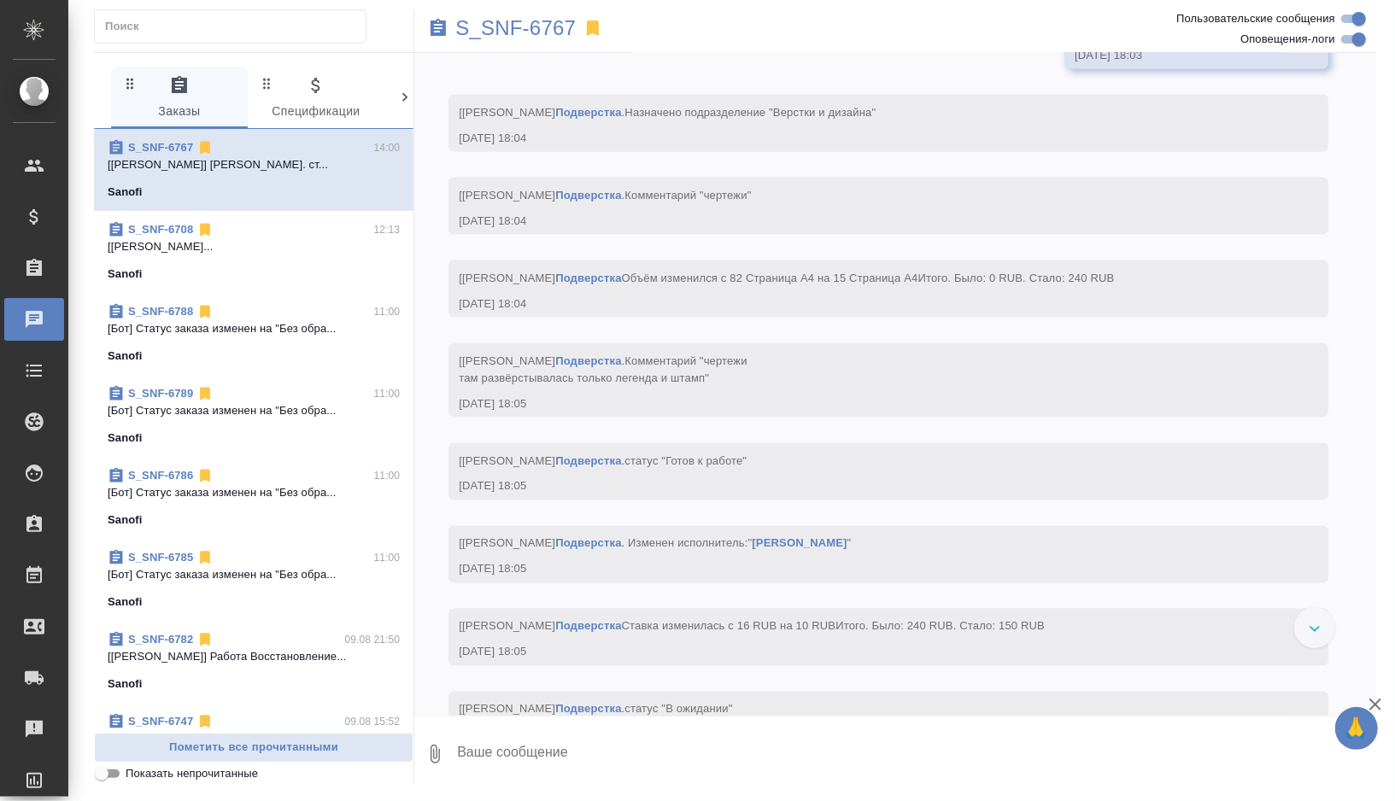
scroll to position [14281, 0]
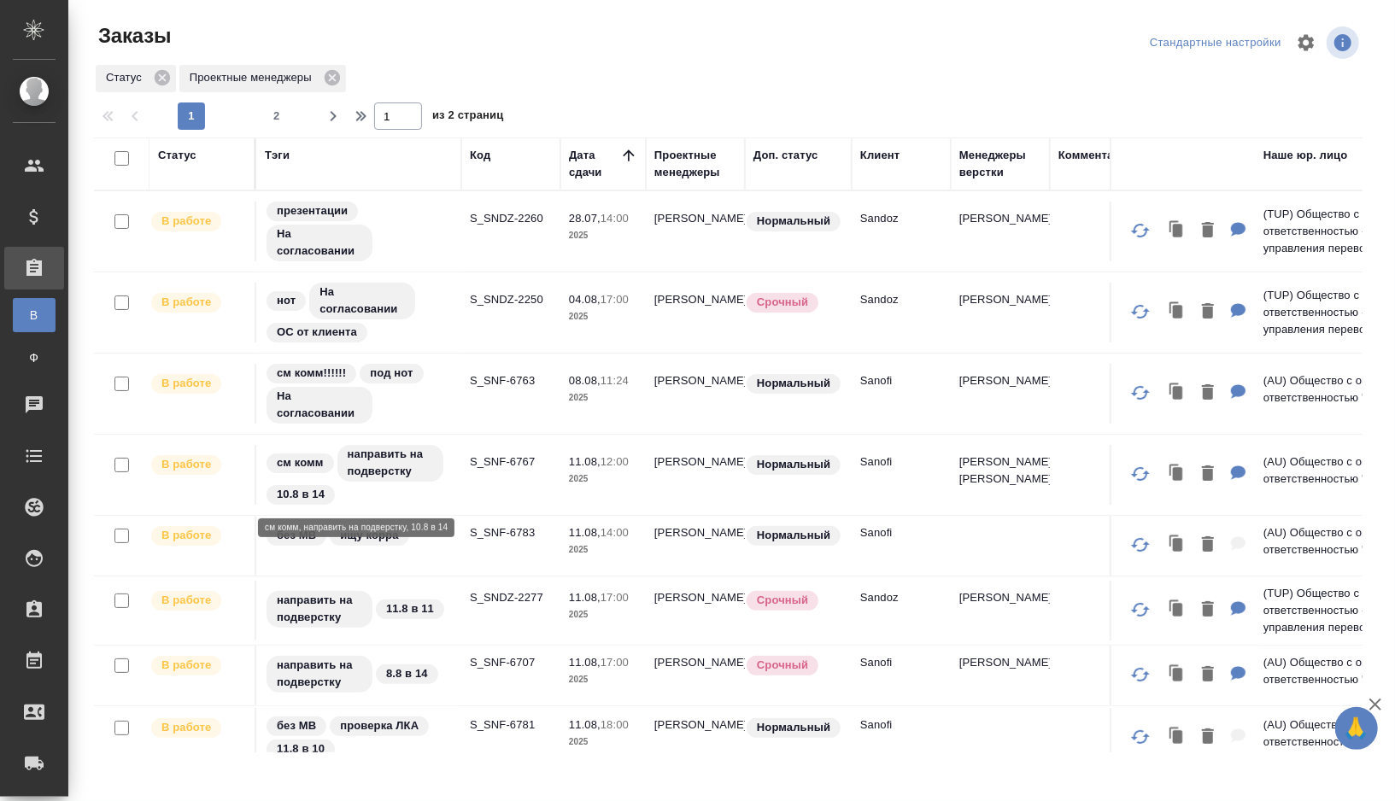
click at [465, 261] on td "S_SNF-6767" at bounding box center [510, 232] width 99 height 60
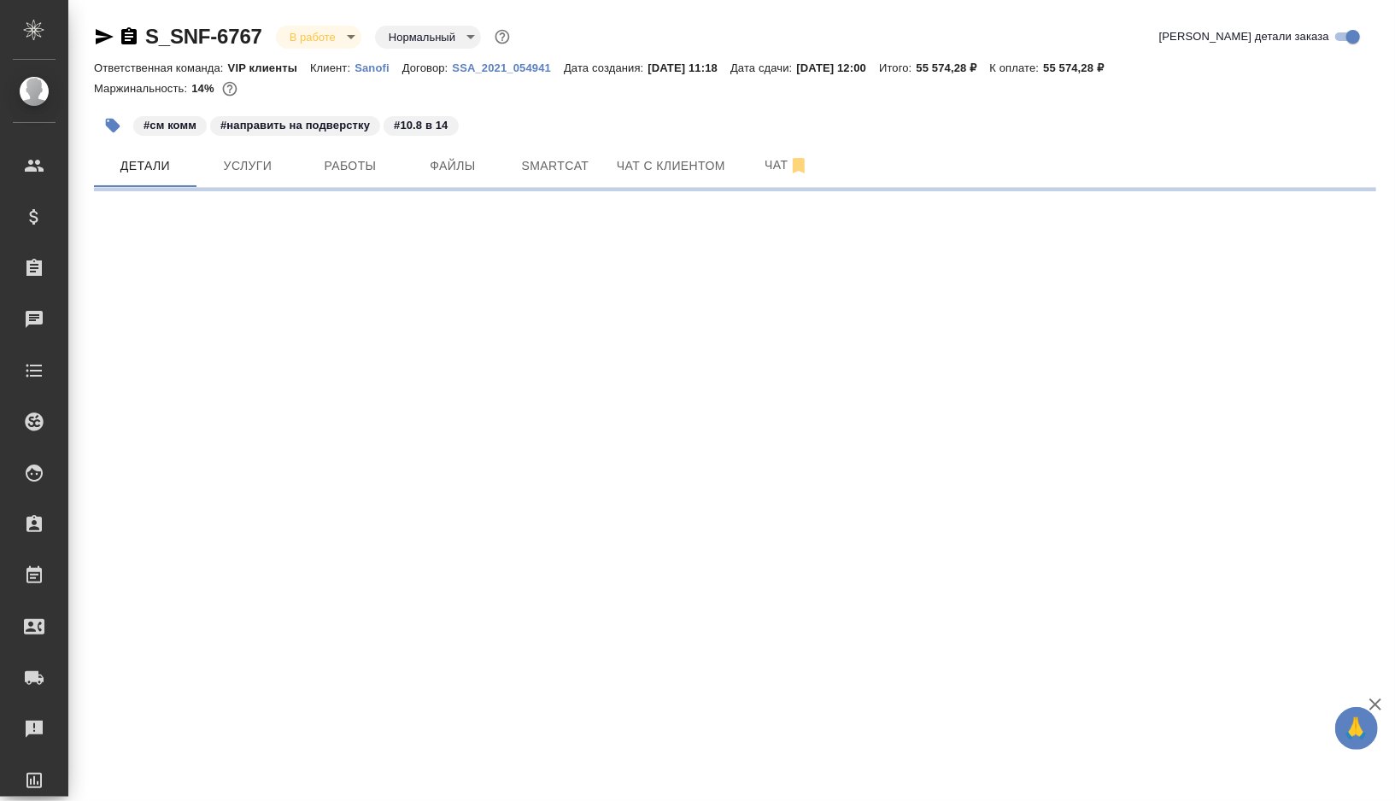
select select "RU"
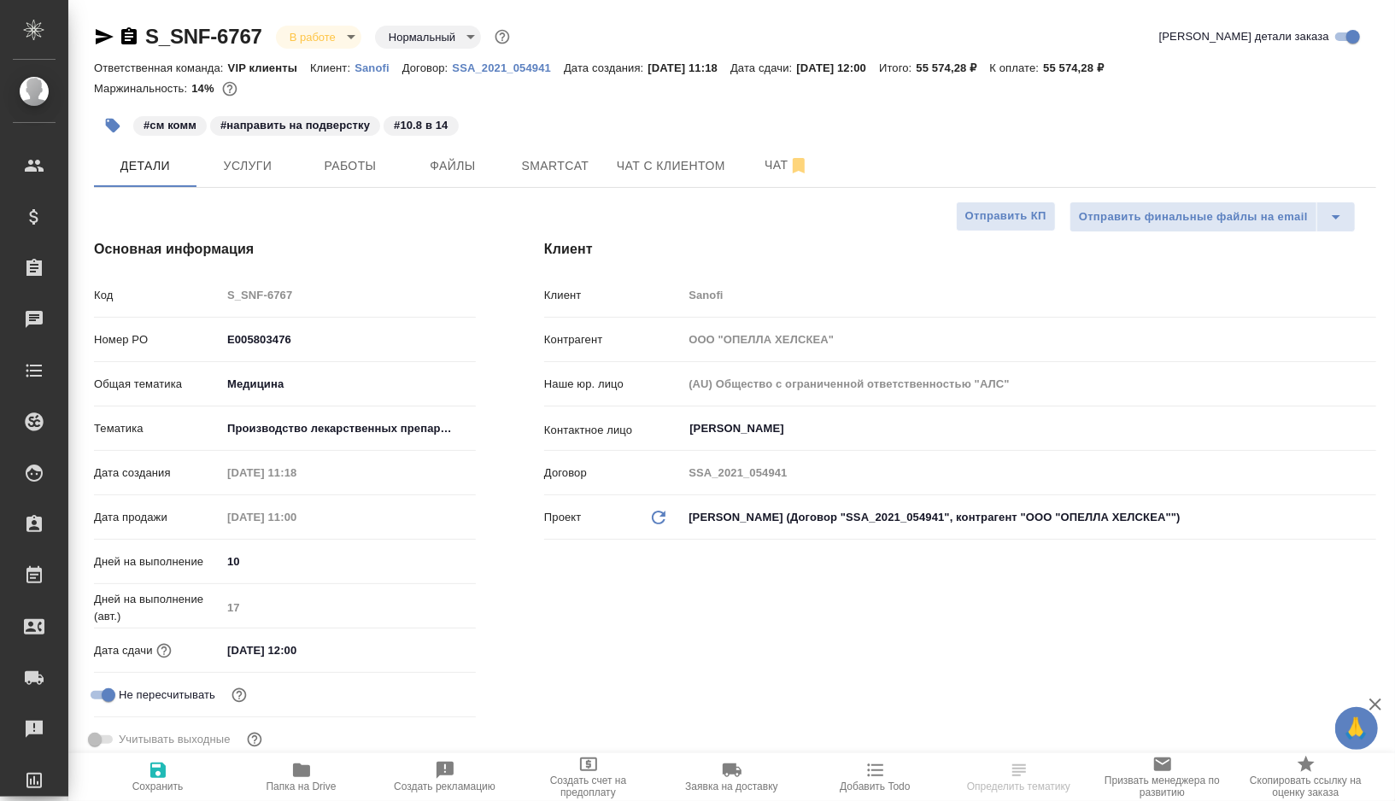
type textarea "x"
type input "VIP клиенты"
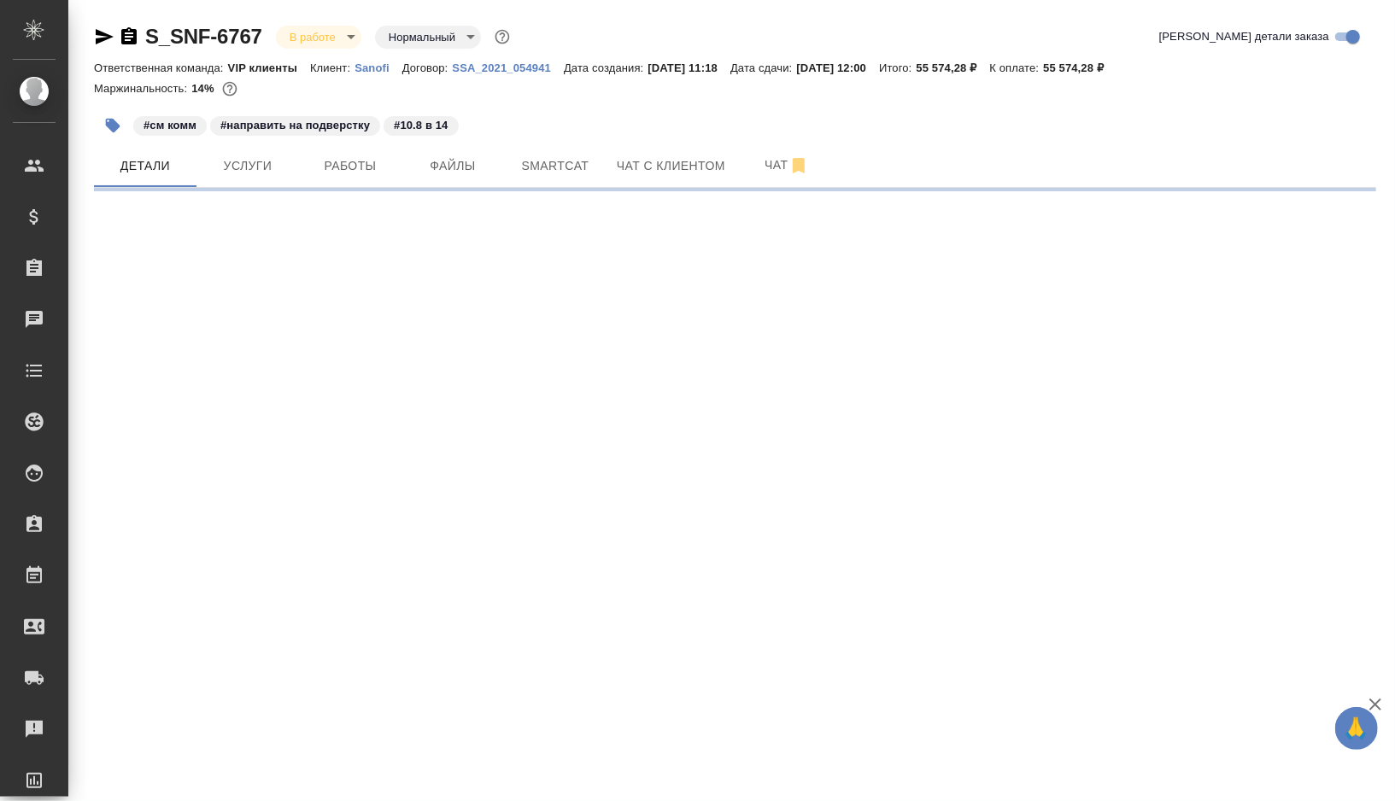
select select "RU"
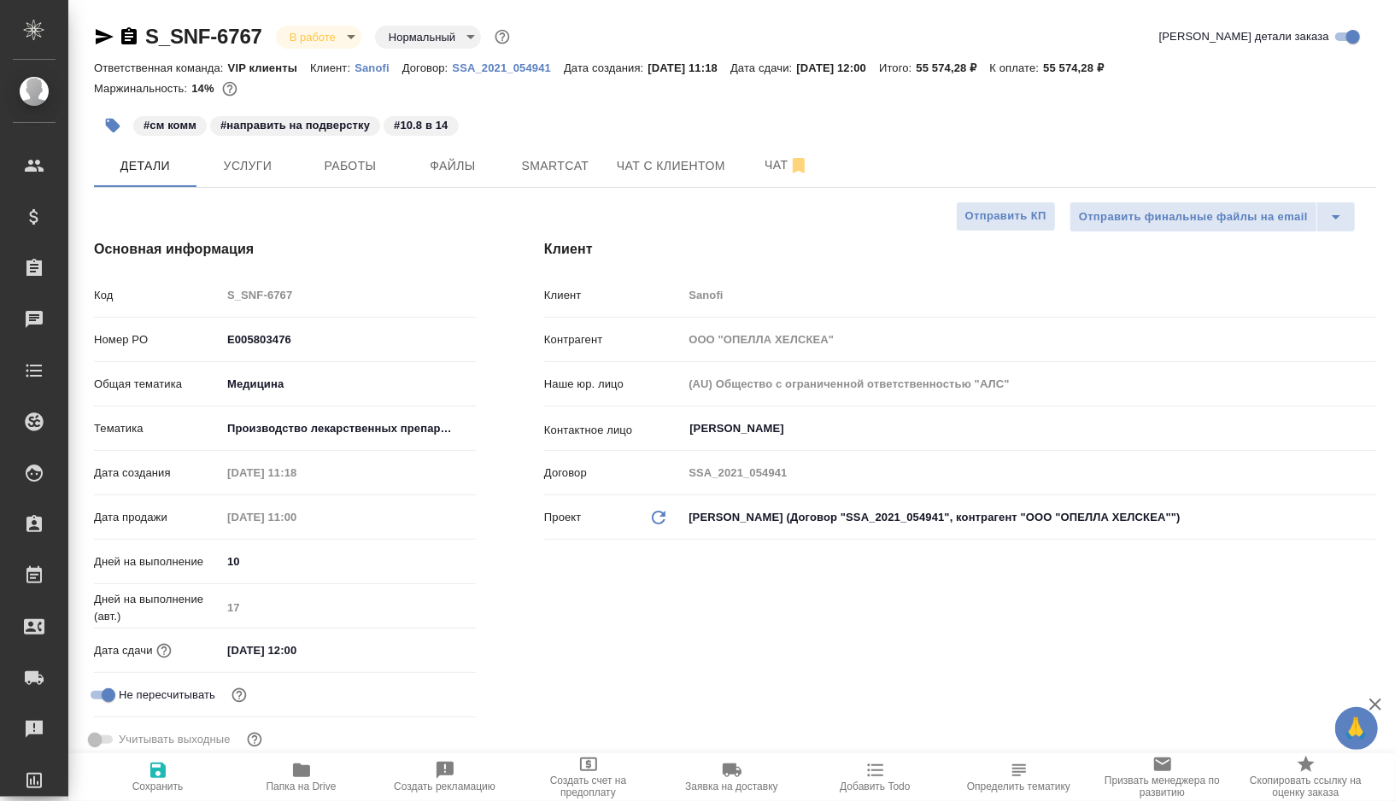
type textarea "x"
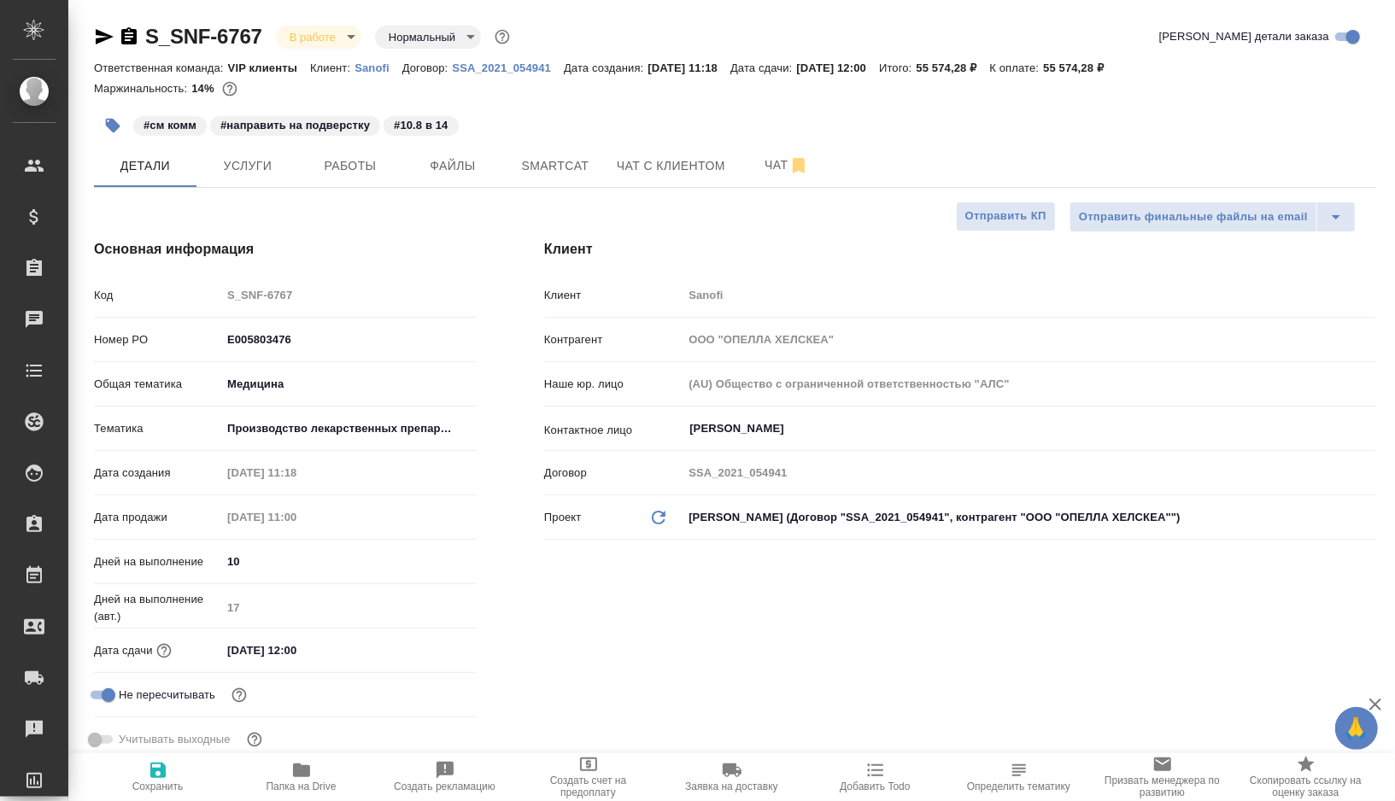
type textarea "x"
click at [373, 170] on span "Работы" at bounding box center [350, 165] width 82 height 21
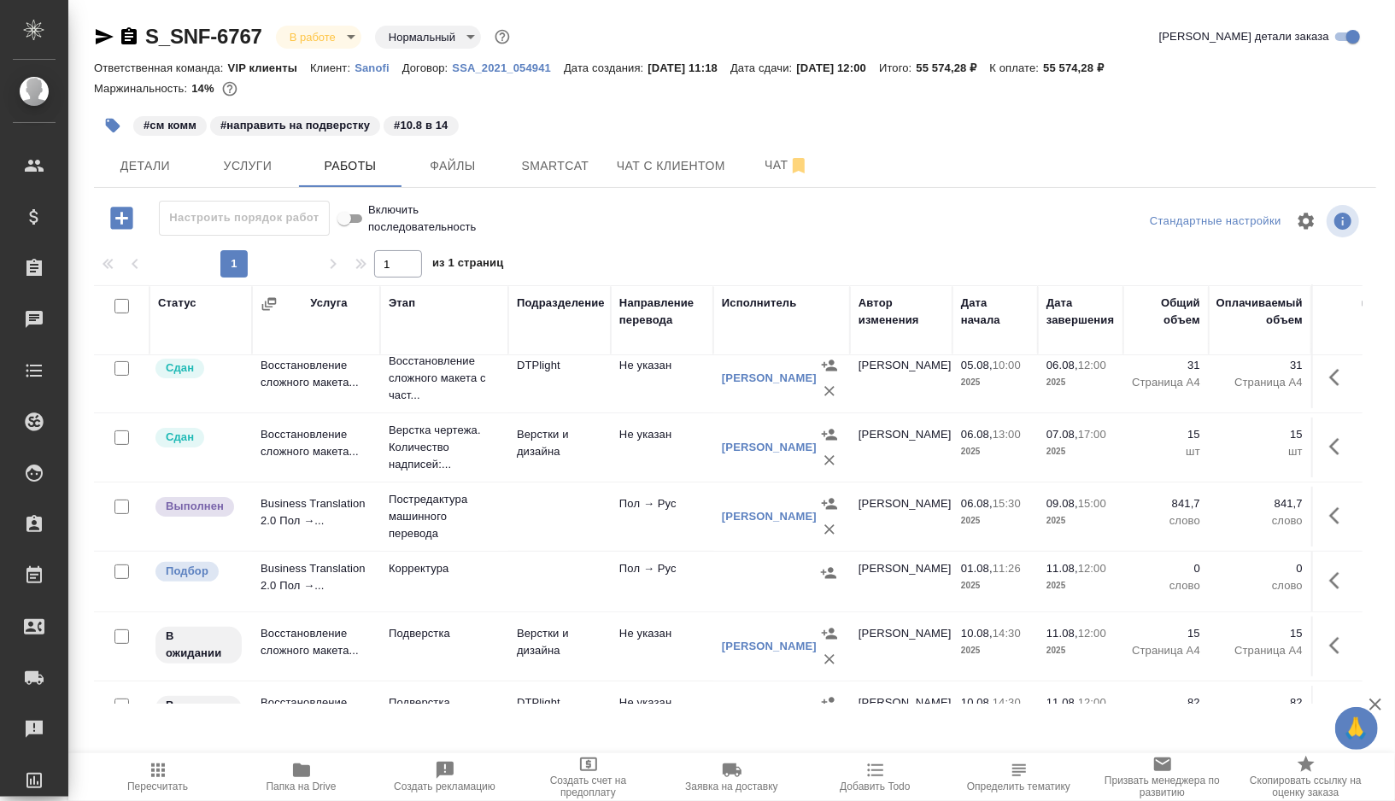
scroll to position [390, 0]
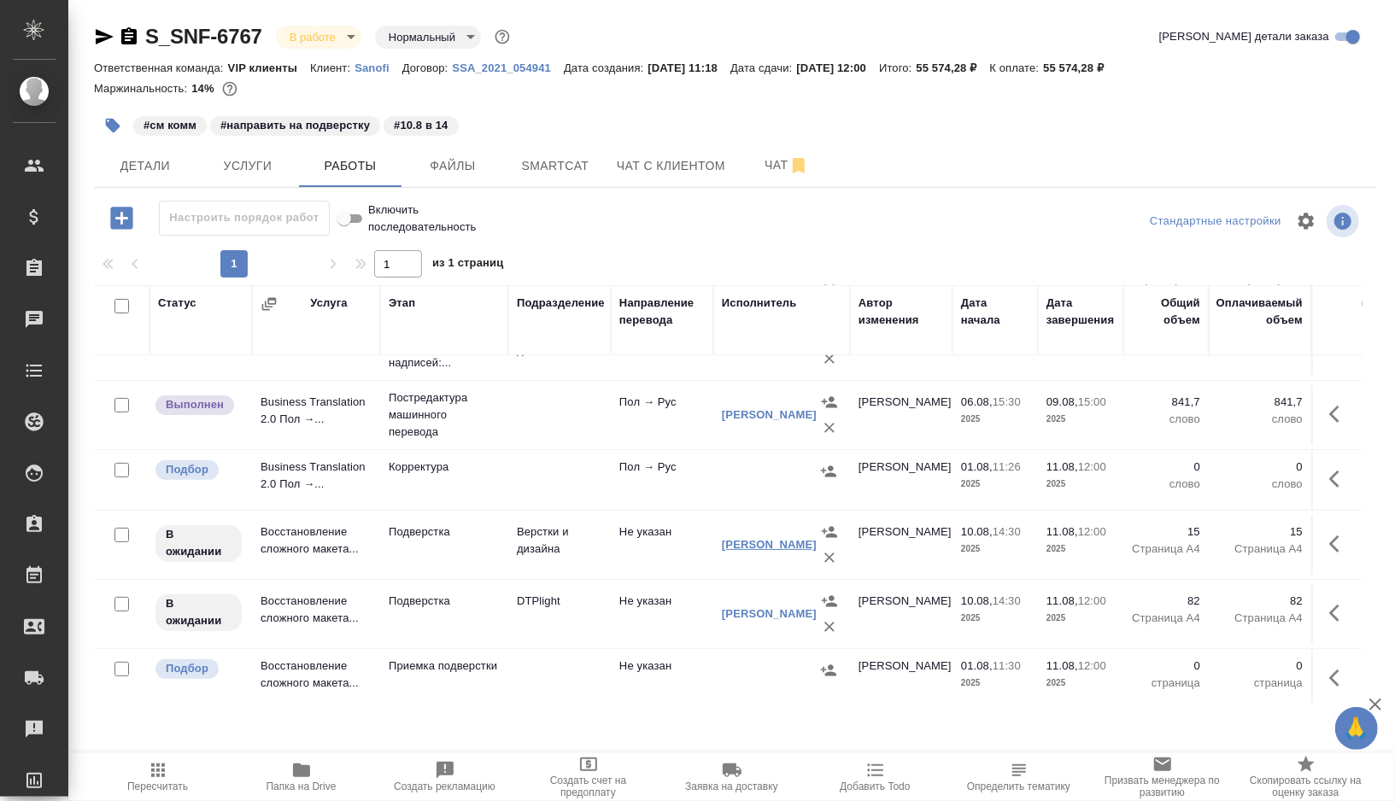
click at [772, 538] on link "Сиднев Руслан" at bounding box center [769, 544] width 95 height 13
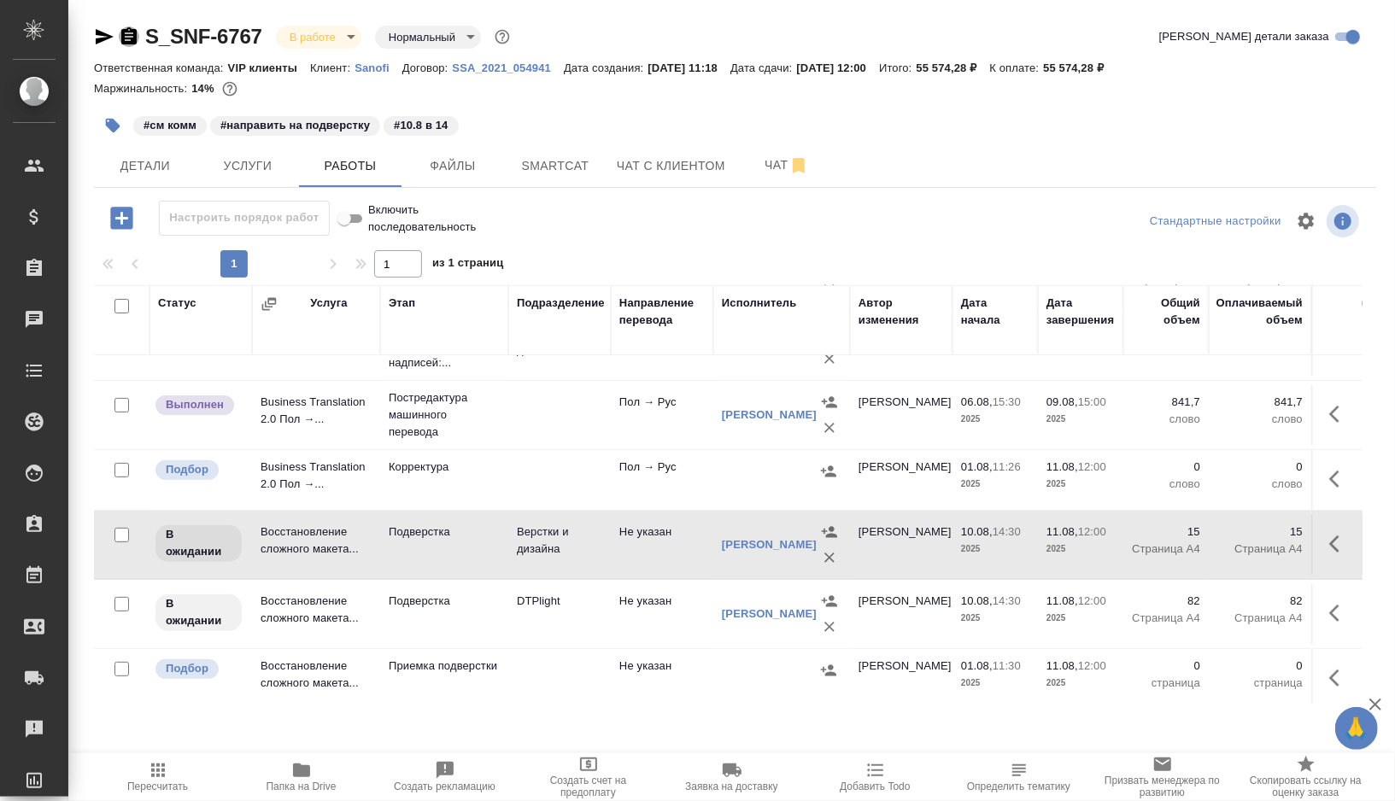
click at [127, 42] on icon "button" at bounding box center [128, 35] width 15 height 17
click at [168, 175] on span "Детали" at bounding box center [145, 165] width 82 height 21
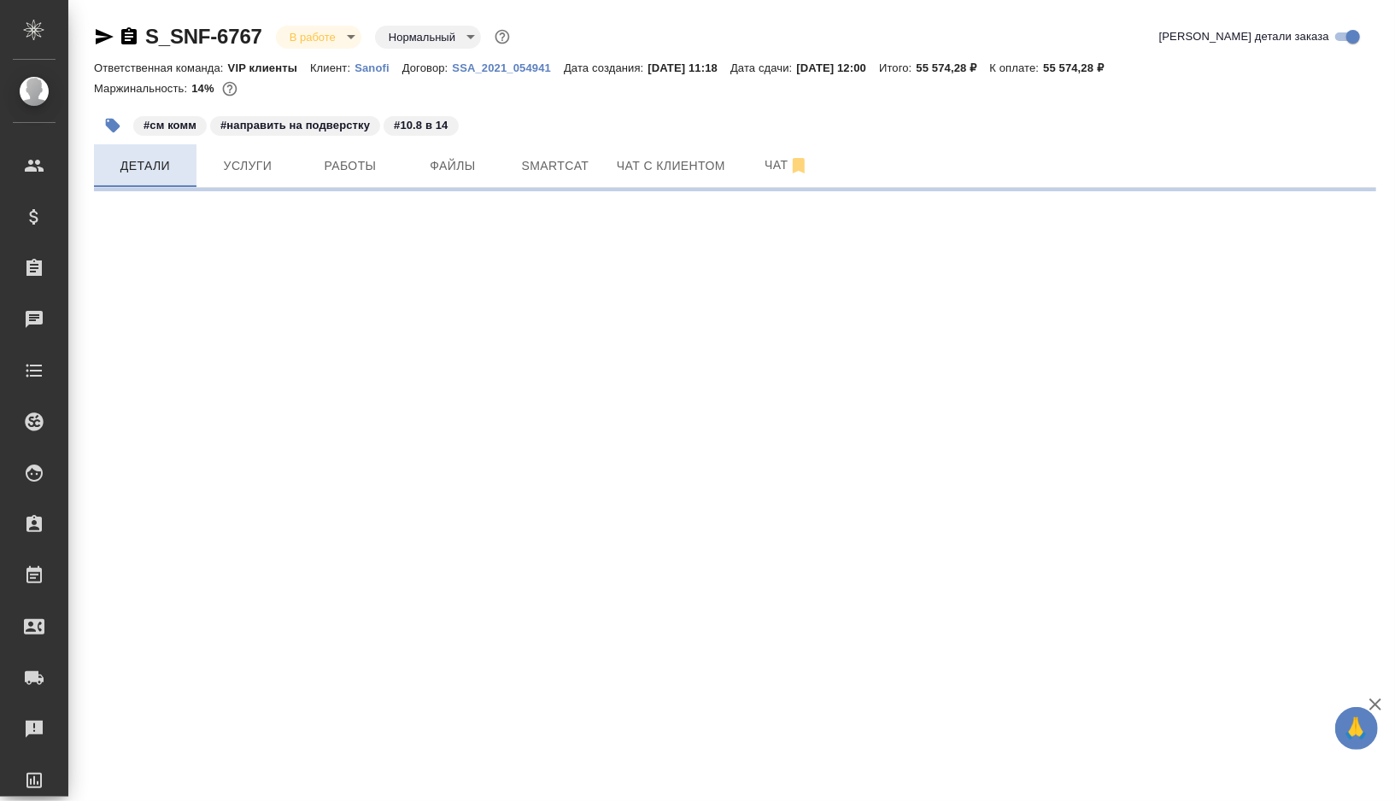
select select "RU"
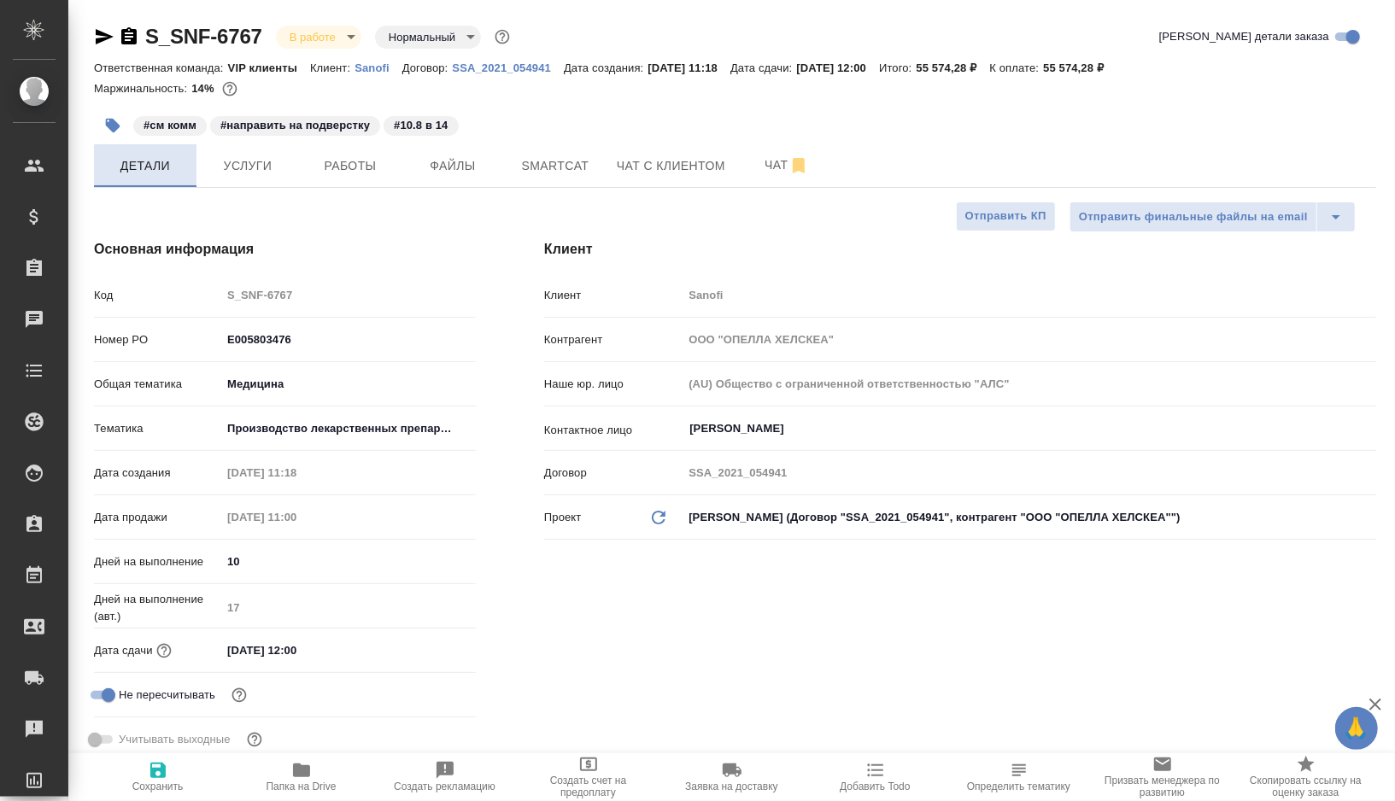
type textarea "x"
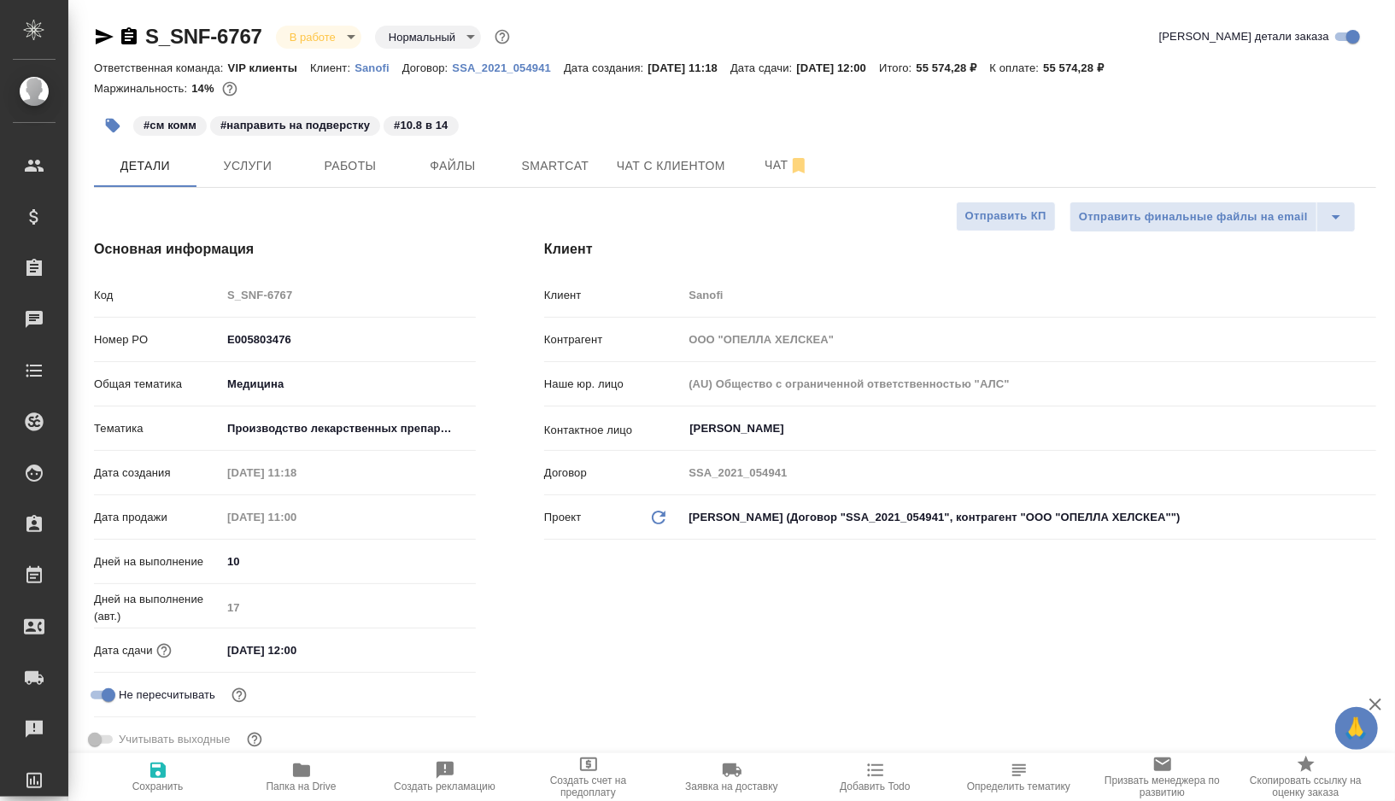
type textarea "x"
click at [364, 163] on span "Работы" at bounding box center [350, 165] width 82 height 21
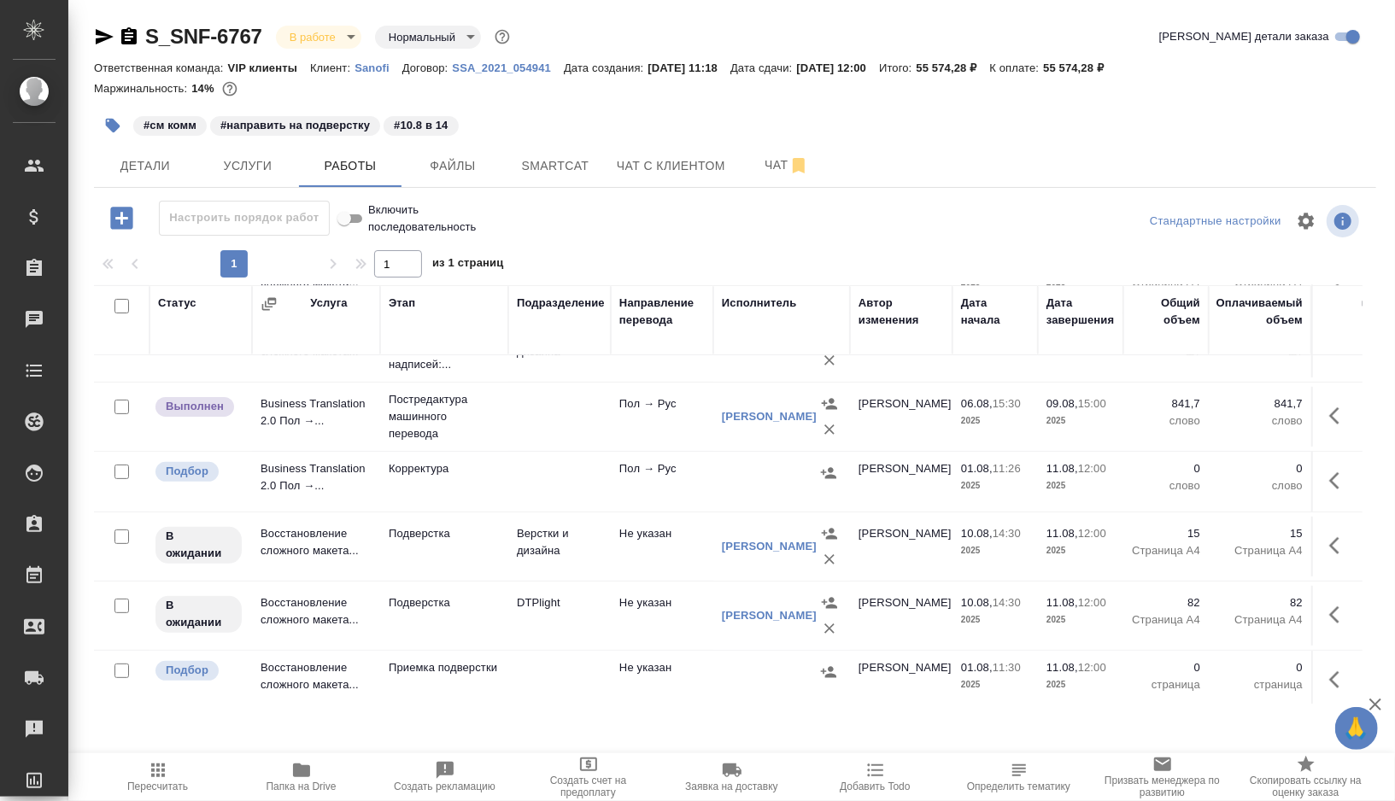
scroll to position [390, 0]
click at [121, 463] on input "checkbox" at bounding box center [121, 470] width 15 height 15
checkbox input "true"
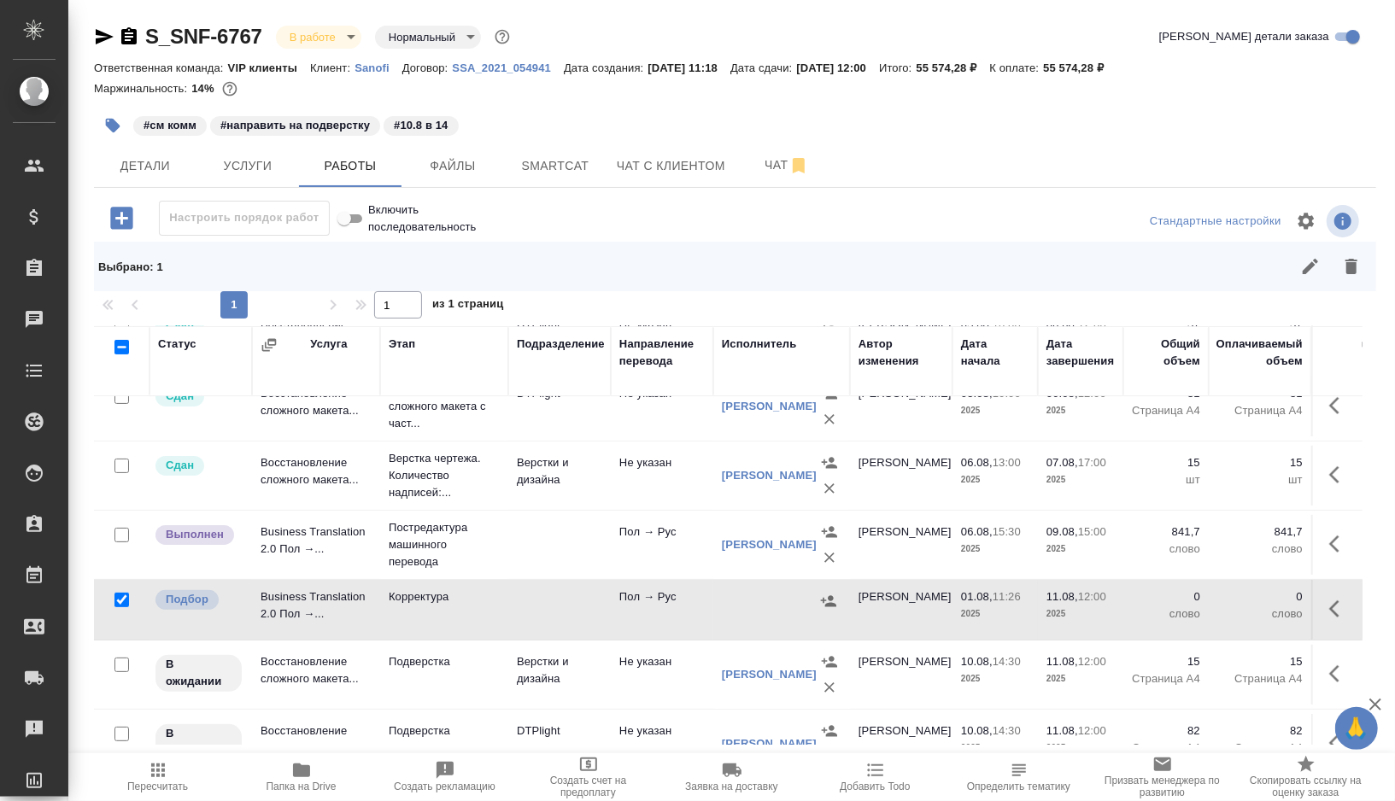
scroll to position [291, 0]
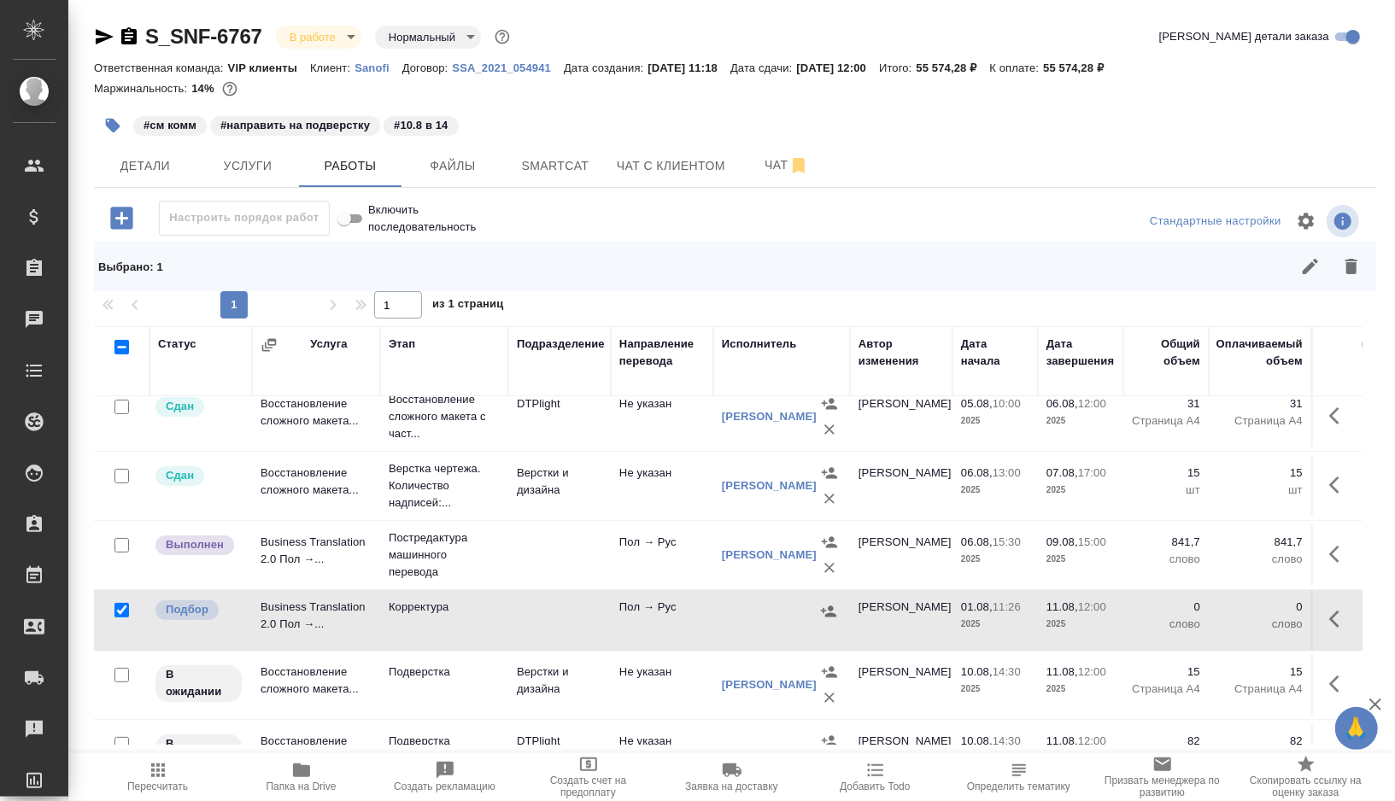
click at [1347, 259] on icon "button" at bounding box center [1351, 266] width 20 height 20
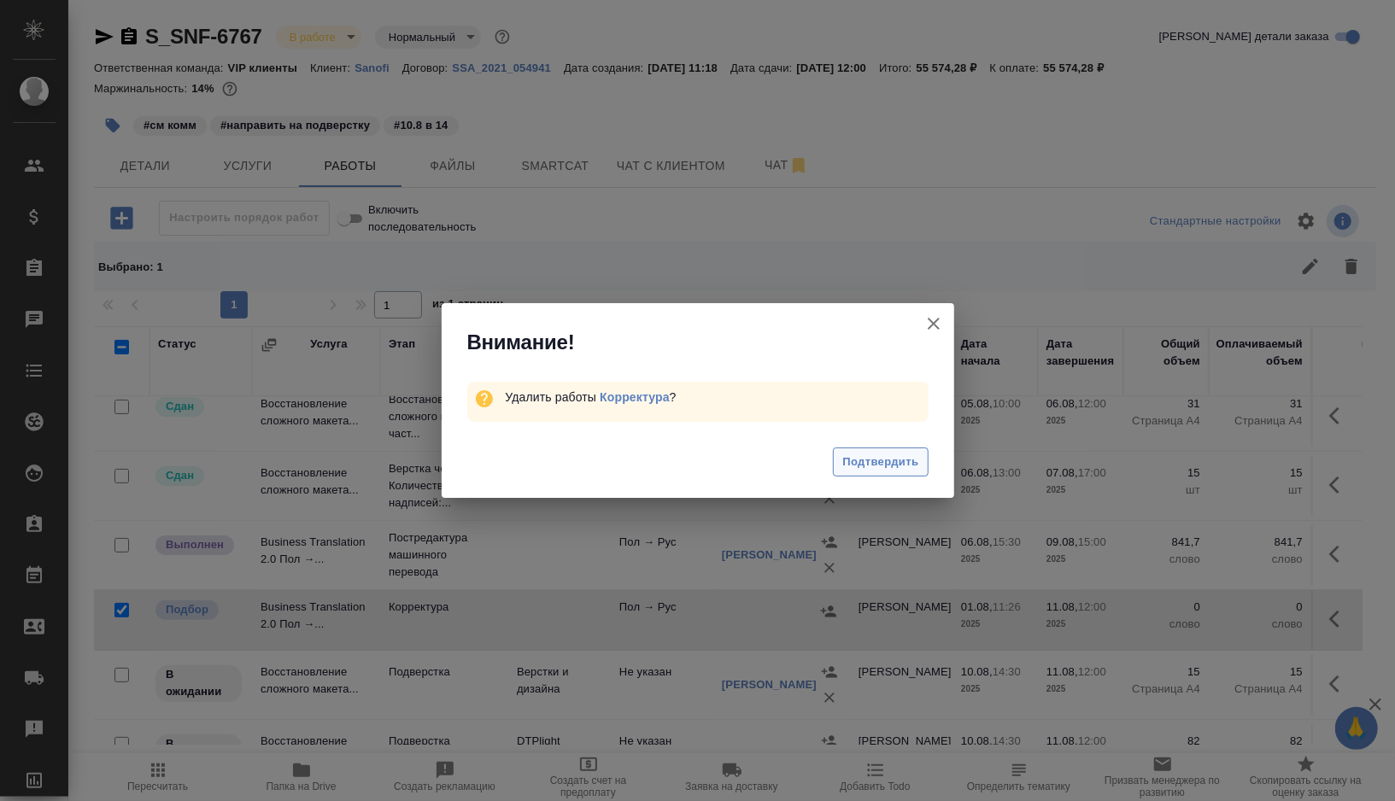
click at [894, 464] on span "Подтвердить" at bounding box center [880, 463] width 76 height 20
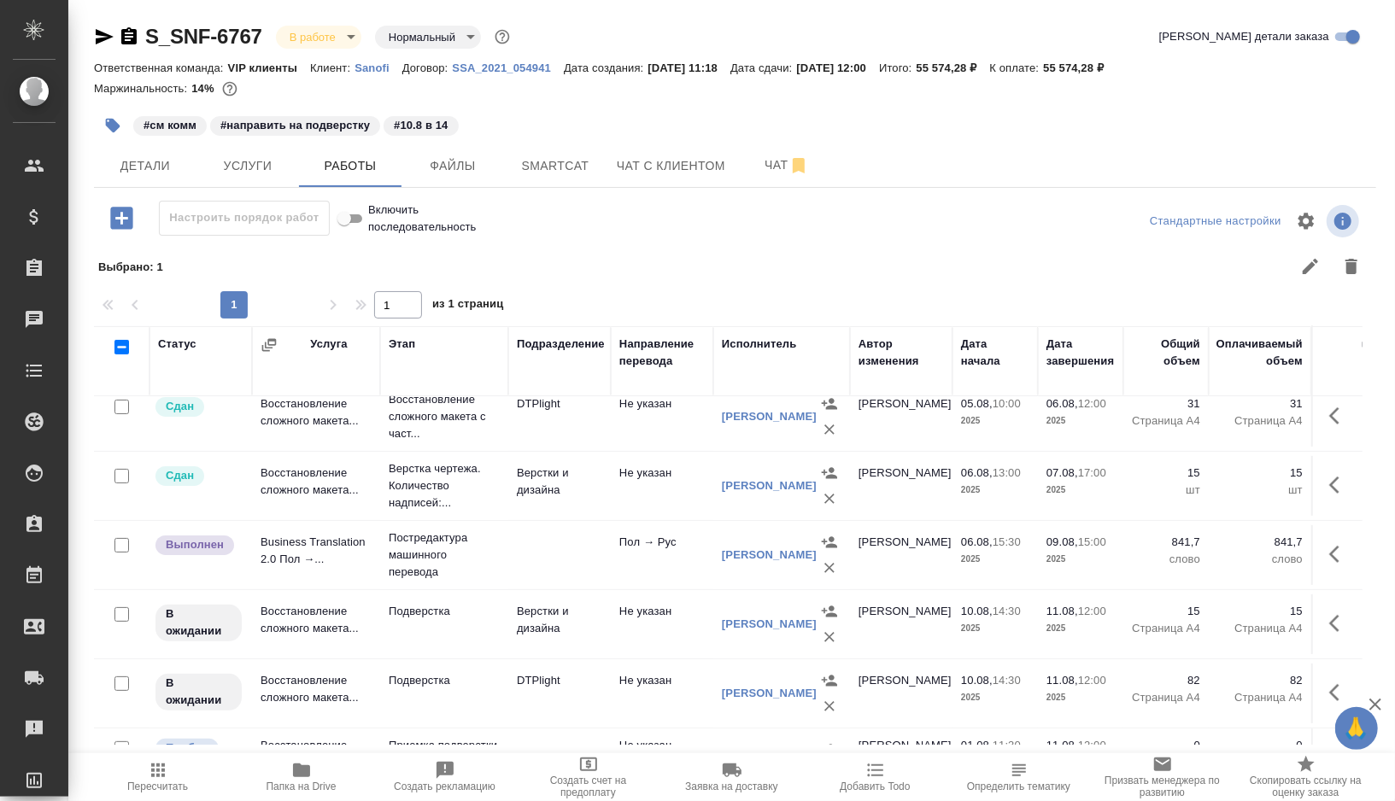
scroll to position [331, 0]
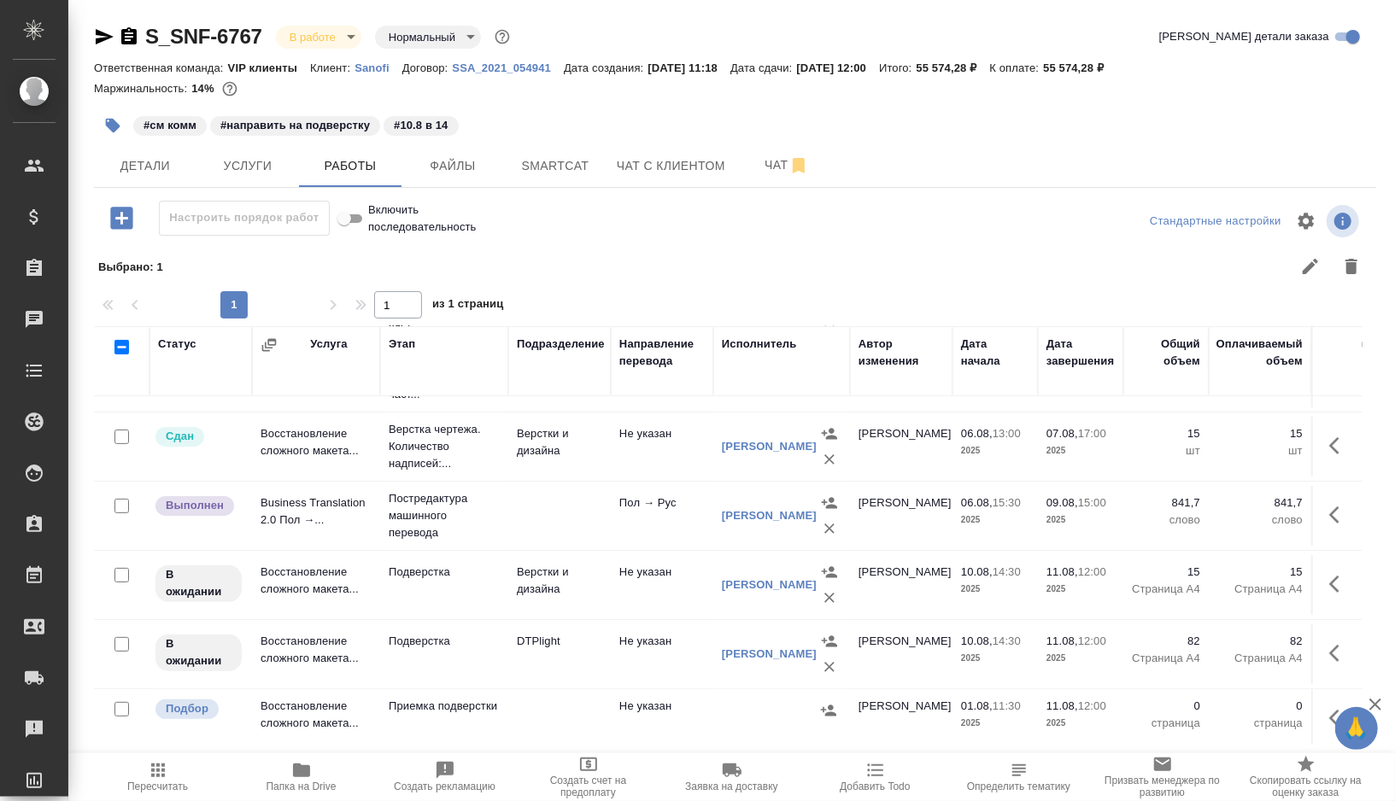
click at [605, 131] on td "DTPlight" at bounding box center [559, 101] width 102 height 60
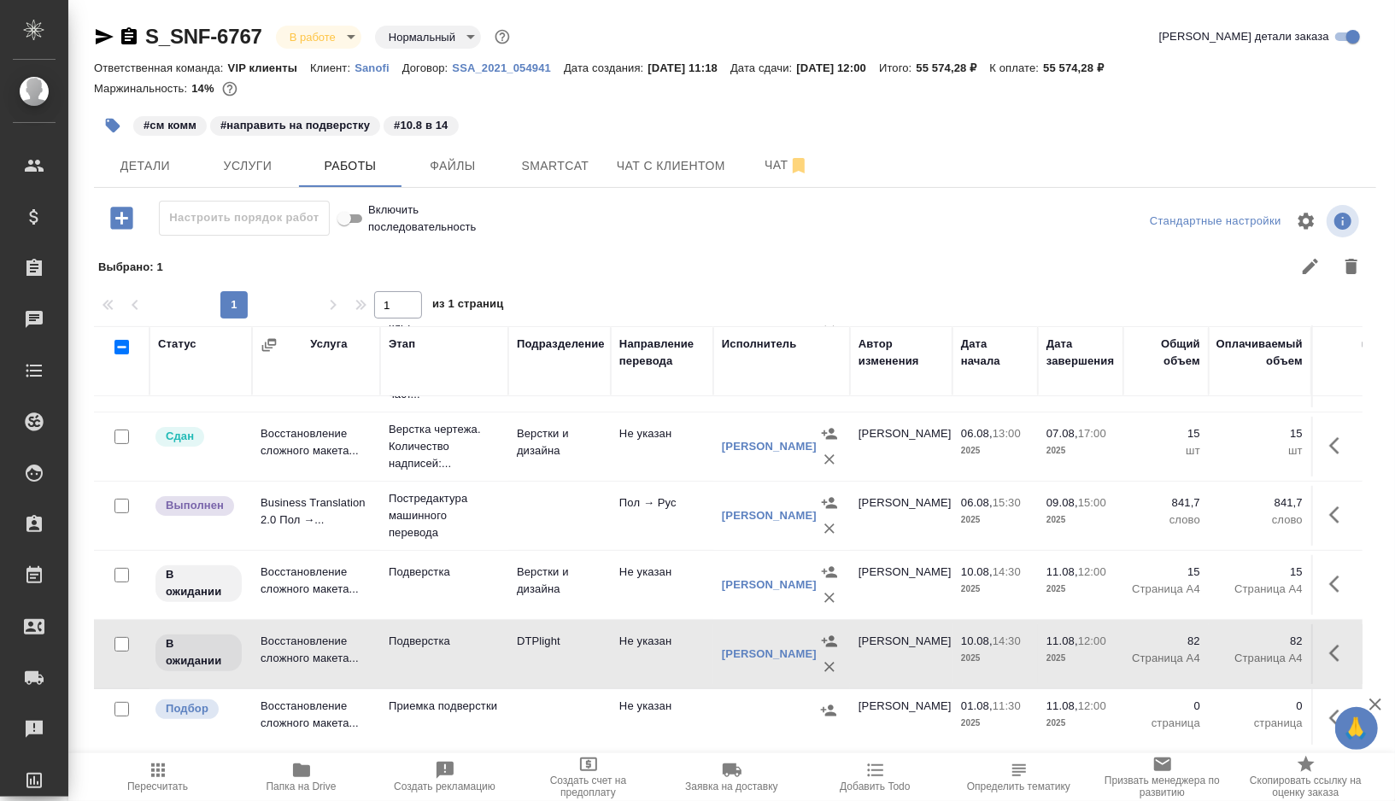
click at [605, 131] on td "DTPlight" at bounding box center [559, 101] width 102 height 60
click at [488, 126] on p "Подверстка" at bounding box center [444, 100] width 111 height 51
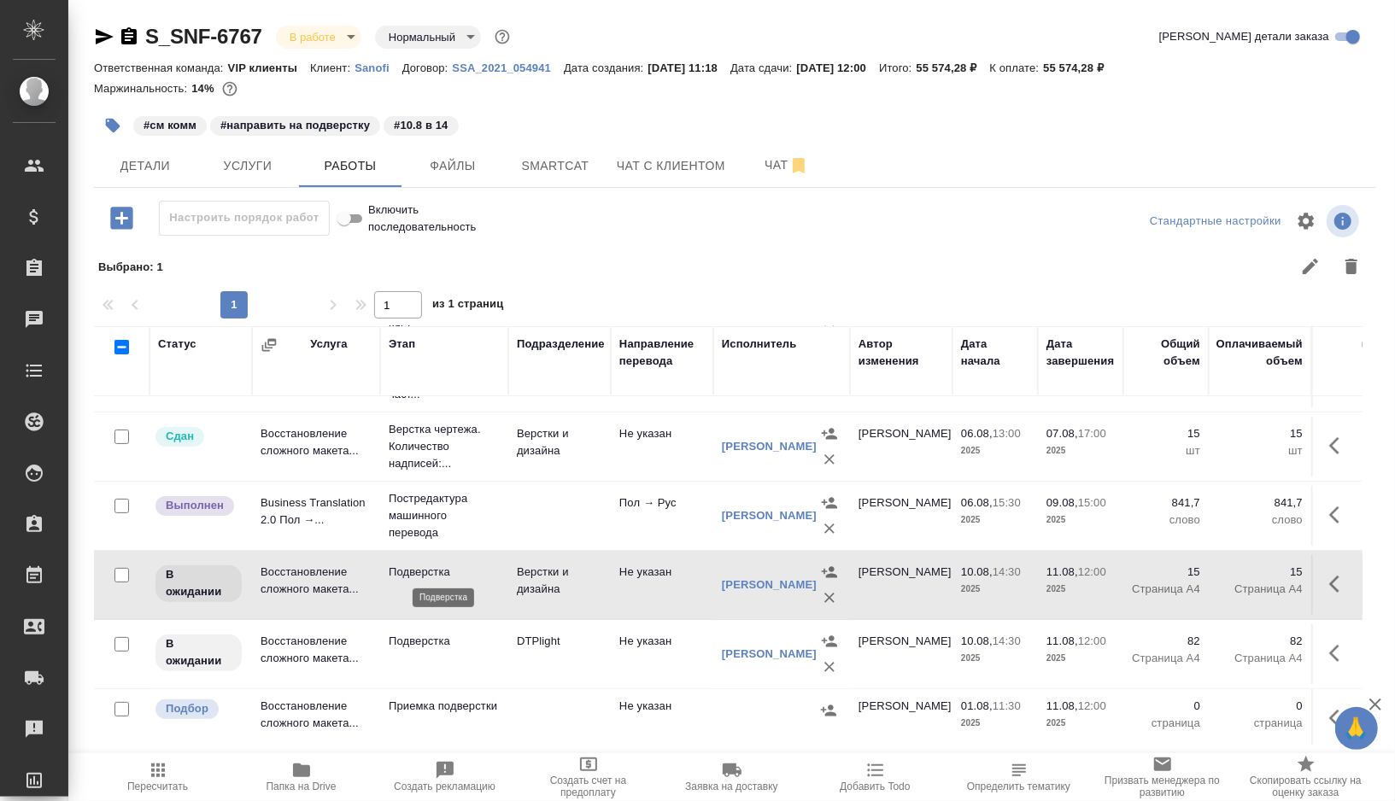
click at [488, 576] on p "Подверстка" at bounding box center [444, 572] width 111 height 17
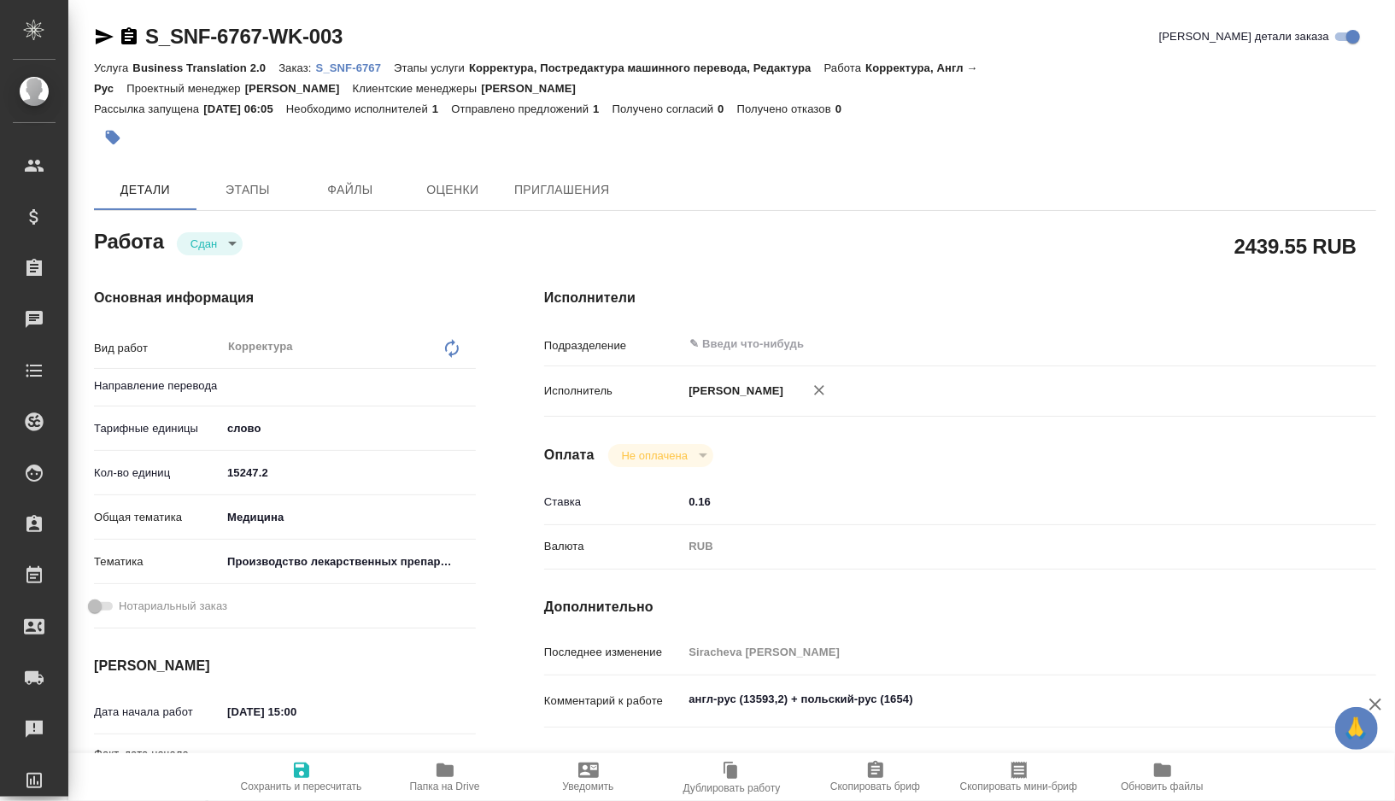
type textarea "x"
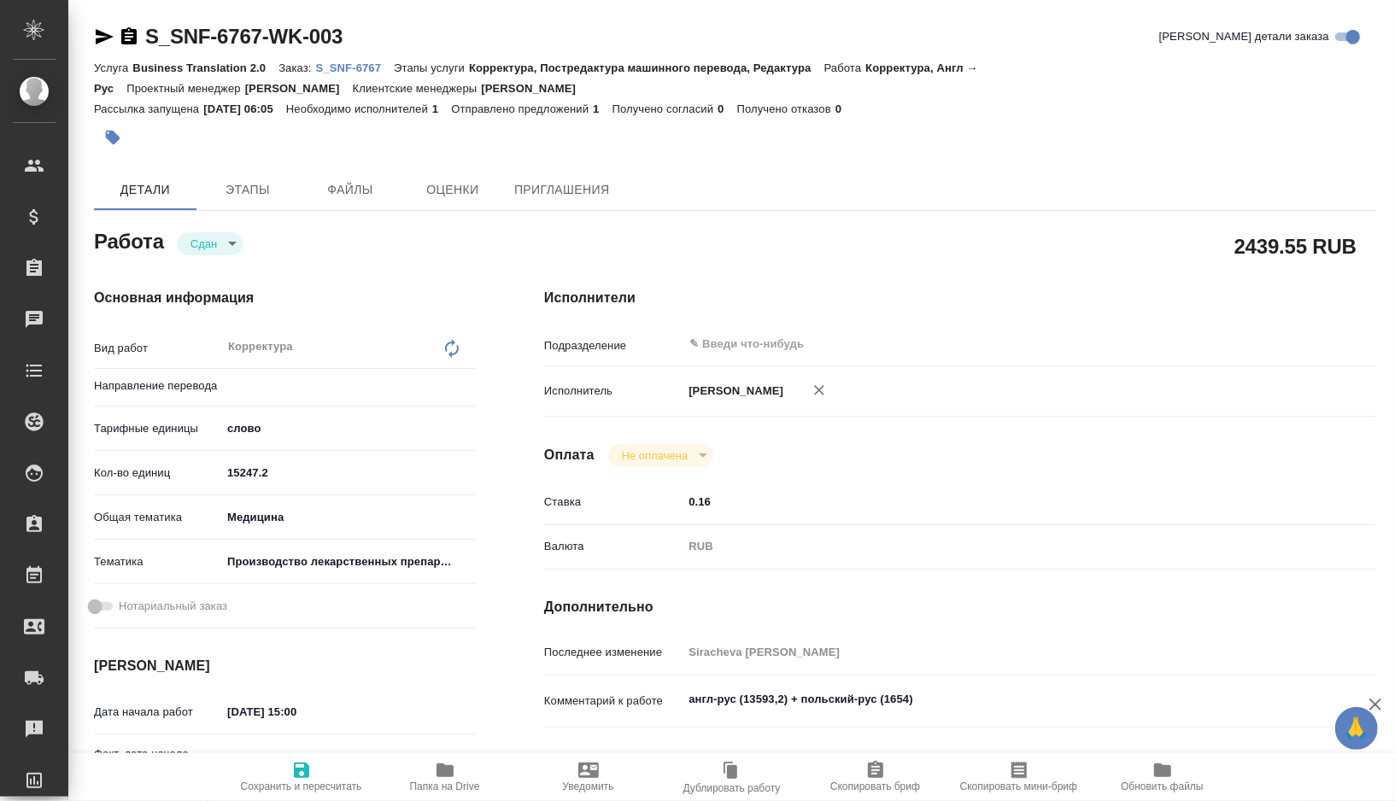
type textarea "x"
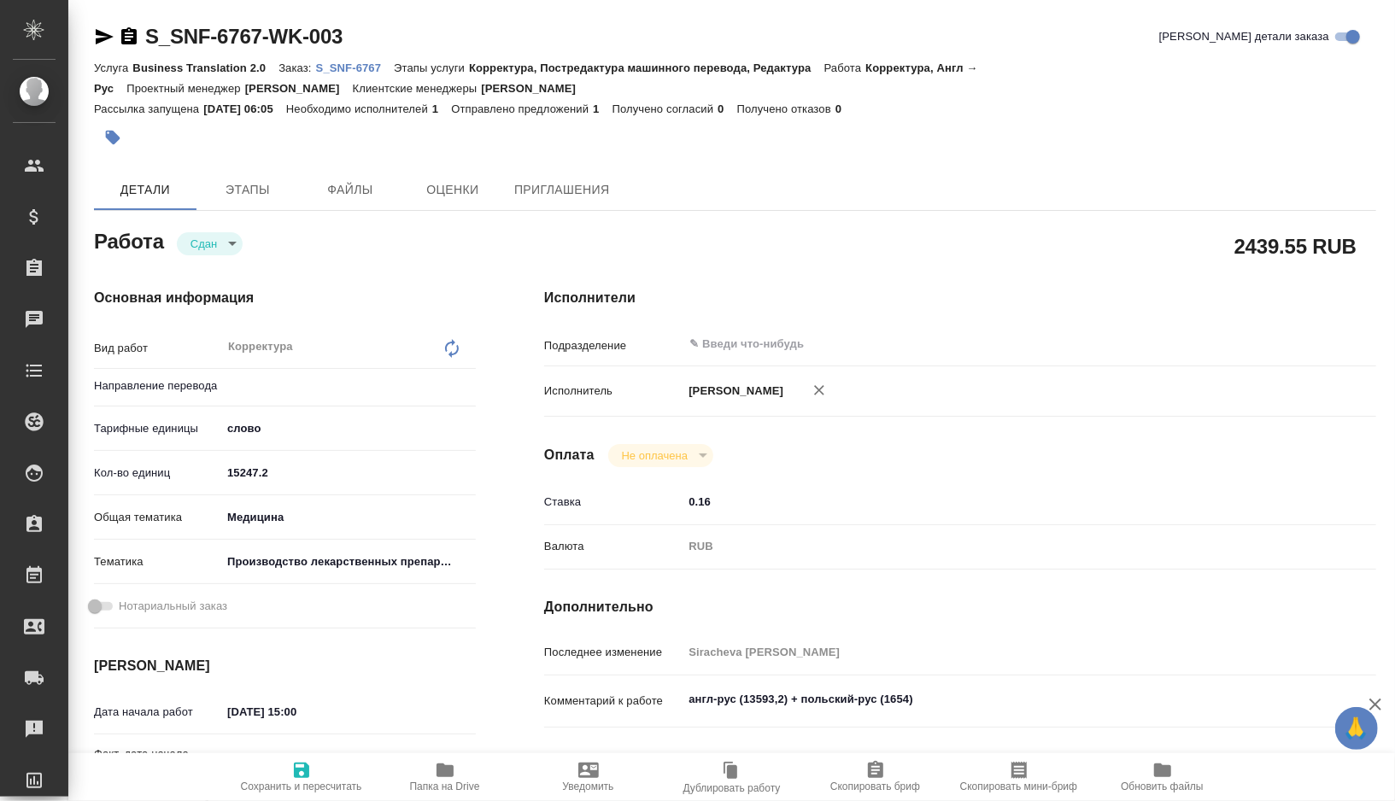
type textarea "x"
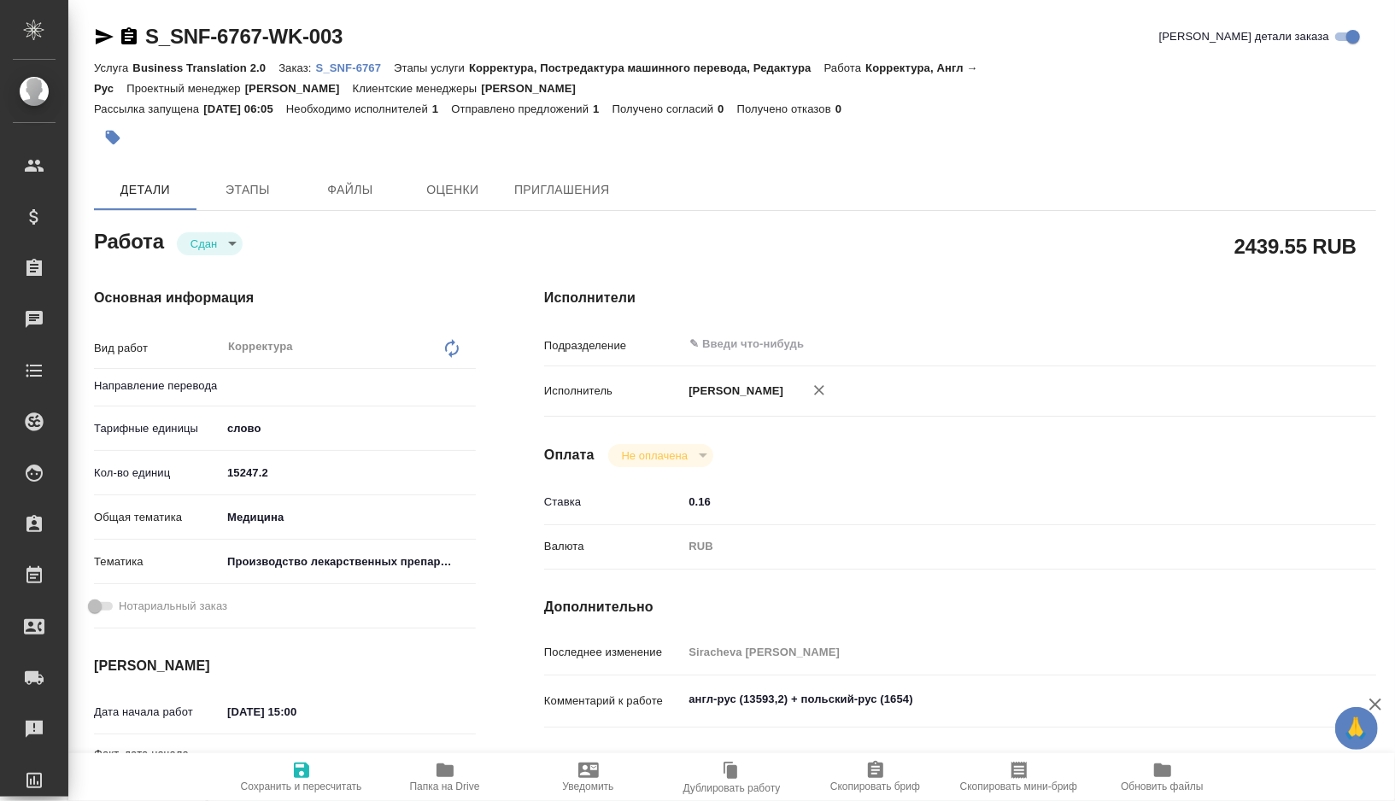
type textarea "x"
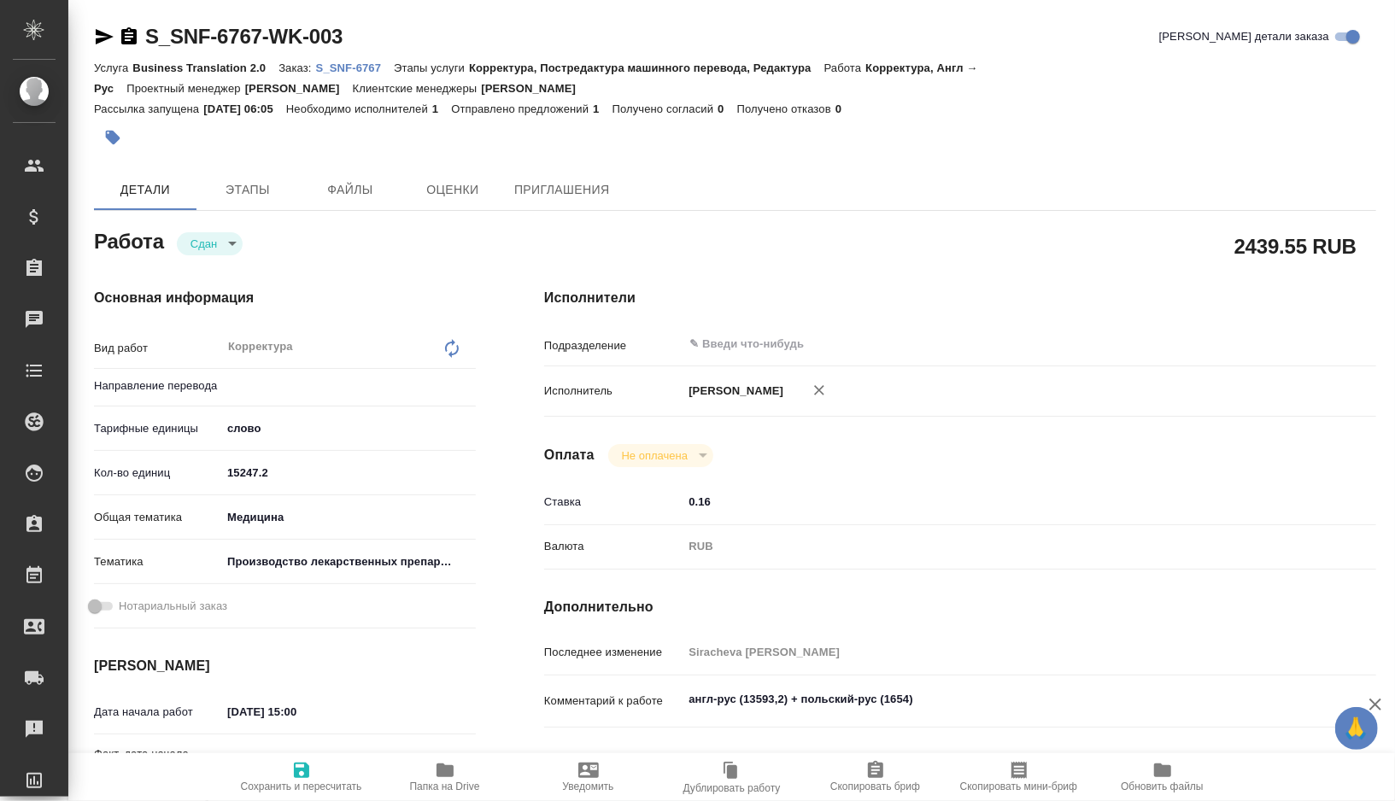
type textarea "x"
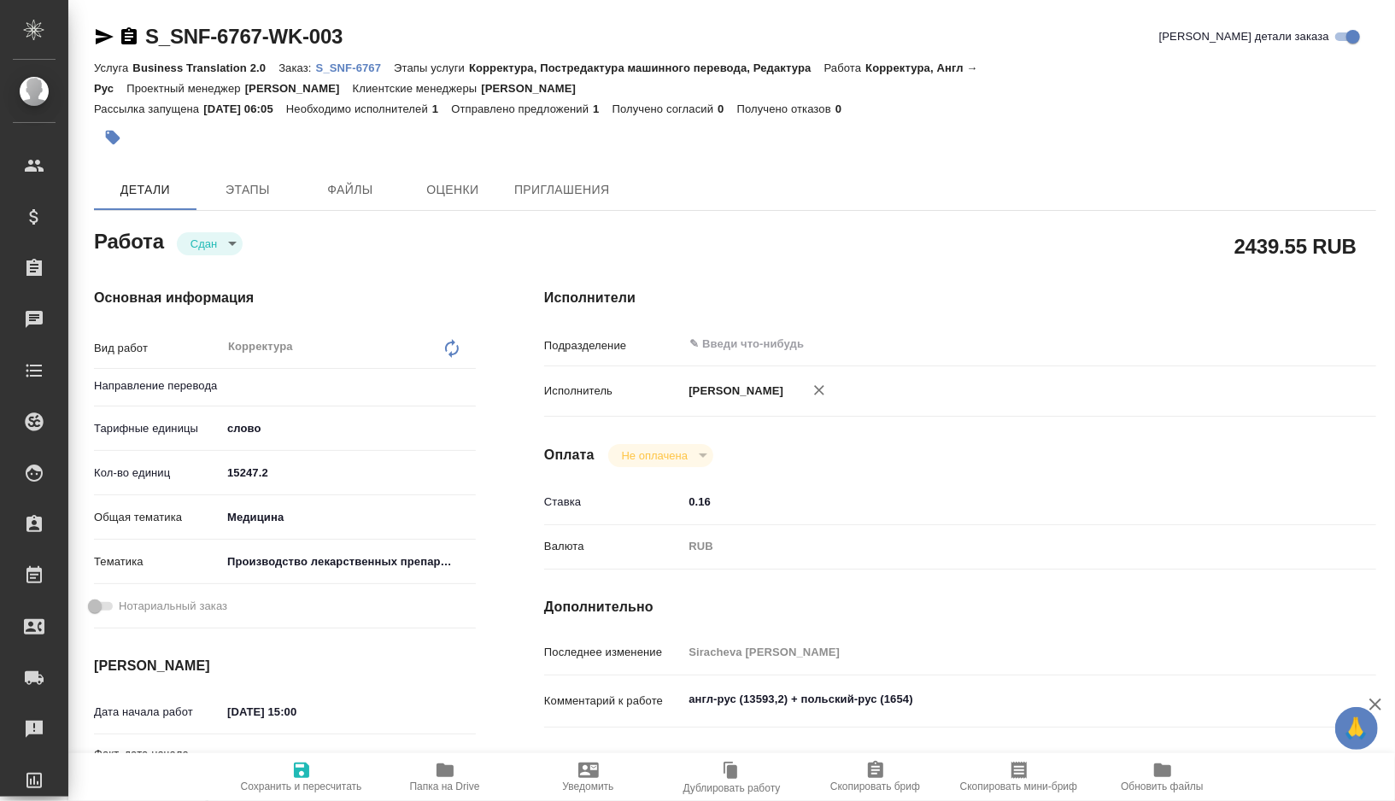
type textarea "x"
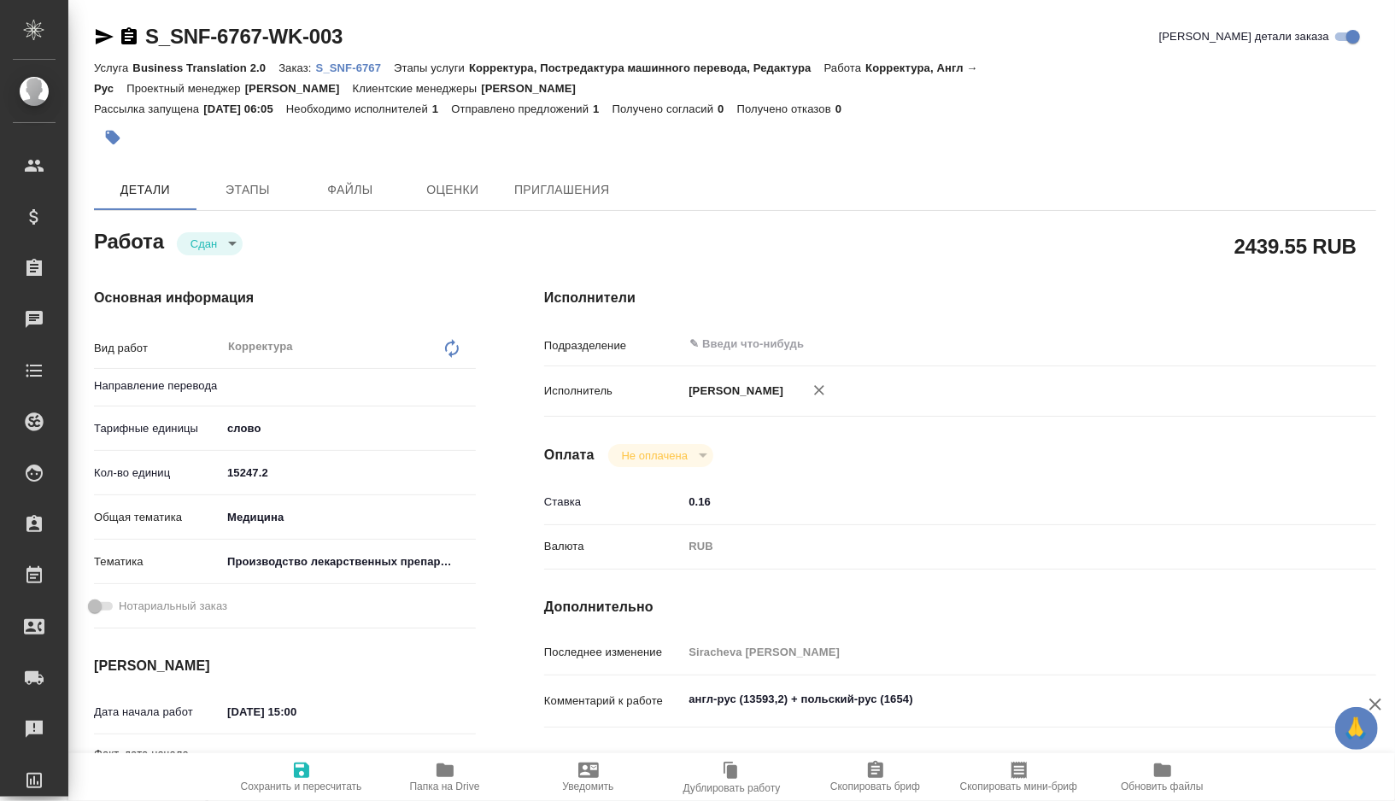
type textarea "x"
type input "англ-рус"
type textarea "x"
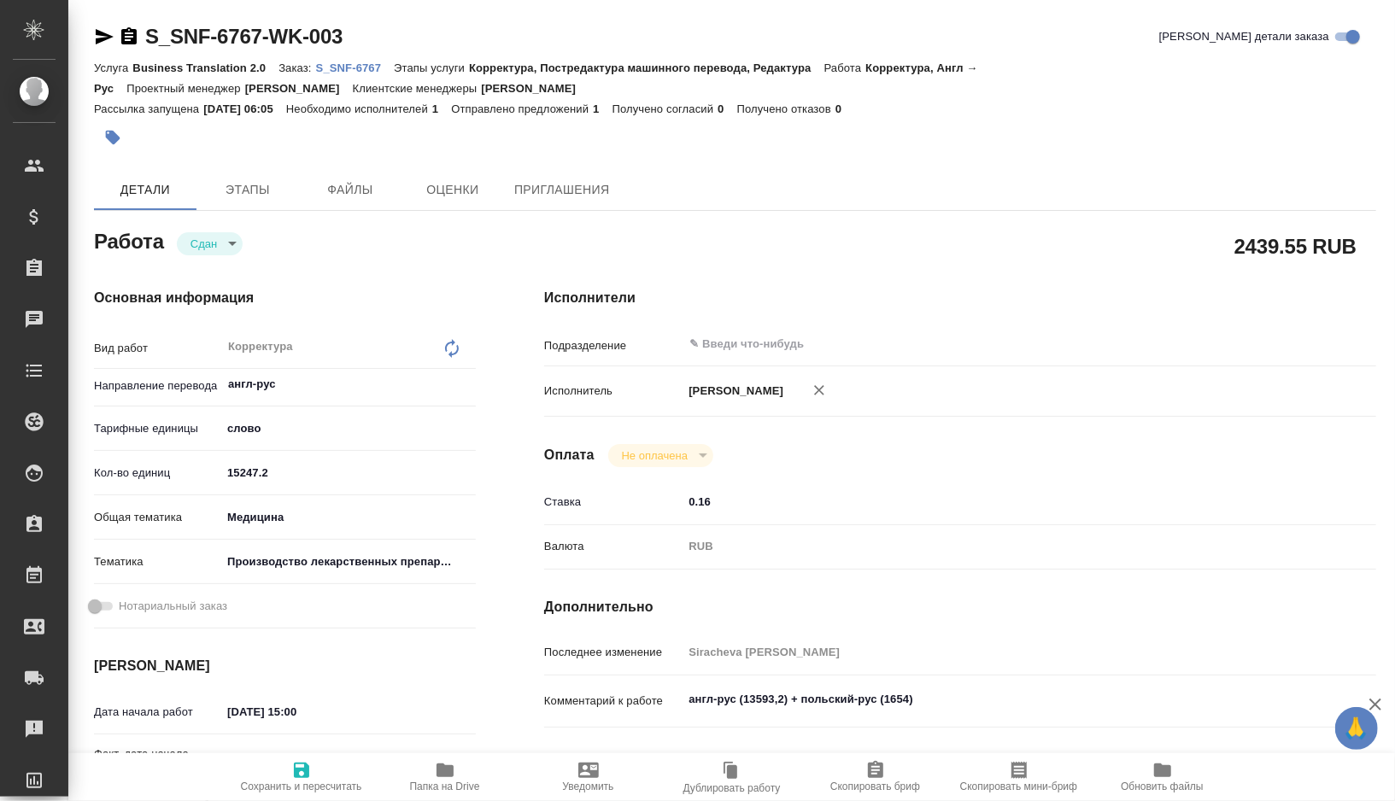
type textarea "x"
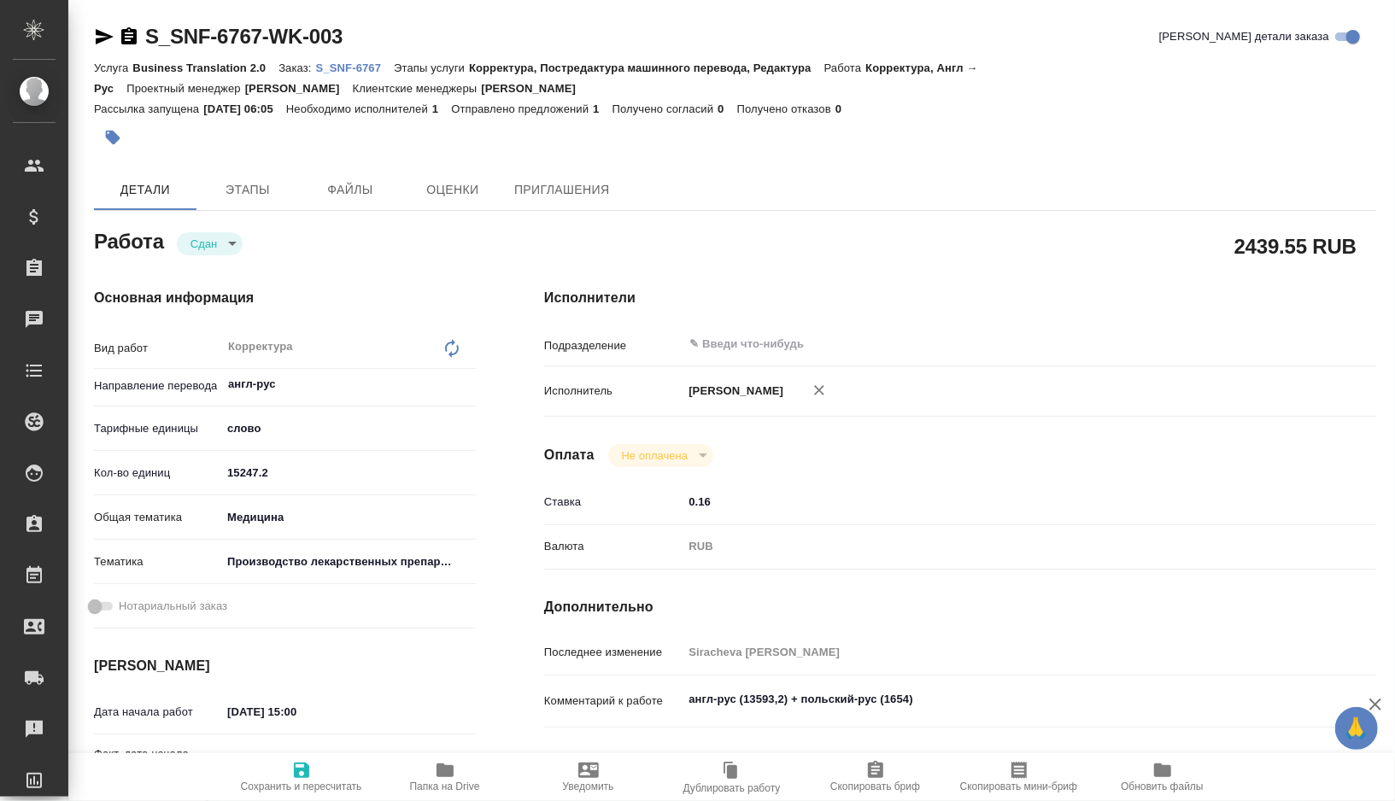
type textarea "x"
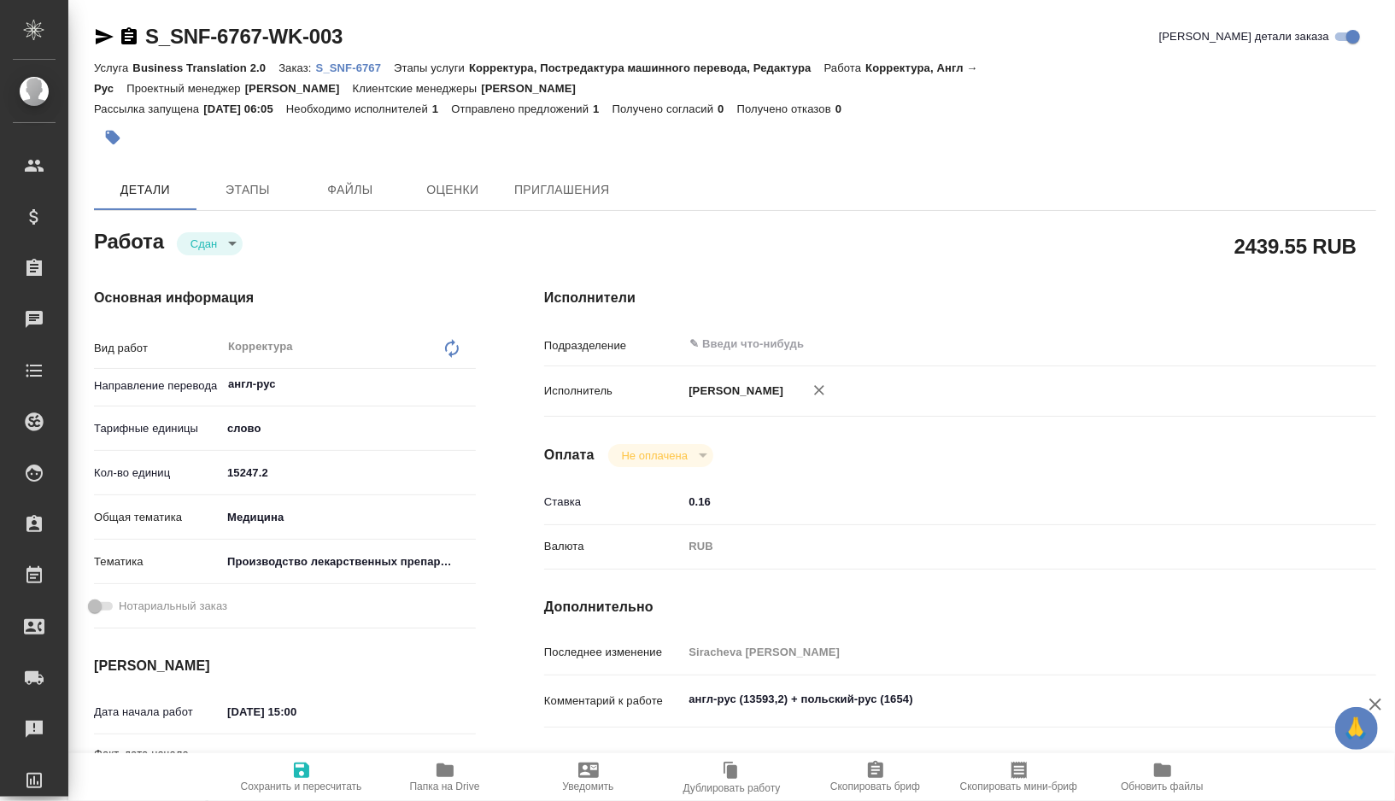
type textarea "x"
click at [448, 777] on icon "button" at bounding box center [445, 770] width 20 height 20
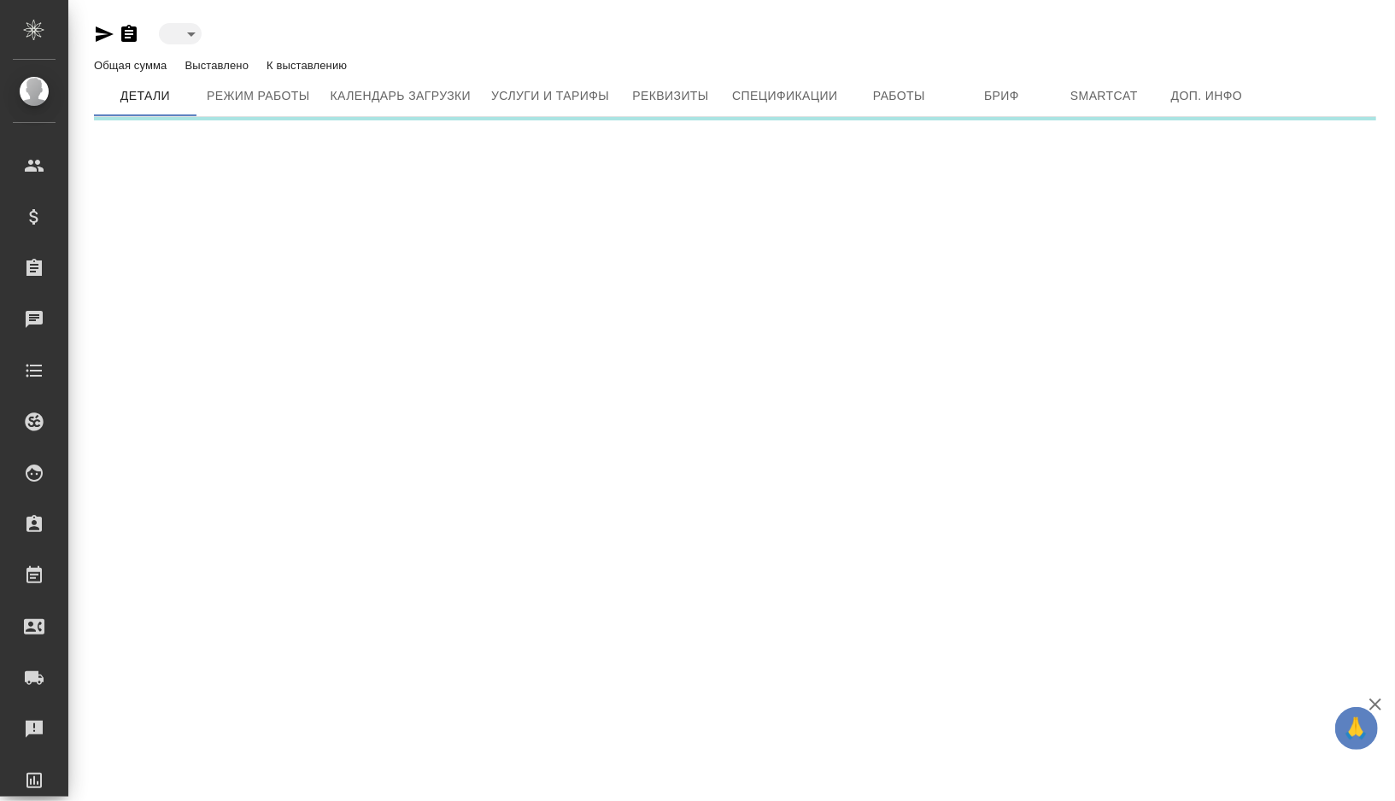
type input "toBeImplemented"
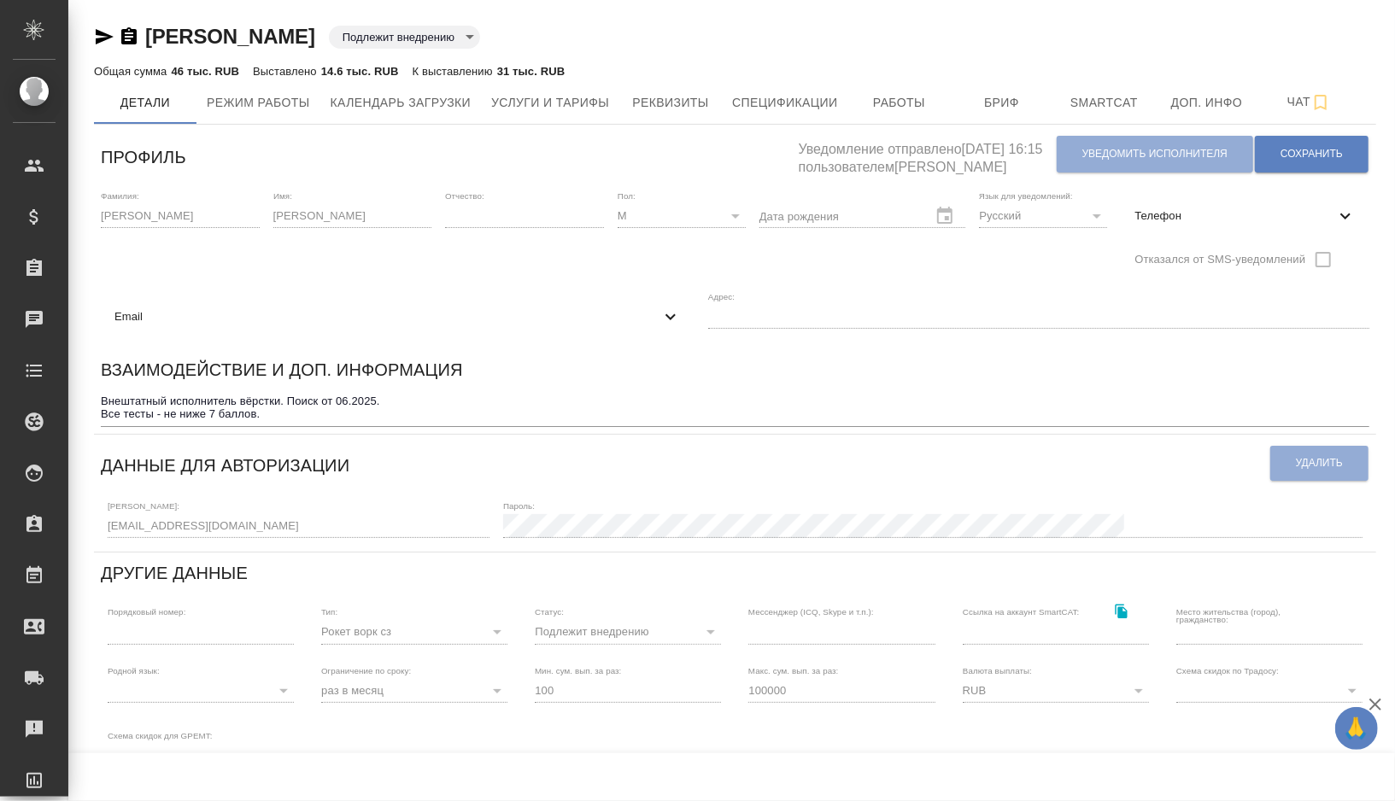
click at [82, 516] on div "[PERSON_NAME] Подлежит внедрению toBeImplemented Общая сумма 46 тыс. RUB Выстав…" at bounding box center [735, 580] width 1306 height 1160
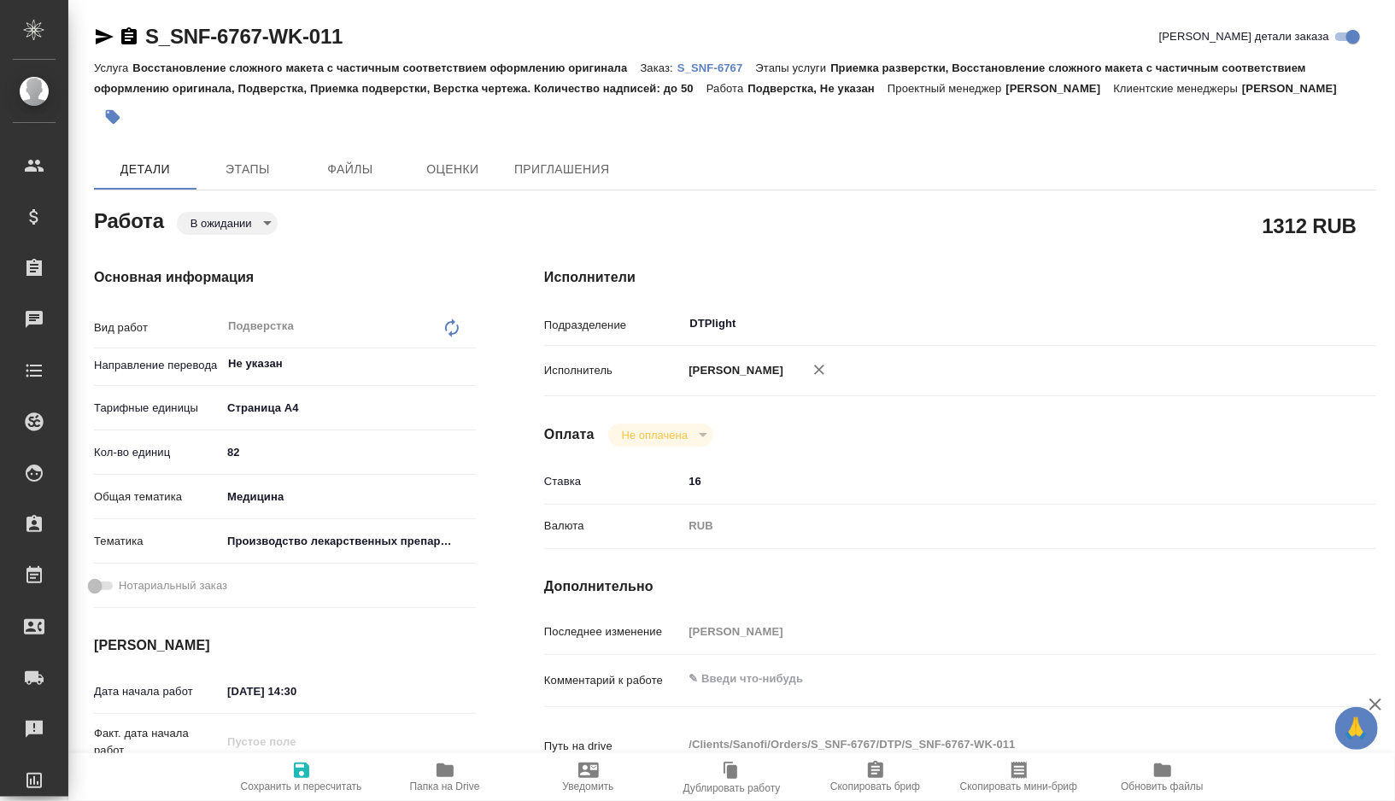
type textarea "x"
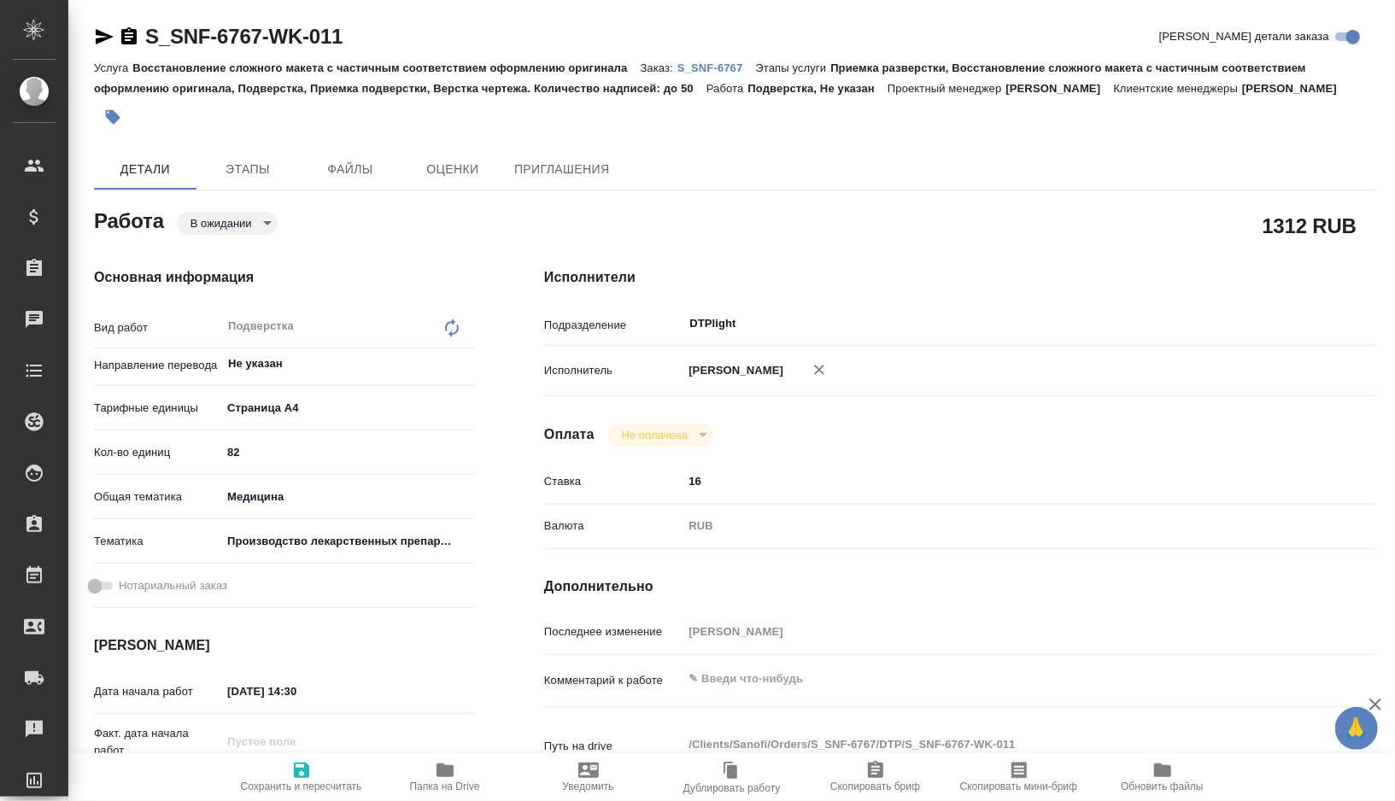
type textarea "x"
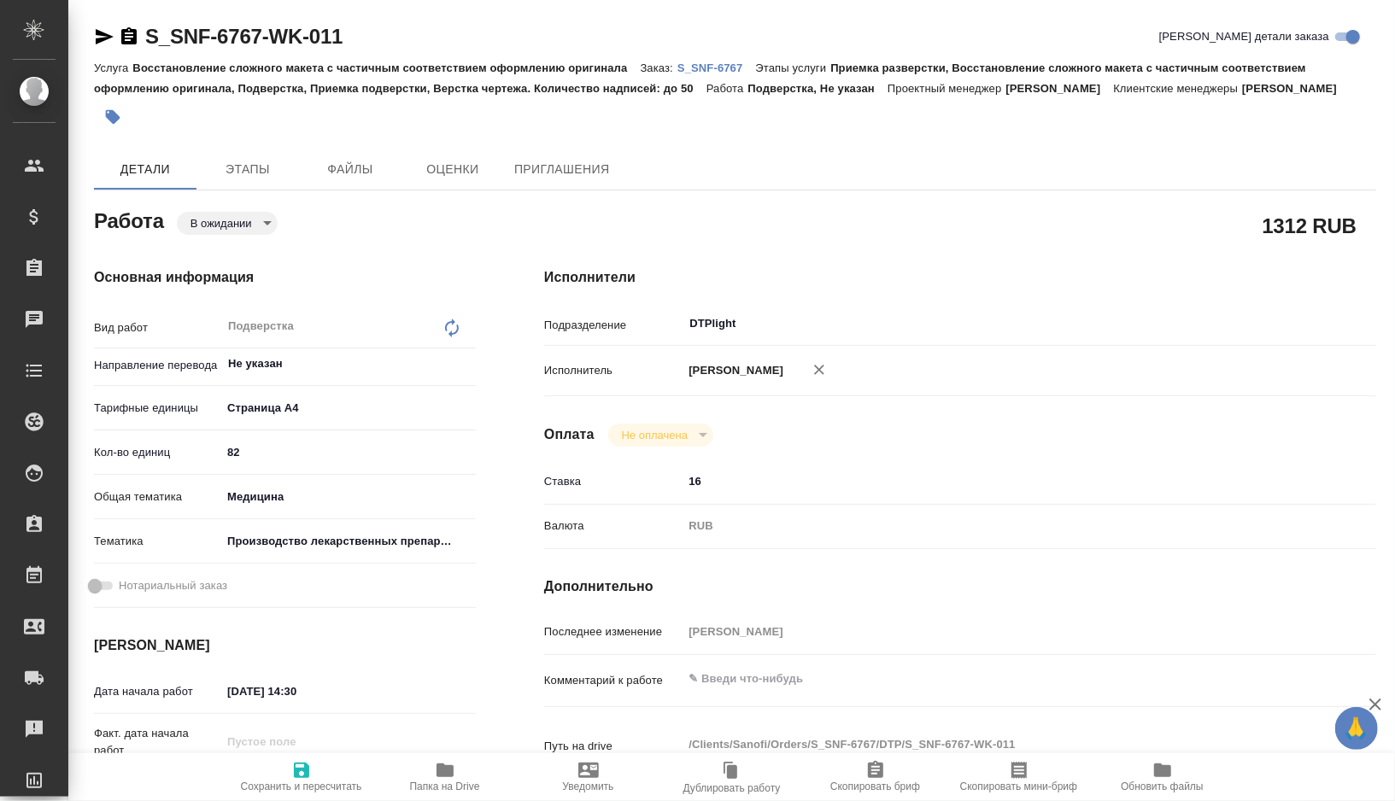
type textarea "x"
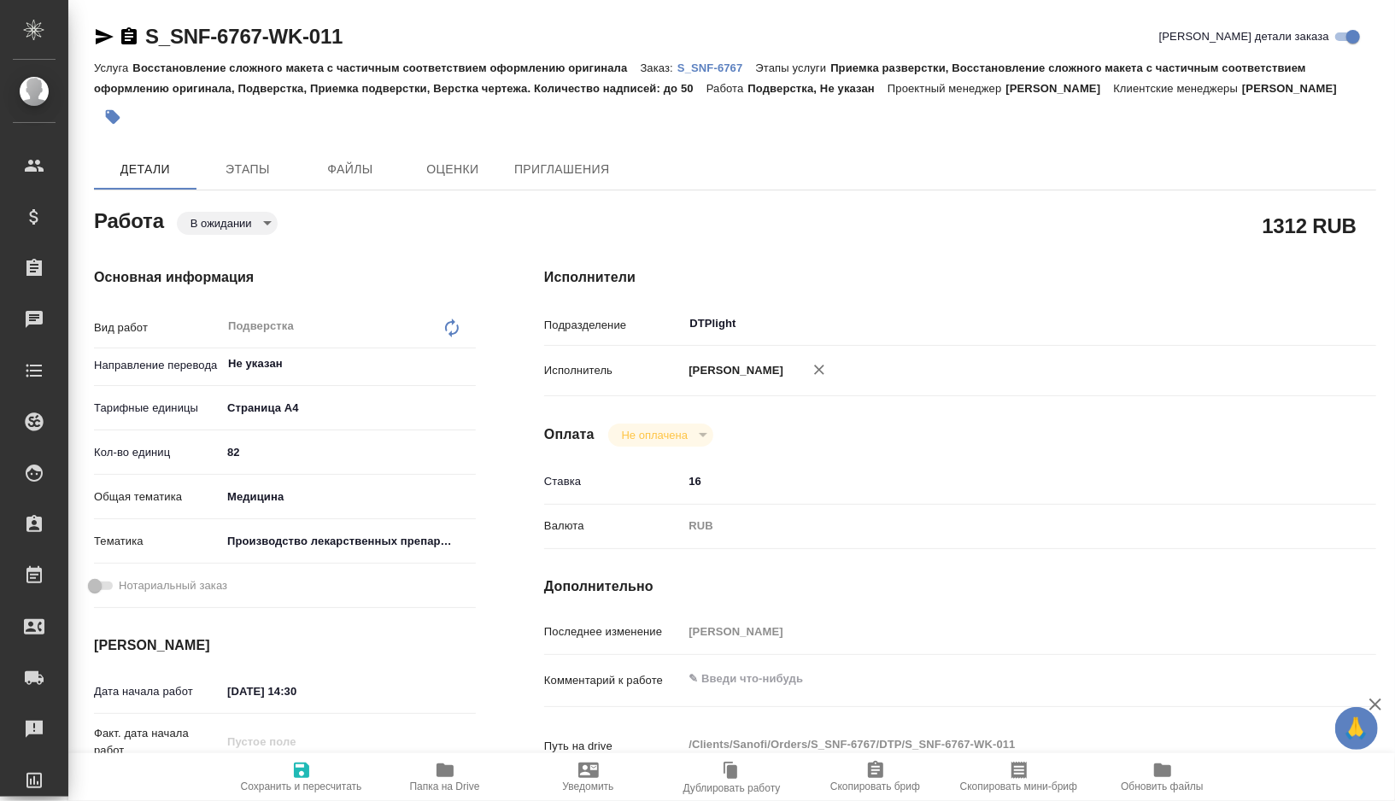
type textarea "x"
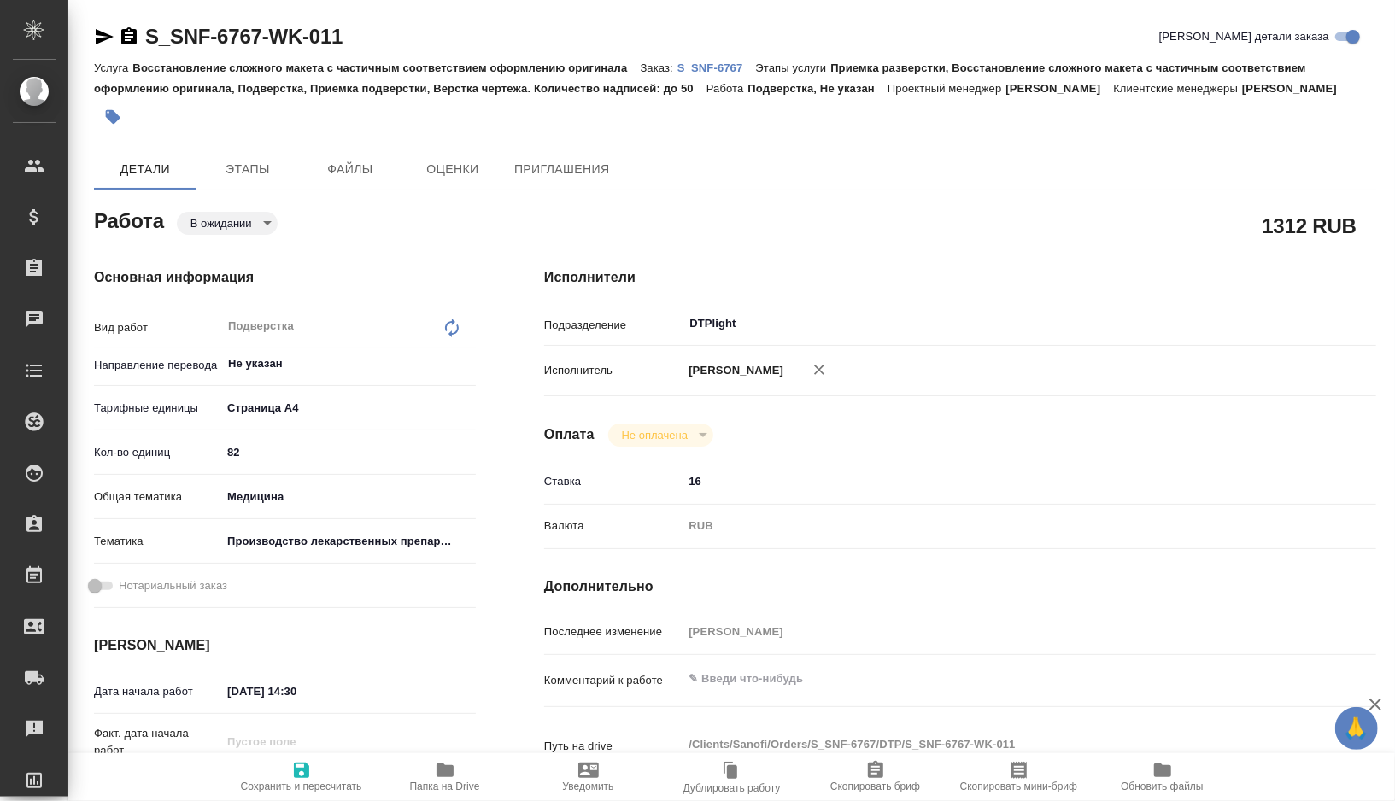
type textarea "x"
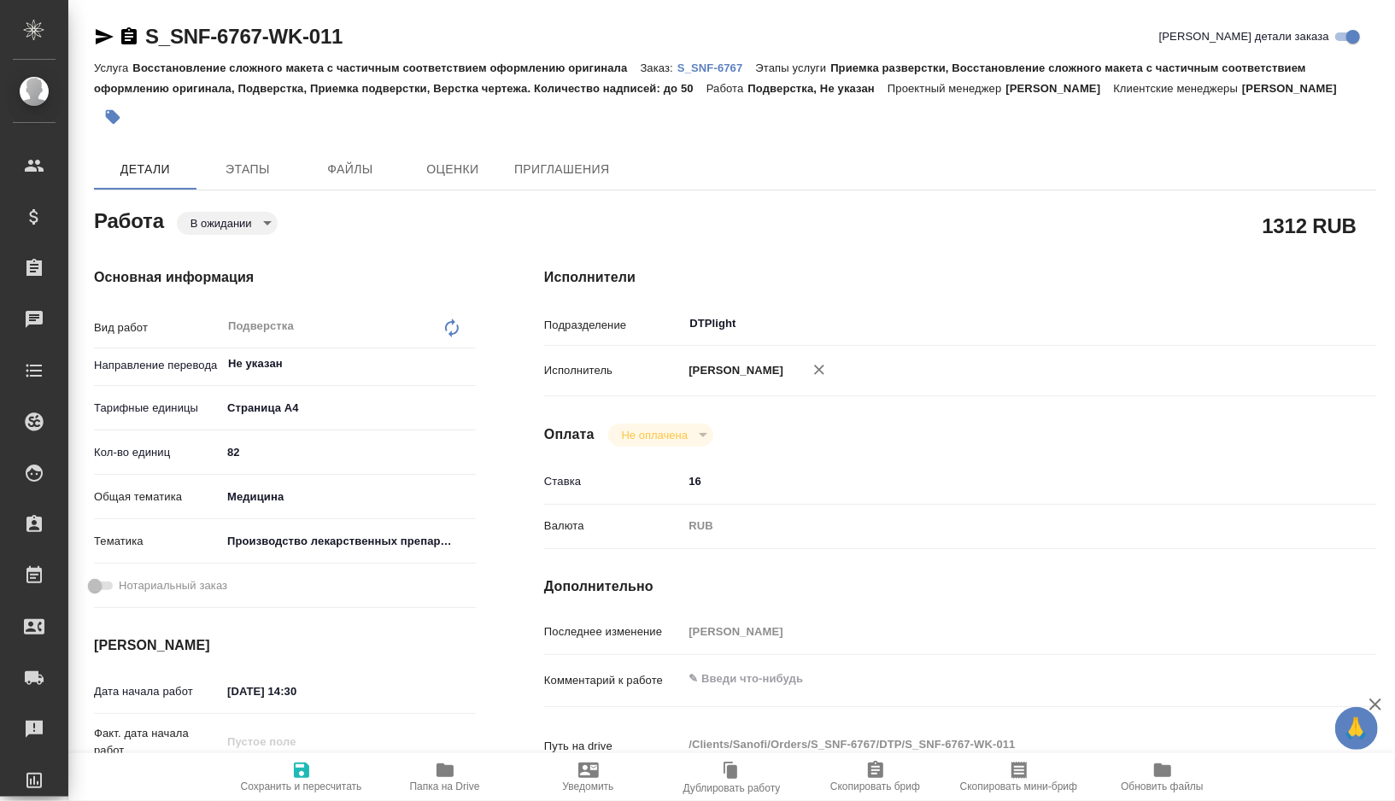
type textarea "x"
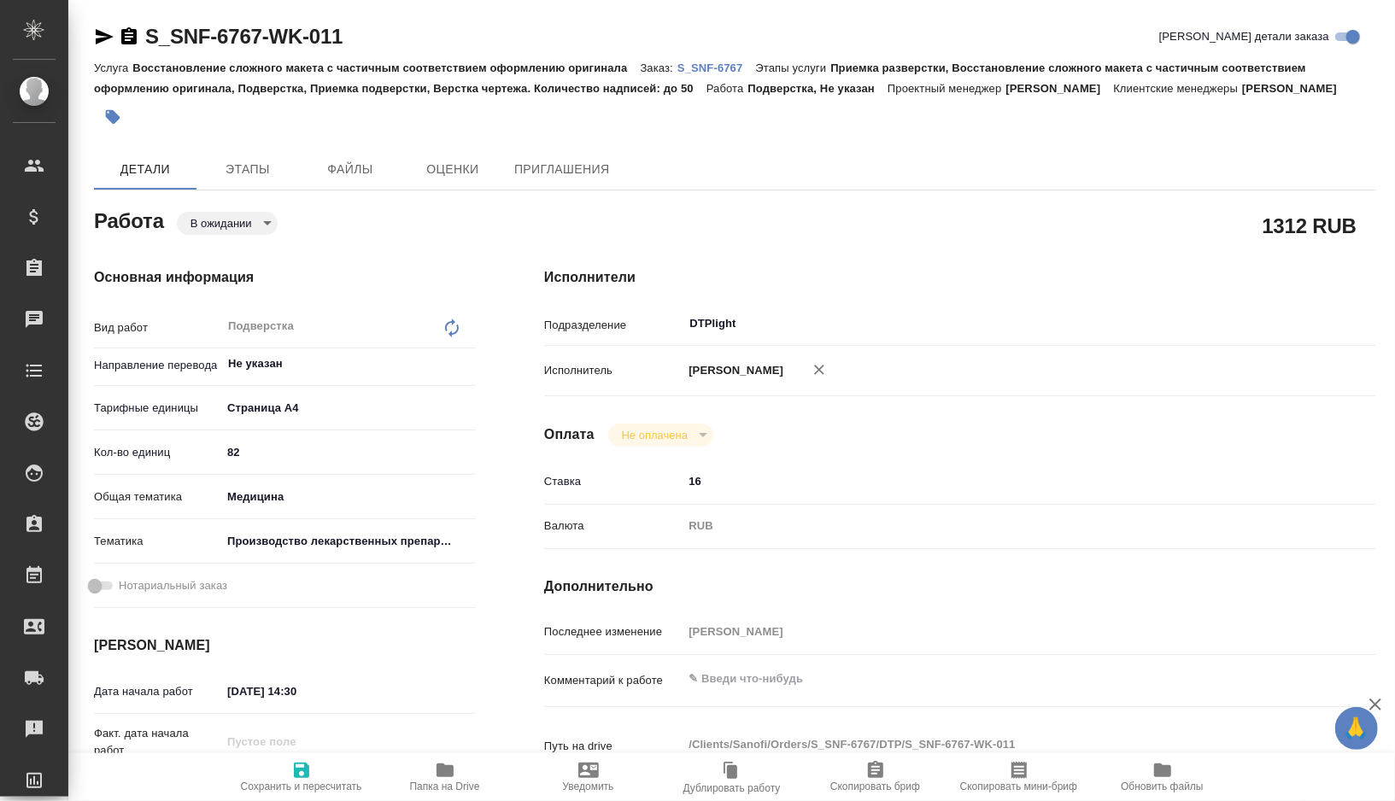
type textarea "x"
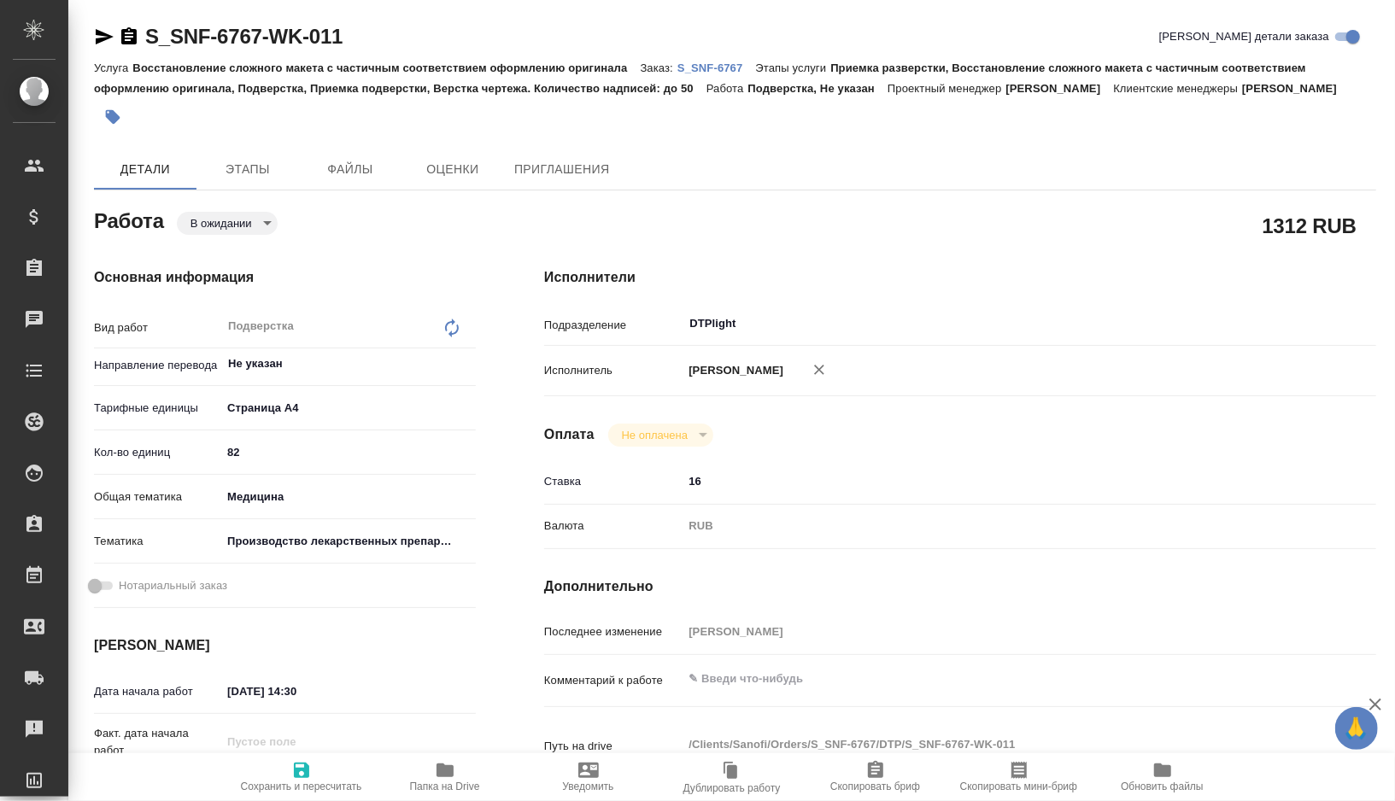
type textarea "x"
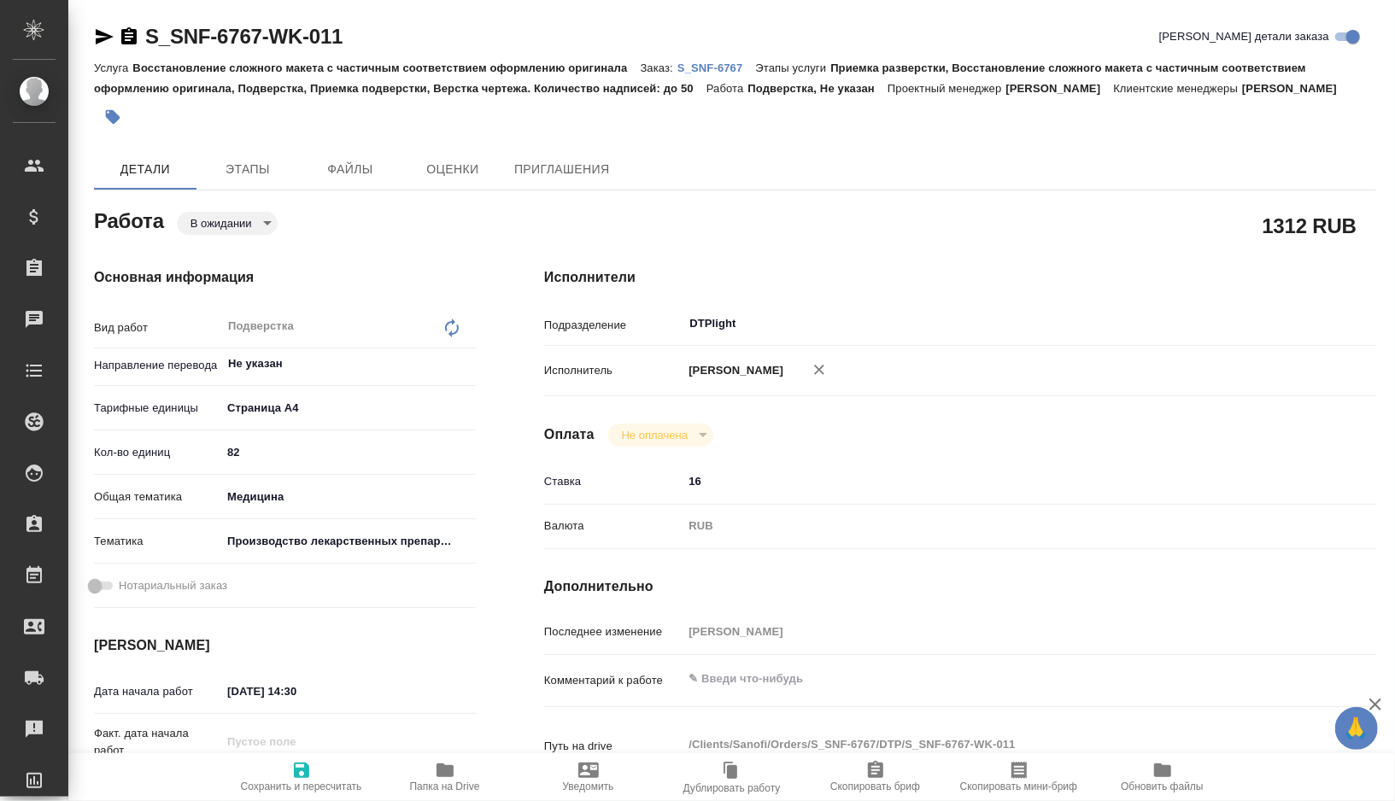
type textarea "x"
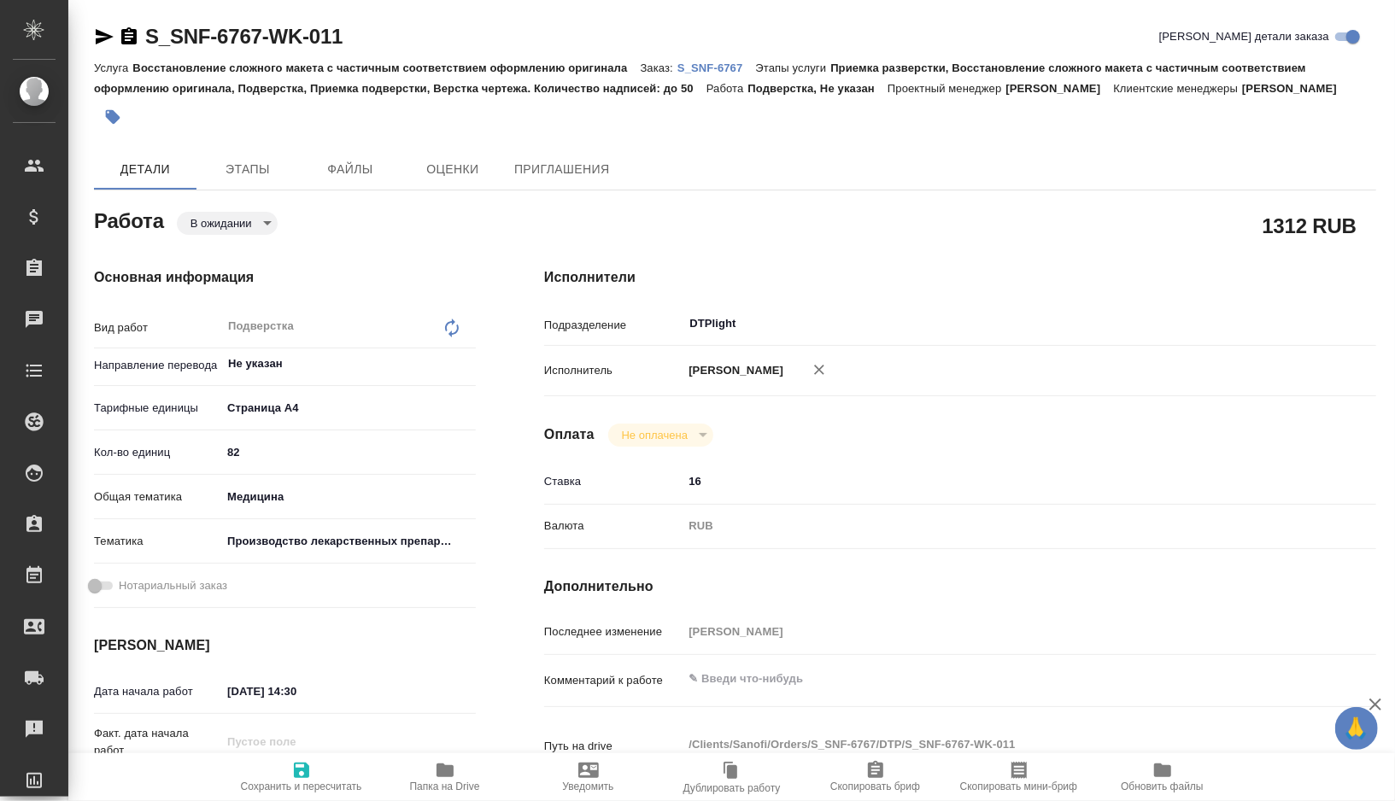
click at [451, 764] on icon "button" at bounding box center [445, 770] width 20 height 20
click at [263, 231] on div "Работа В ожидании pending" at bounding box center [285, 219] width 382 height 31
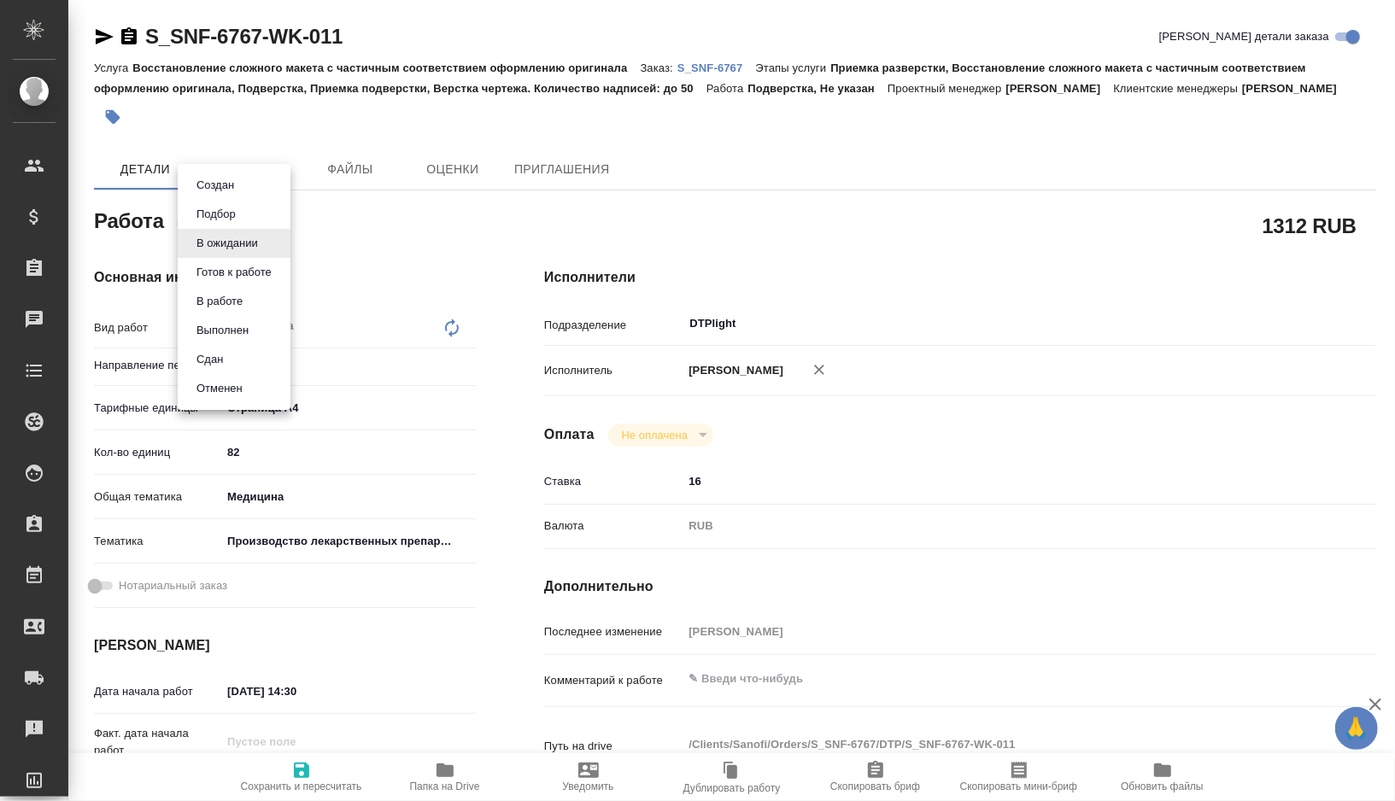
click at [263, 249] on body "🙏 .cls-1 fill:#fff; AWATERA Gorshkova Valentina Клиенты Спецификации Заказы 0 Ч…" at bounding box center [697, 400] width 1395 height 801
click at [239, 195] on button "Готов к работе" at bounding box center [215, 185] width 48 height 19
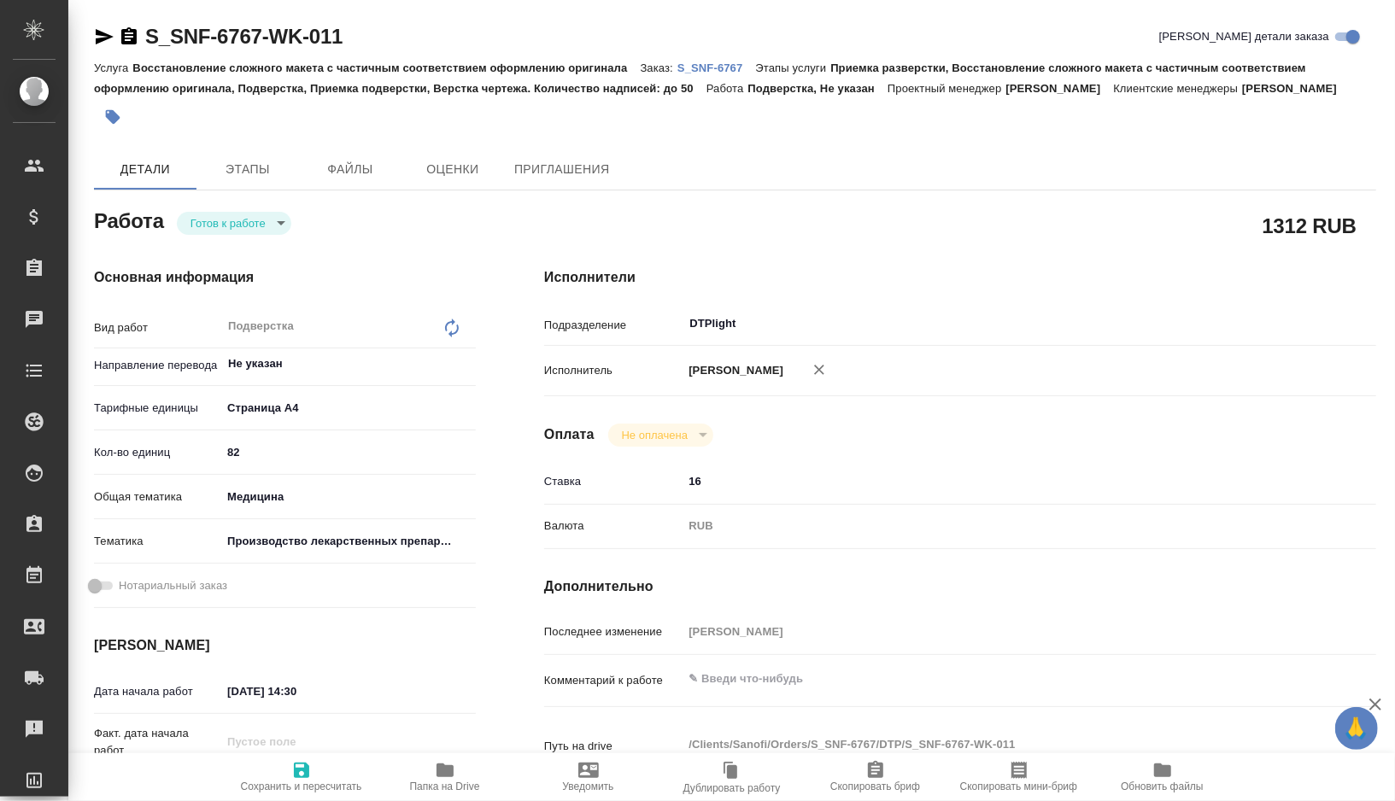
type textarea "x"
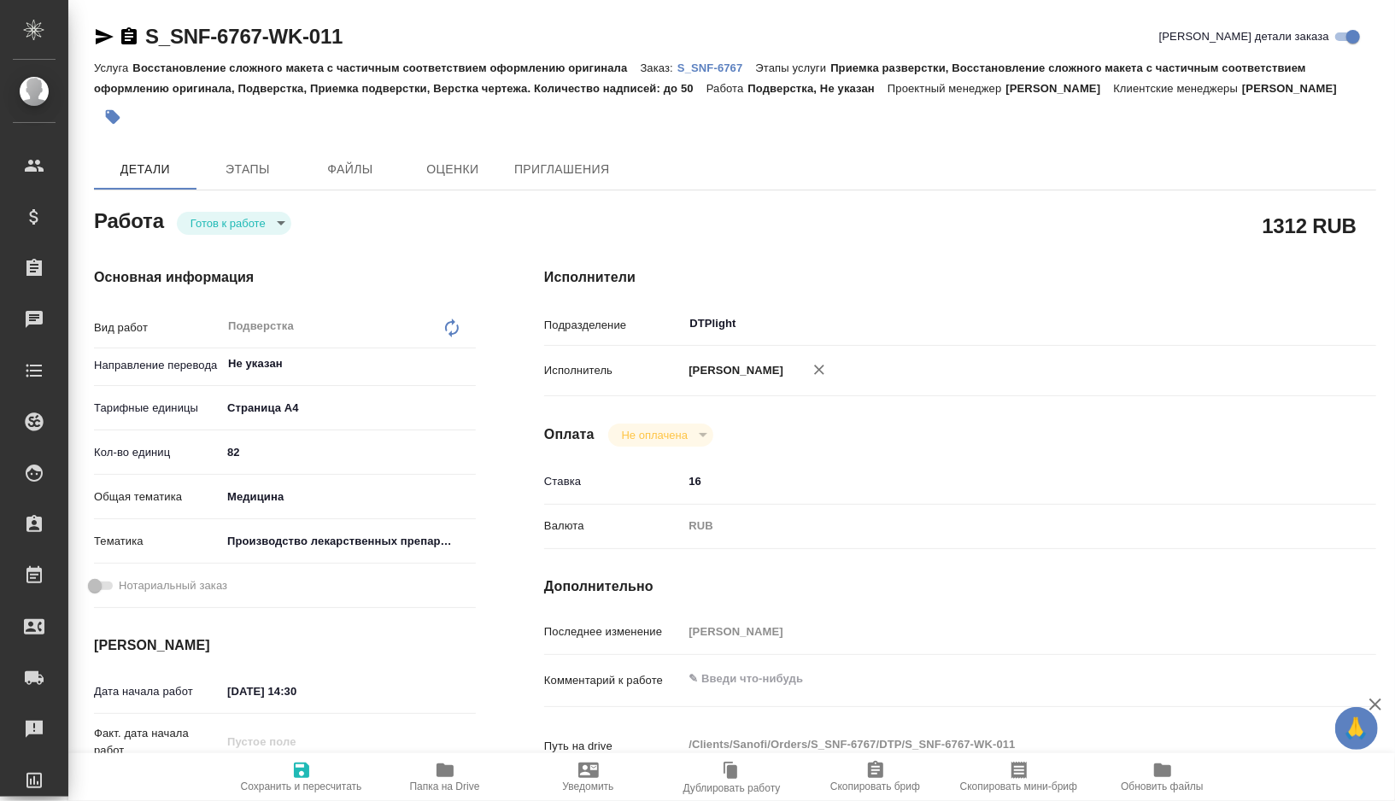
type textarea "x"
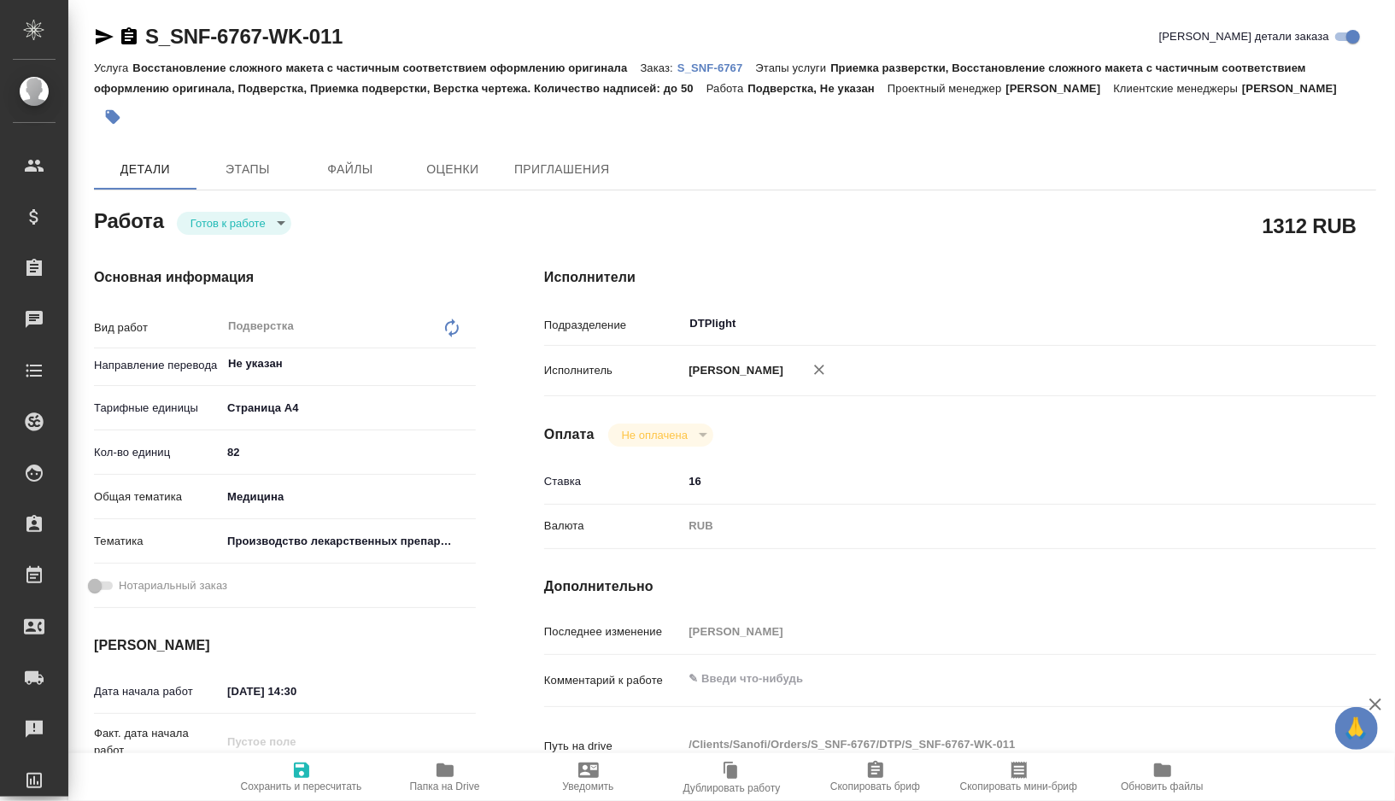
type textarea "x"
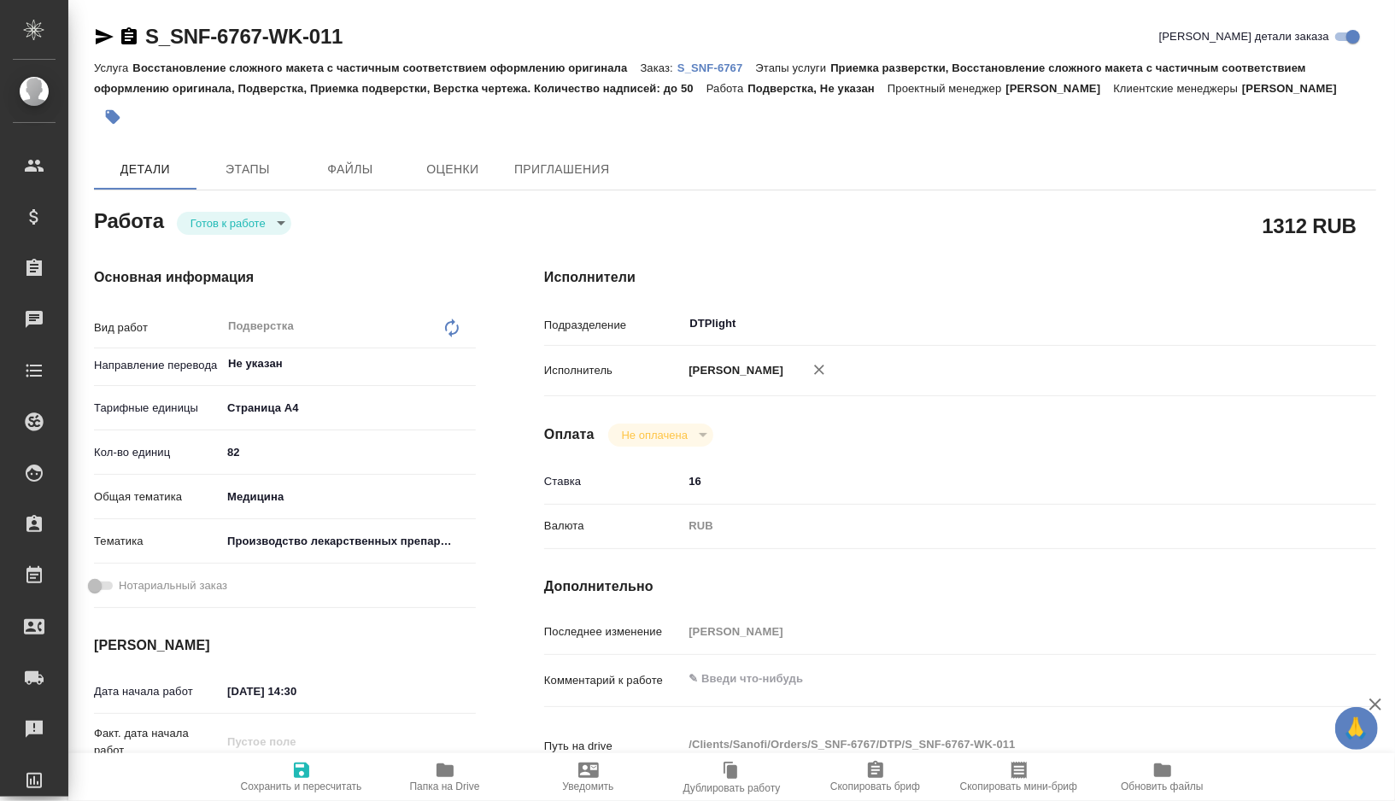
type textarea "x"
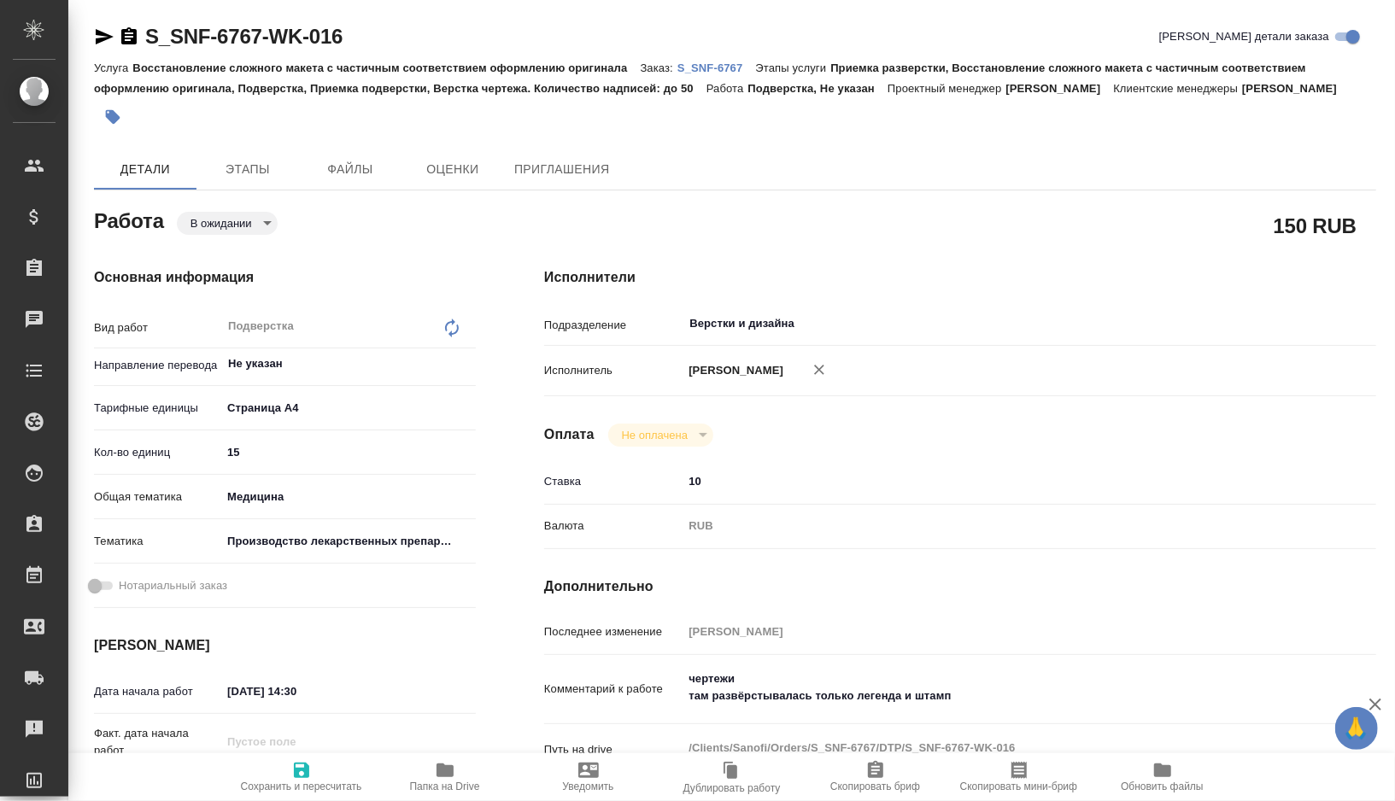
type textarea "x"
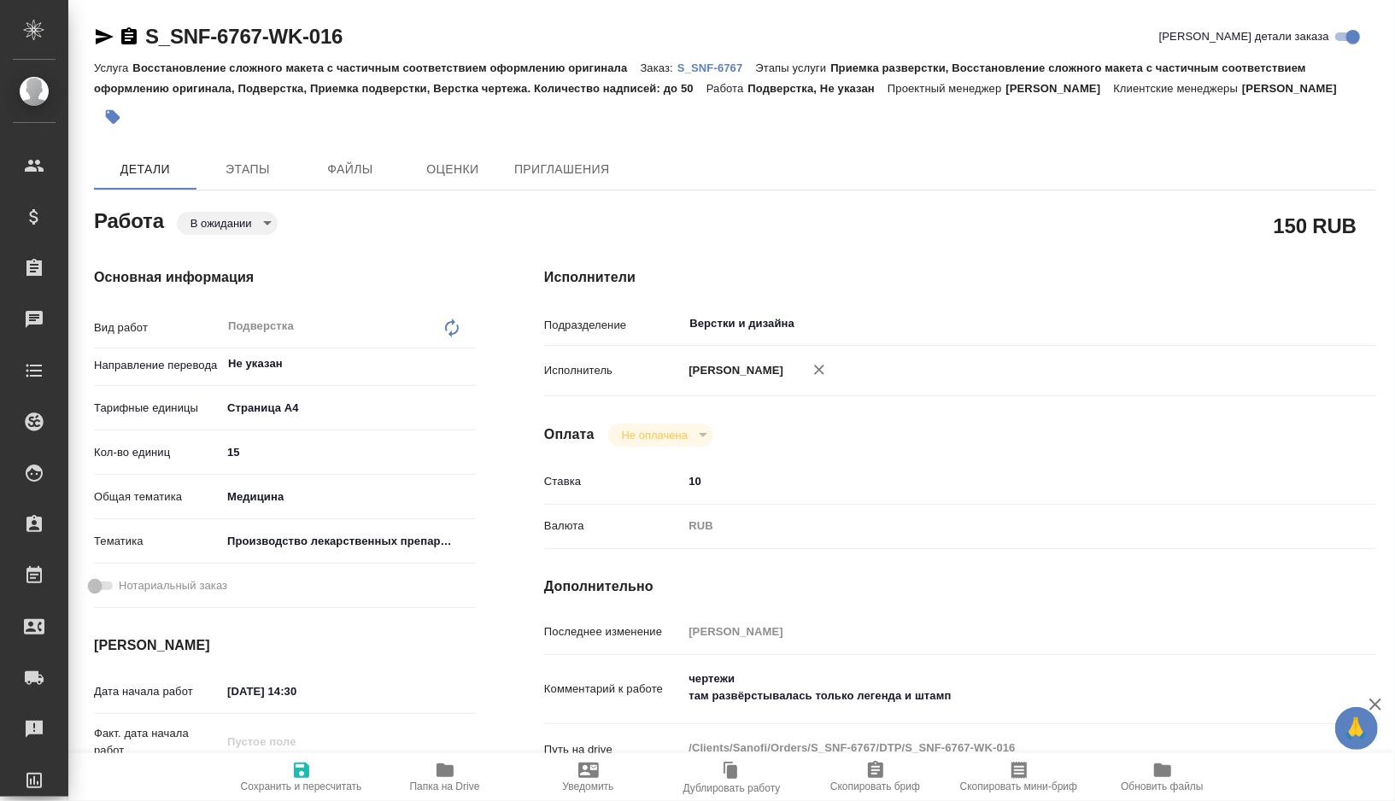
type textarea "x"
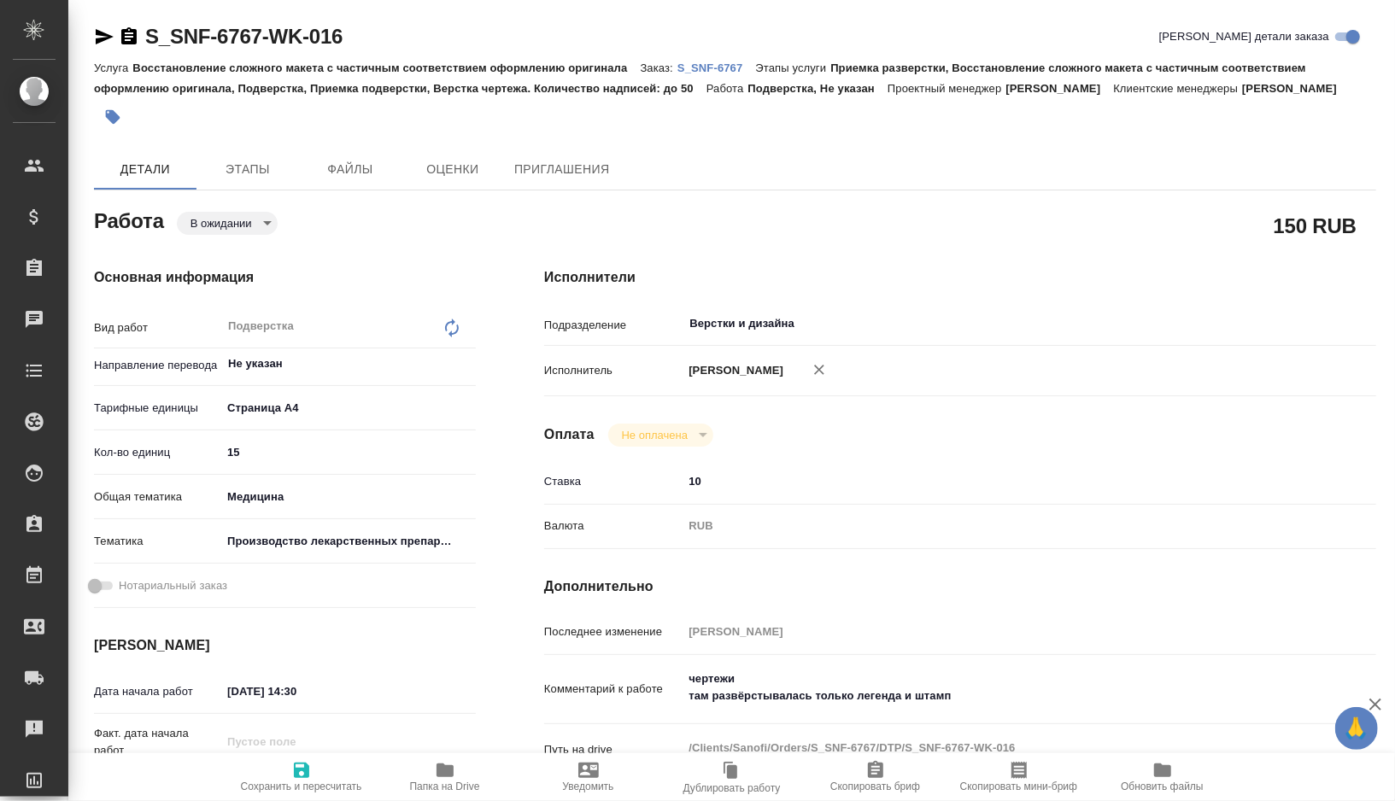
type textarea "x"
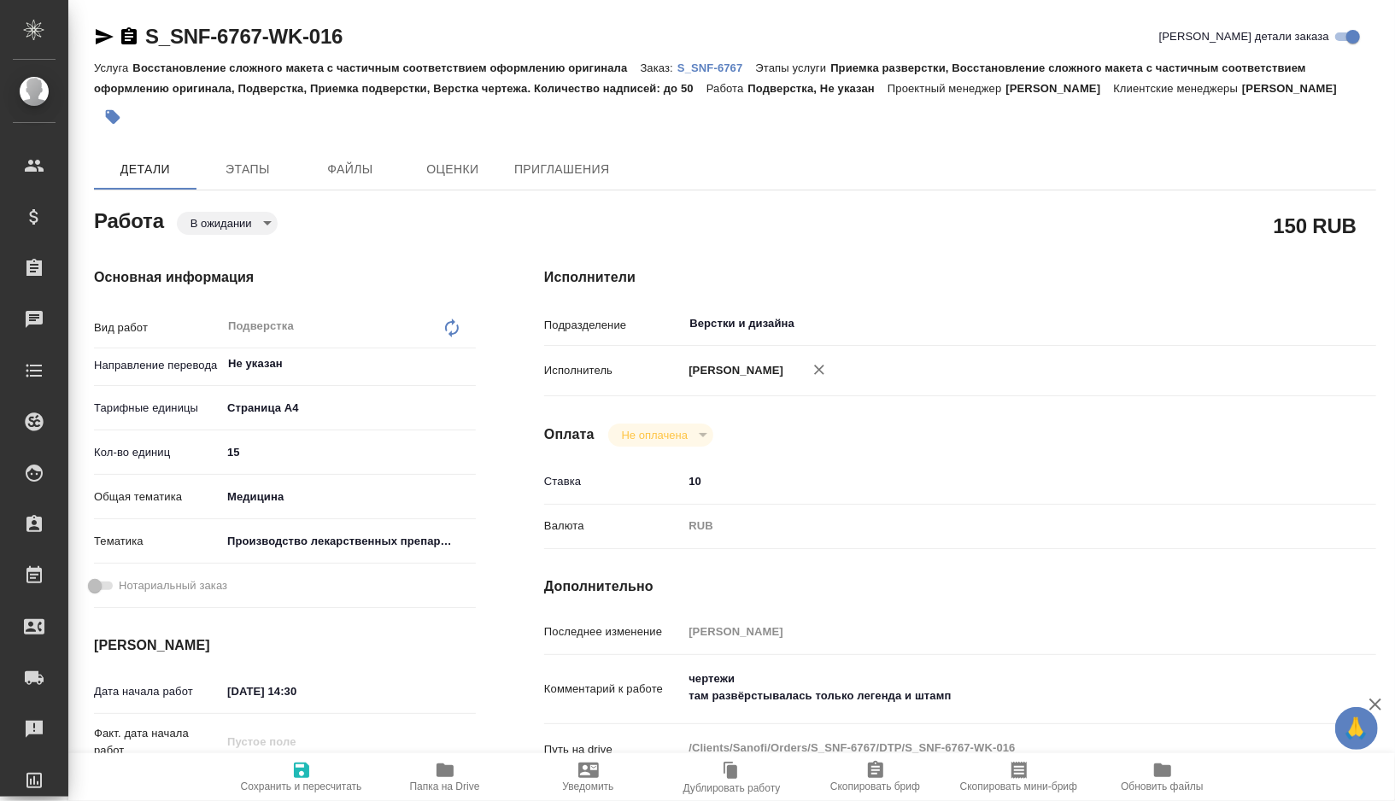
type textarea "x"
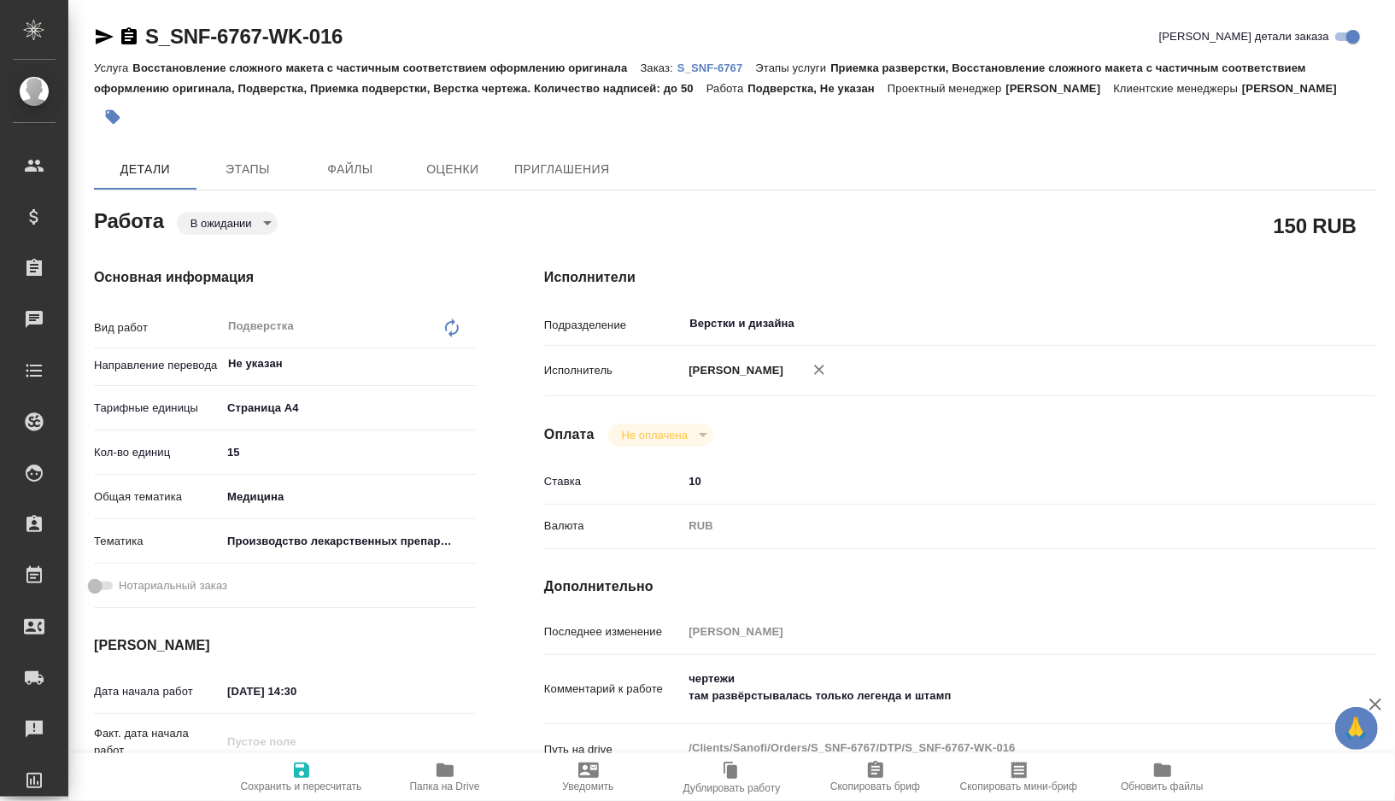
type textarea "x"
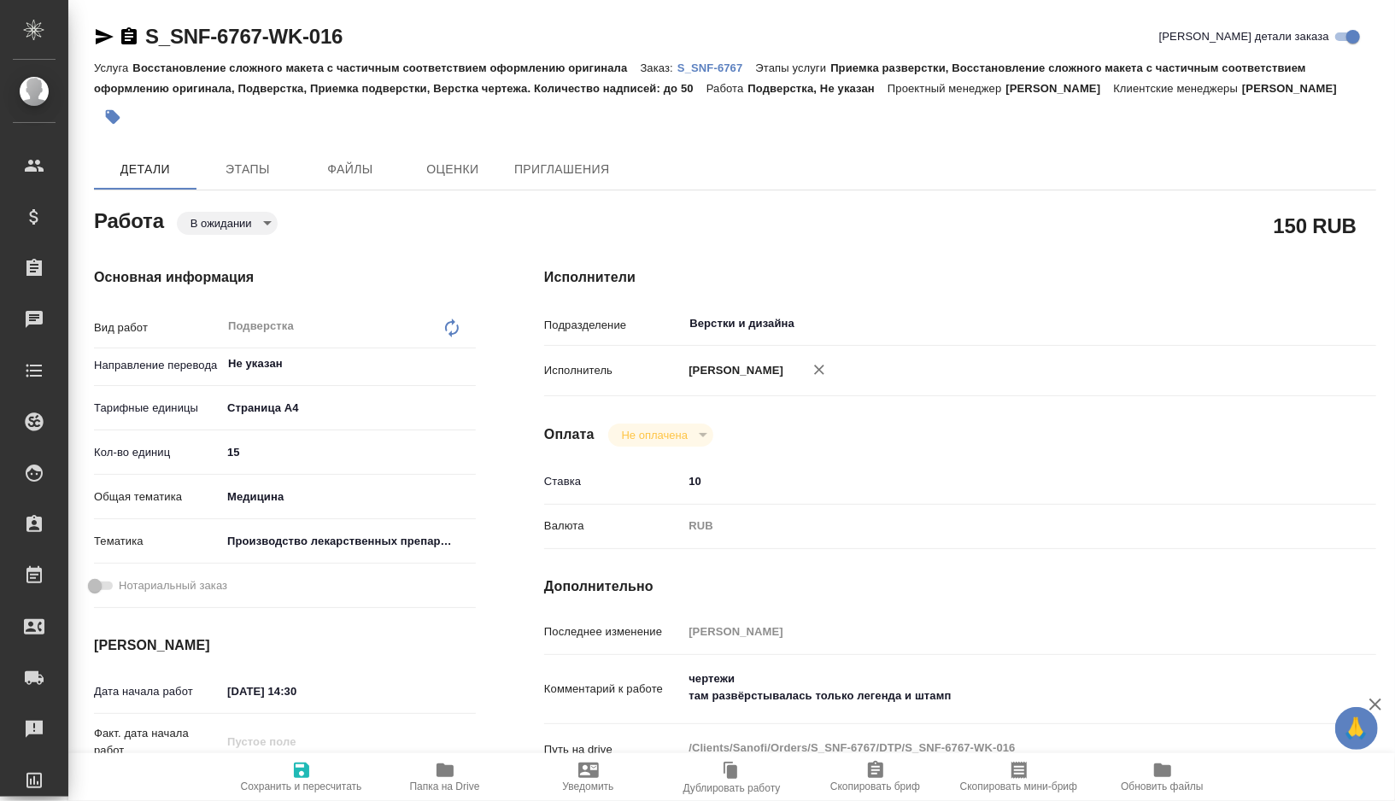
type textarea "x"
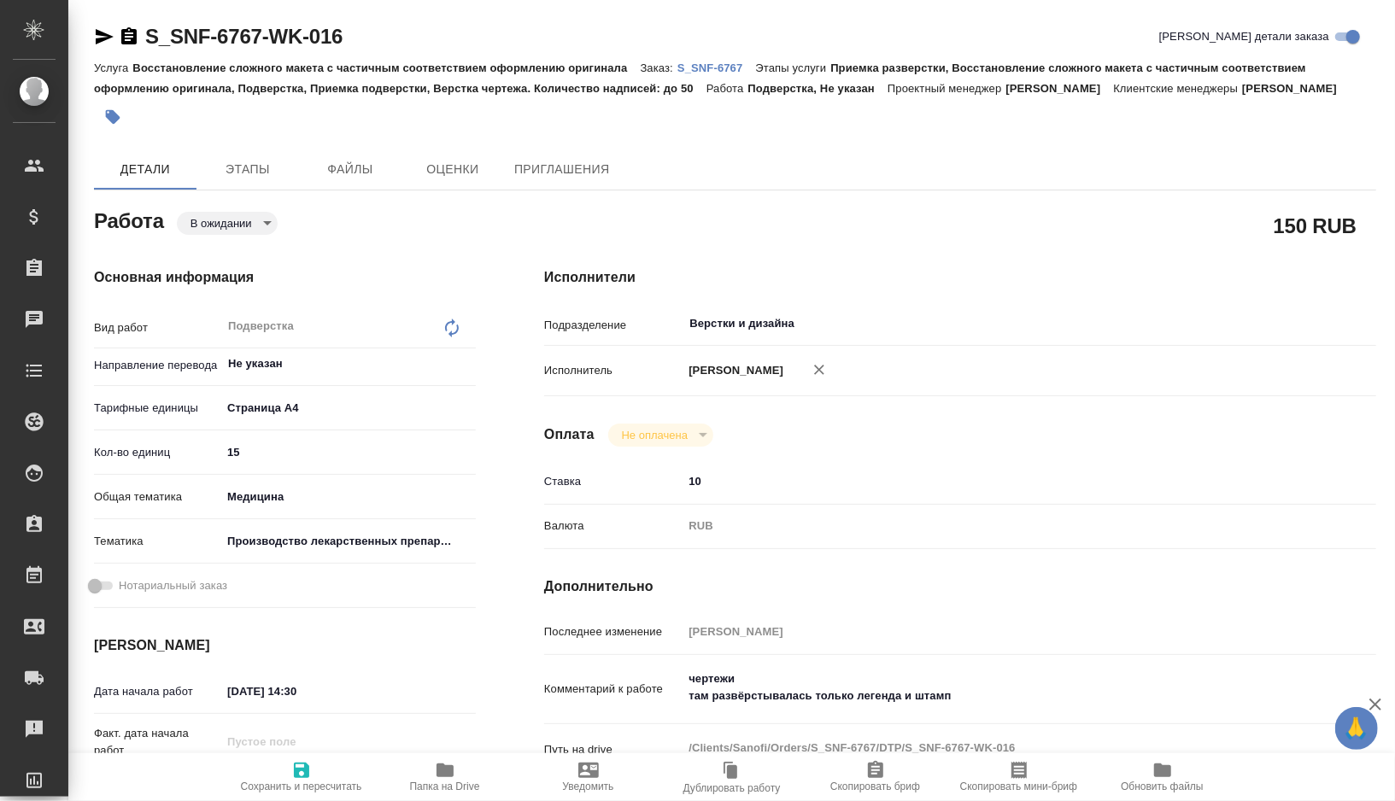
type textarea "x"
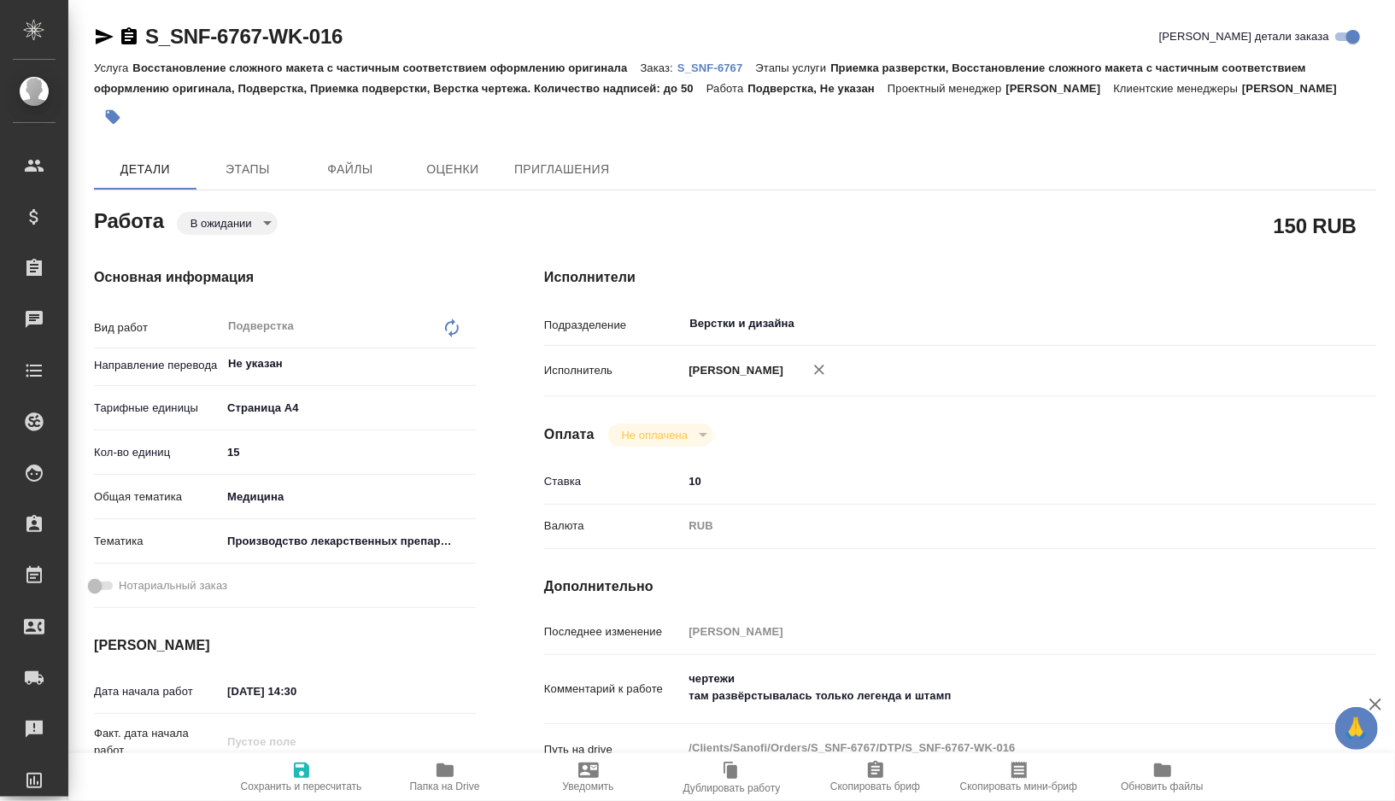
type textarea "x"
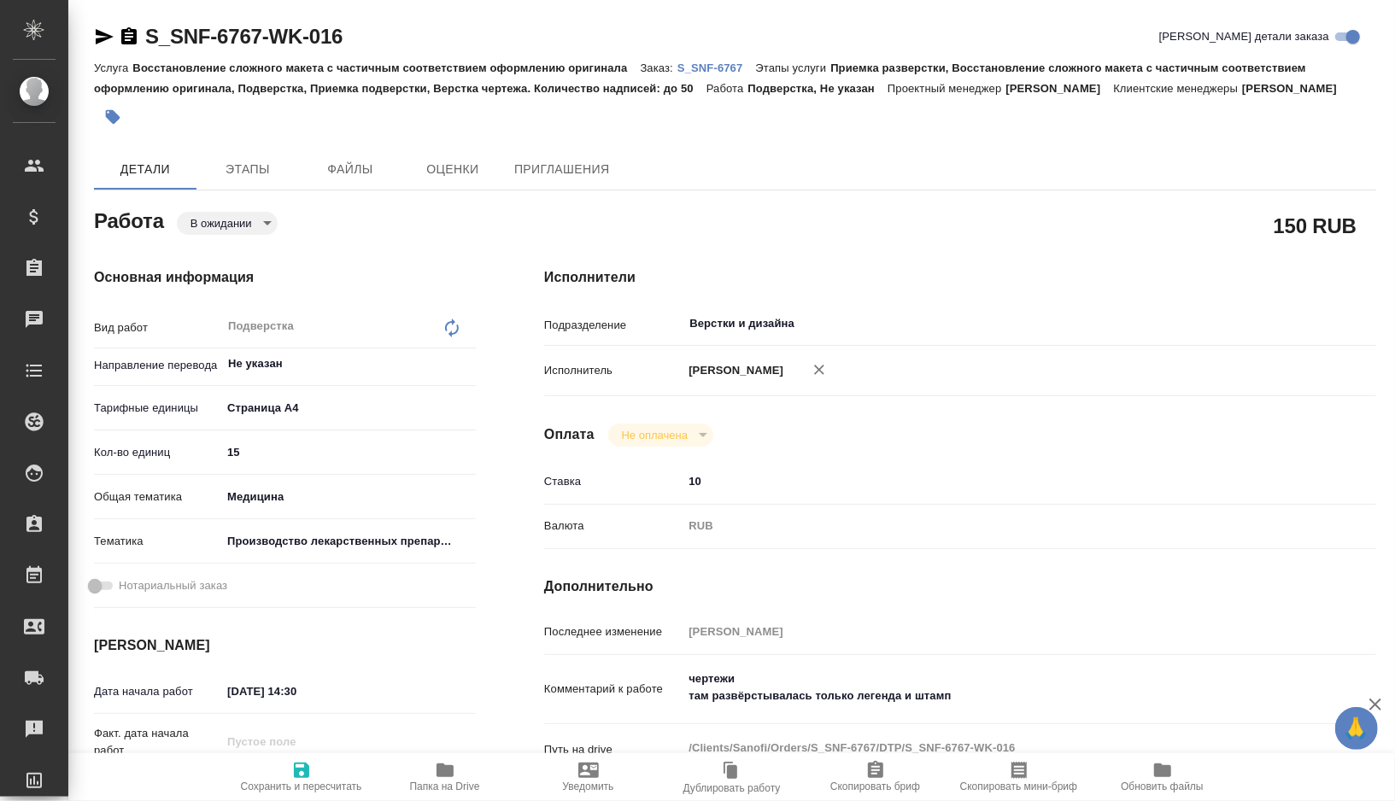
type textarea "x"
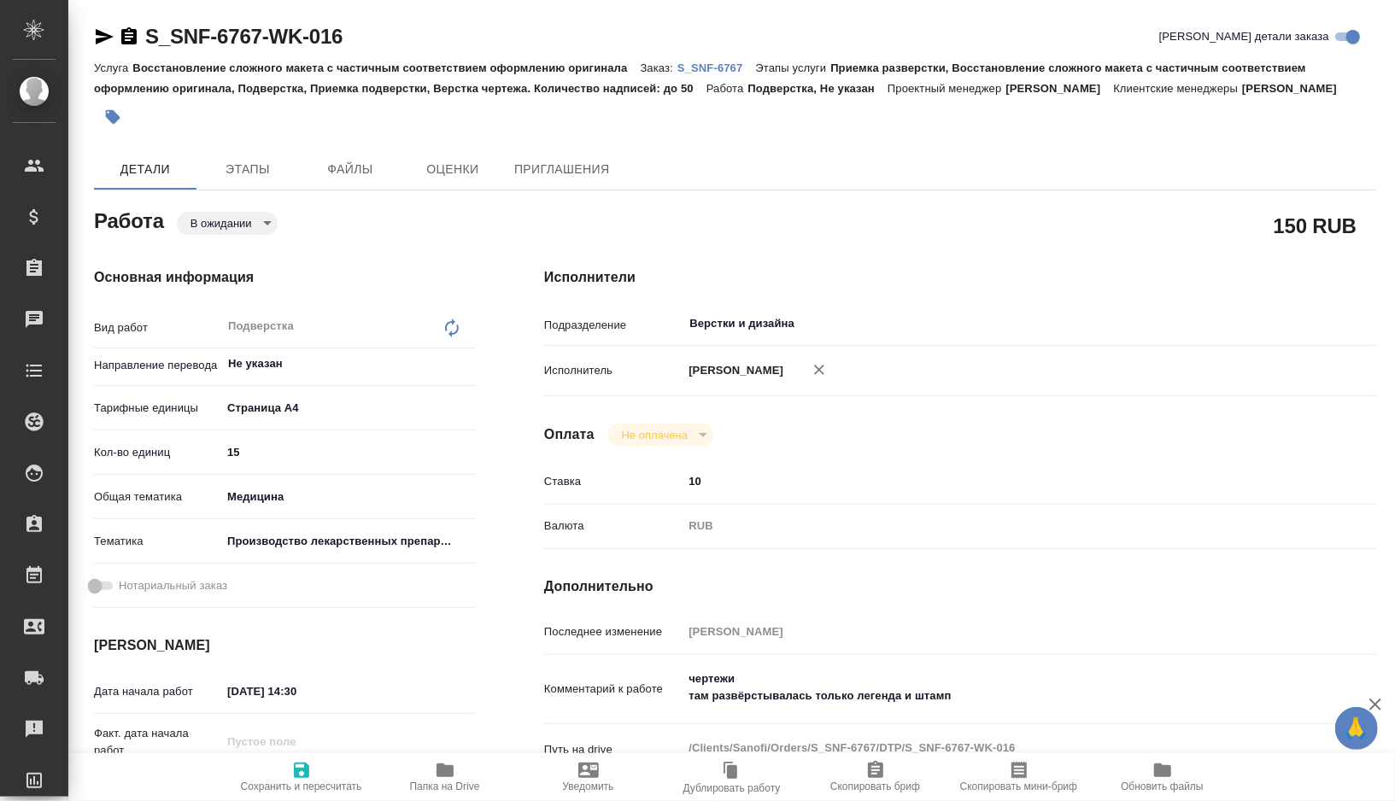
click at [448, 766] on icon "button" at bounding box center [444, 771] width 17 height 14
click at [222, 246] on body "🙏 .cls-1 fill:#fff; AWATERA Gorshkova Valentina Клиенты Спецификации Заказы 0 Ч…" at bounding box center [697, 400] width 1395 height 801
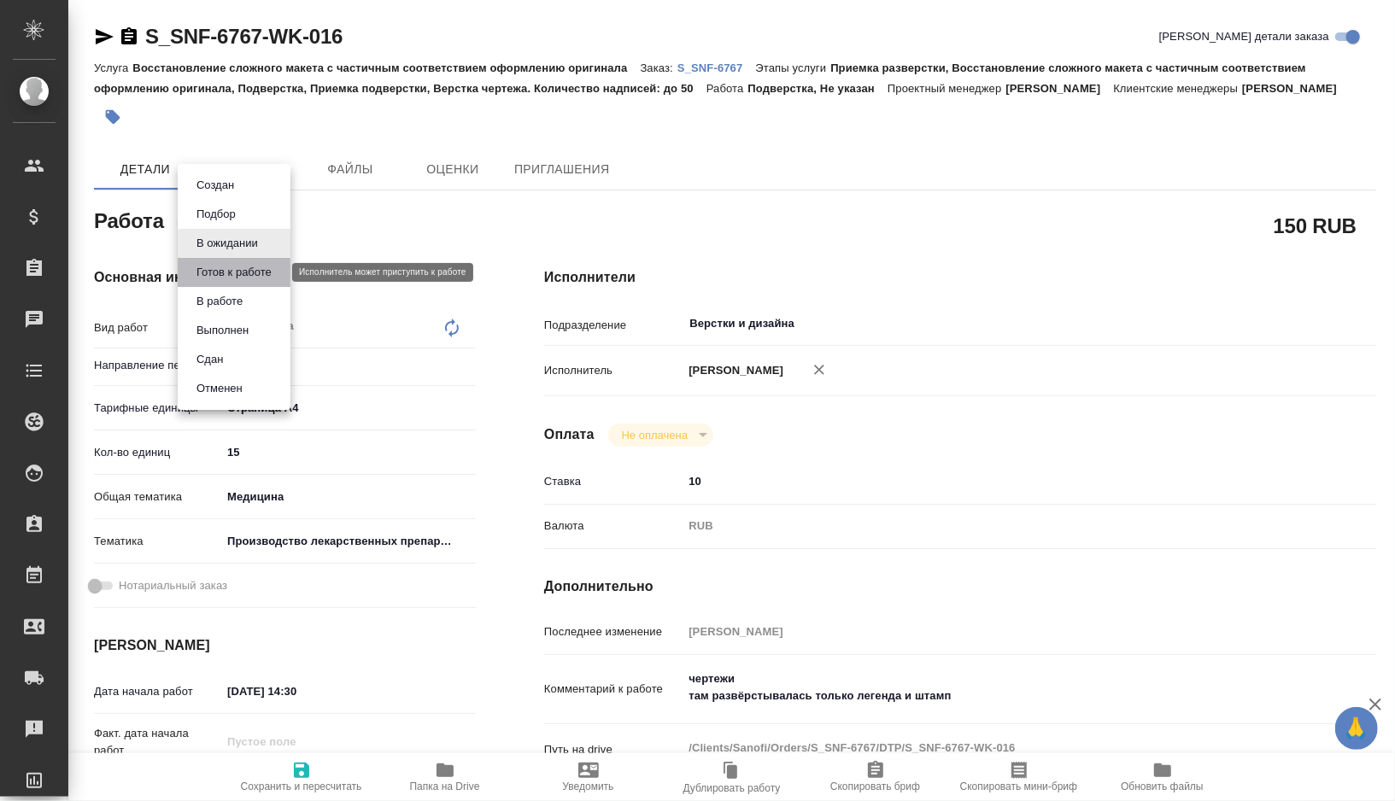
click at [225, 271] on button "Готов к работе" at bounding box center [233, 272] width 85 height 19
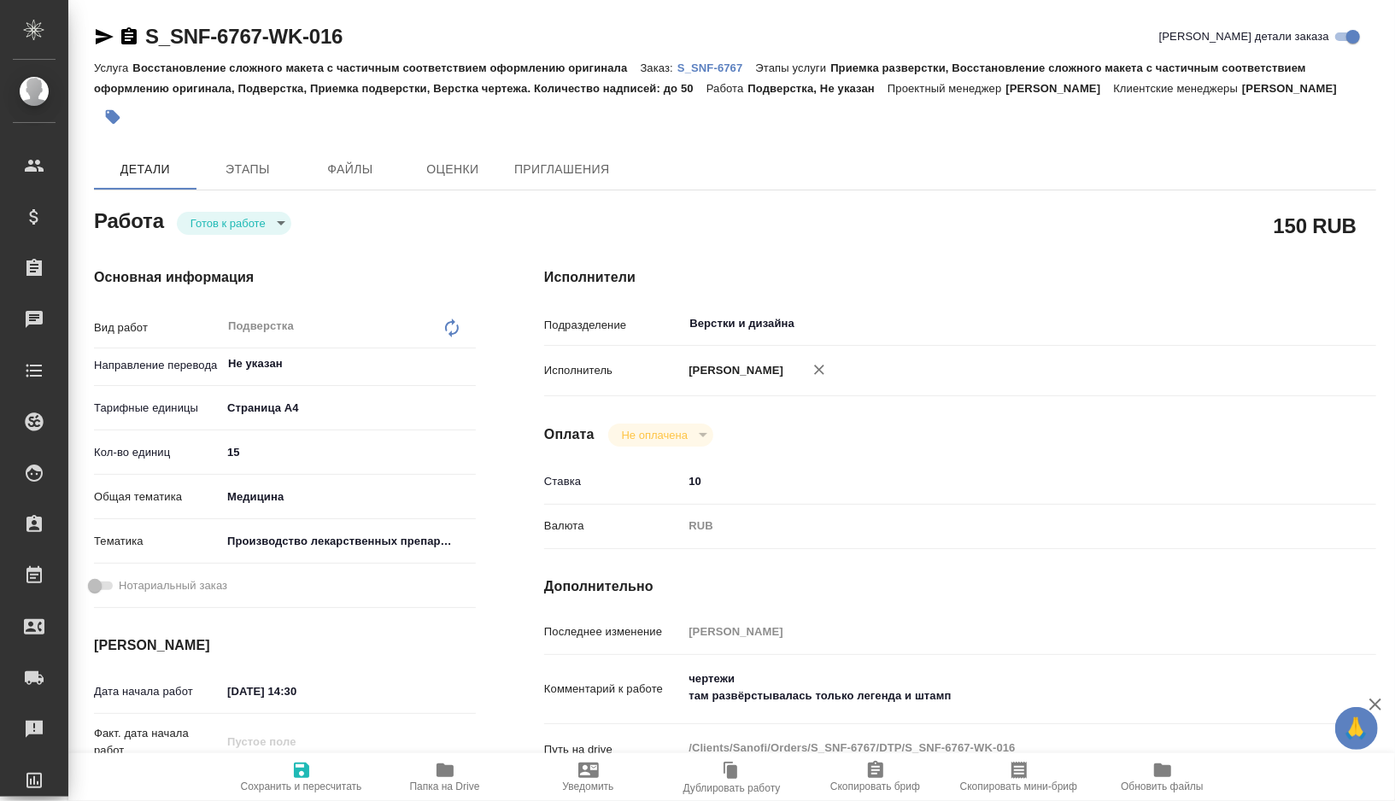
type textarea "x"
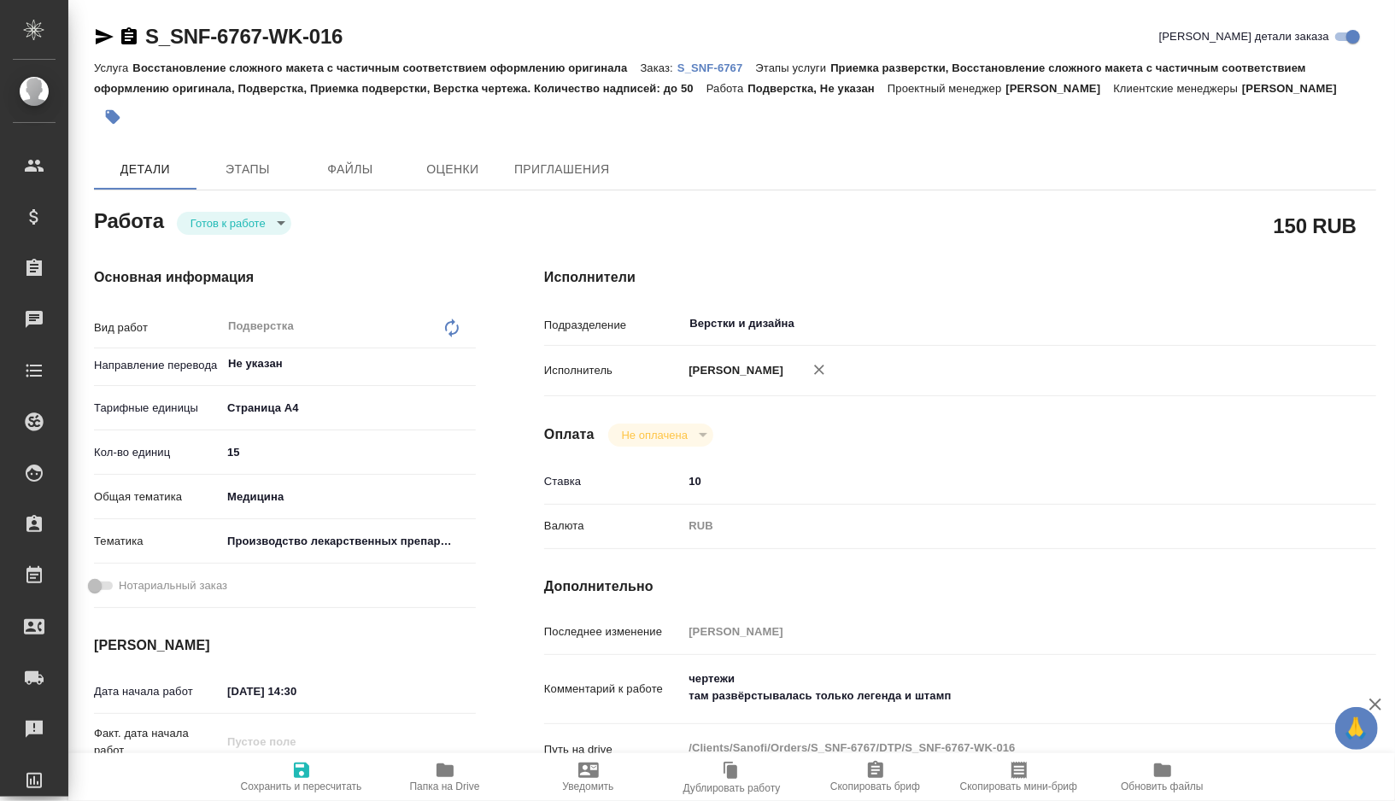
type textarea "x"
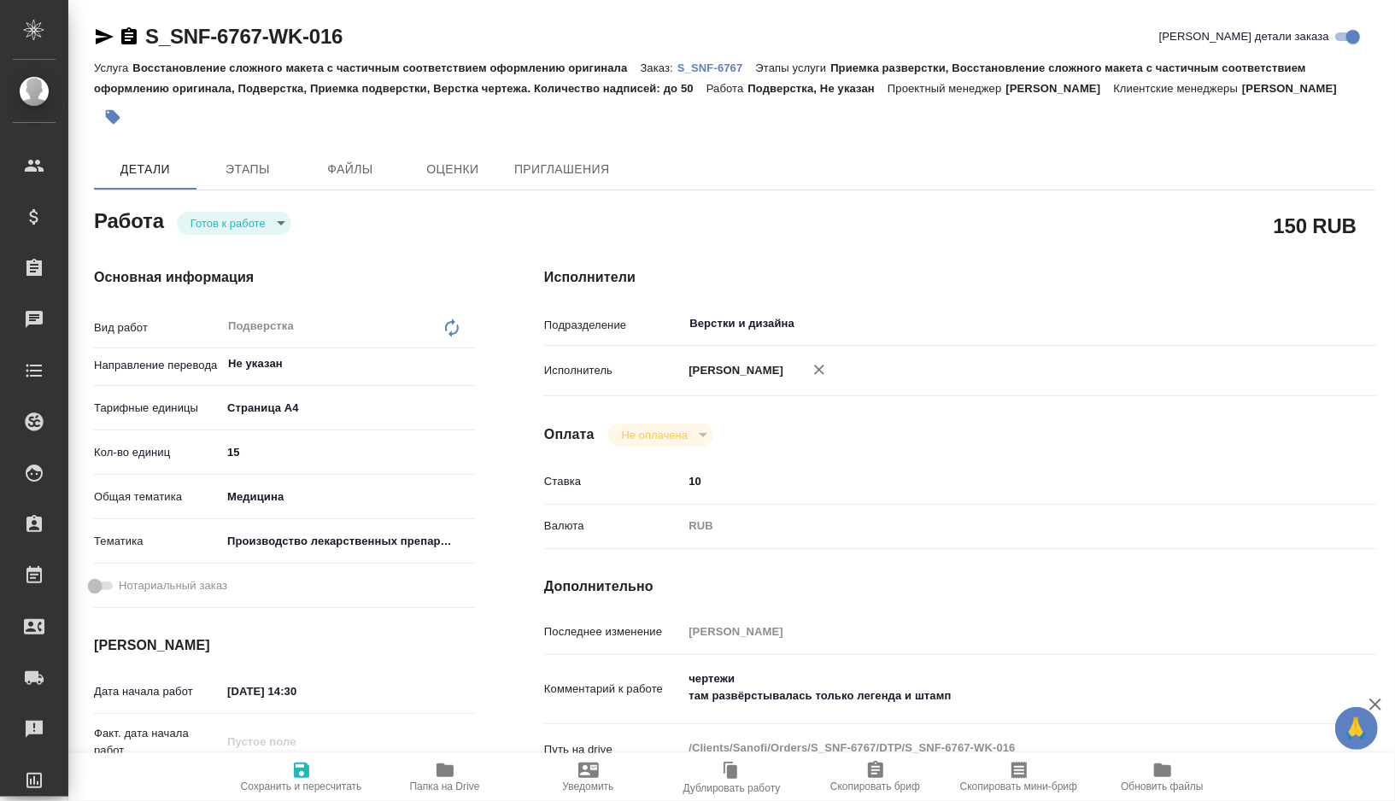
type textarea "x"
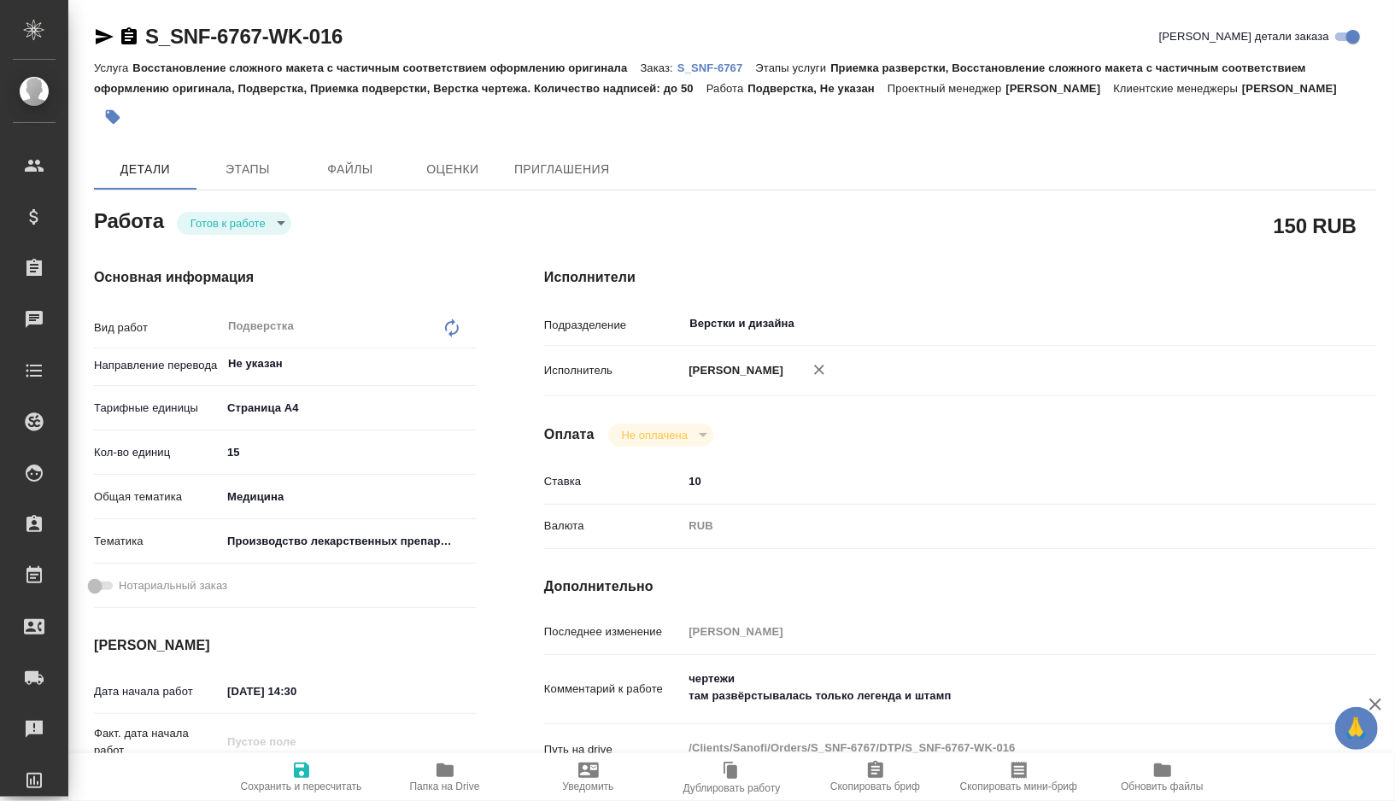
type textarea "x"
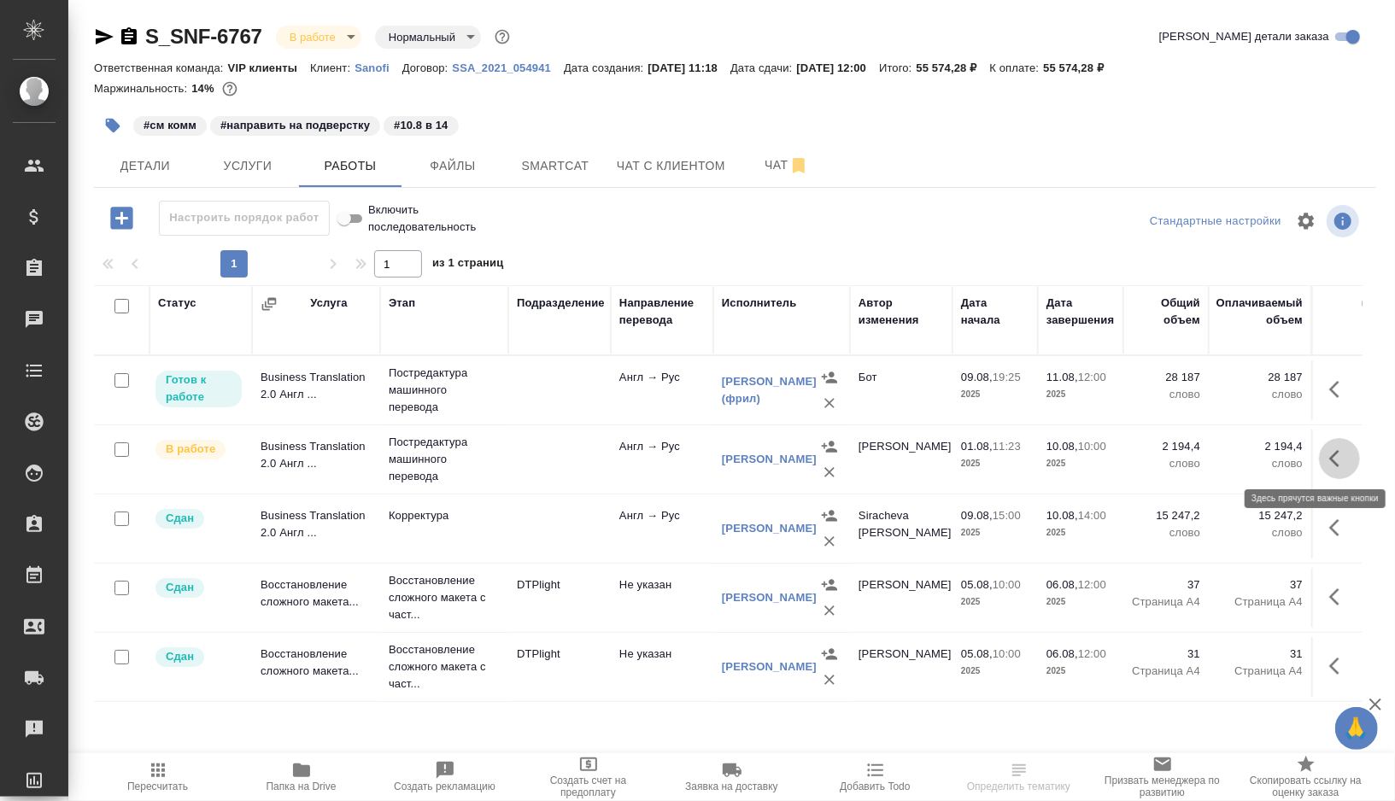
click at [1338, 454] on icon "button" at bounding box center [1339, 458] width 20 height 20
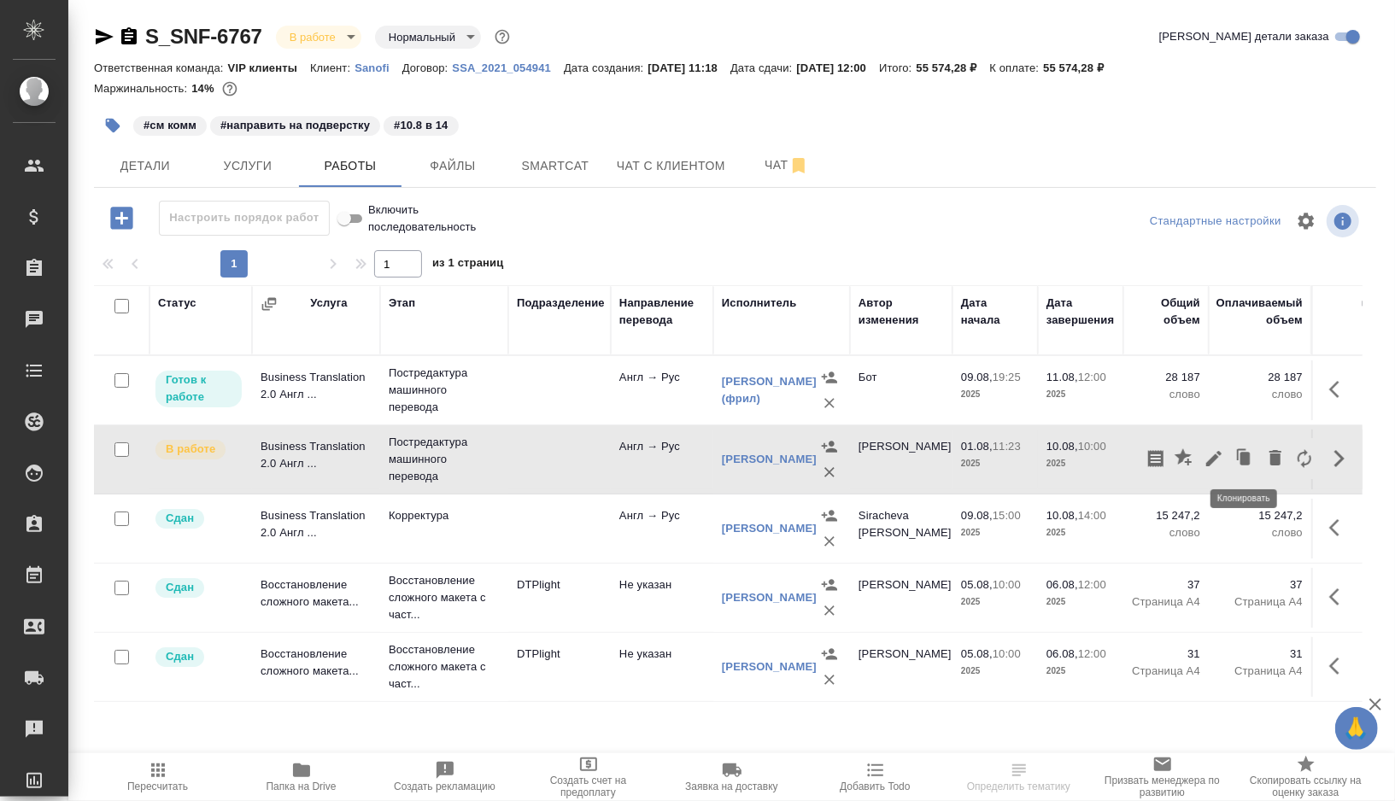
click at [1245, 454] on icon "button" at bounding box center [1245, 458] width 10 height 13
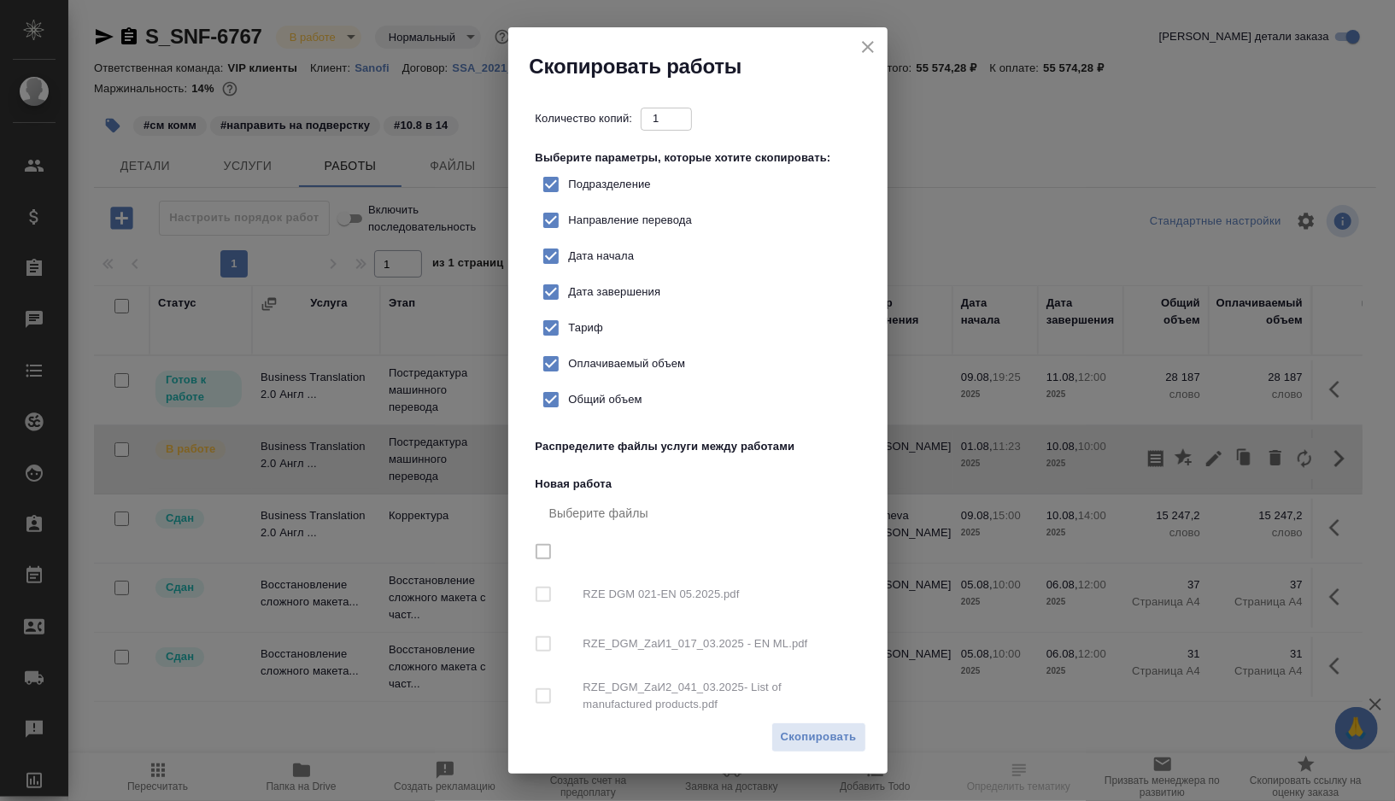
checkbox input "true"
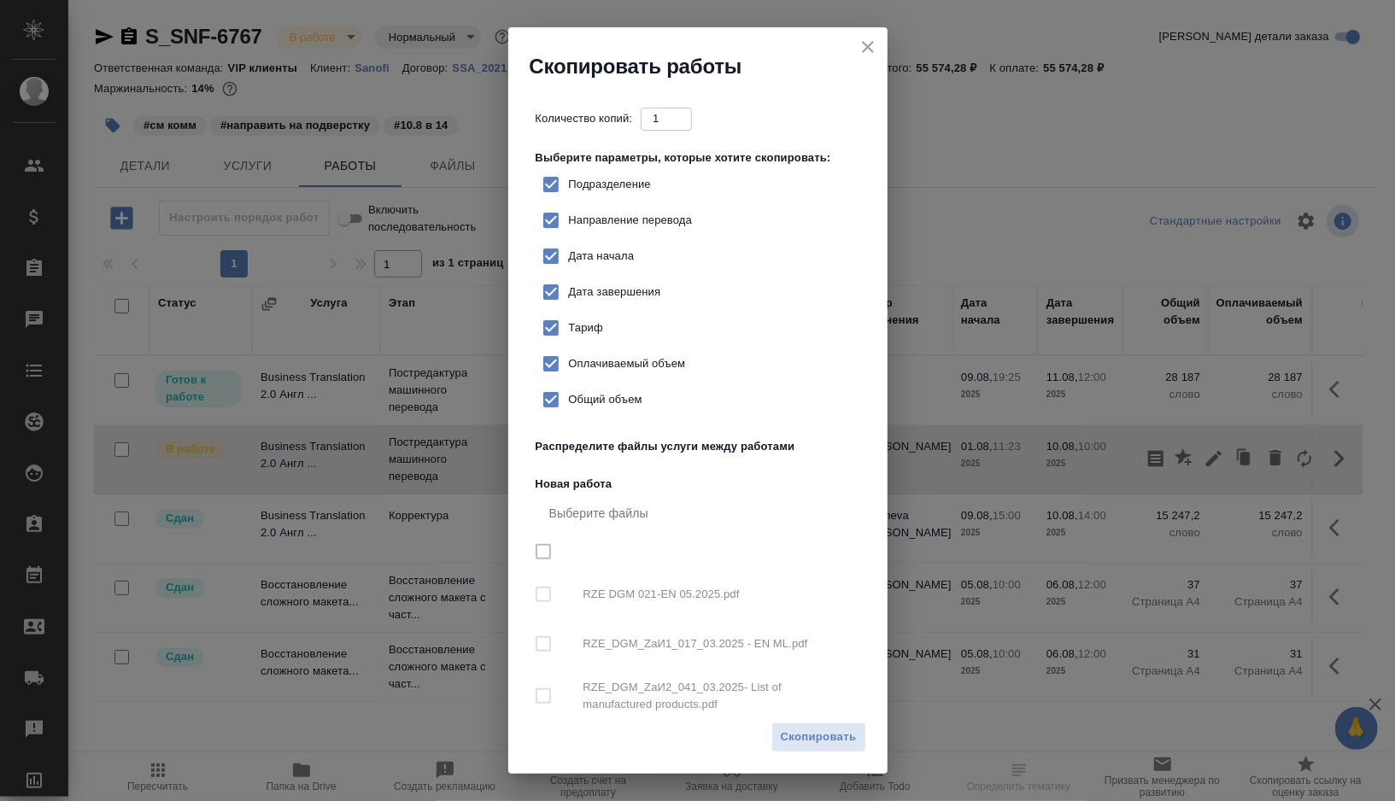
checkbox input "true"
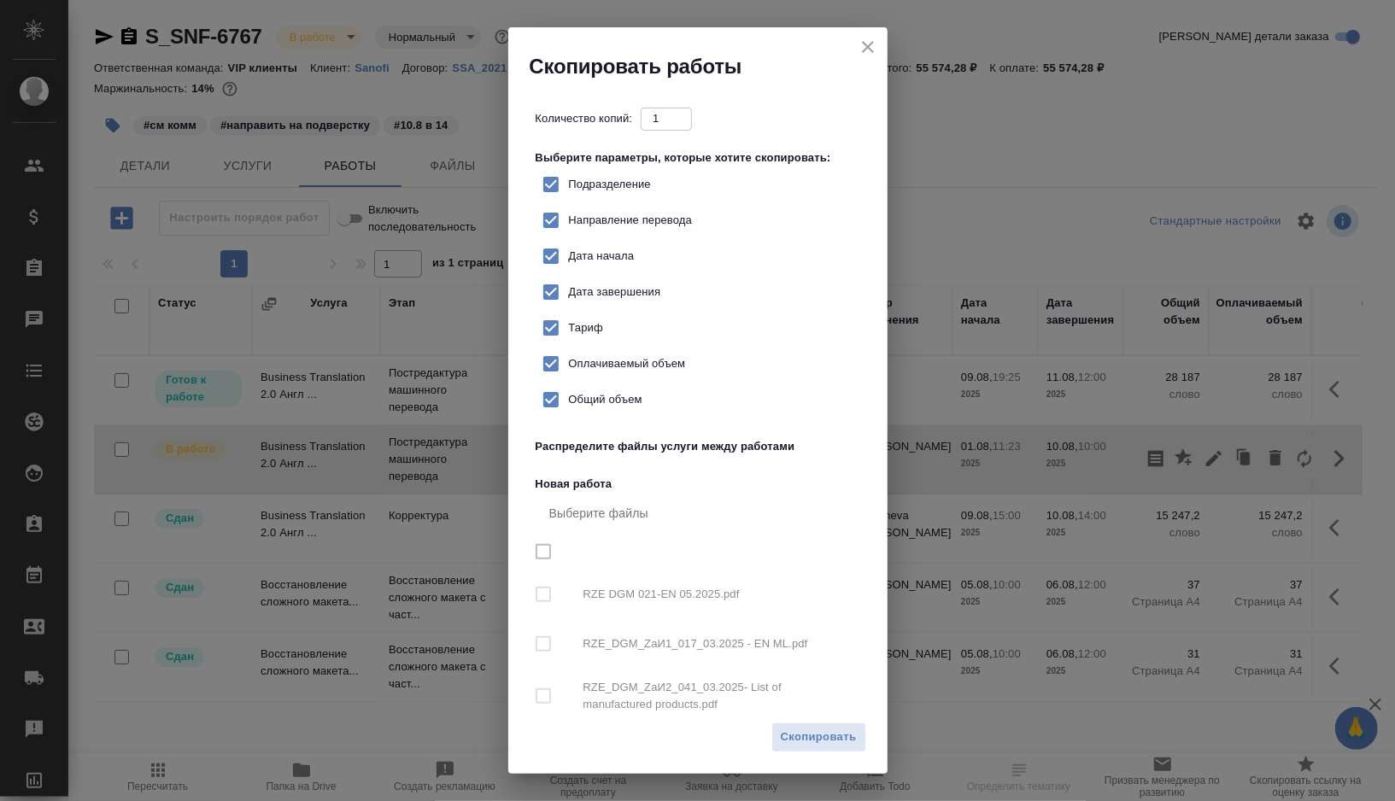
checkbox input "true"
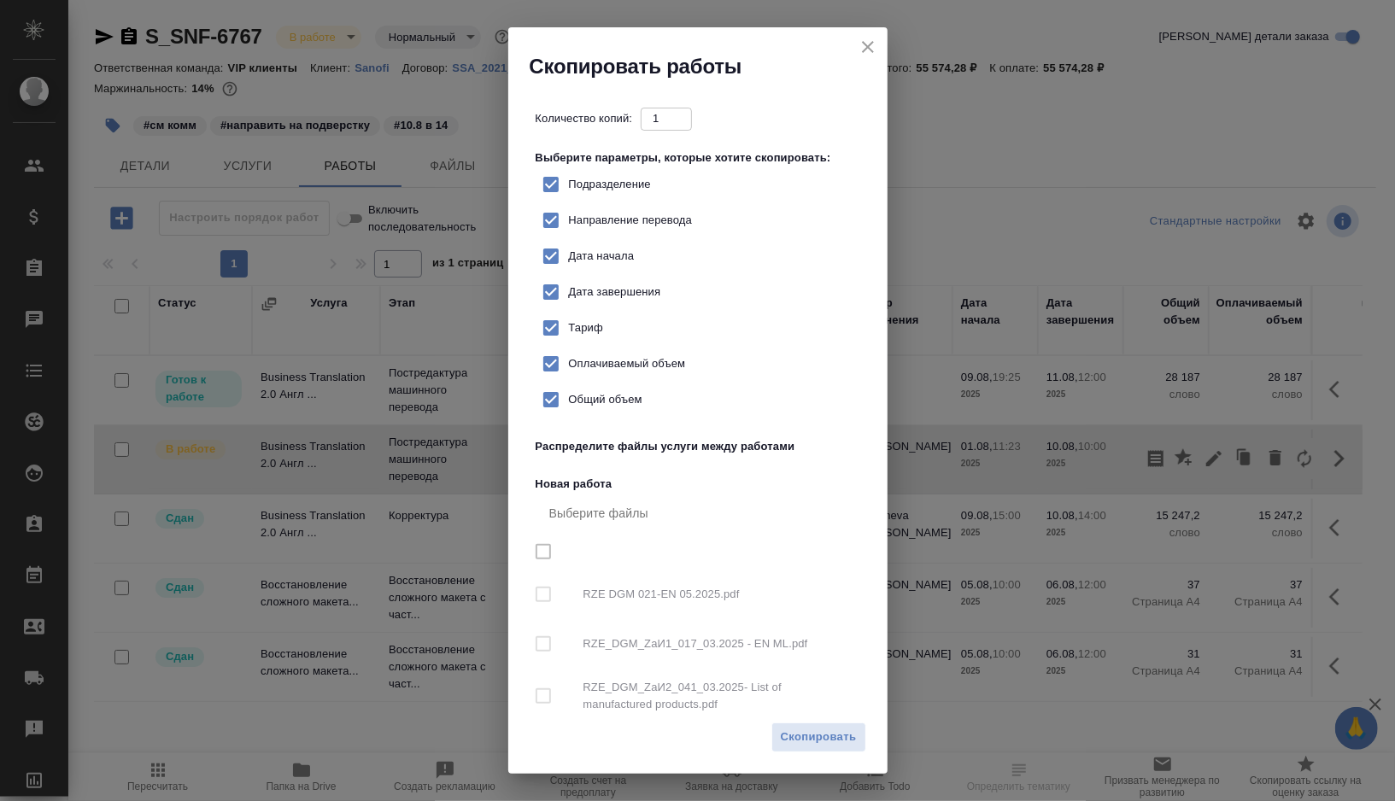
checkbox input "true"
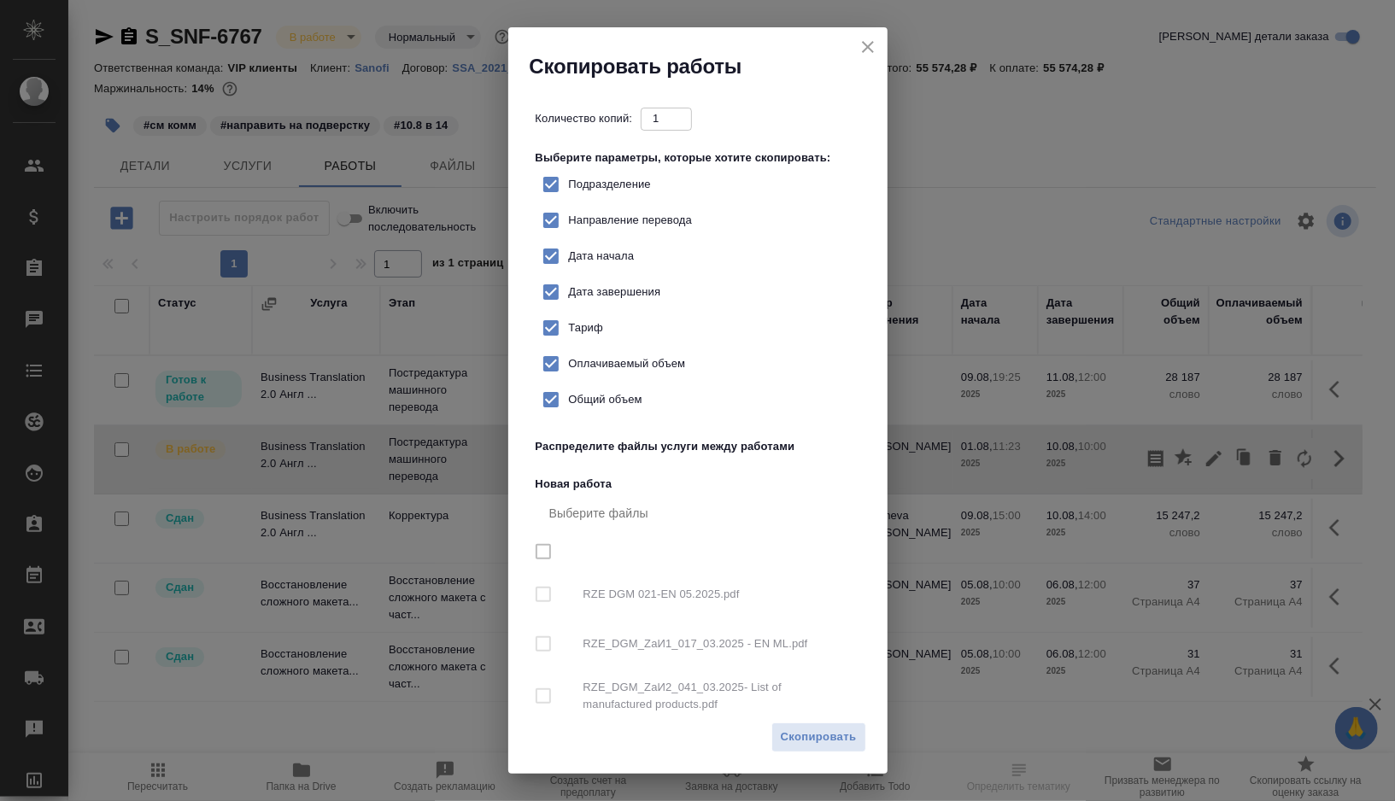
checkbox input "true"
click at [820, 737] on span "Скопировать" at bounding box center [819, 738] width 76 height 20
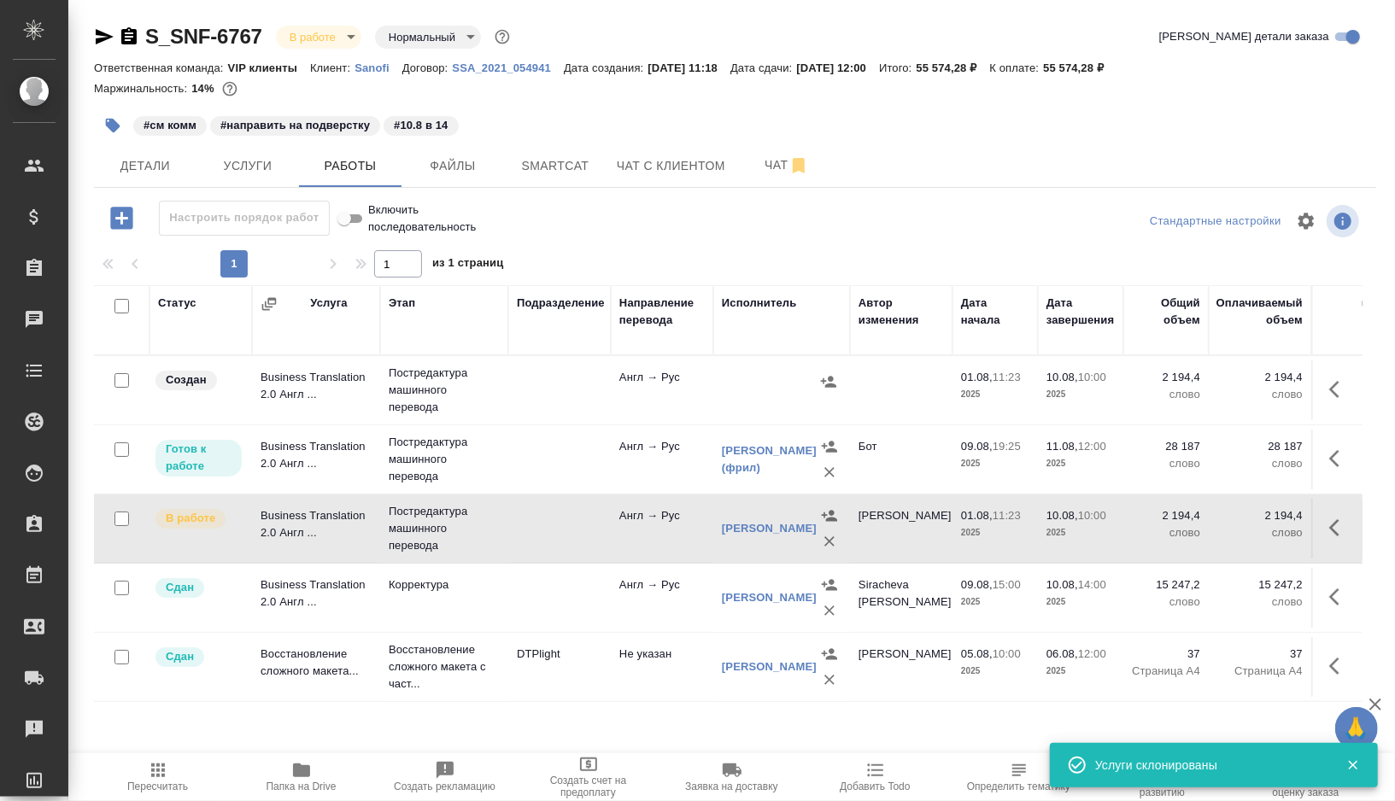
click at [1339, 380] on icon "button" at bounding box center [1339, 389] width 20 height 20
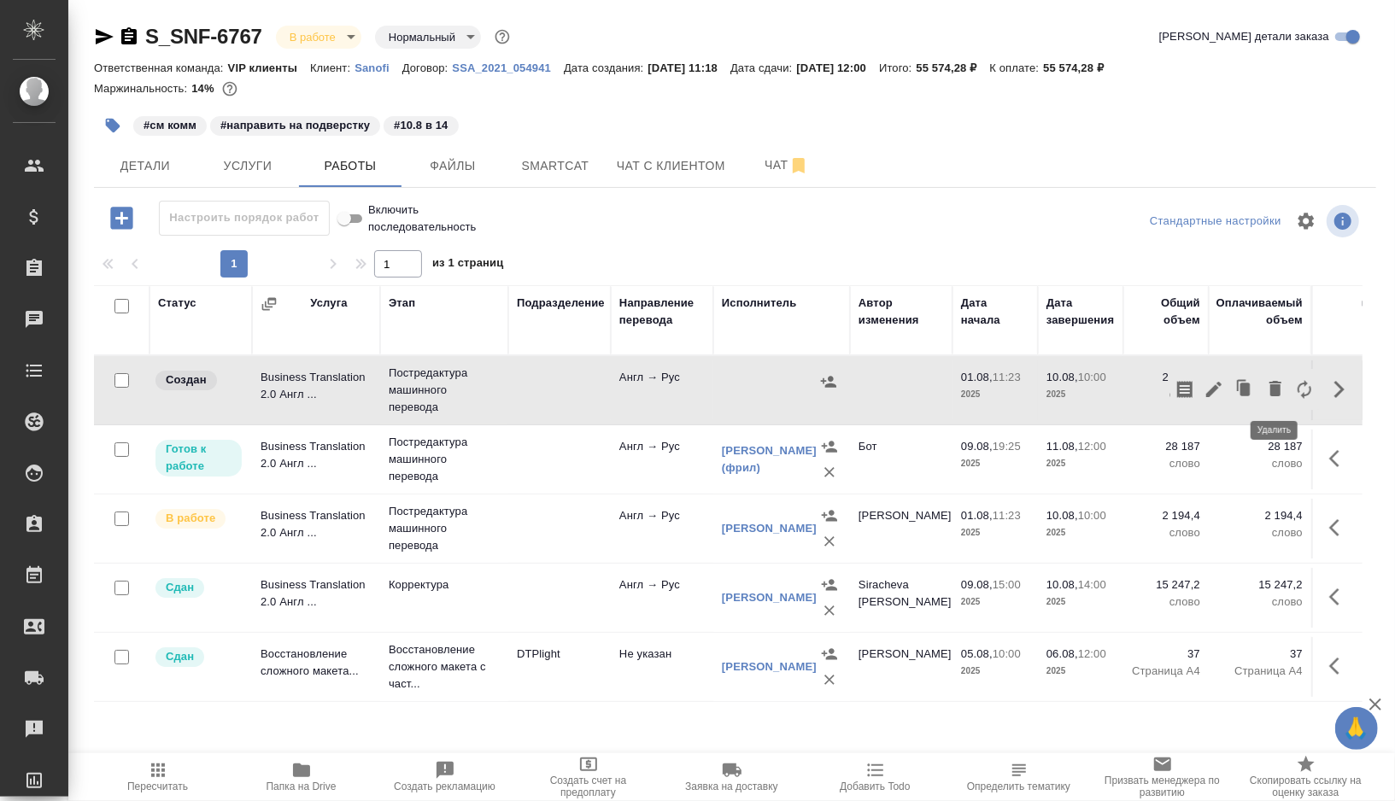
click at [1276, 386] on icon "button" at bounding box center [1275, 388] width 12 height 15
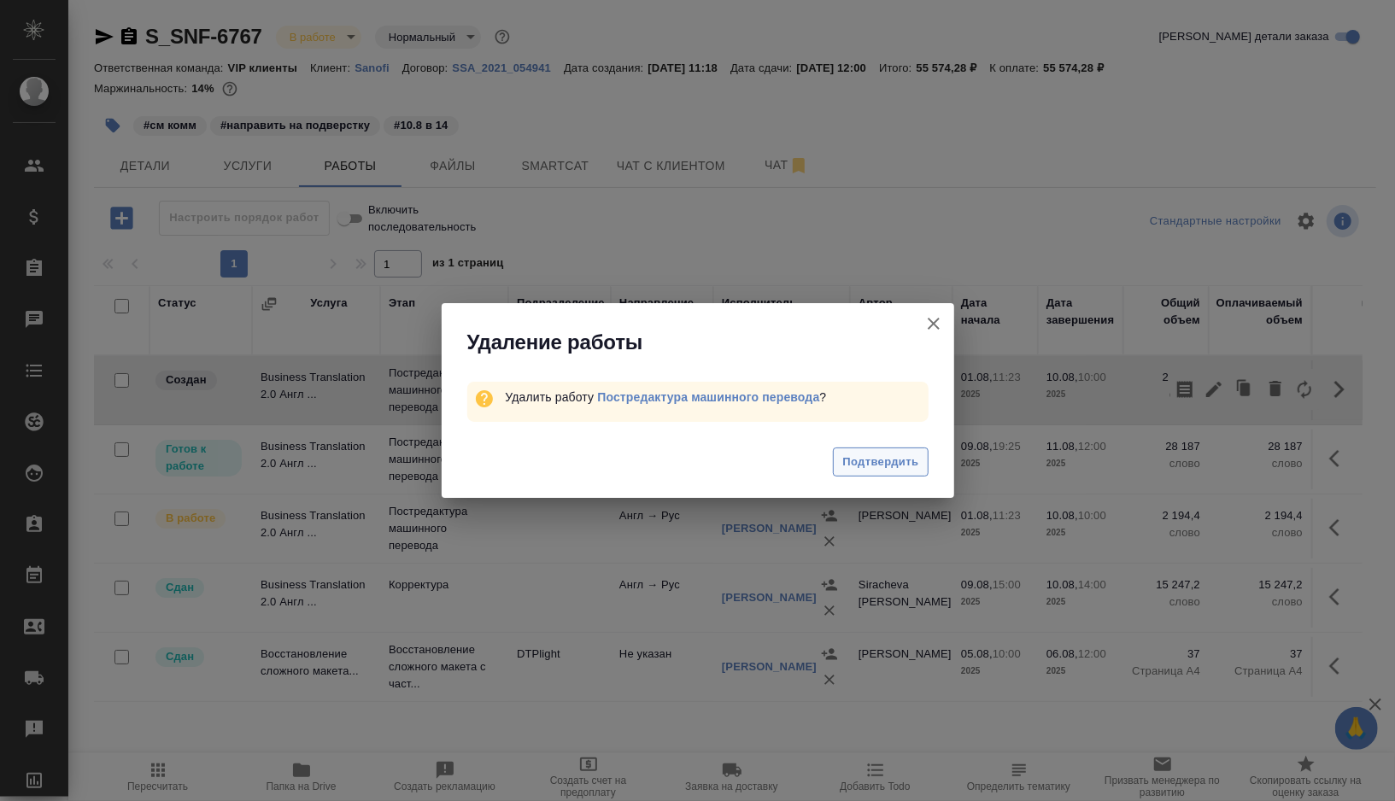
click at [915, 464] on span "Подтвердить" at bounding box center [880, 463] width 76 height 20
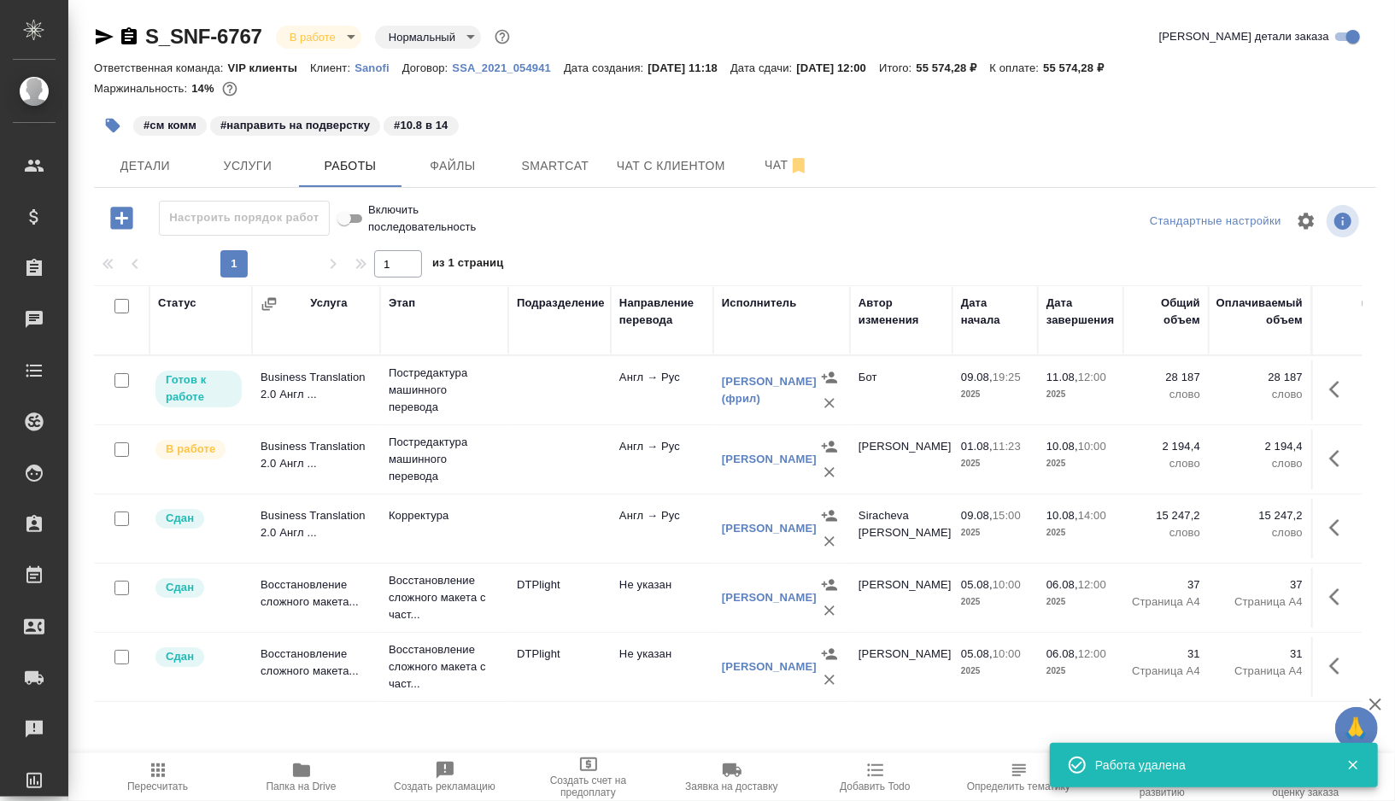
click at [828, 386] on icon "button" at bounding box center [829, 377] width 17 height 17
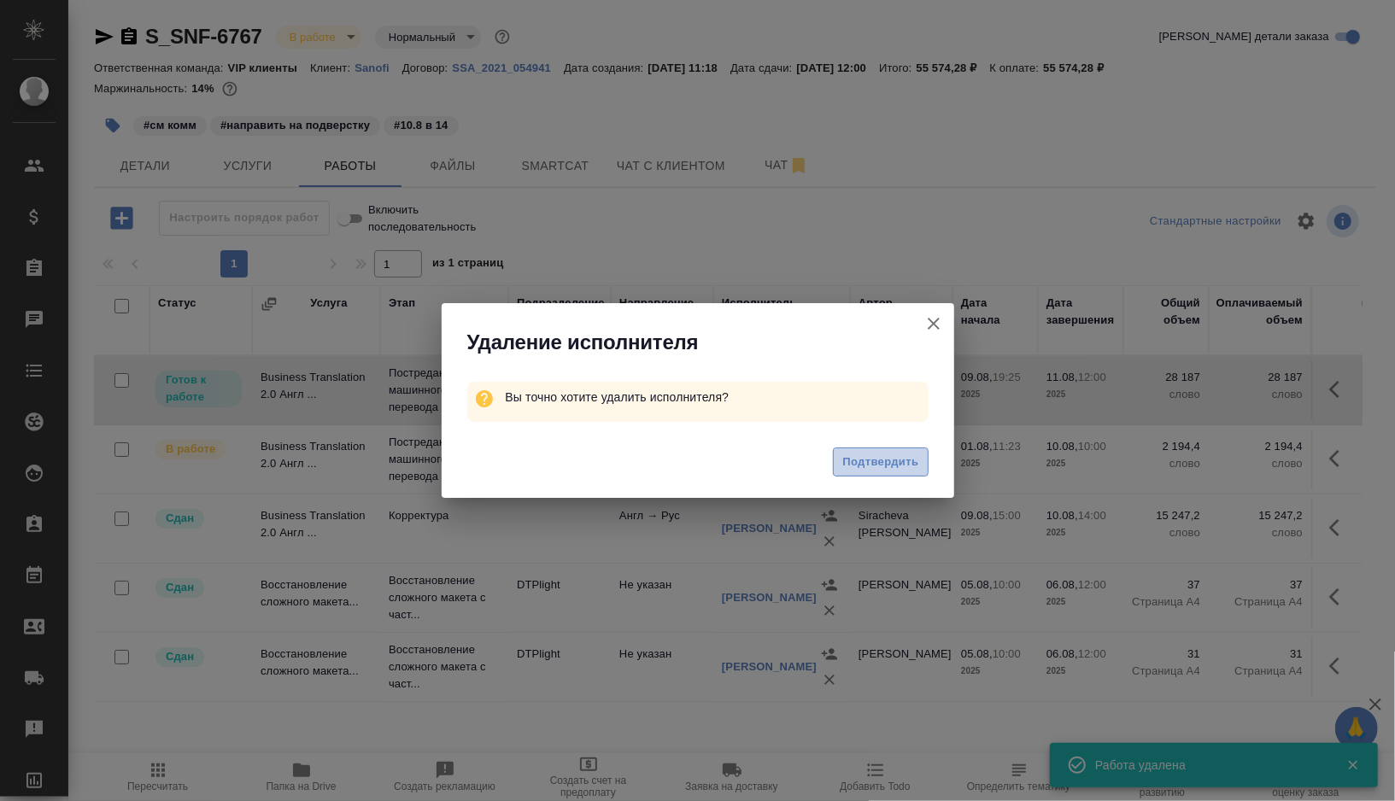
click at [871, 456] on span "Подтвердить" at bounding box center [880, 463] width 76 height 20
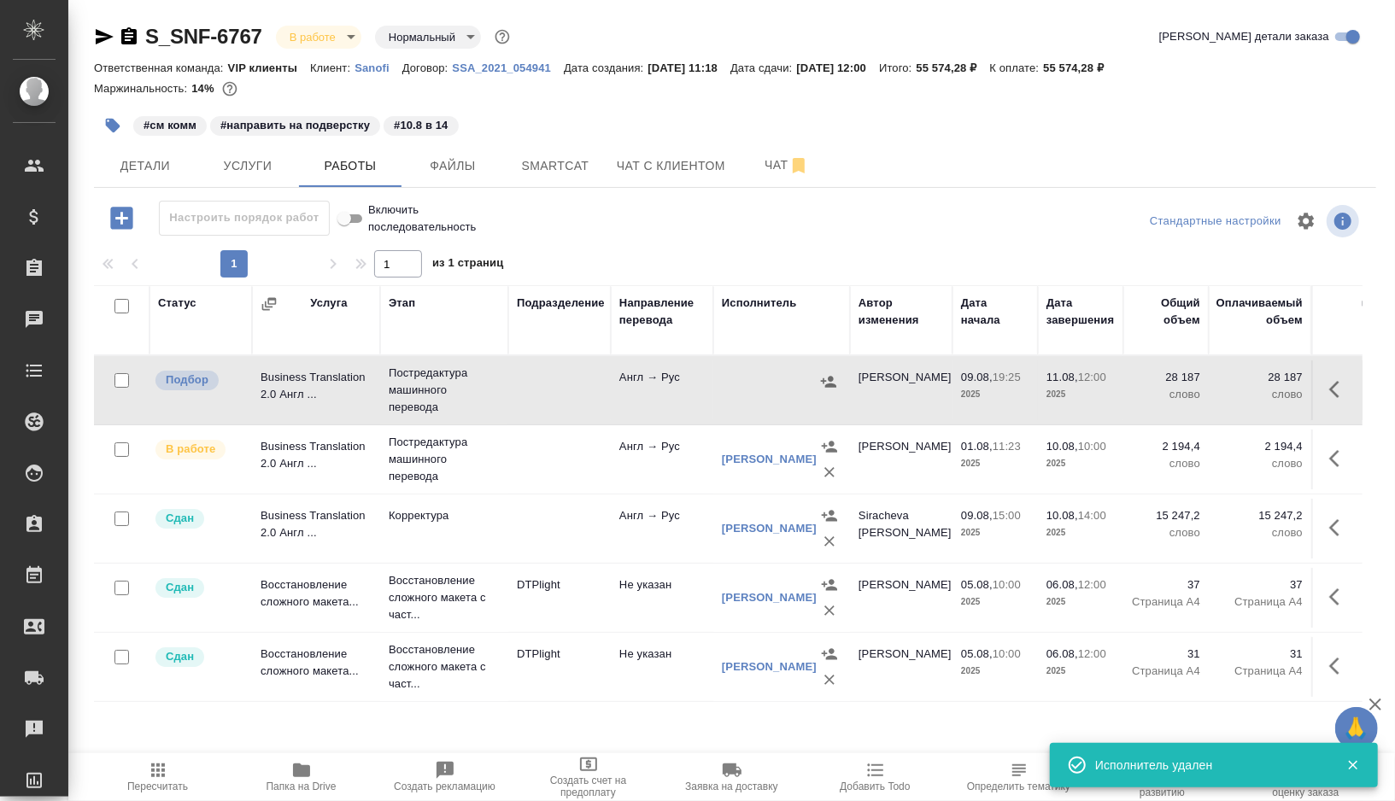
click at [1350, 386] on button "button" at bounding box center [1339, 389] width 41 height 41
click at [1279, 389] on icon "button" at bounding box center [1275, 388] width 12 height 15
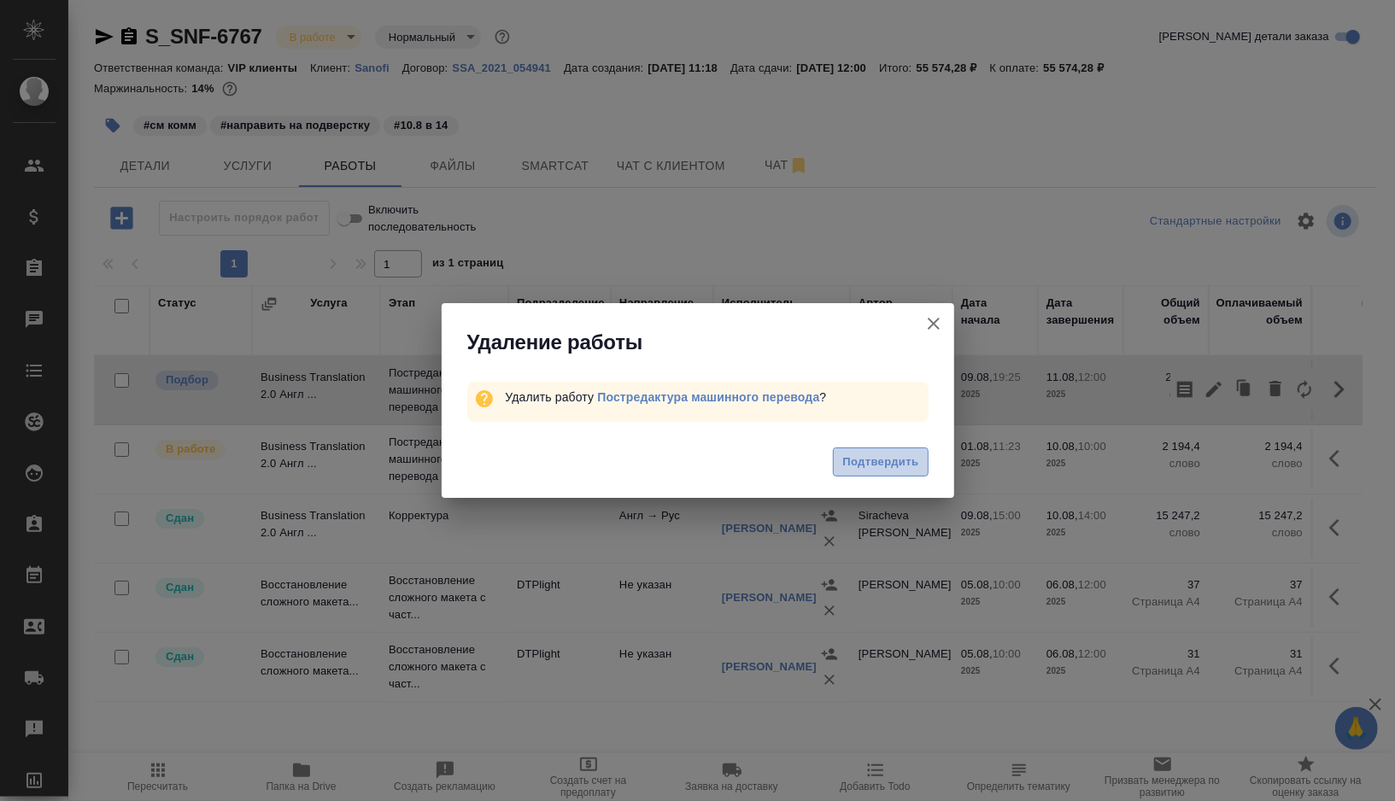
click at [884, 457] on span "Подтвердить" at bounding box center [880, 463] width 76 height 20
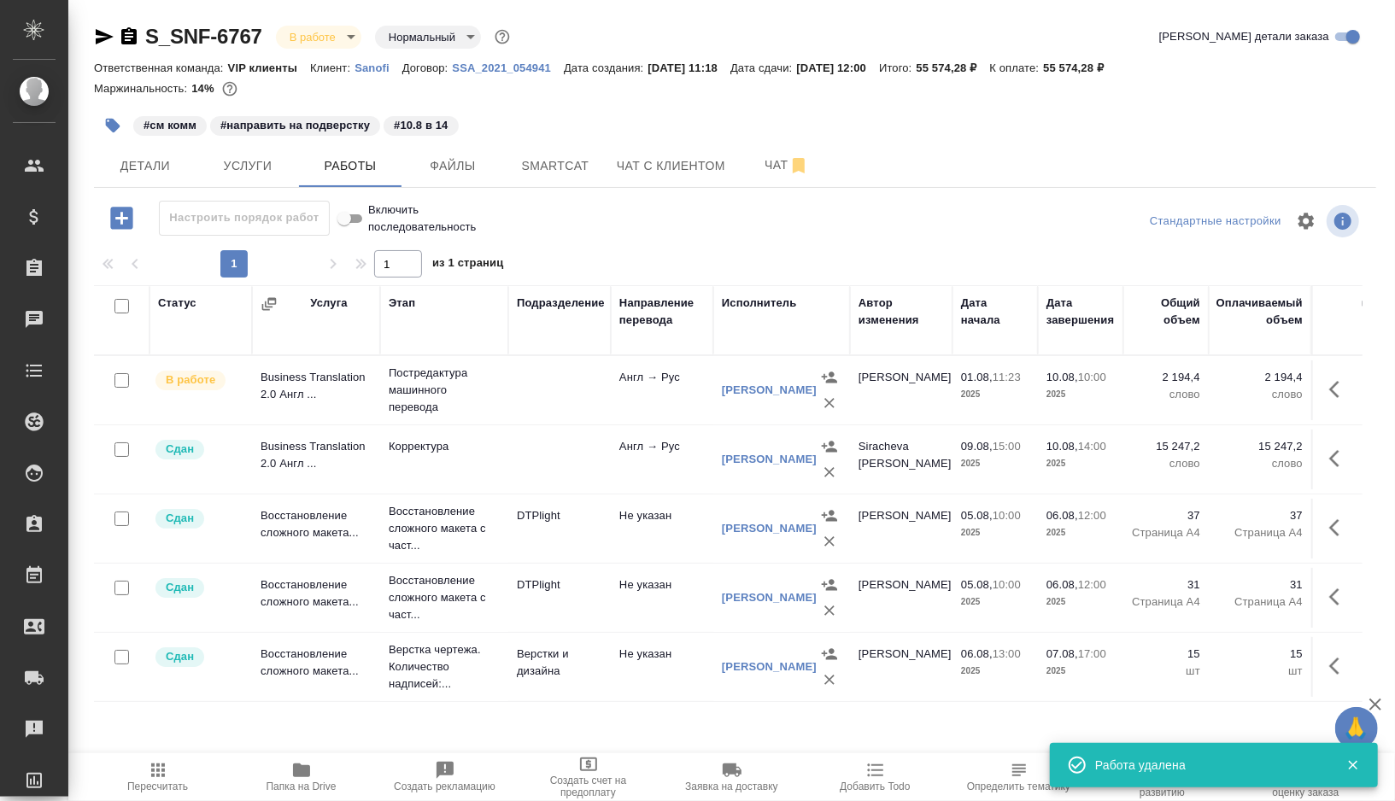
click at [112, 128] on icon "button" at bounding box center [113, 126] width 15 height 15
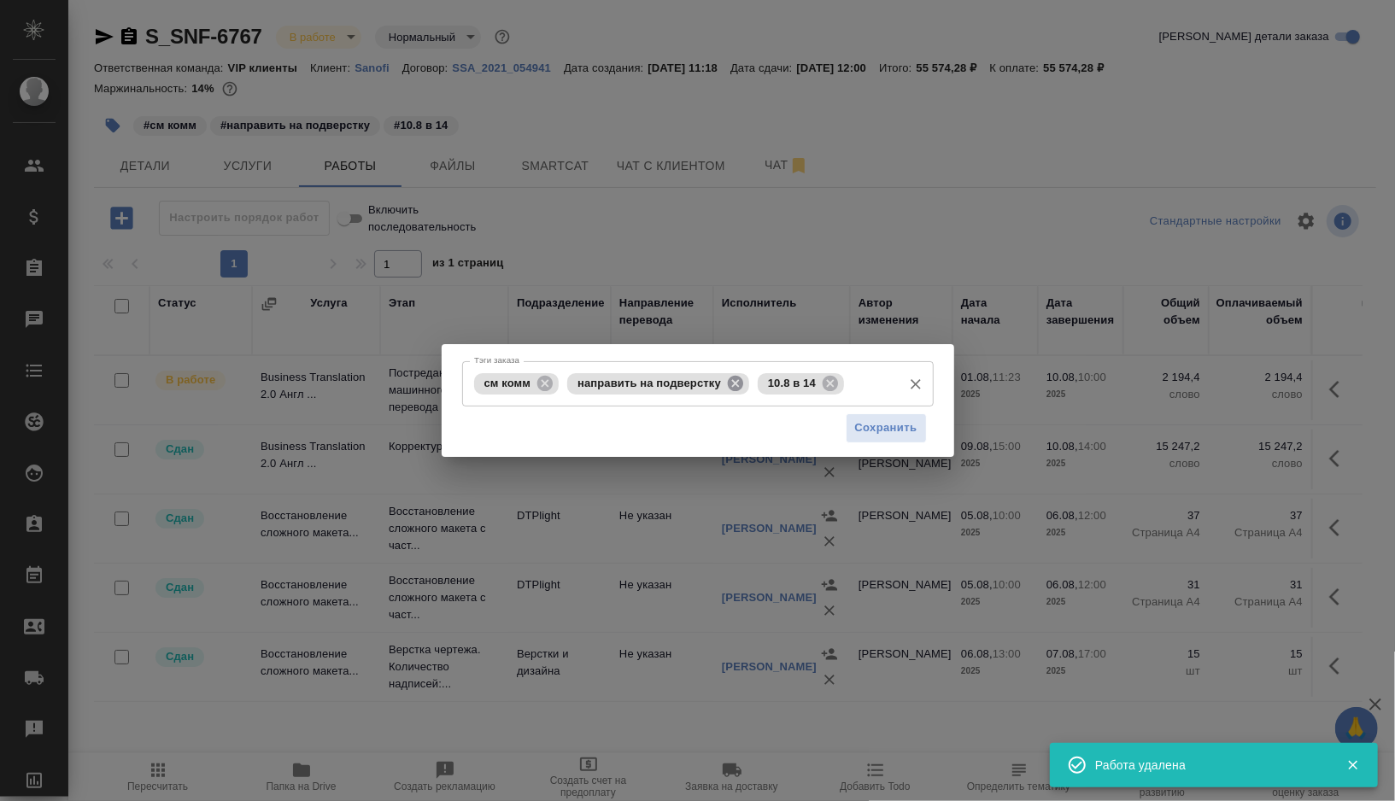
click at [730, 386] on icon at bounding box center [735, 382] width 15 height 15
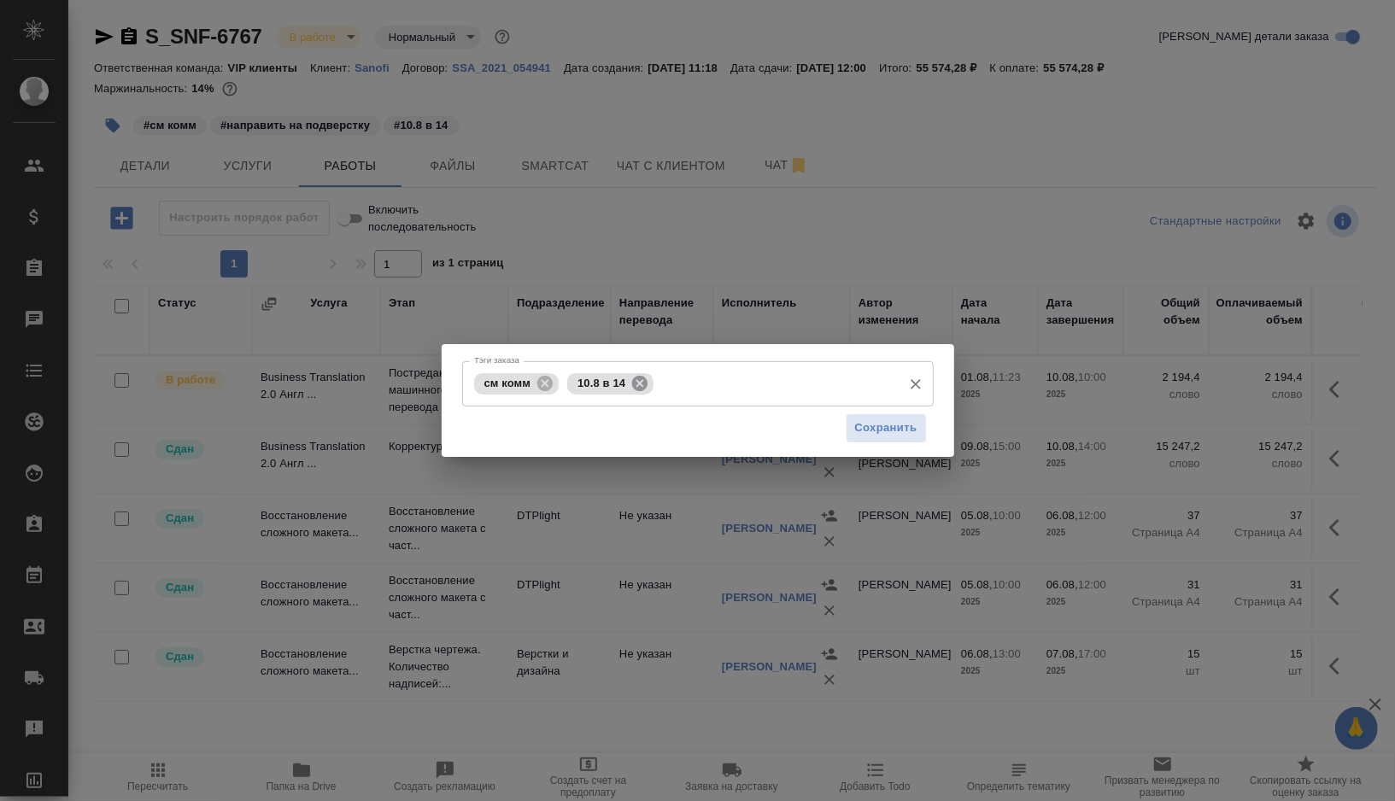
click at [643, 383] on icon at bounding box center [639, 382] width 15 height 15
click at [658, 383] on input "Тэги заказа" at bounding box center [775, 383] width 235 height 29
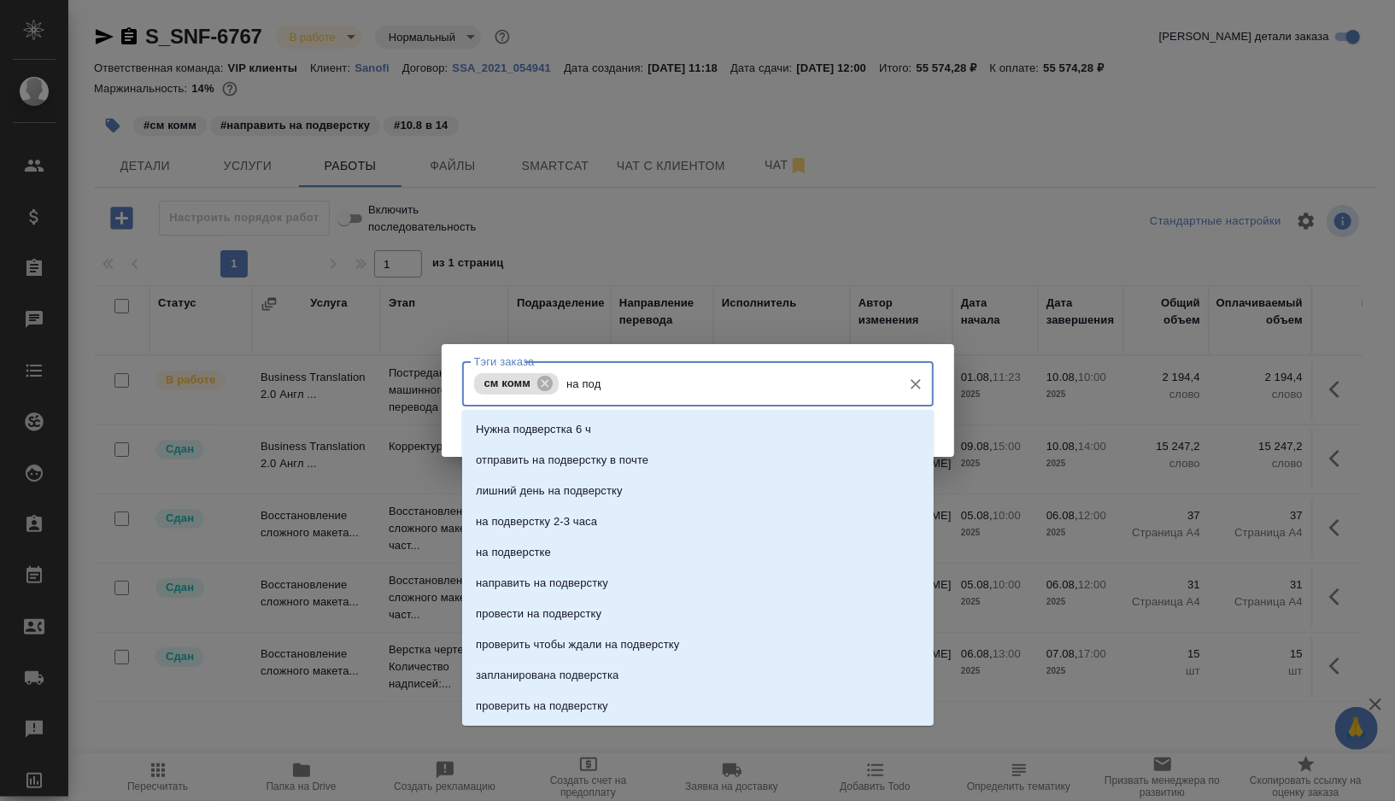
type input "на подв"
click at [563, 554] on li "на подверстке" at bounding box center [697, 552] width 471 height 31
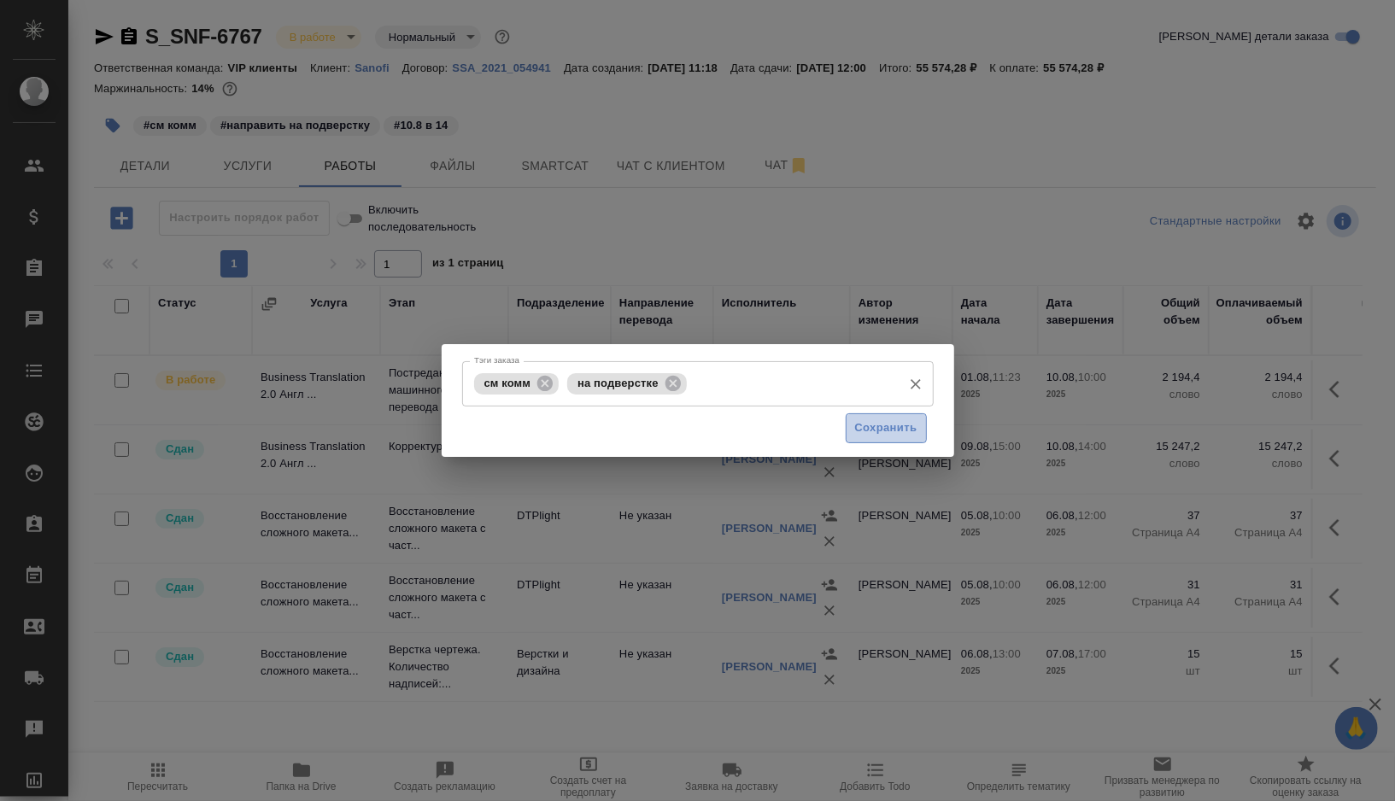
click at [857, 430] on span "Сохранить" at bounding box center [886, 428] width 62 height 20
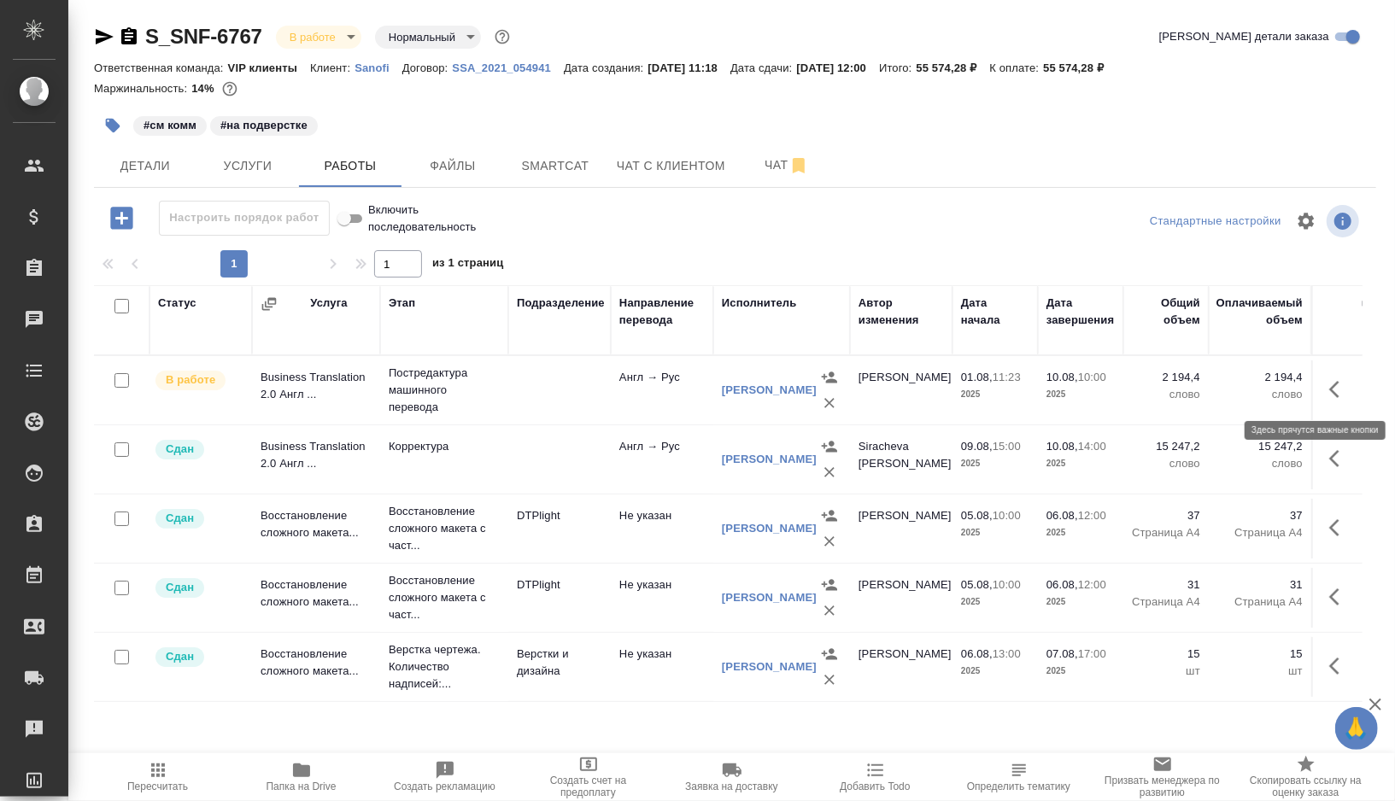
click at [1337, 389] on icon "button" at bounding box center [1339, 389] width 20 height 20
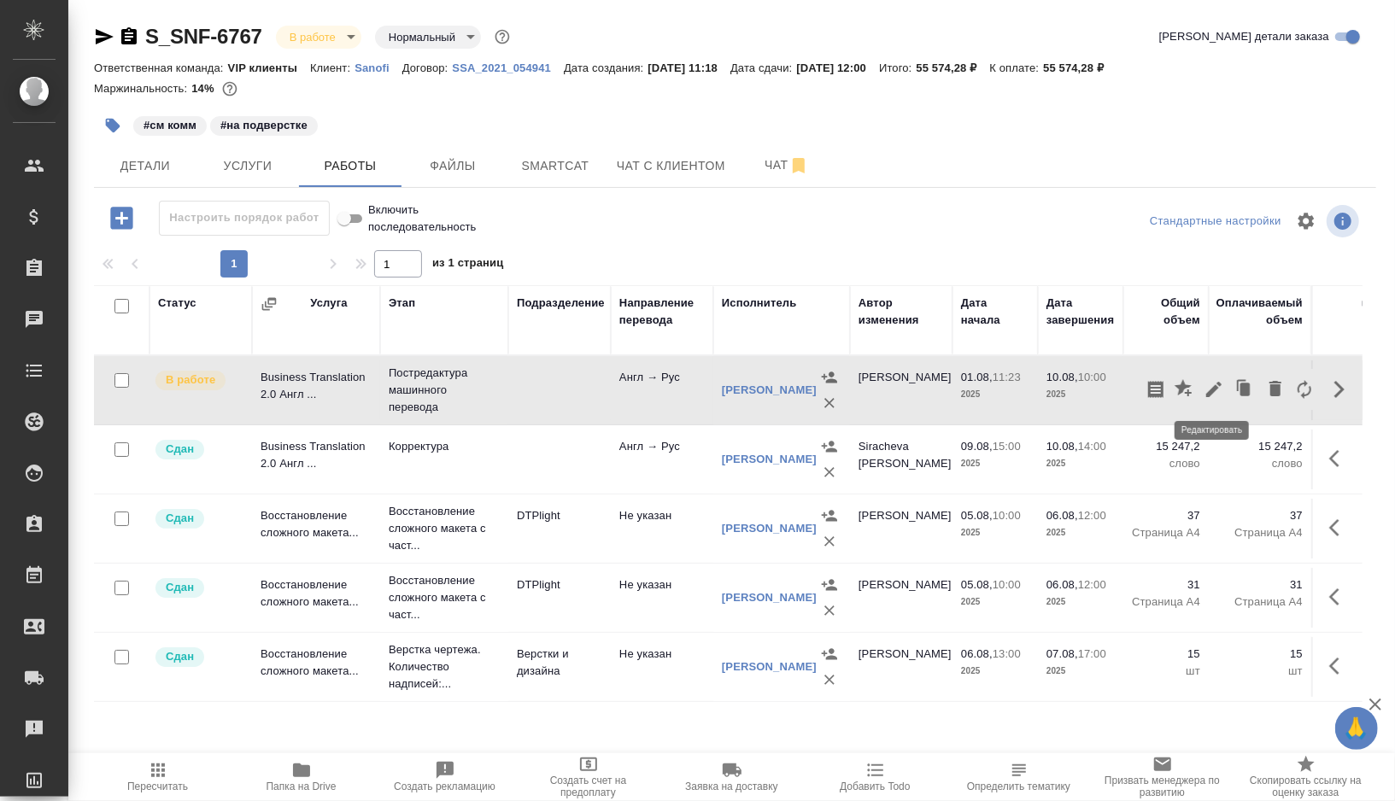
click at [1218, 385] on icon "button" at bounding box center [1213, 389] width 20 height 20
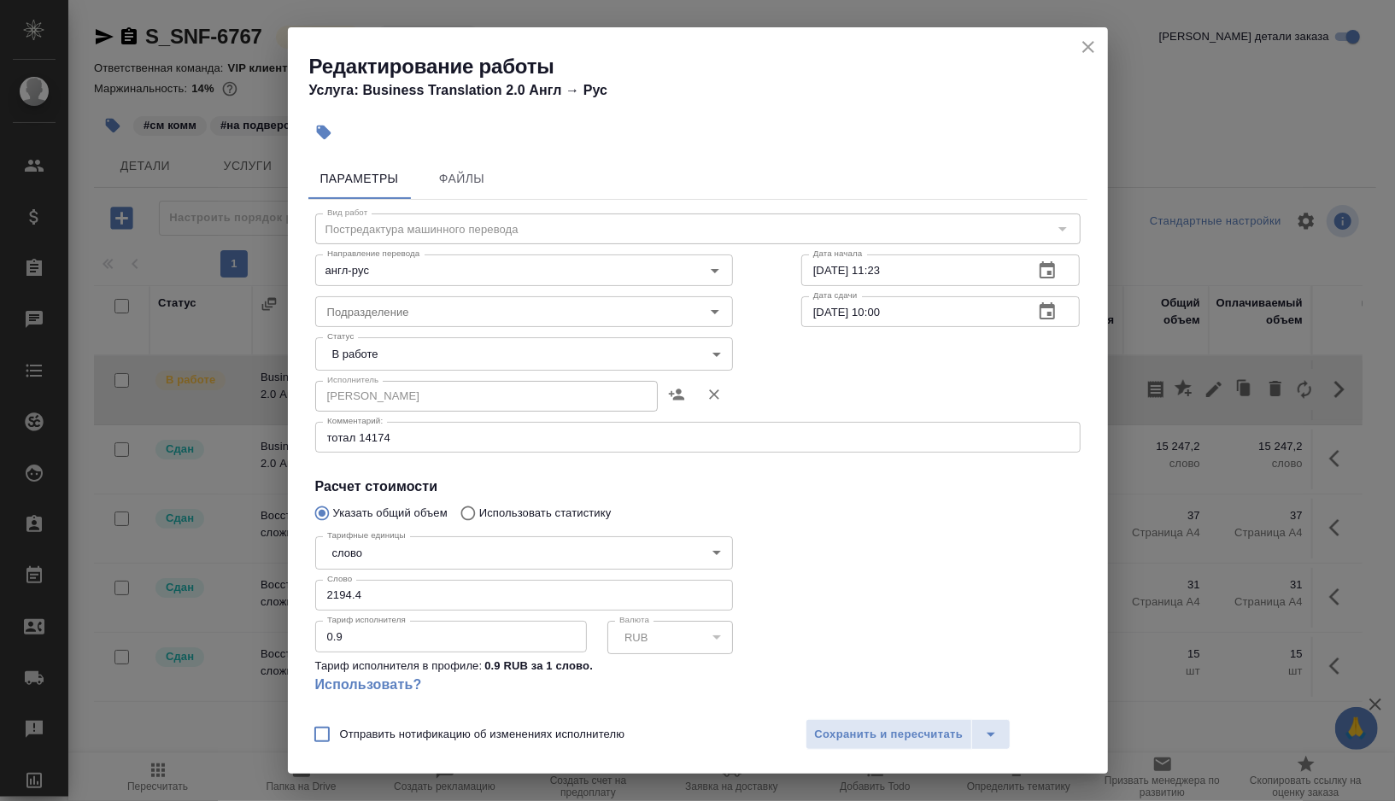
click at [603, 348] on body "🙏 .cls-1 fill:#fff; AWATERA Gorshkova Valentina Клиенты Спецификации Заказы 0 Ч…" at bounding box center [697, 400] width 1395 height 801
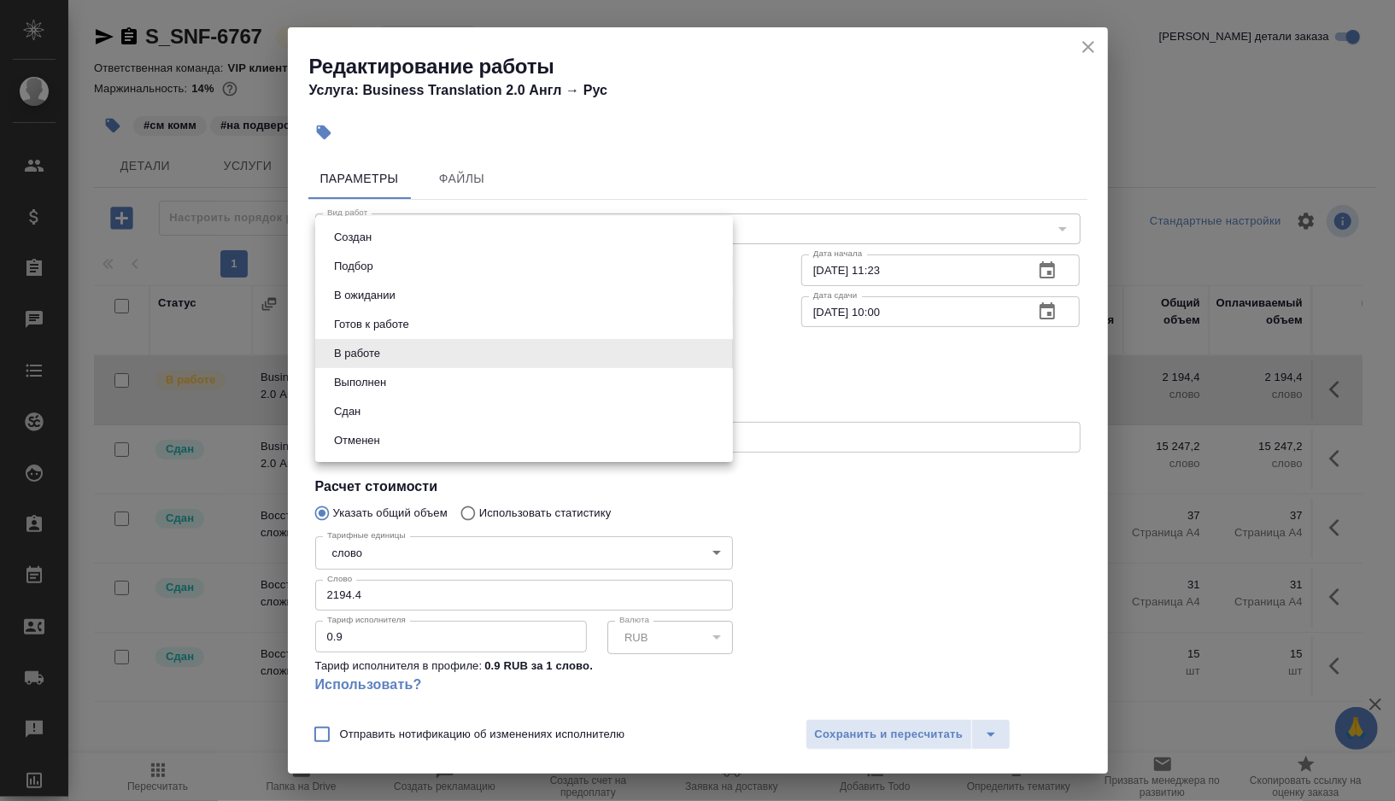
click at [464, 390] on li "Выполнен" at bounding box center [524, 382] width 418 height 29
type input "completed"
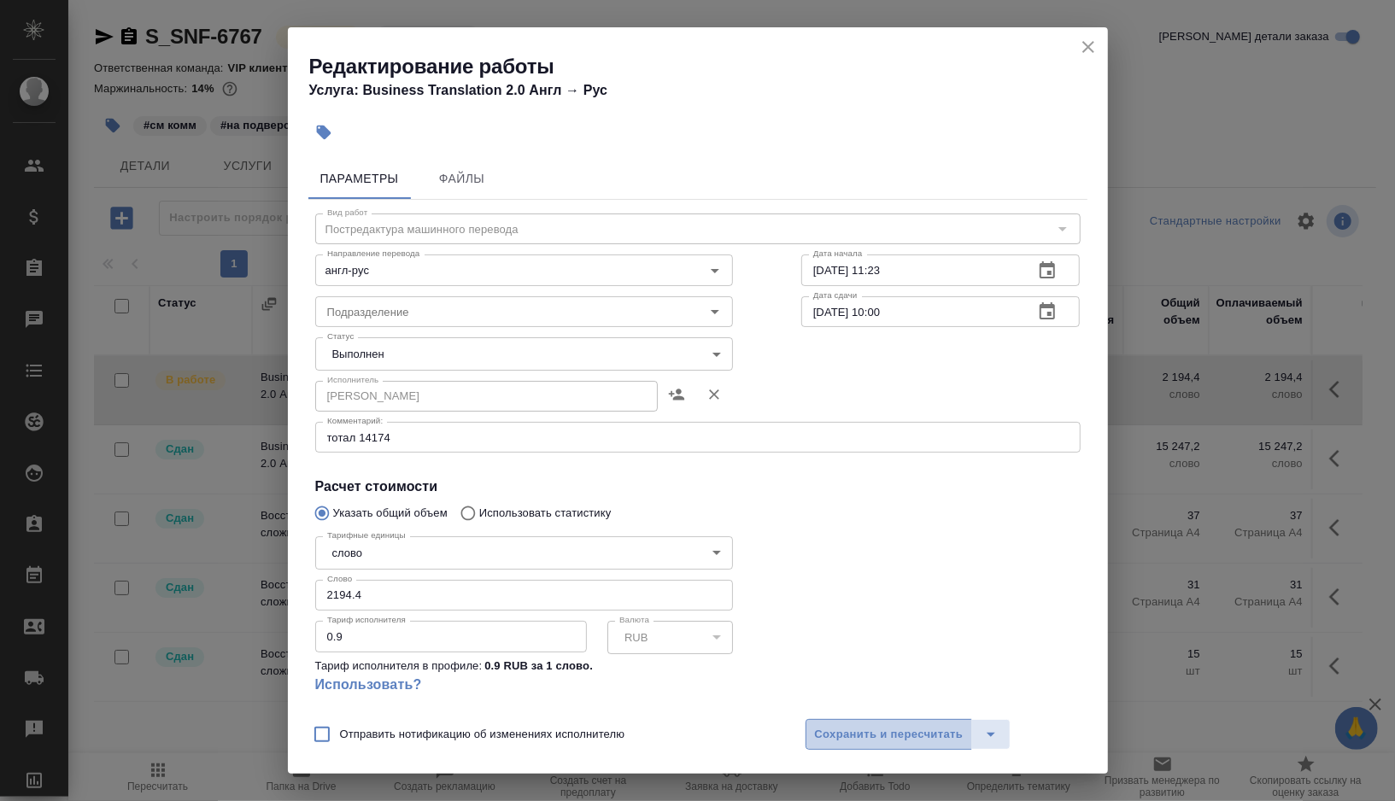
click at [885, 736] on span "Сохранить и пересчитать" at bounding box center [889, 735] width 149 height 20
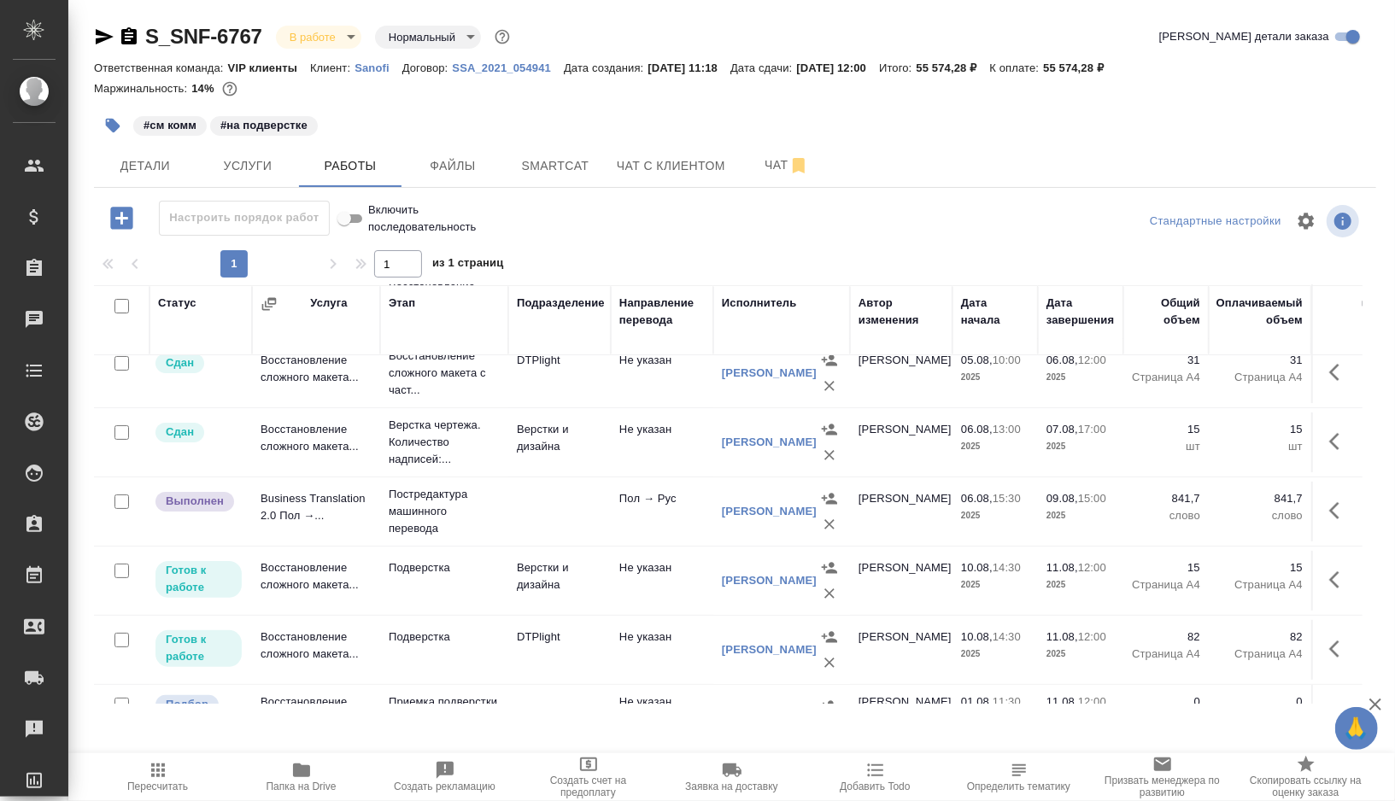
scroll to position [261, 0]
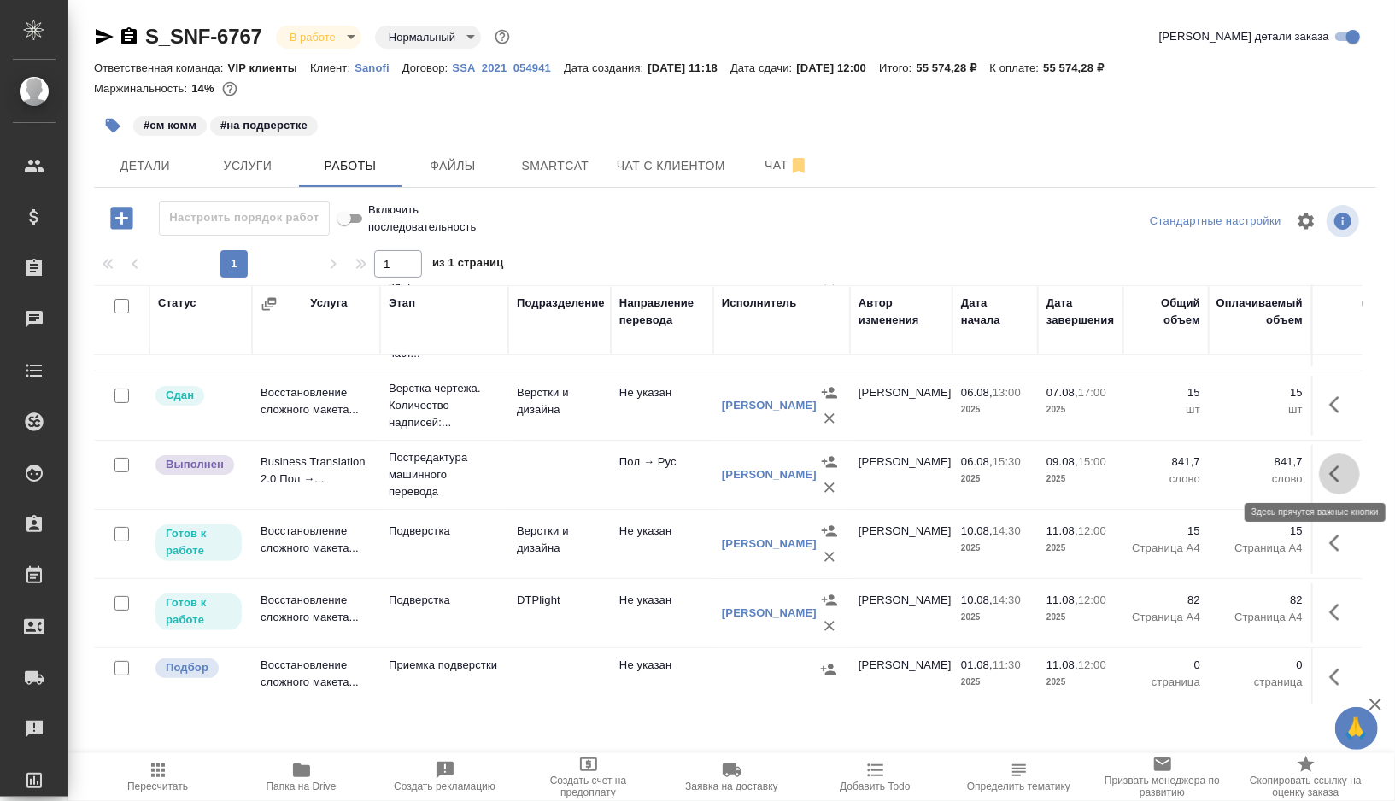
click at [1337, 465] on icon "button" at bounding box center [1339, 474] width 20 height 20
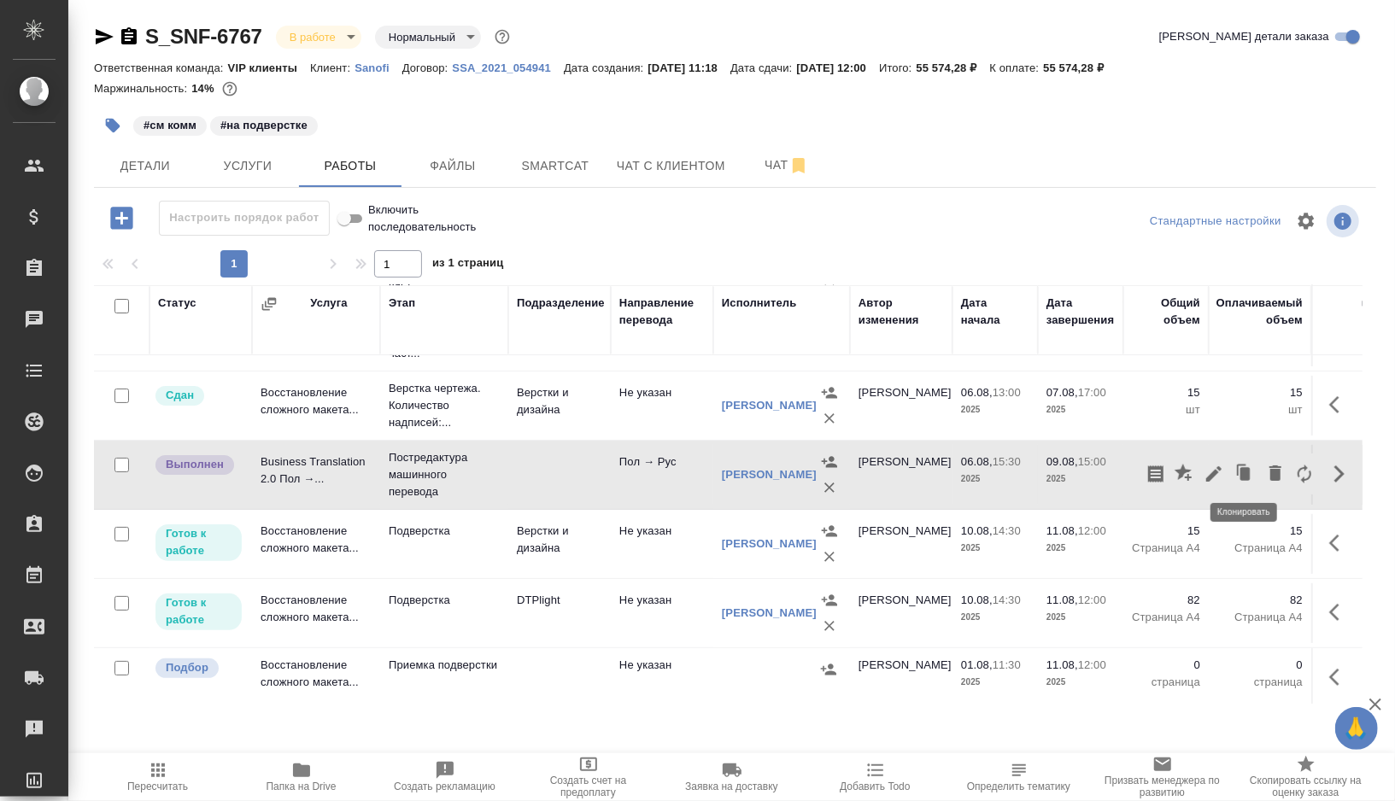
click at [1242, 470] on icon "button" at bounding box center [1245, 473] width 10 height 13
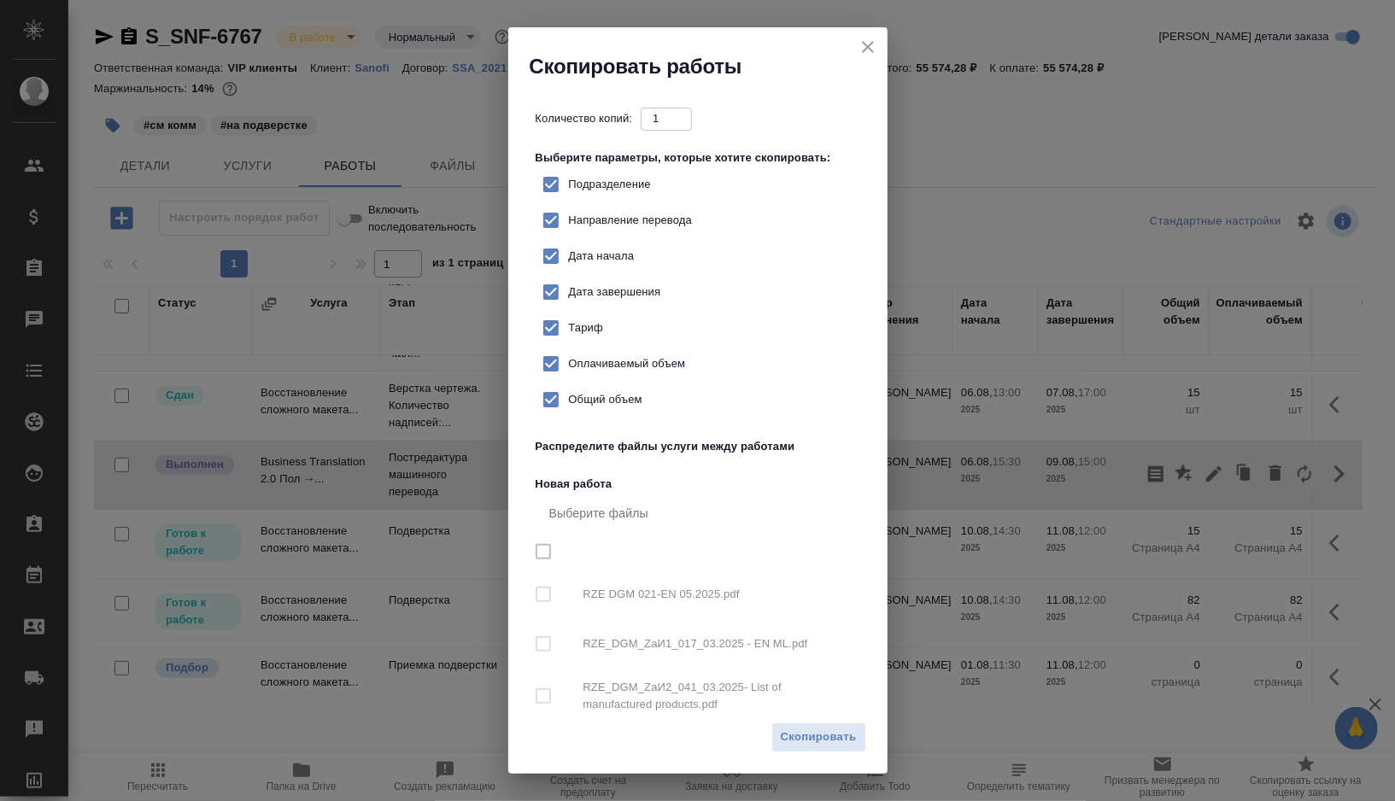
checkbox input "true"
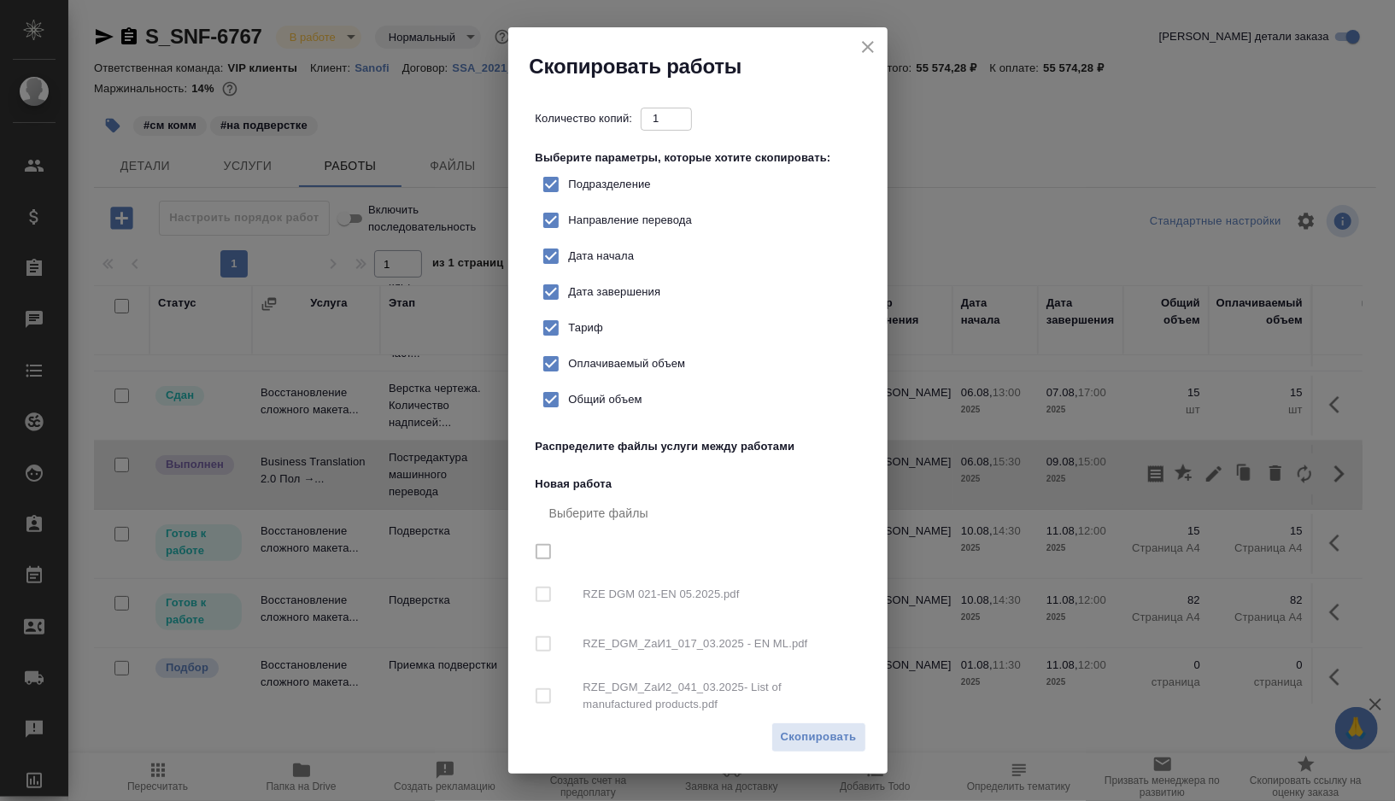
checkbox input "true"
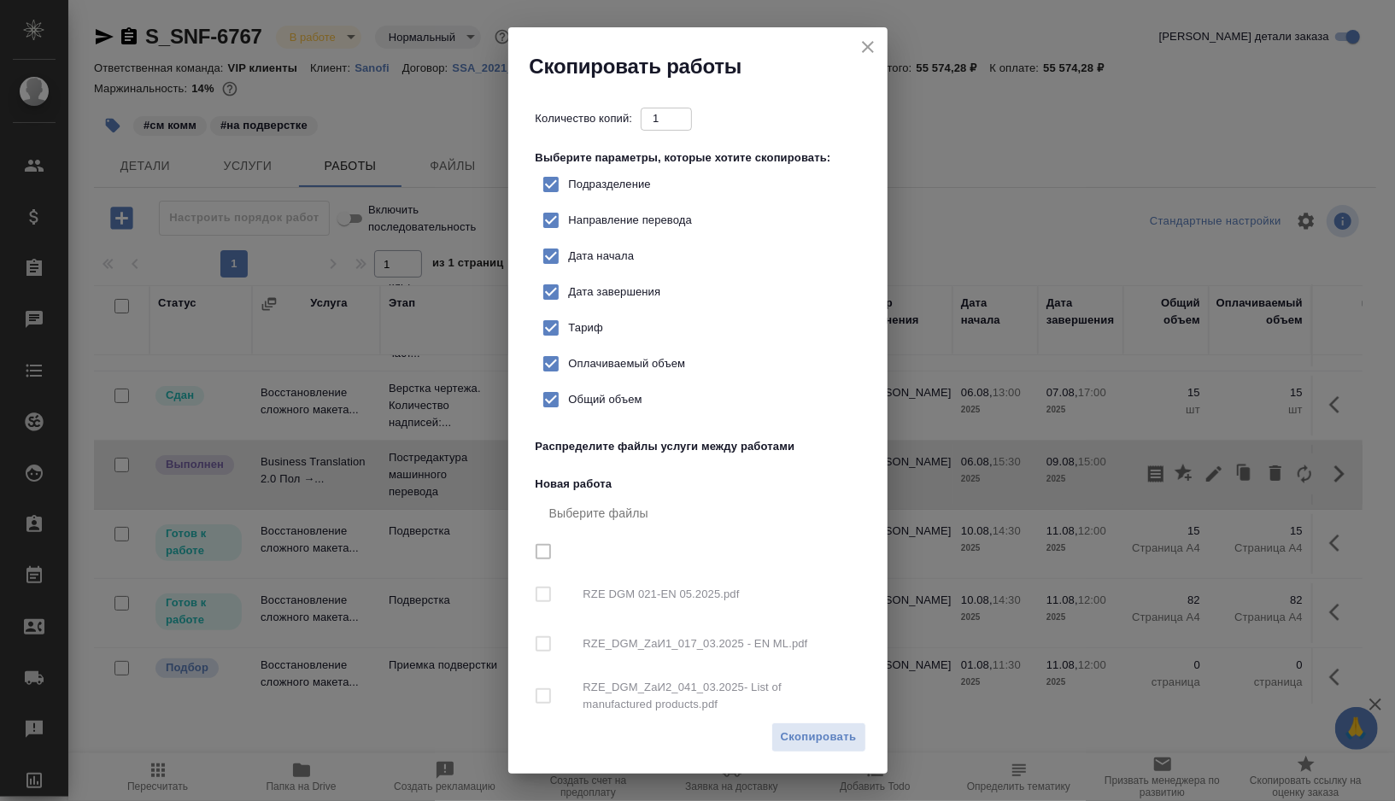
checkbox input "true"
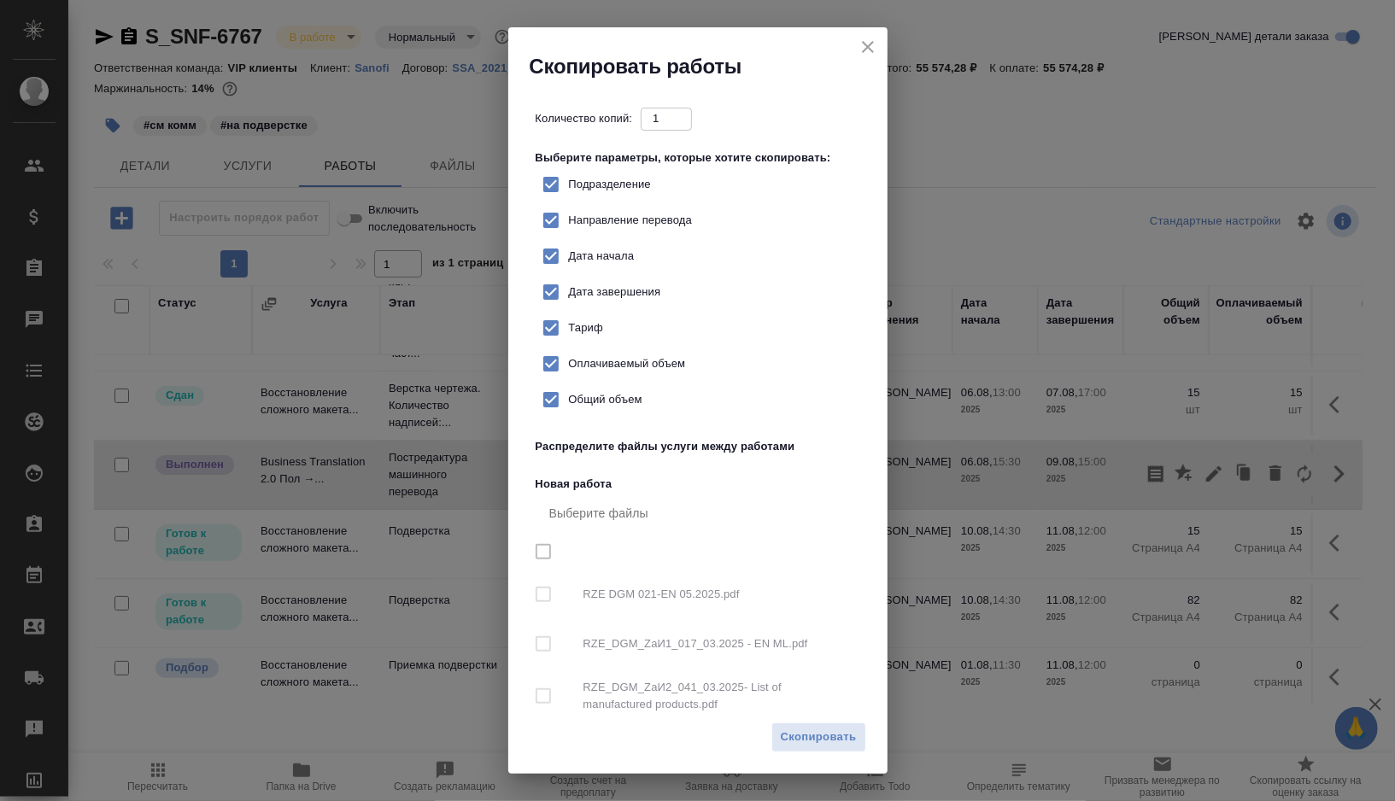
checkbox input "true"
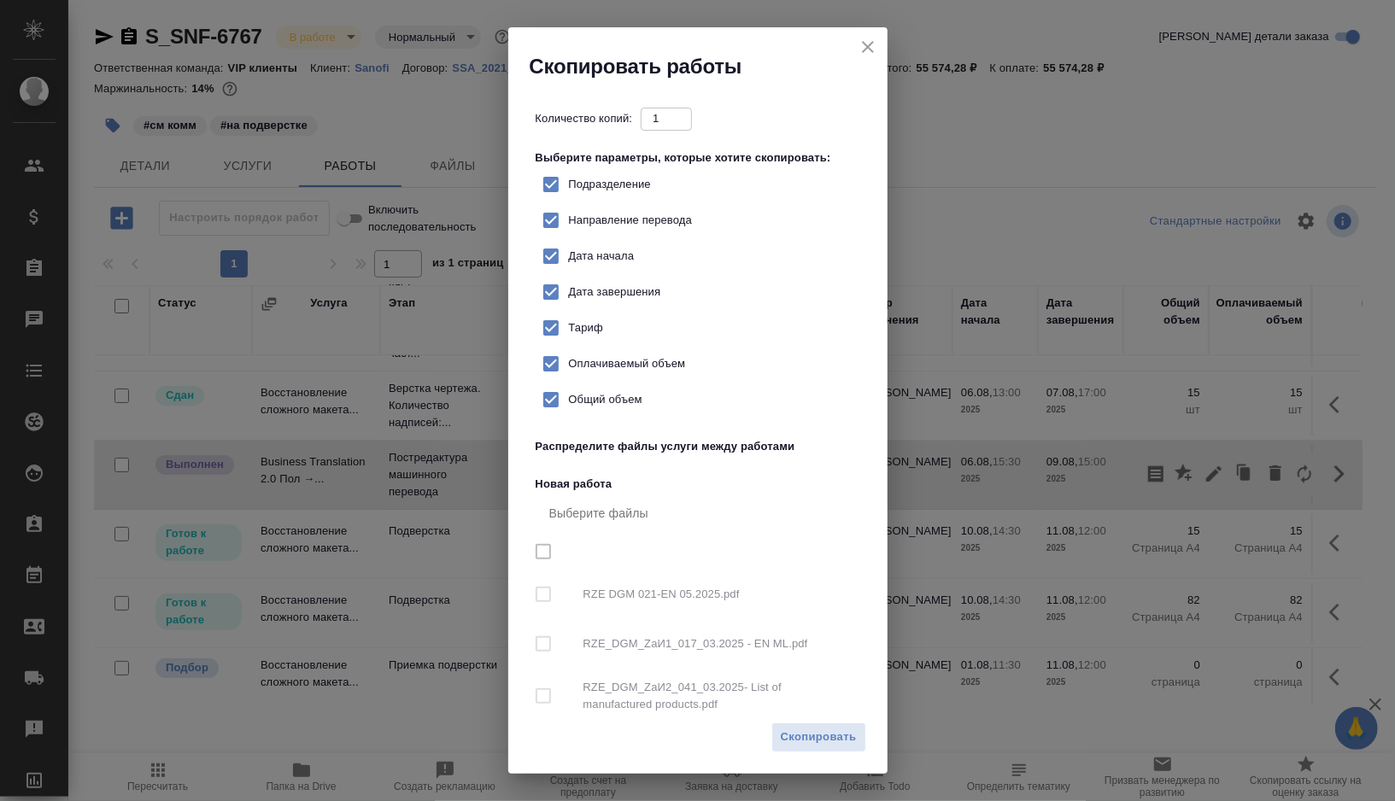
checkbox input "true"
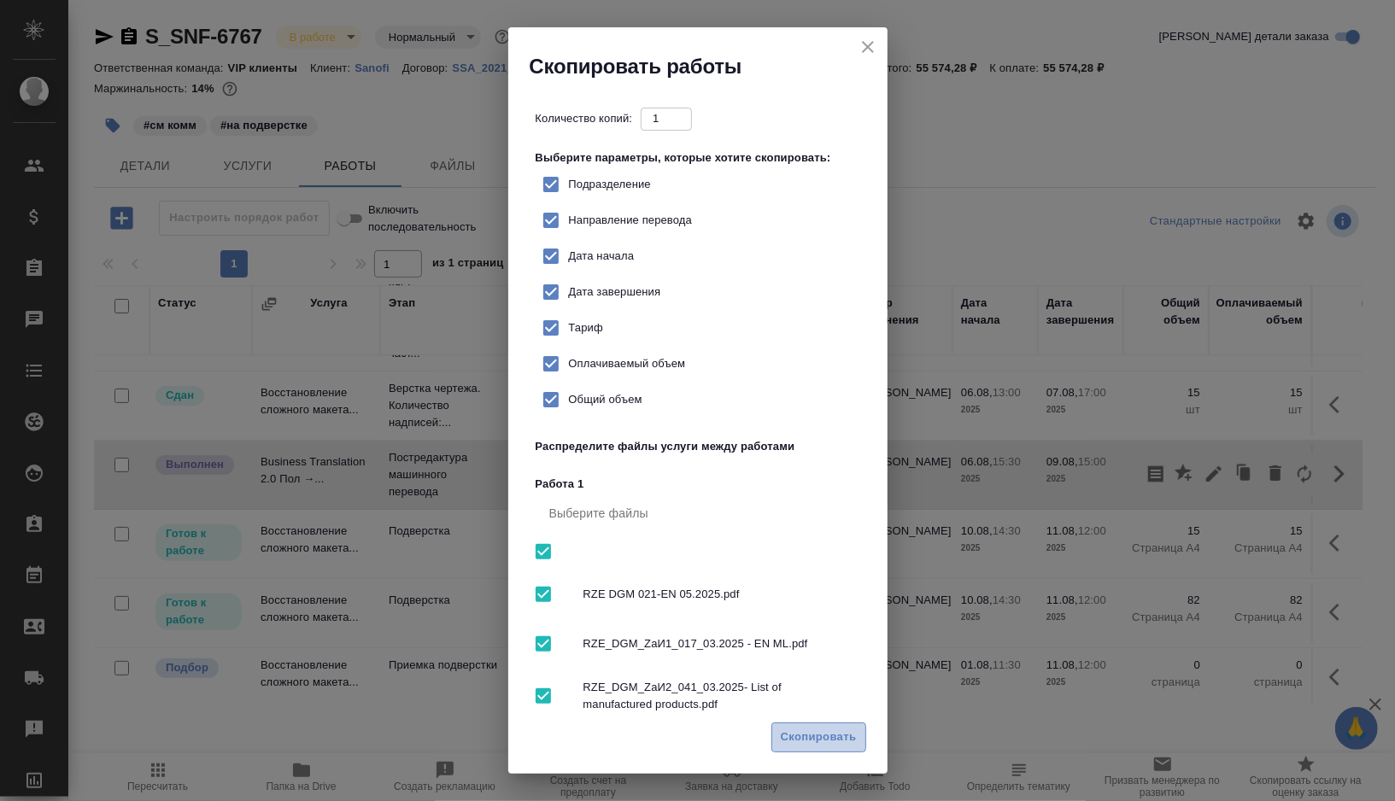
click at [810, 740] on span "Скопировать" at bounding box center [819, 738] width 76 height 20
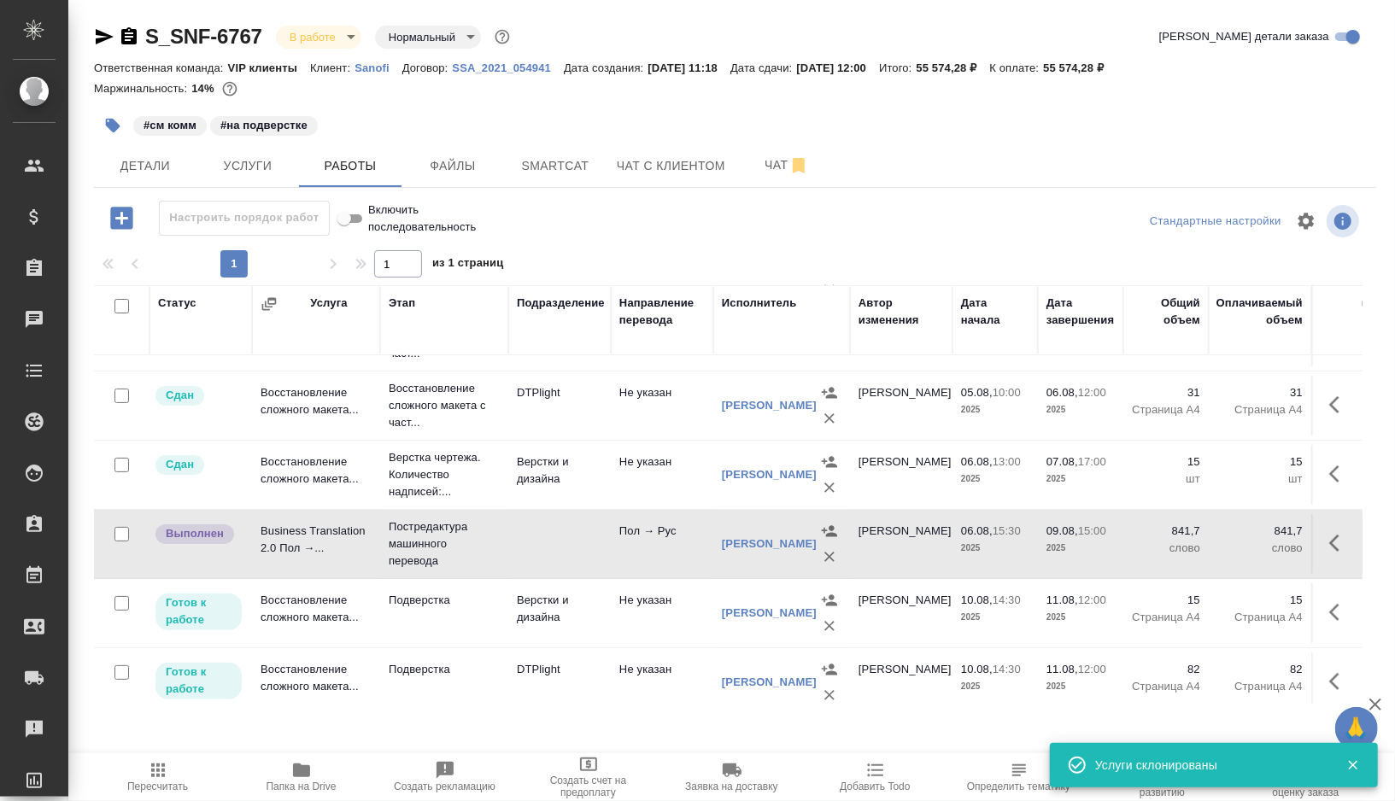
scroll to position [0, 0]
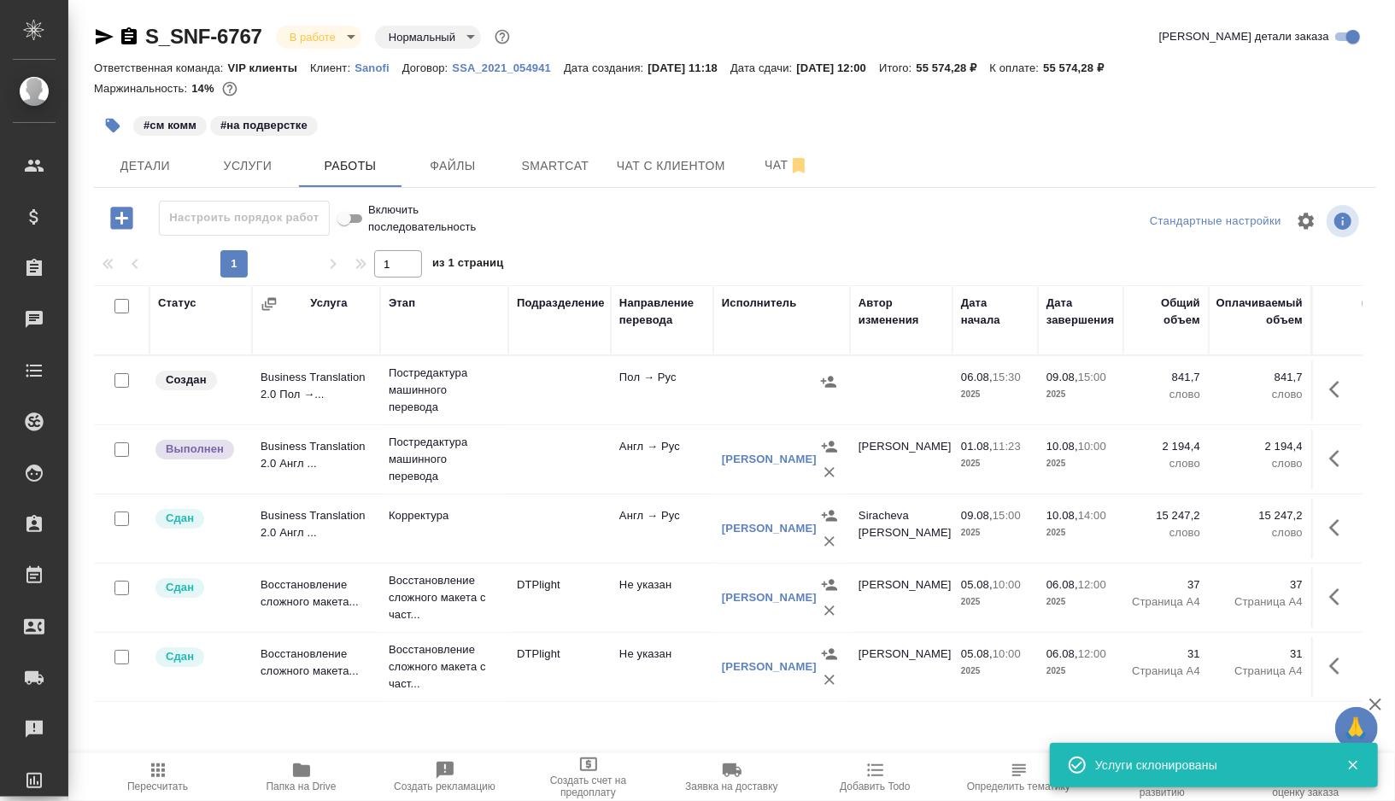
click at [556, 380] on td at bounding box center [559, 390] width 102 height 60
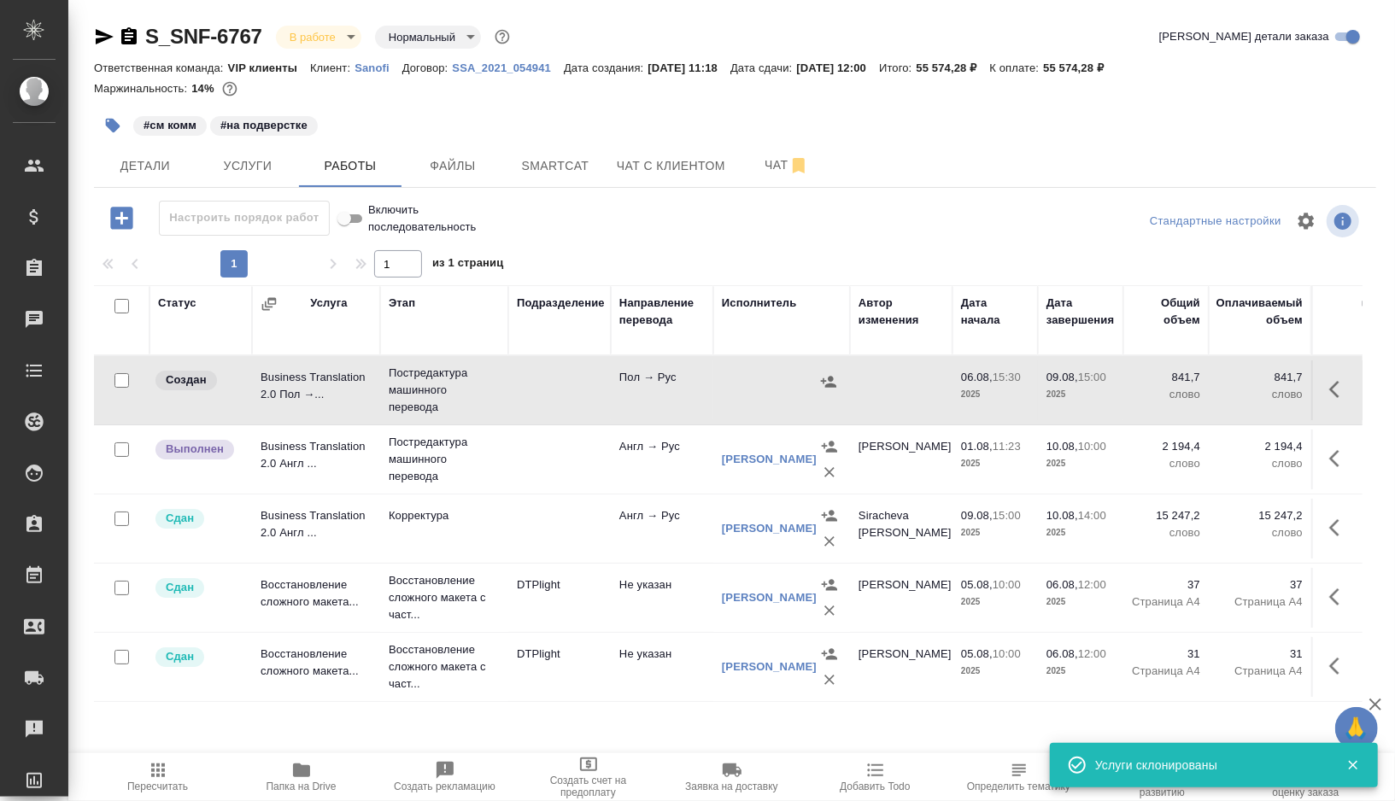
click at [556, 380] on td at bounding box center [559, 390] width 102 height 60
click at [551, 161] on span "Smartcat" at bounding box center [555, 165] width 82 height 21
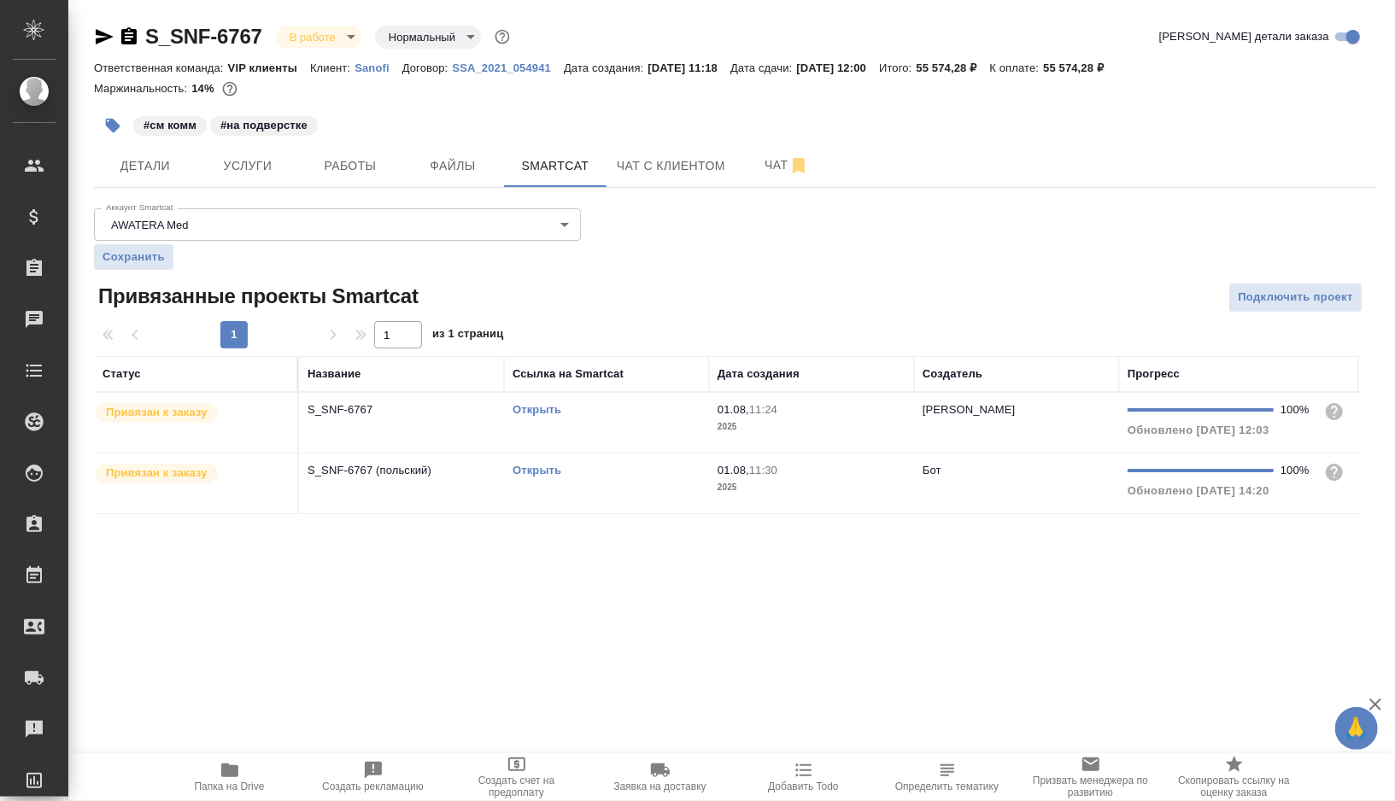
click at [611, 425] on td "Открыть" at bounding box center [606, 423] width 205 height 60
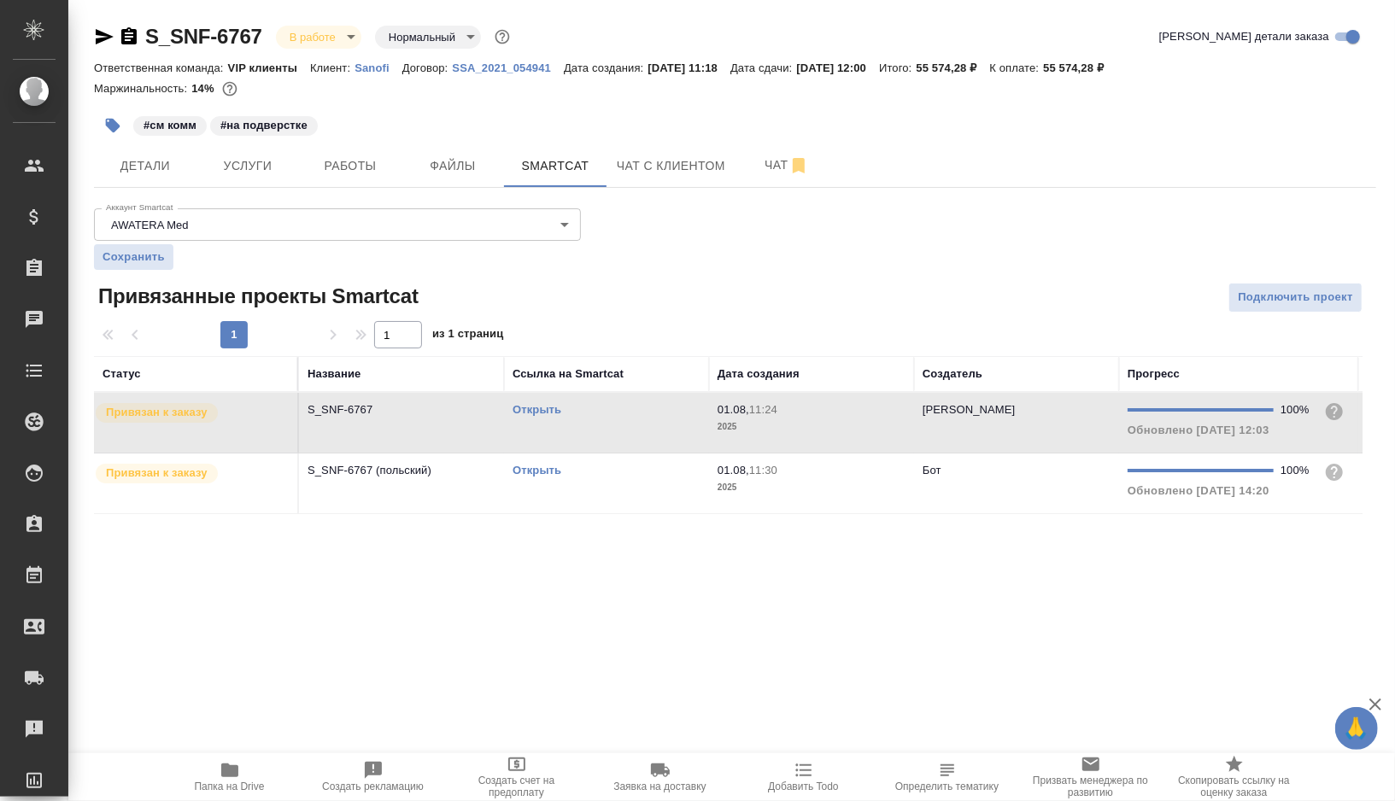
click at [611, 425] on td "Открыть" at bounding box center [606, 423] width 205 height 60
click at [626, 453] on td "Открыть" at bounding box center [606, 423] width 205 height 60
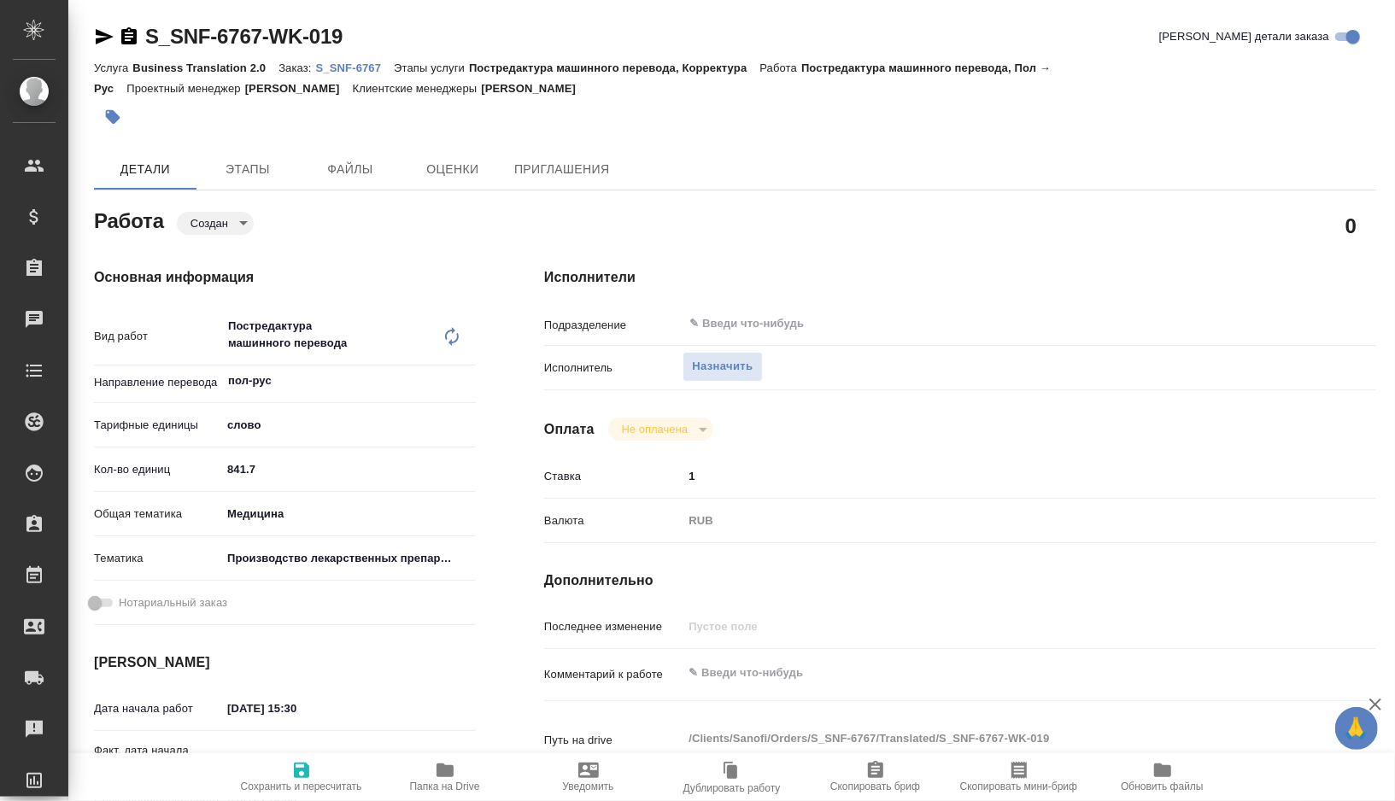
type textarea "x"
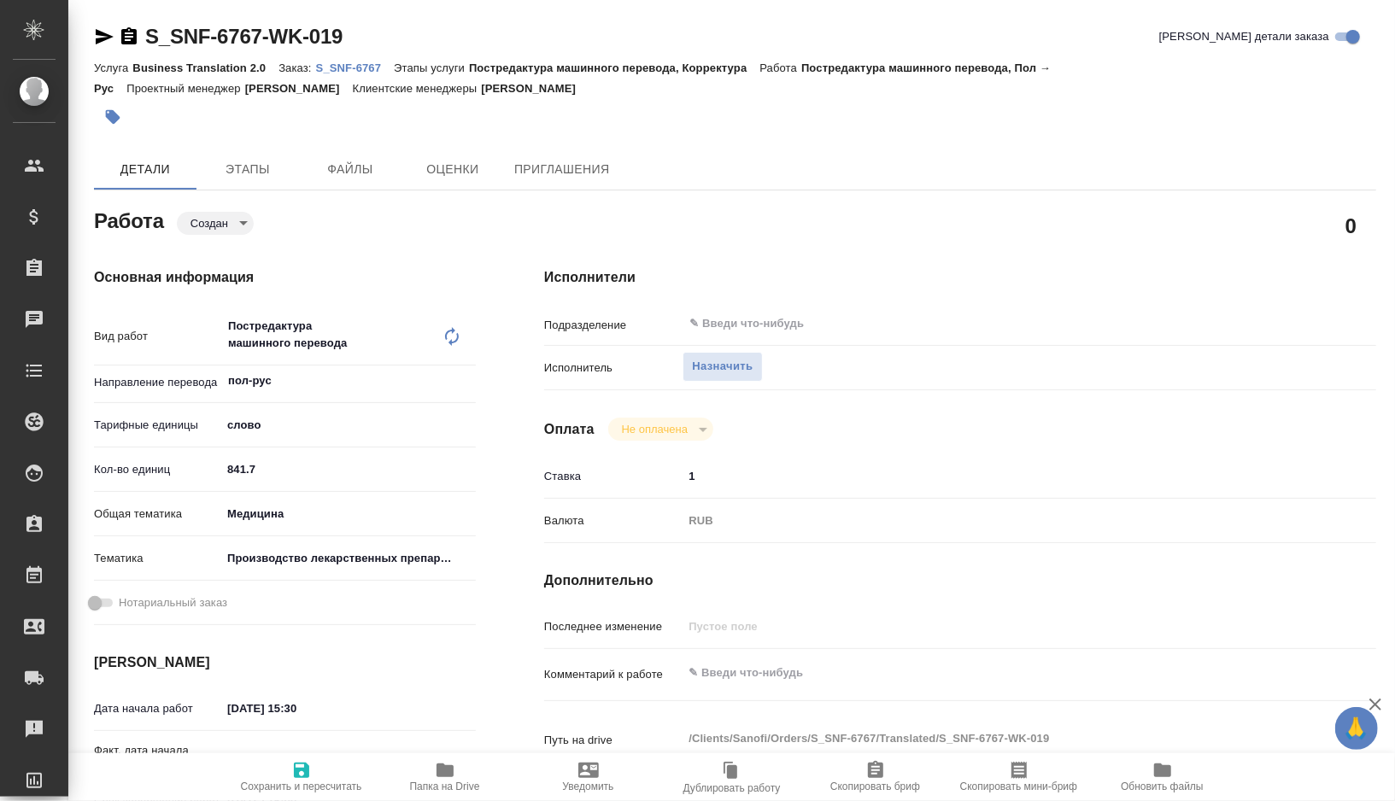
type textarea "x"
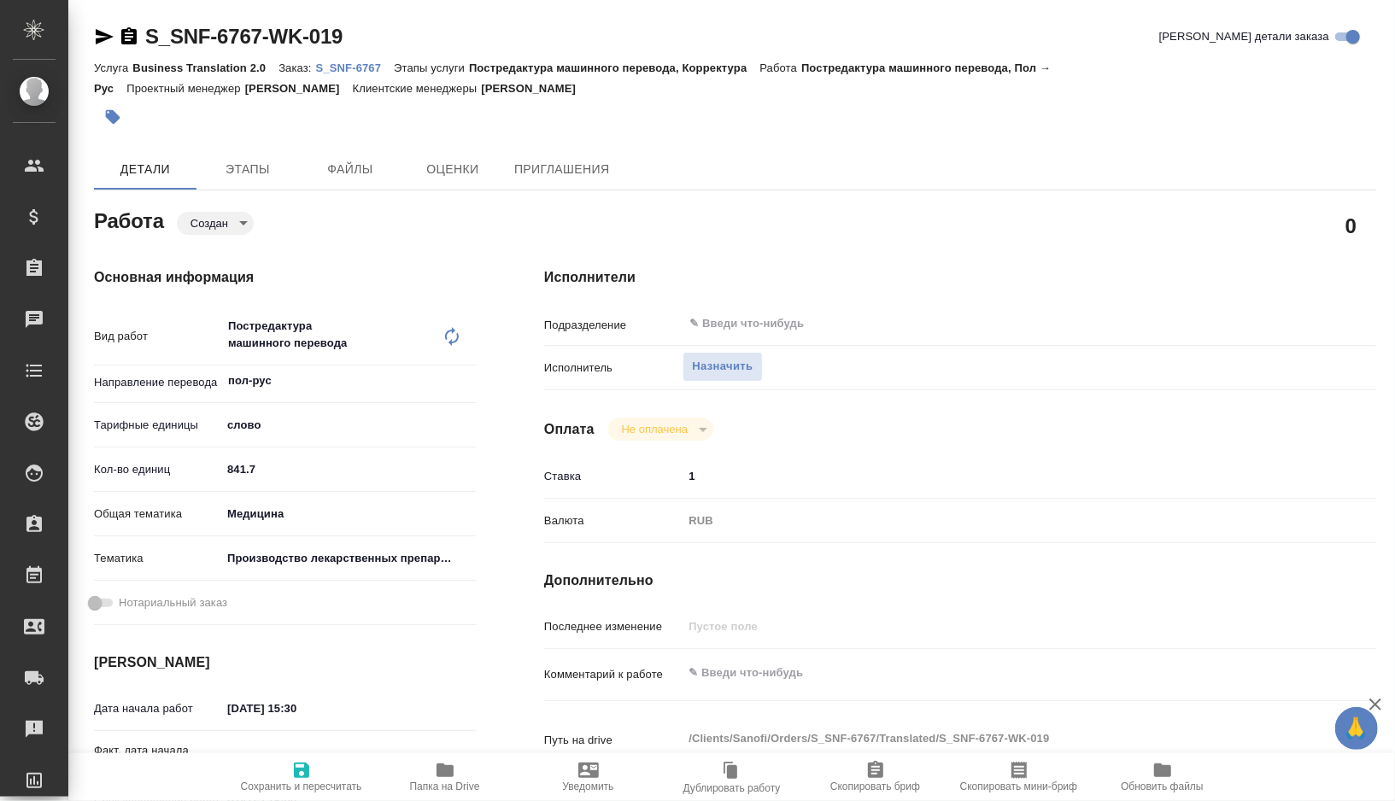
type textarea "x"
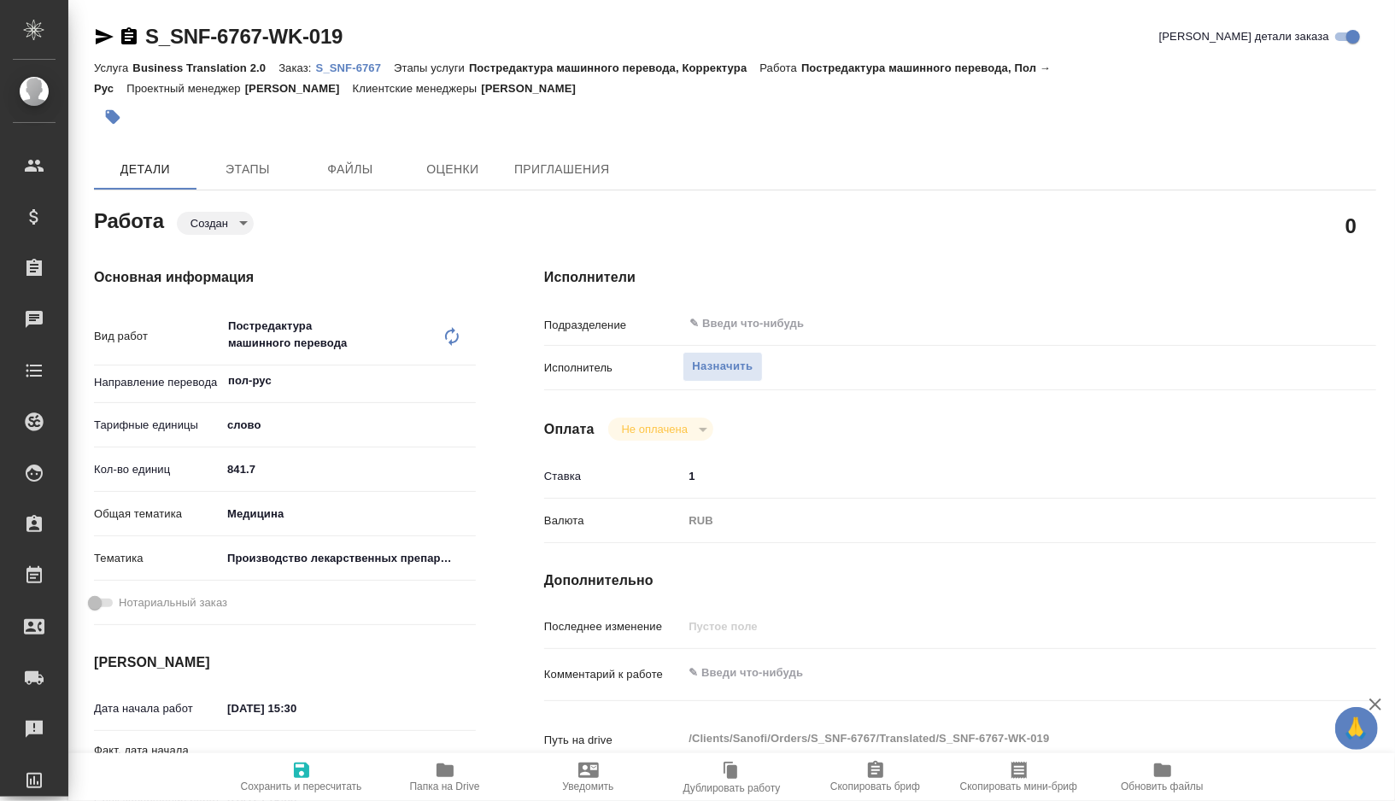
type textarea "x"
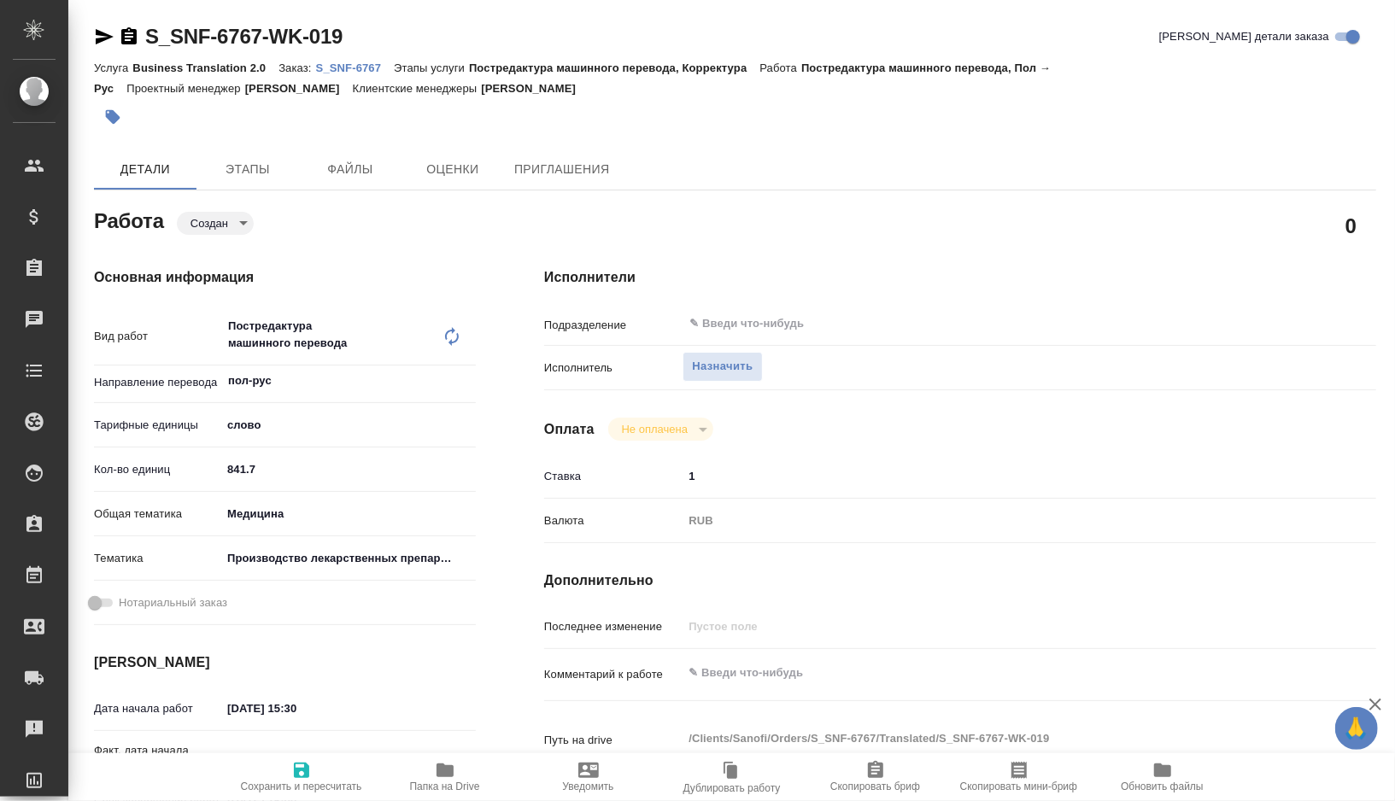
type textarea "x"
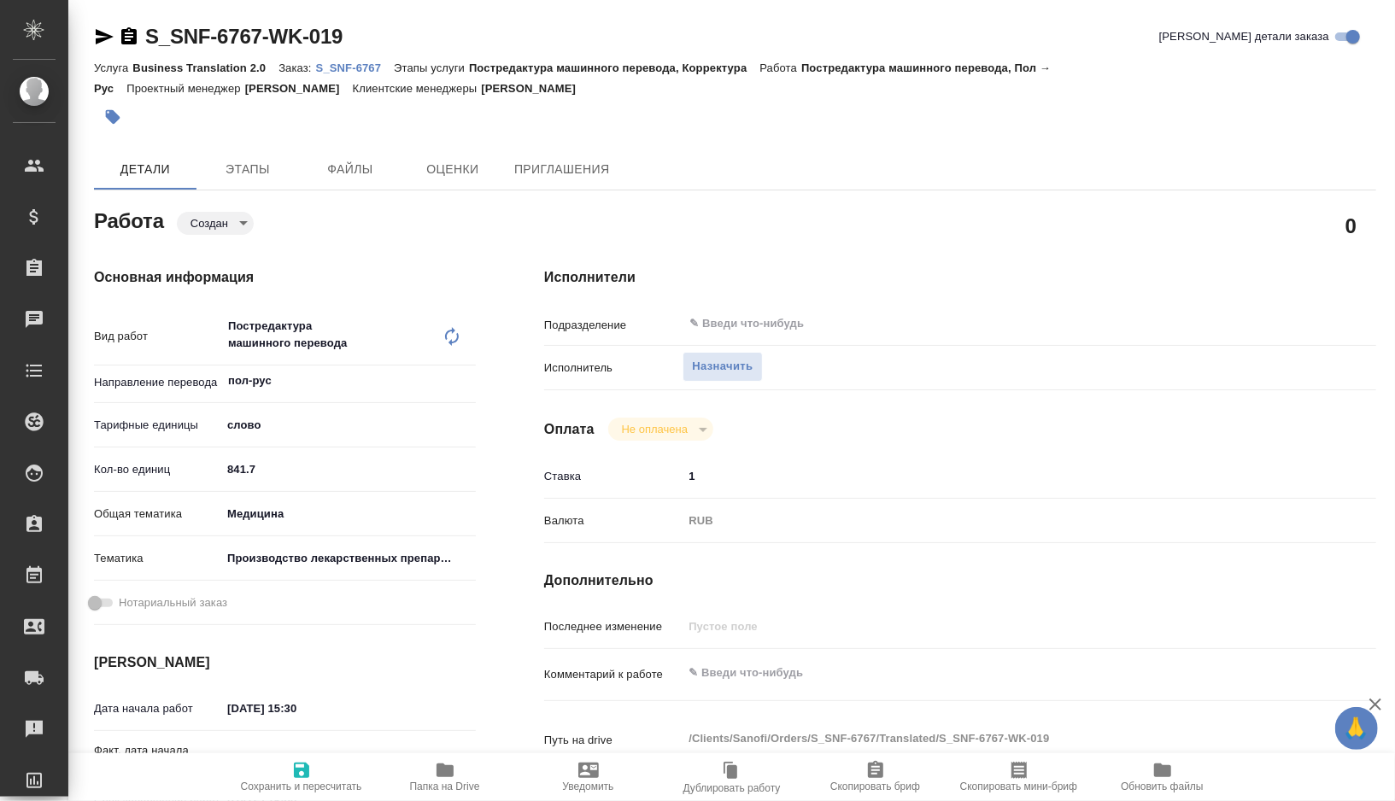
type textarea "x"
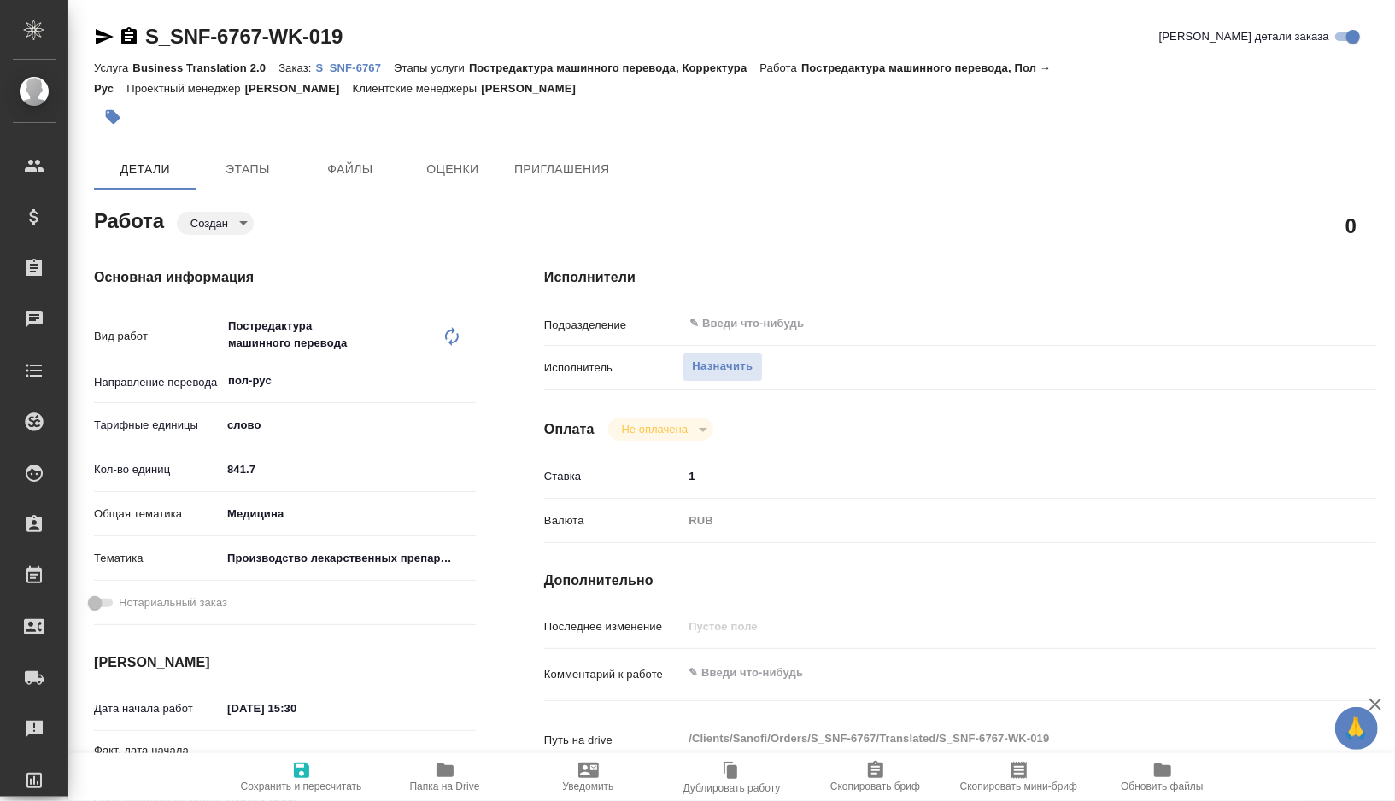
type textarea "x"
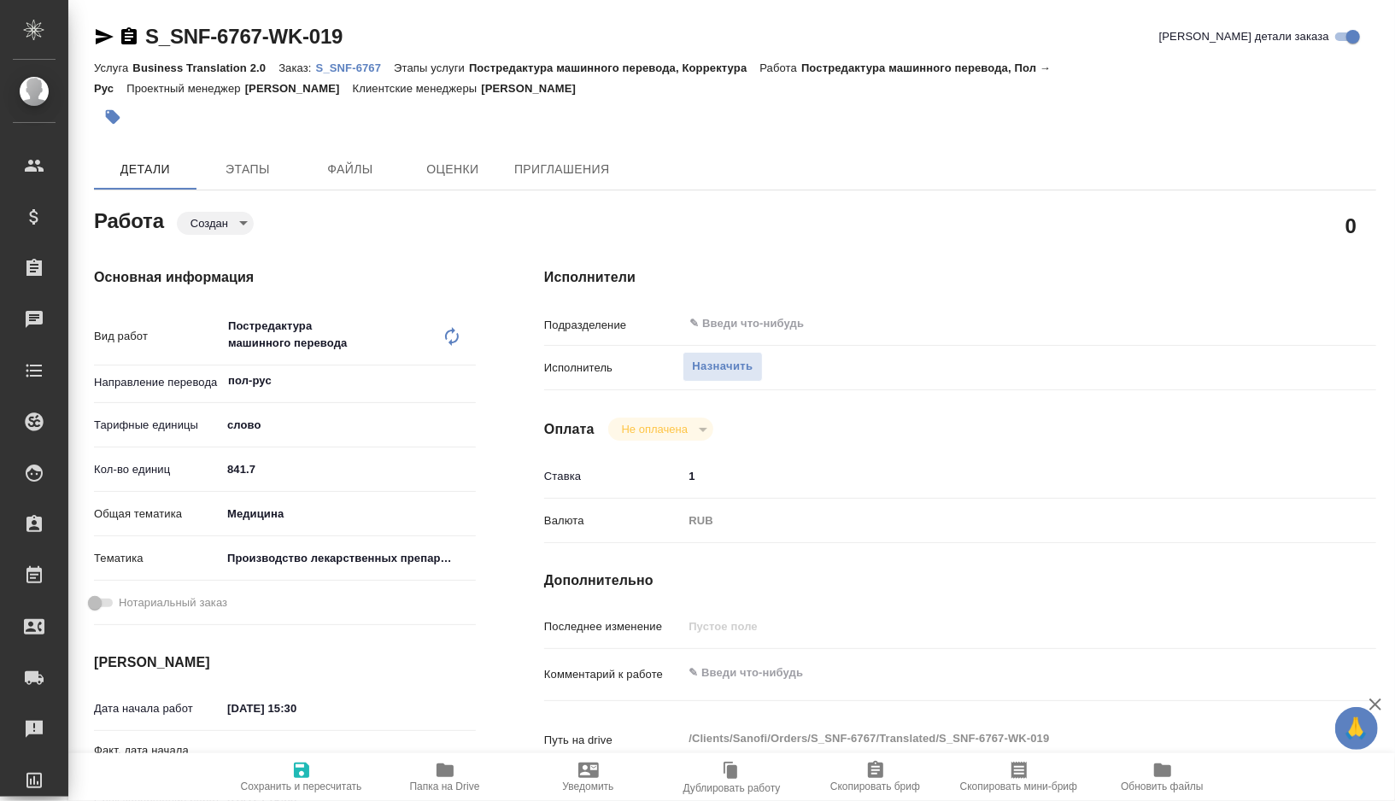
type textarea "x"
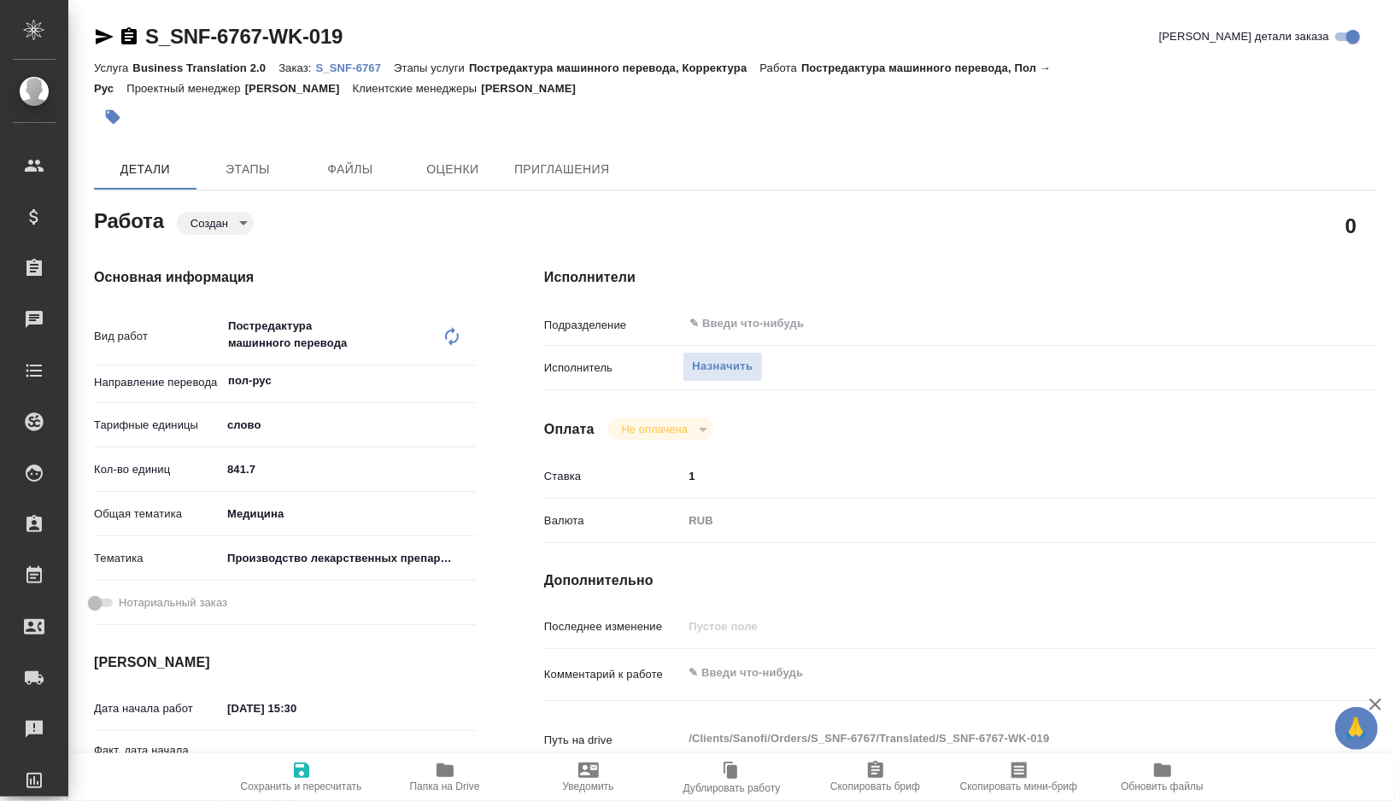
click at [267, 468] on input "841.7" at bounding box center [348, 469] width 255 height 25
type textarea "x"
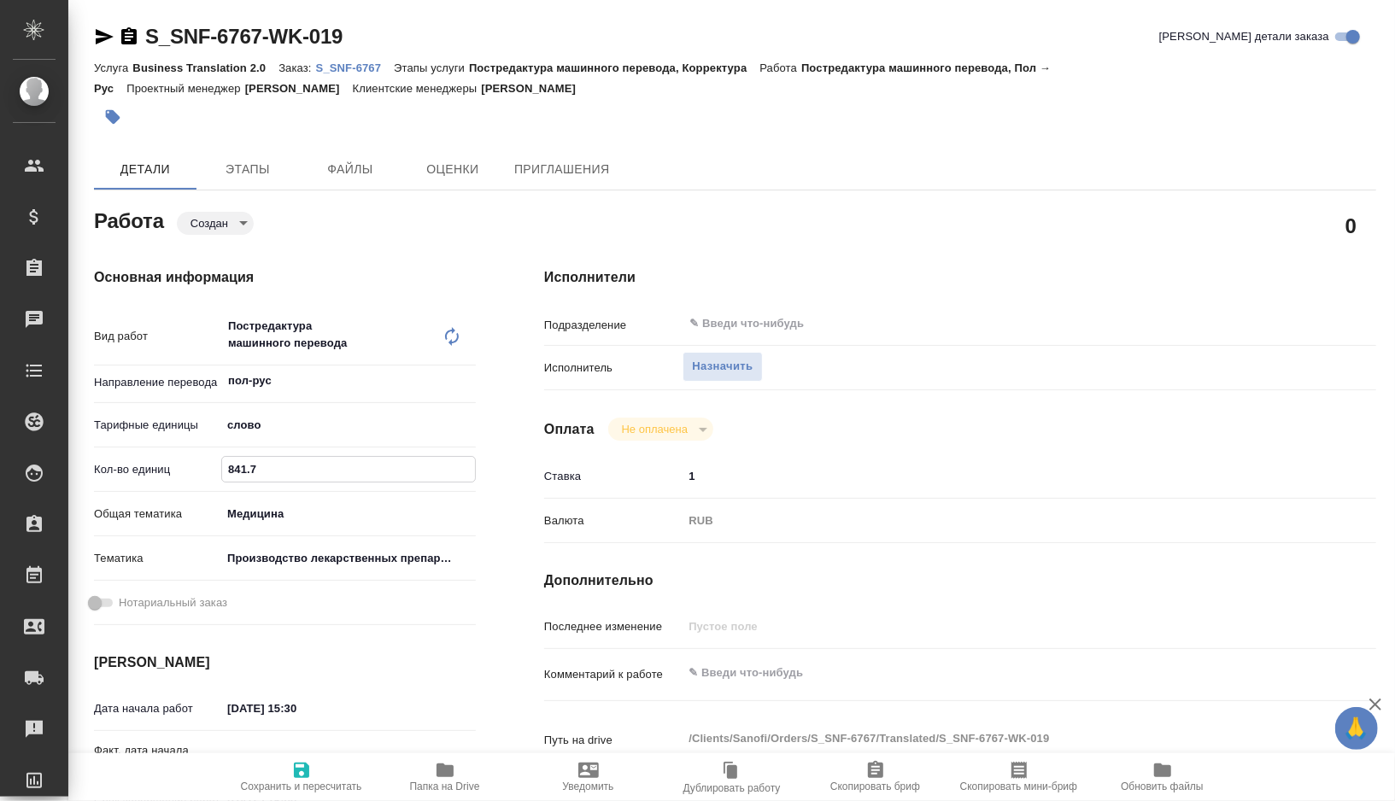
type textarea "x"
type input "841"
type textarea "x"
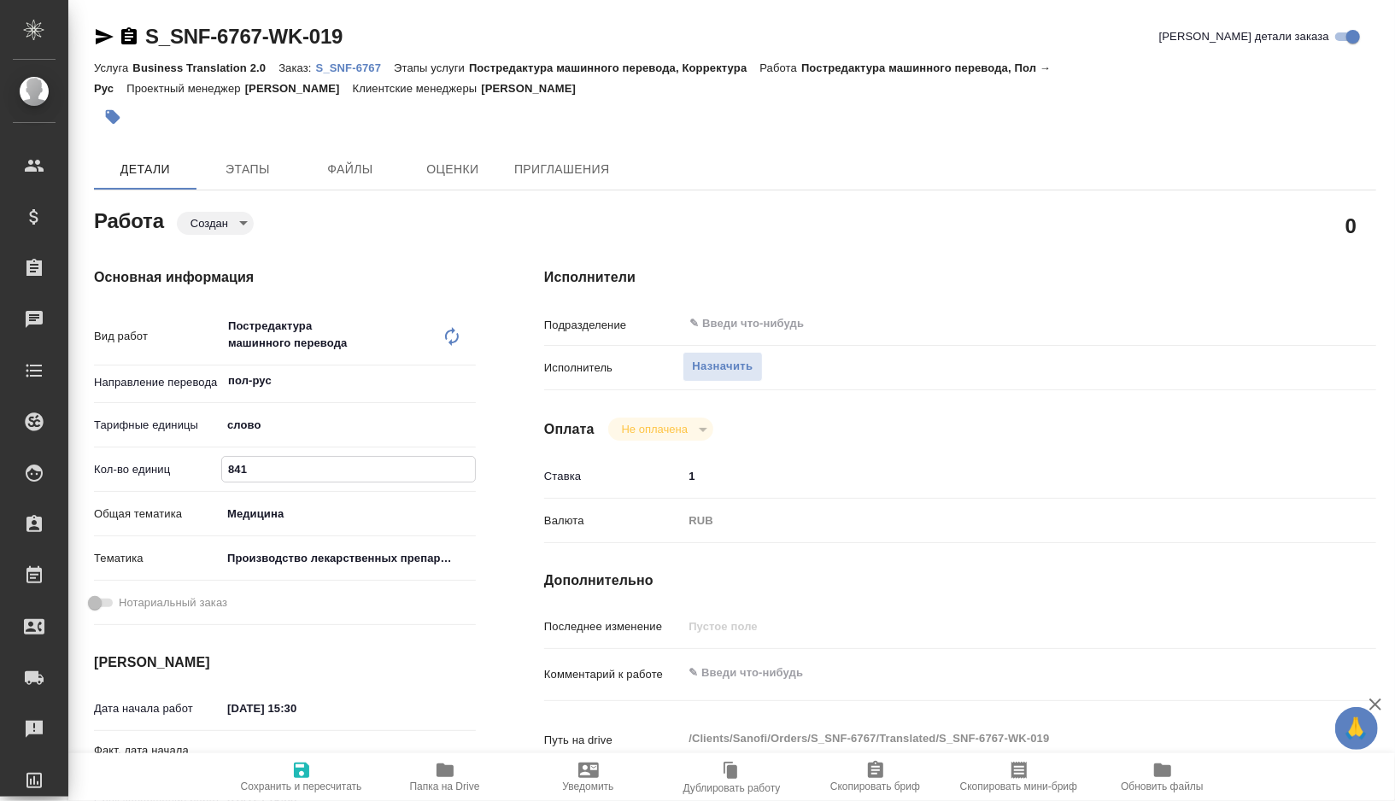
type textarea "x"
type input "84"
type textarea "x"
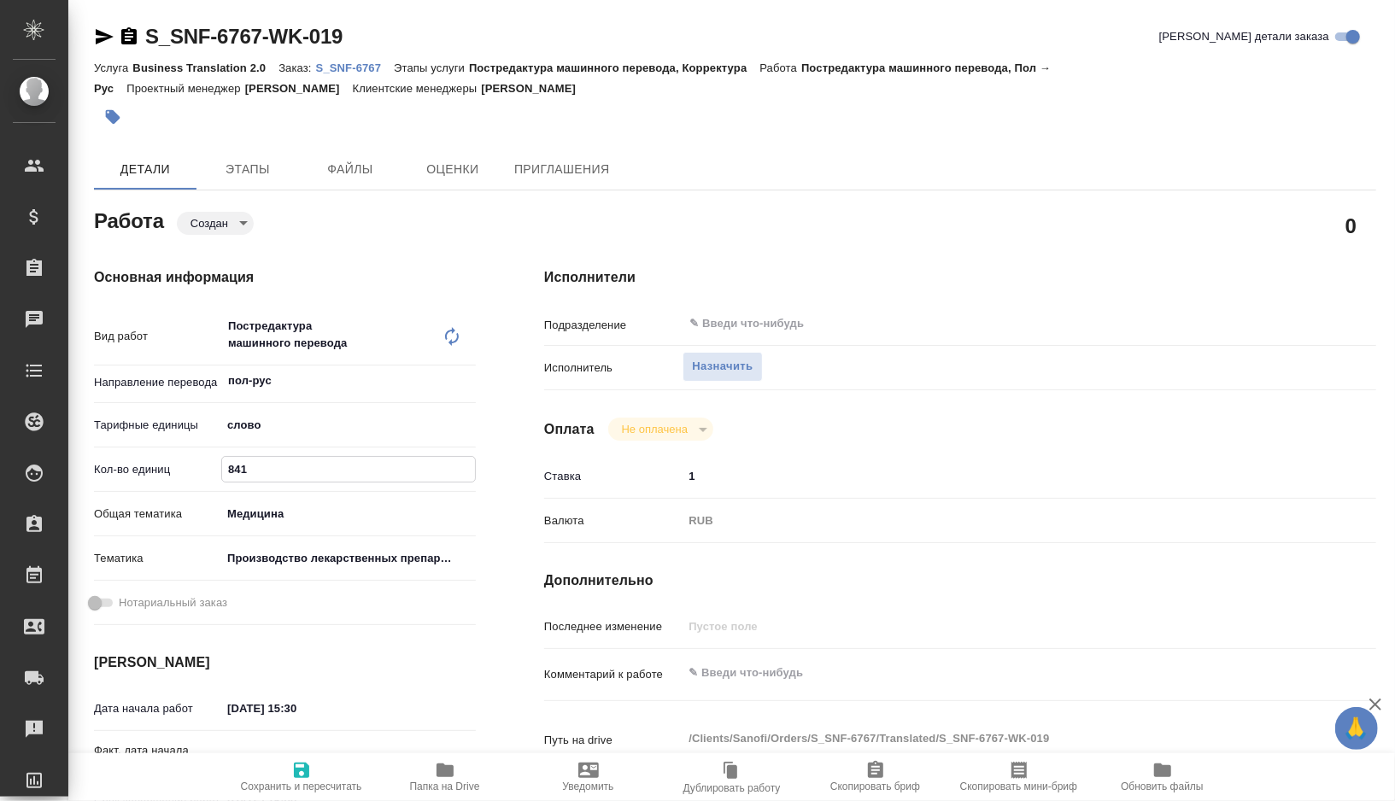
type textarea "x"
type input "8"
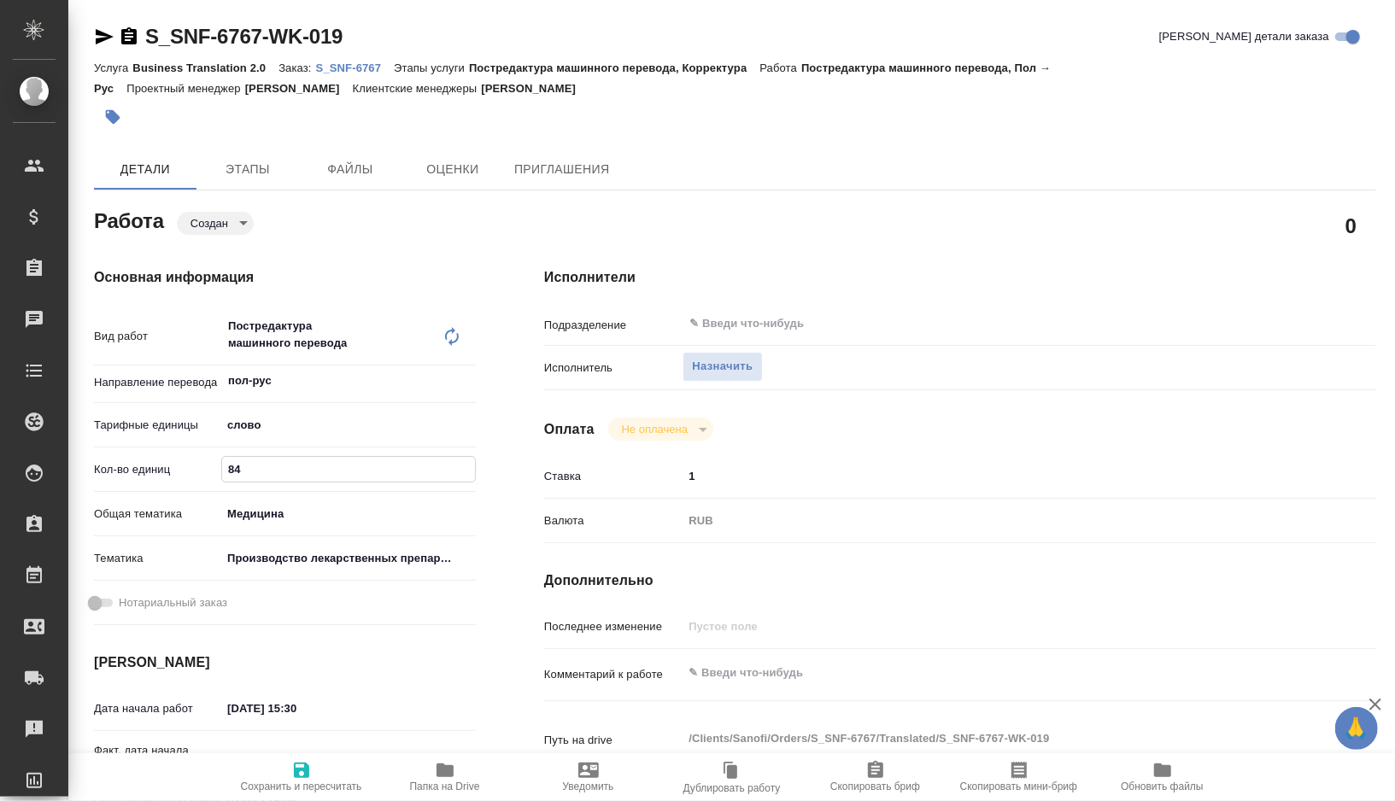
type textarea "x"
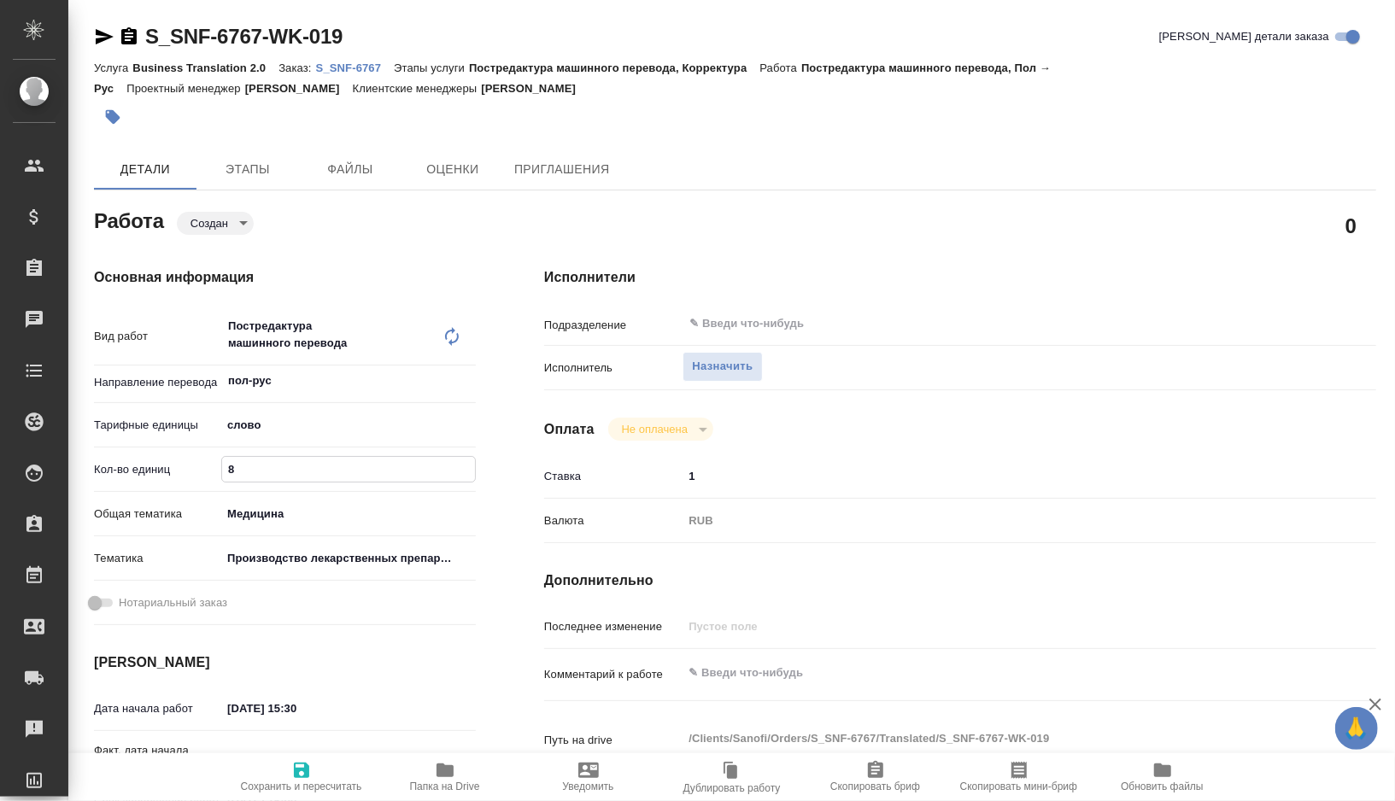
type textarea "x"
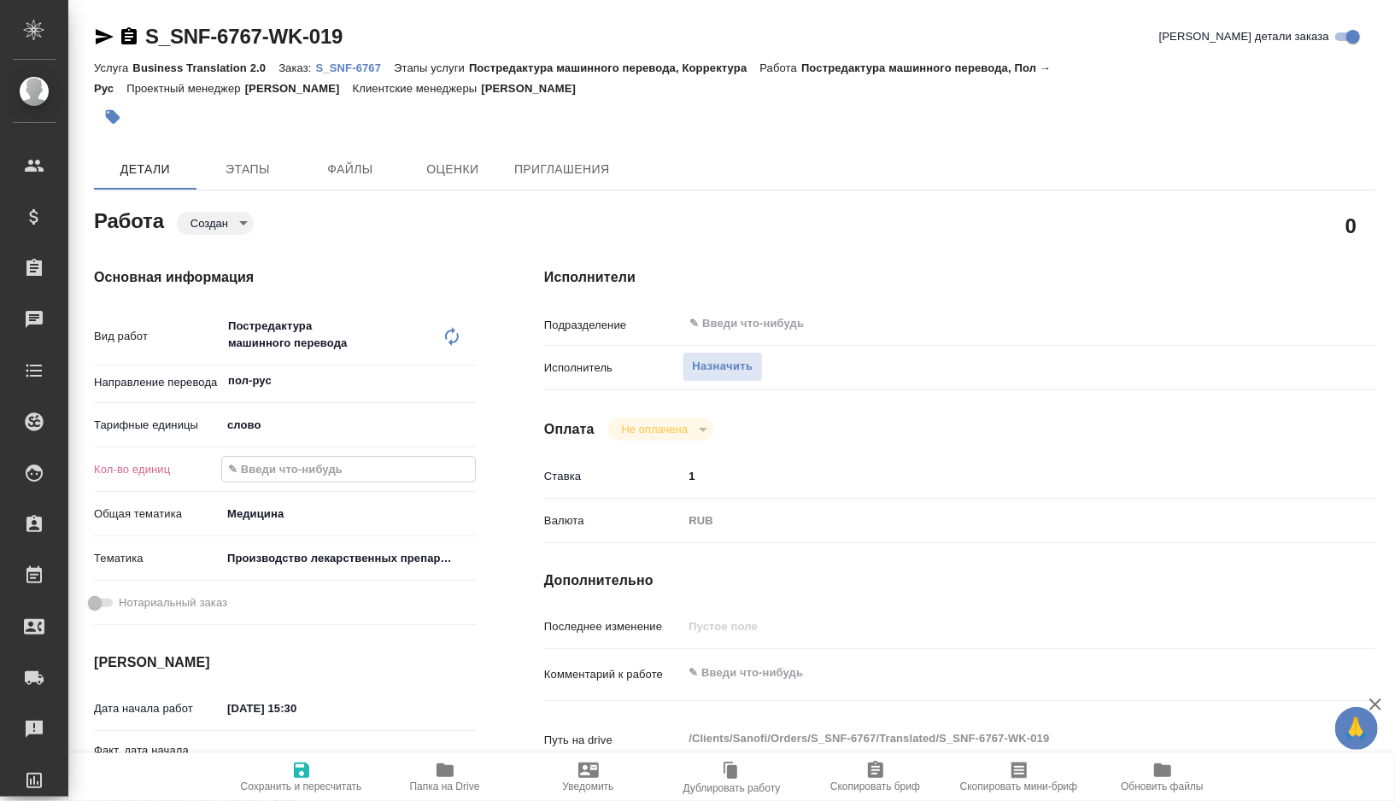
type input "1"
type textarea "x"
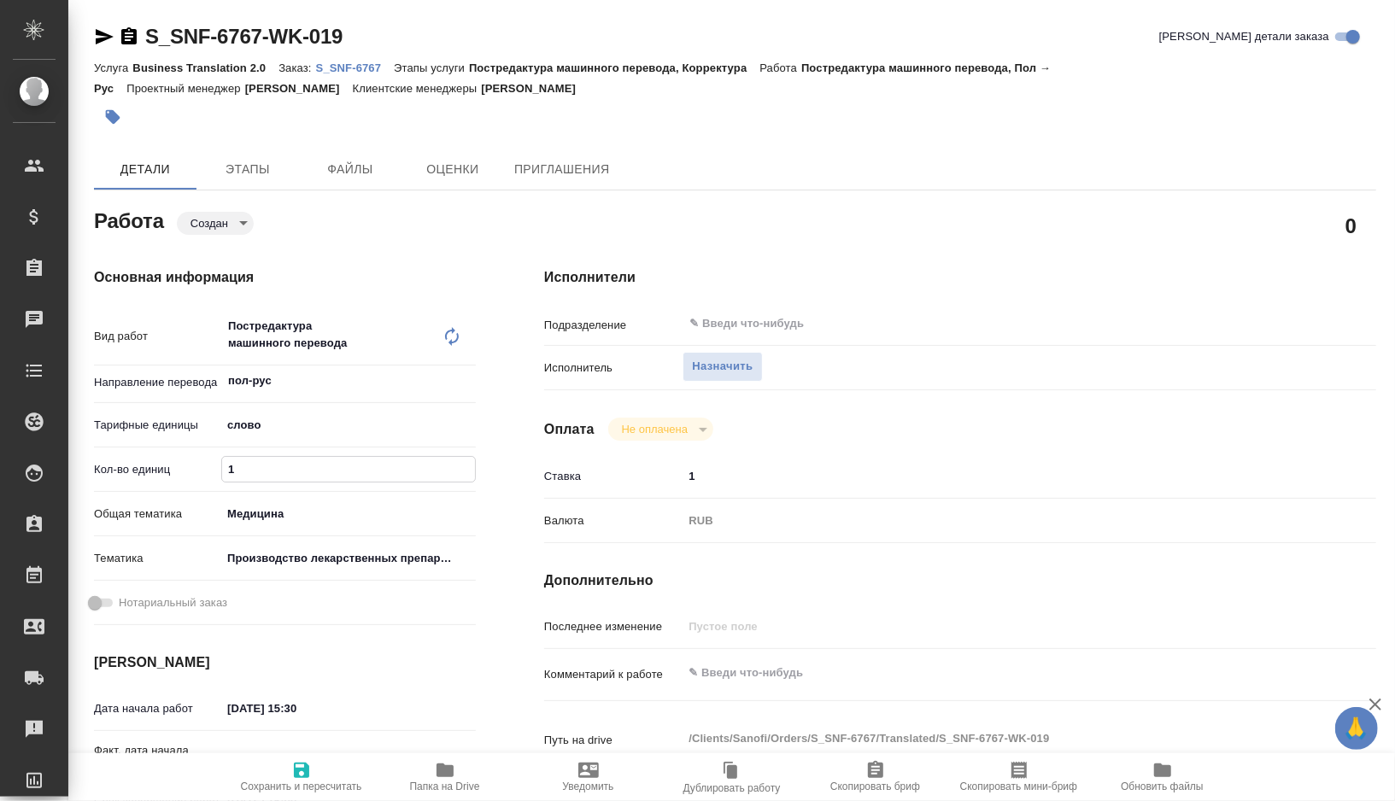
type textarea "x"
type input "10"
type textarea "x"
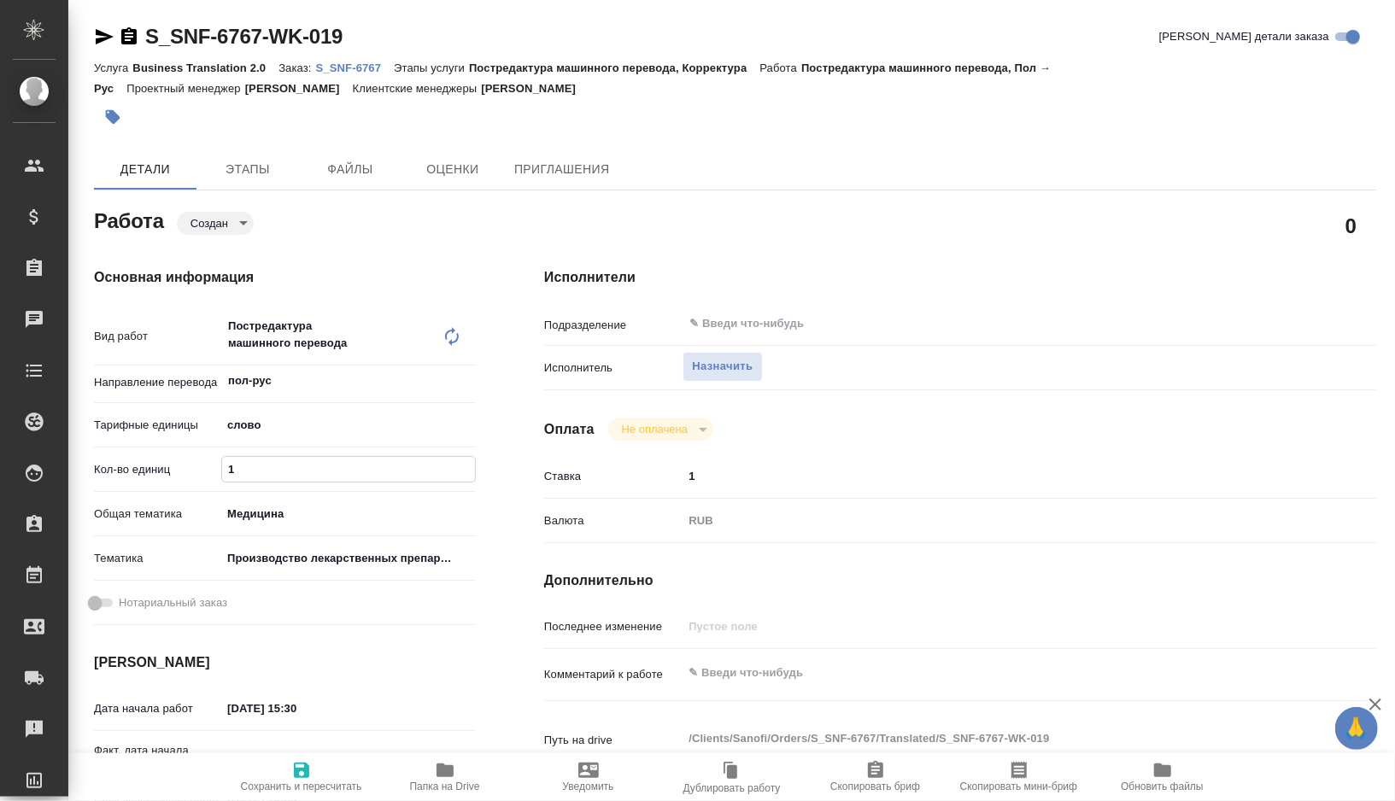
type textarea "x"
type input "100"
type textarea "x"
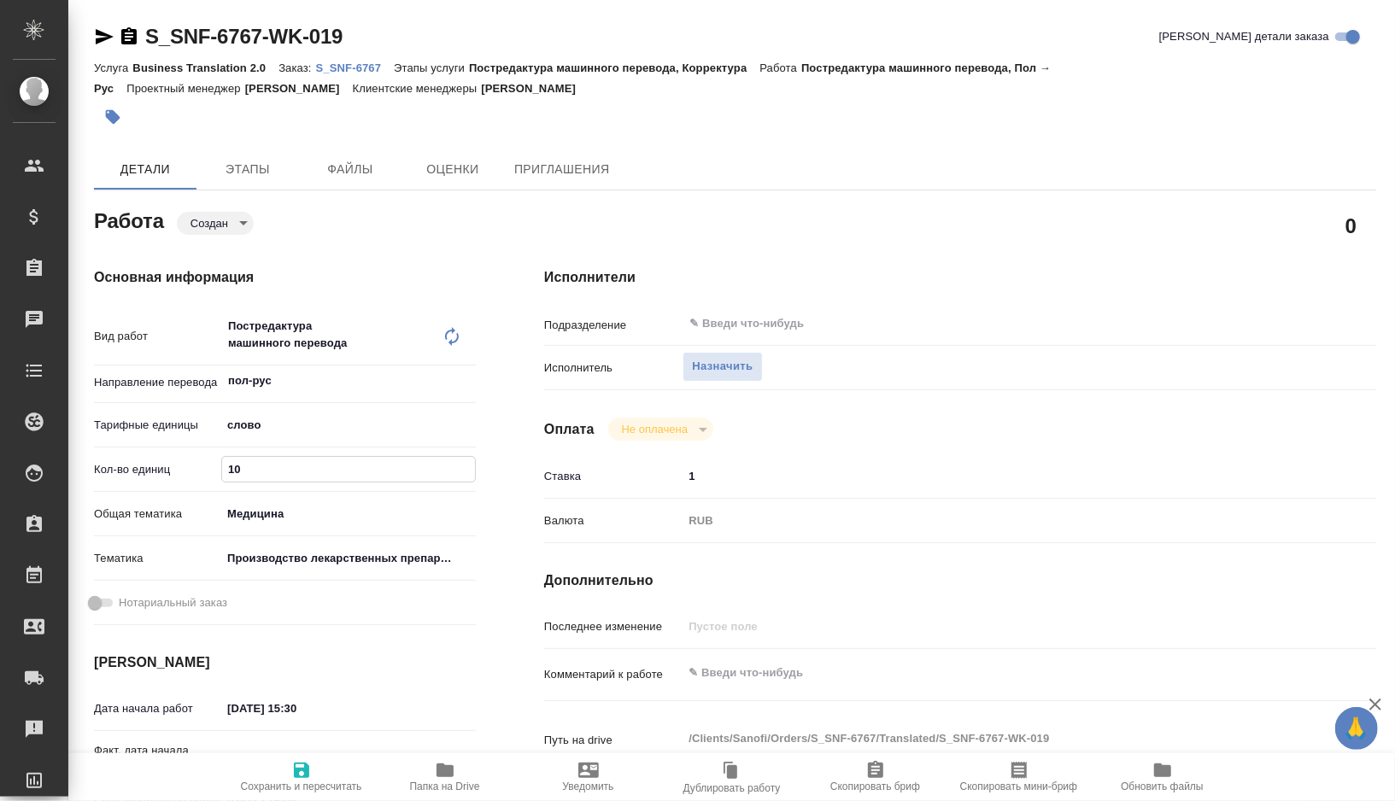
type textarea "x"
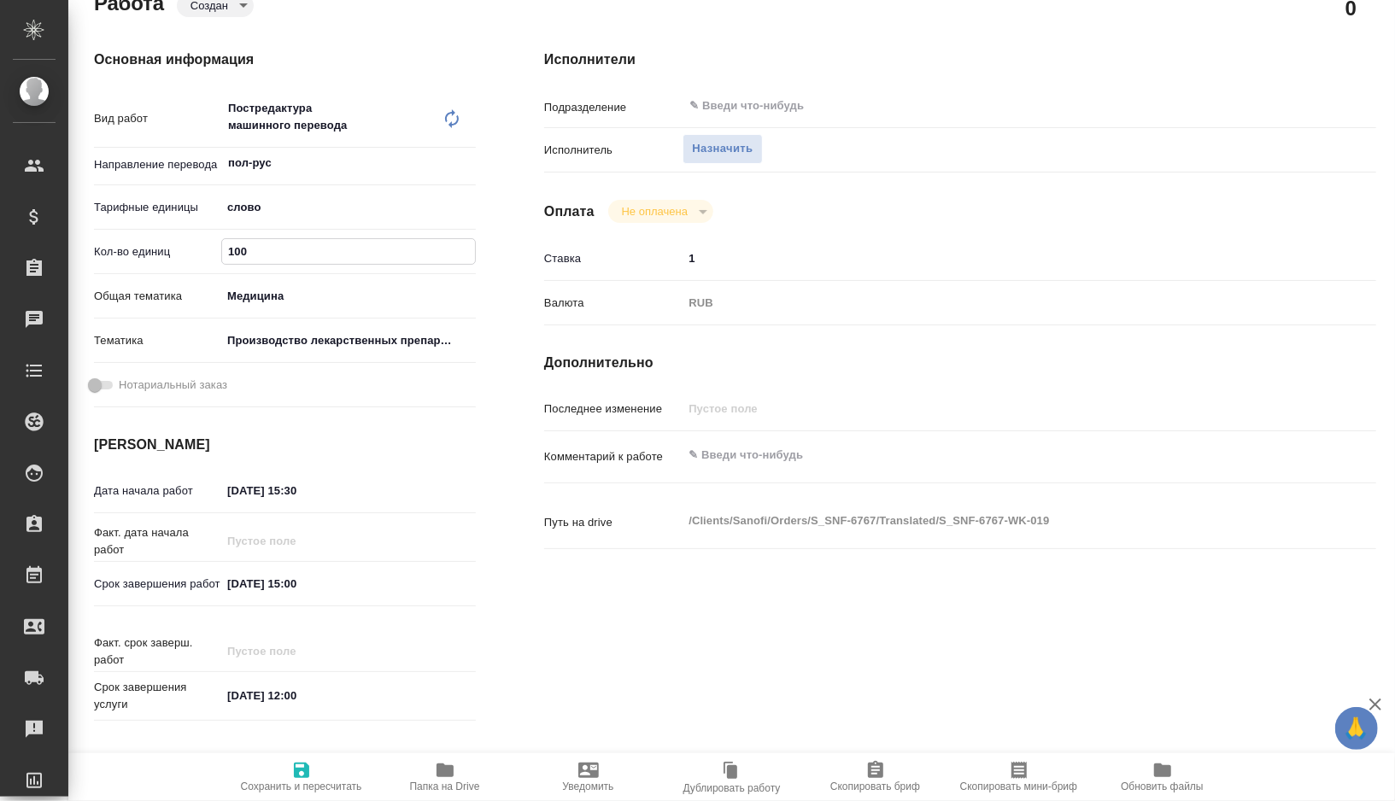
scroll to position [268, 0]
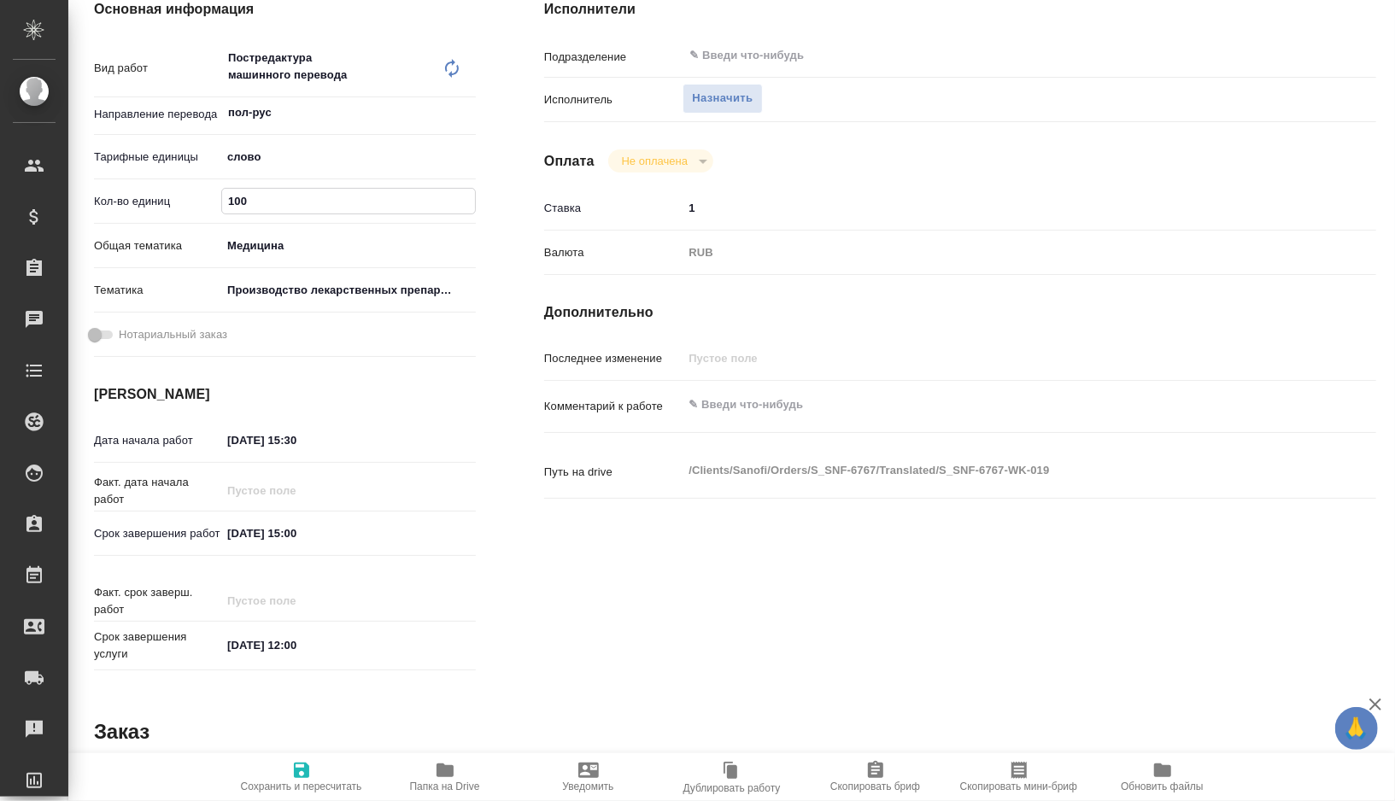
type input "100"
click at [308, 760] on icon "button" at bounding box center [301, 770] width 20 height 20
type textarea "x"
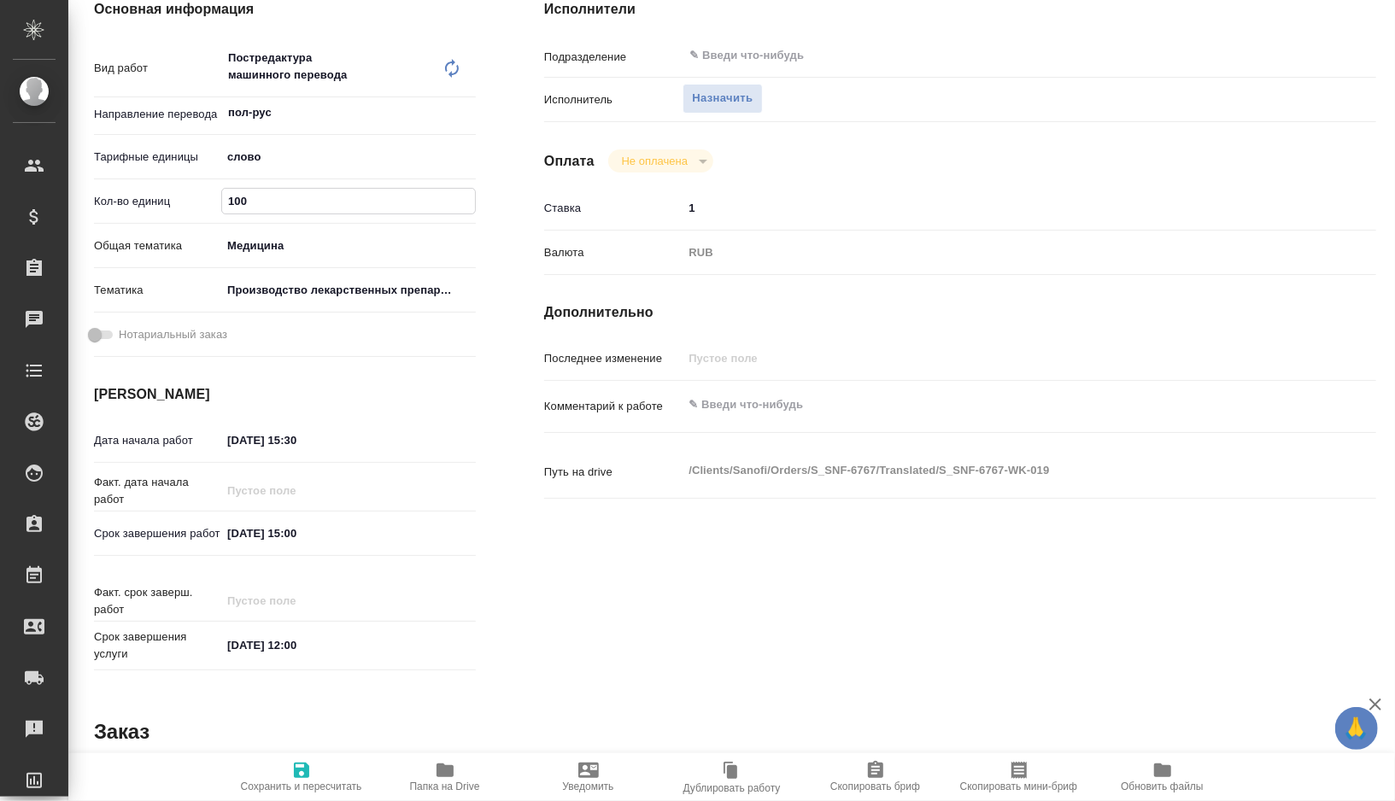
type textarea "x"
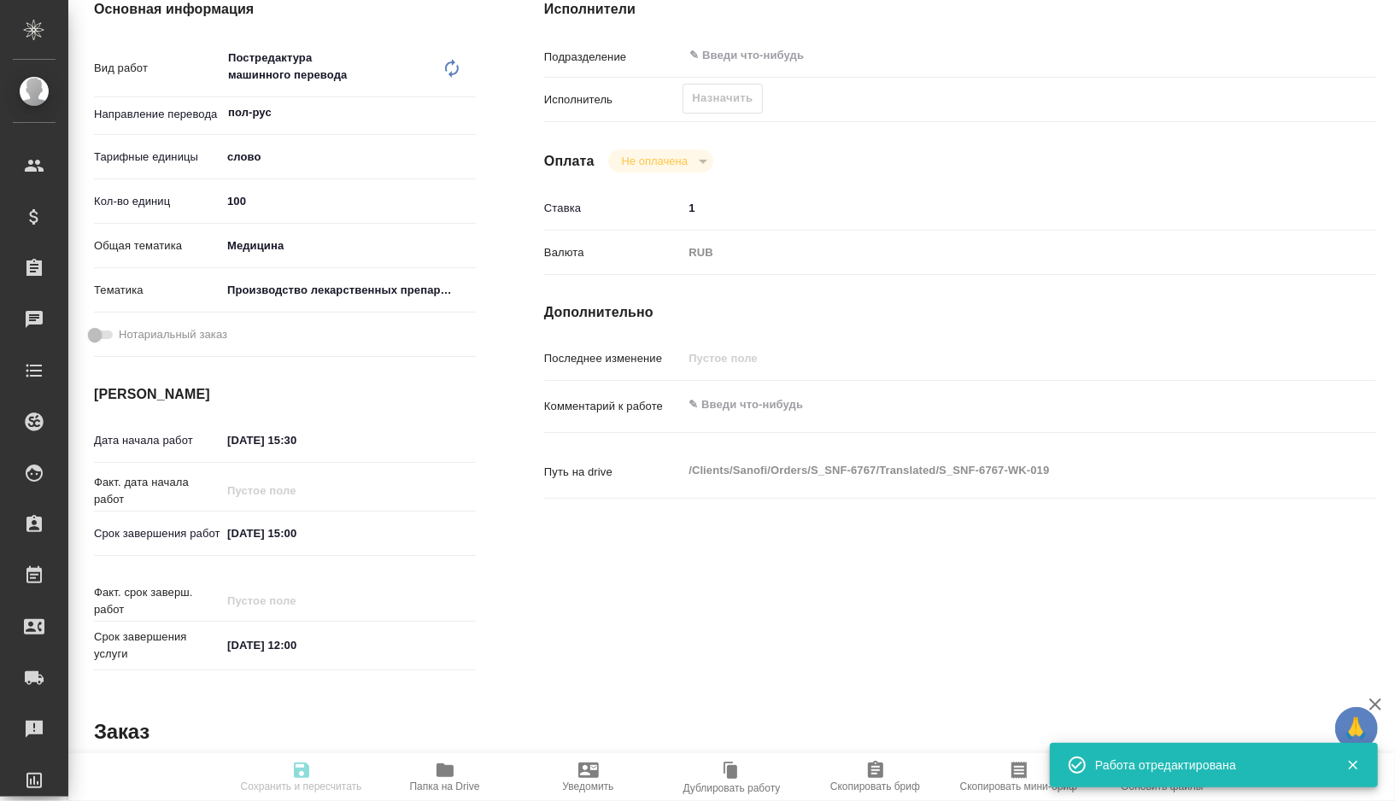
type textarea "x"
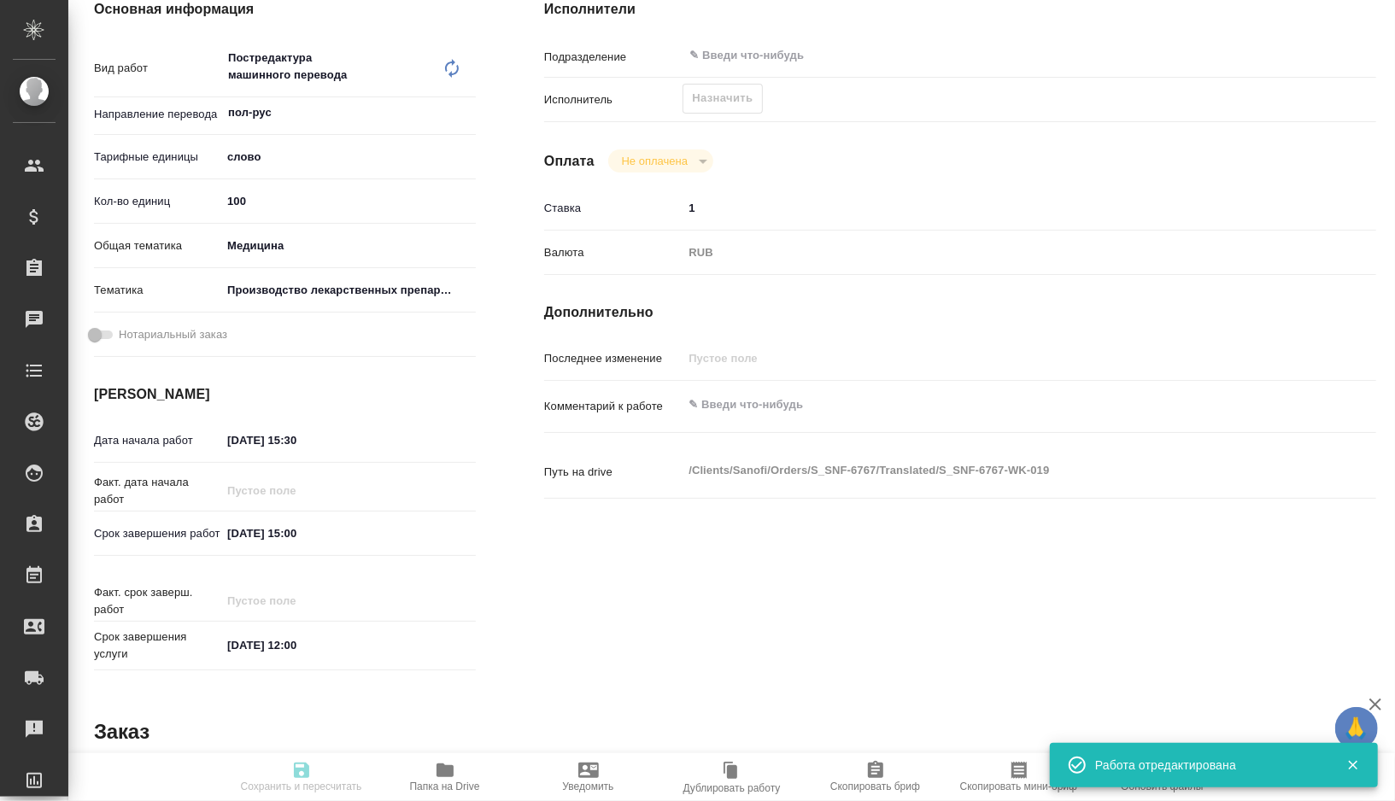
type input "created"
type textarea "Постредактура машинного перевода"
type textarea "x"
type input "пол-рус"
type input "5a8b1489cc6b4906c91bfd90"
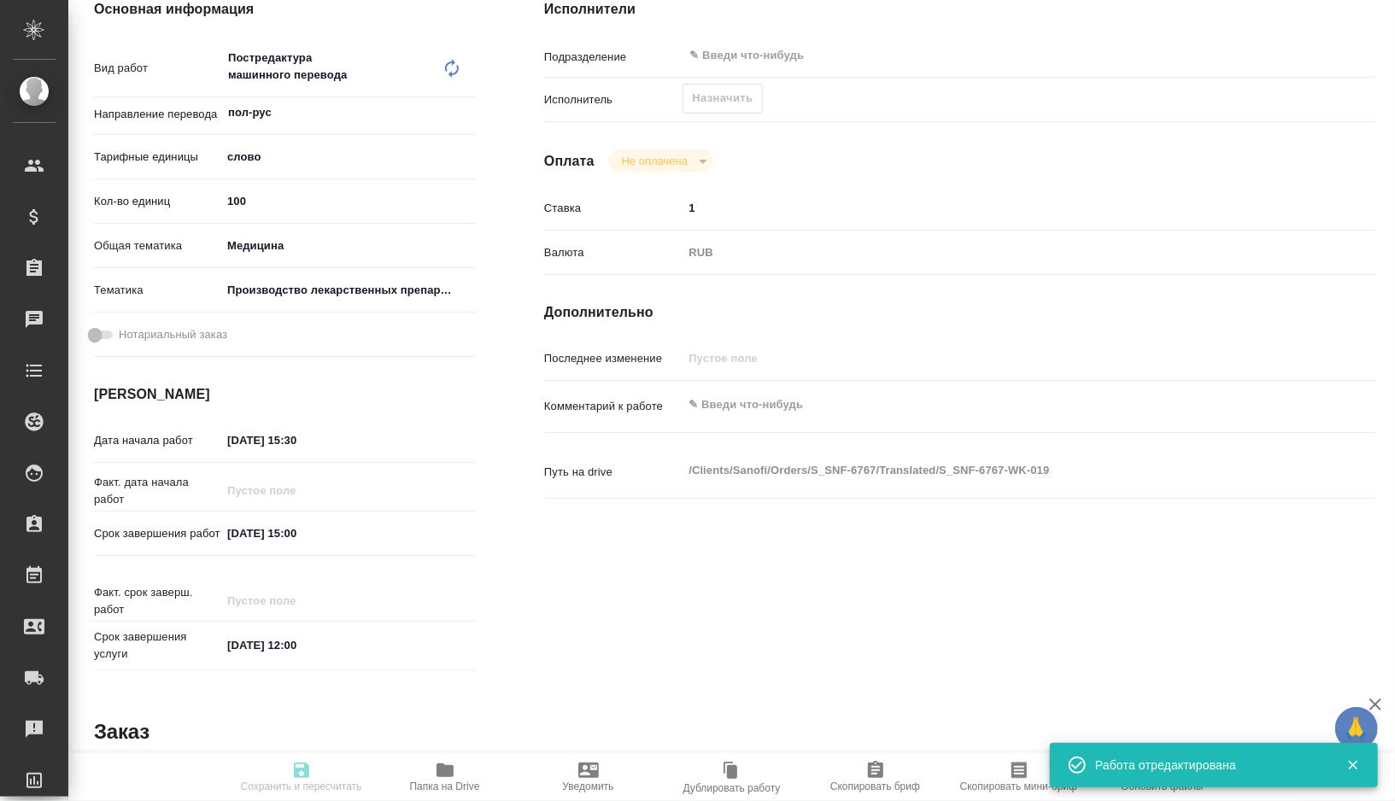
type input "100"
type input "med"
type input "614982fec5ecbb70f805293f"
type input "06.08.2025 15:30"
type input "09.08.2025 15:00"
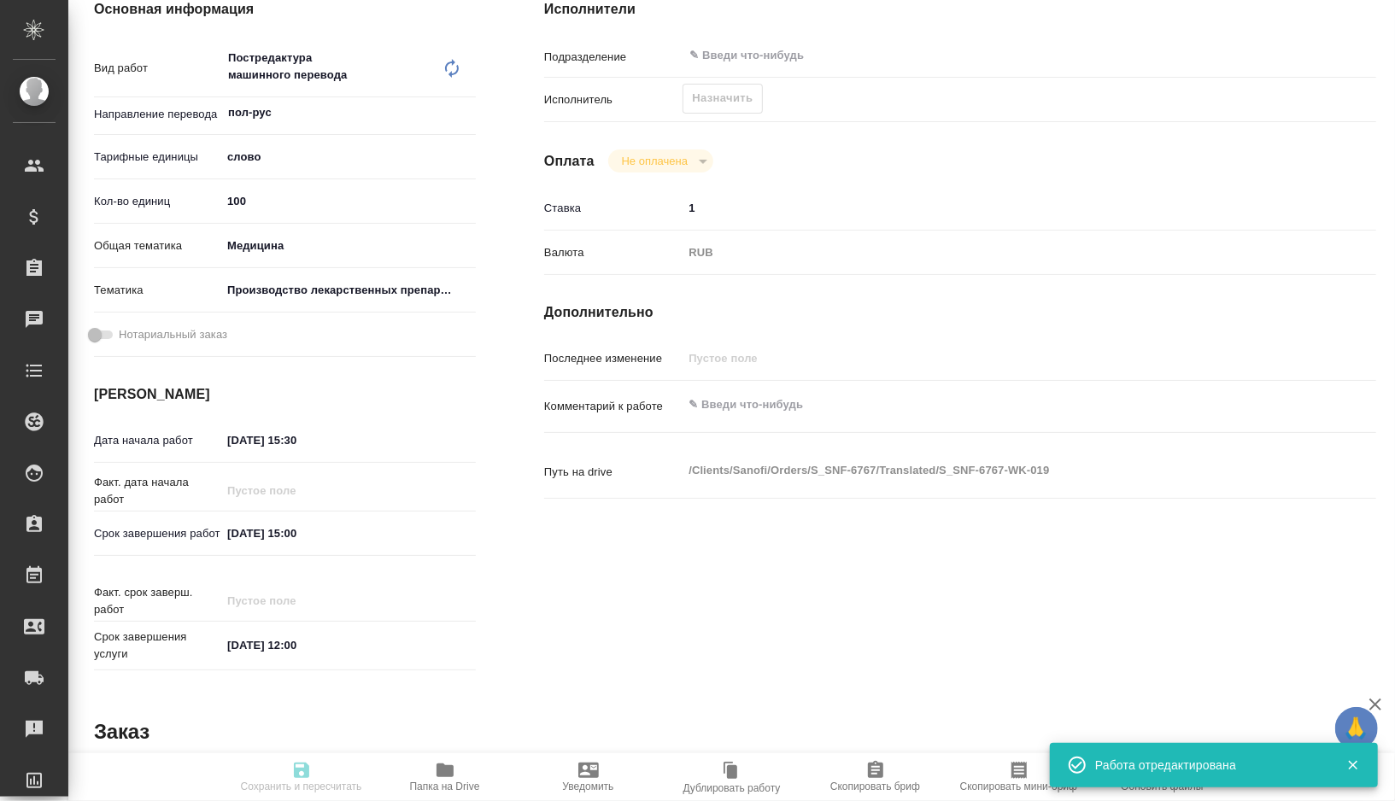
type input "11.08.2025 12:00"
type input "notPayed"
type input "1"
type input "RUB"
type input "Горшкова Валентина"
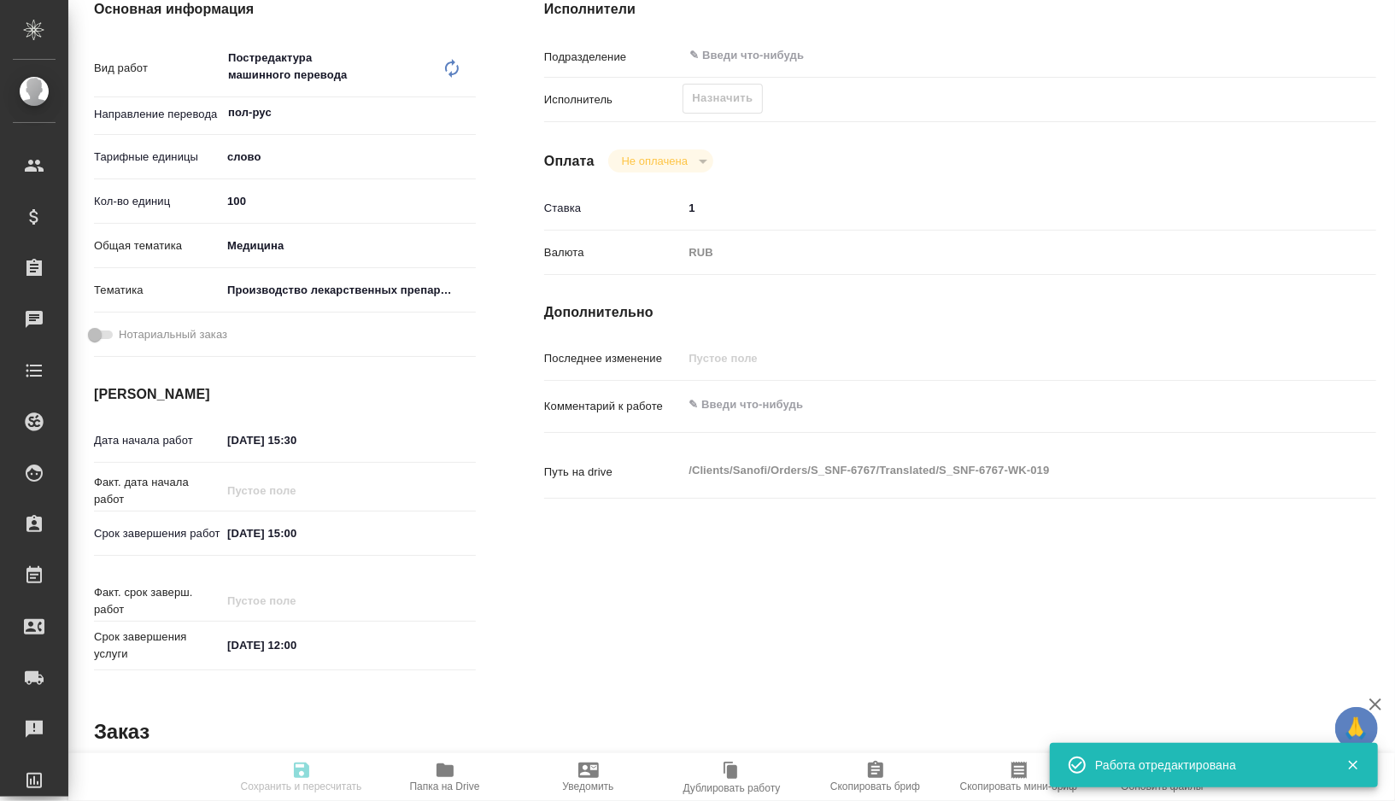
type textarea "x"
type textarea "/Clients/Sanofi/Orders/S_SNF-6767/Translated/S_SNF-6767-WK-019"
type textarea "x"
type input "S_SNF-6767"
type input "E005803476"
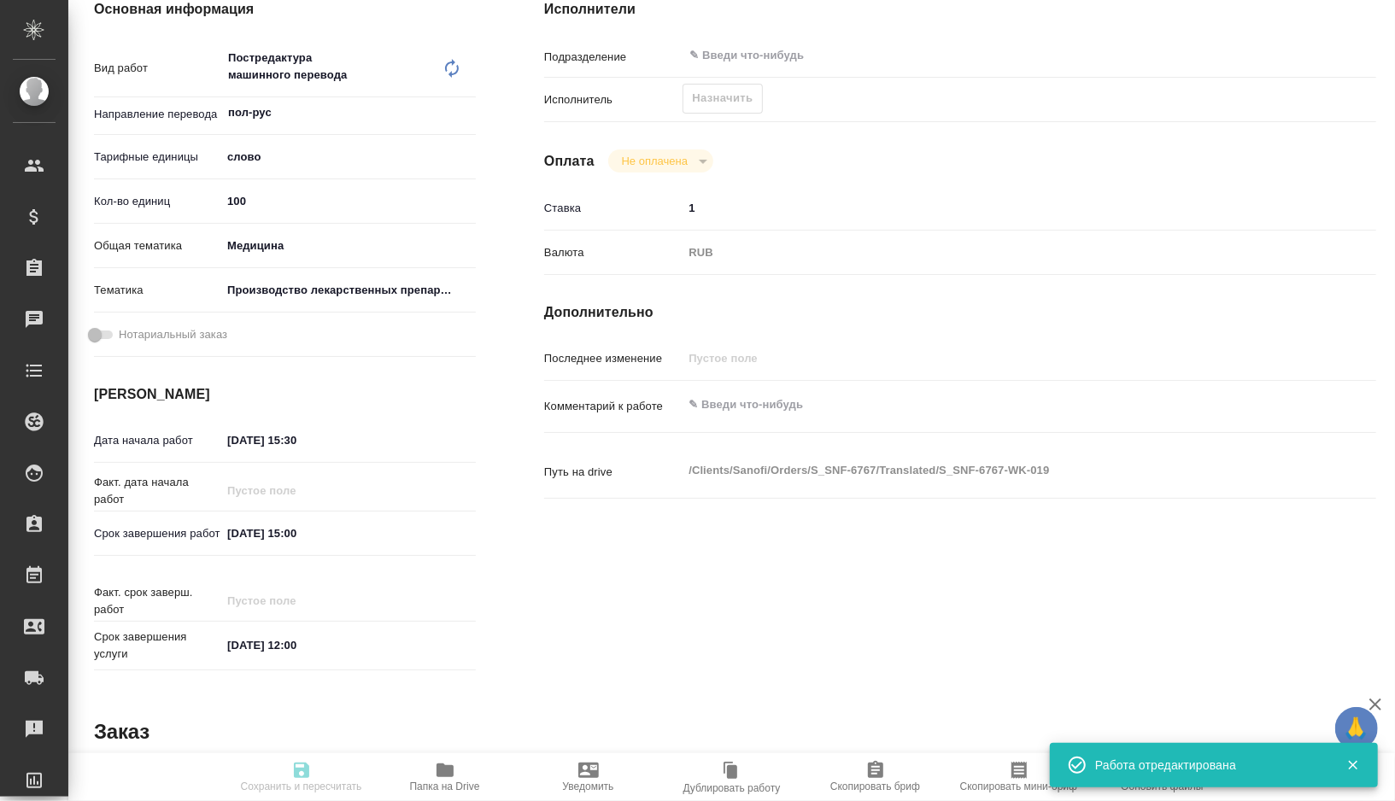
type input "Business Translation 2.0"
type input "Постредактура машинного перевода, Корректура"
type input "[PERSON_NAME]"
type input "[PERSON_NAME], [PERSON_NAME]"
type input "/Clients/Sanofi/Orders/S_SNF-6767"
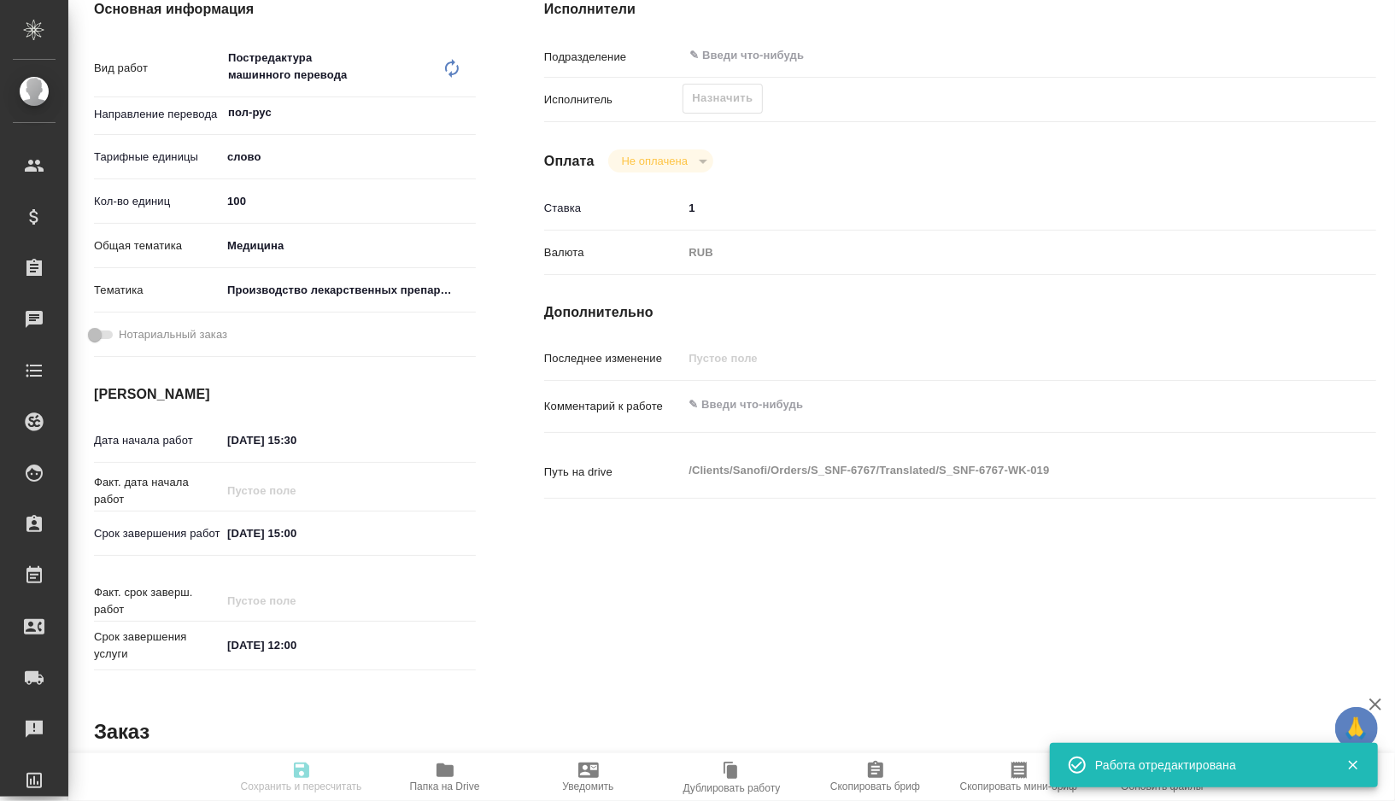
type textarea "x"
type textarea "схемы не переводим на пемт: 1) RZE_DGM_ZaИ6.2.3_03.2025- Pressure P1 v.019 - 13…"
type textarea "x"
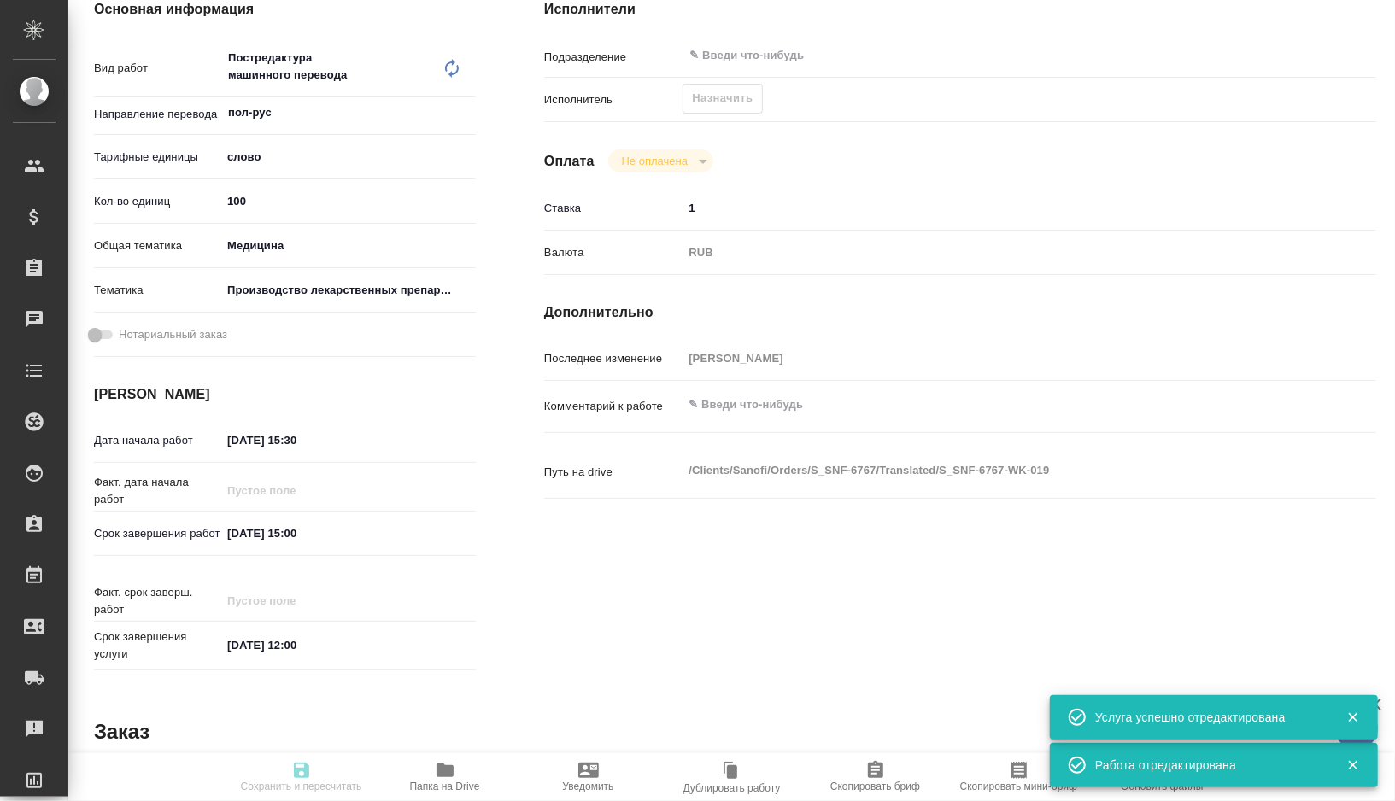
type textarea "x"
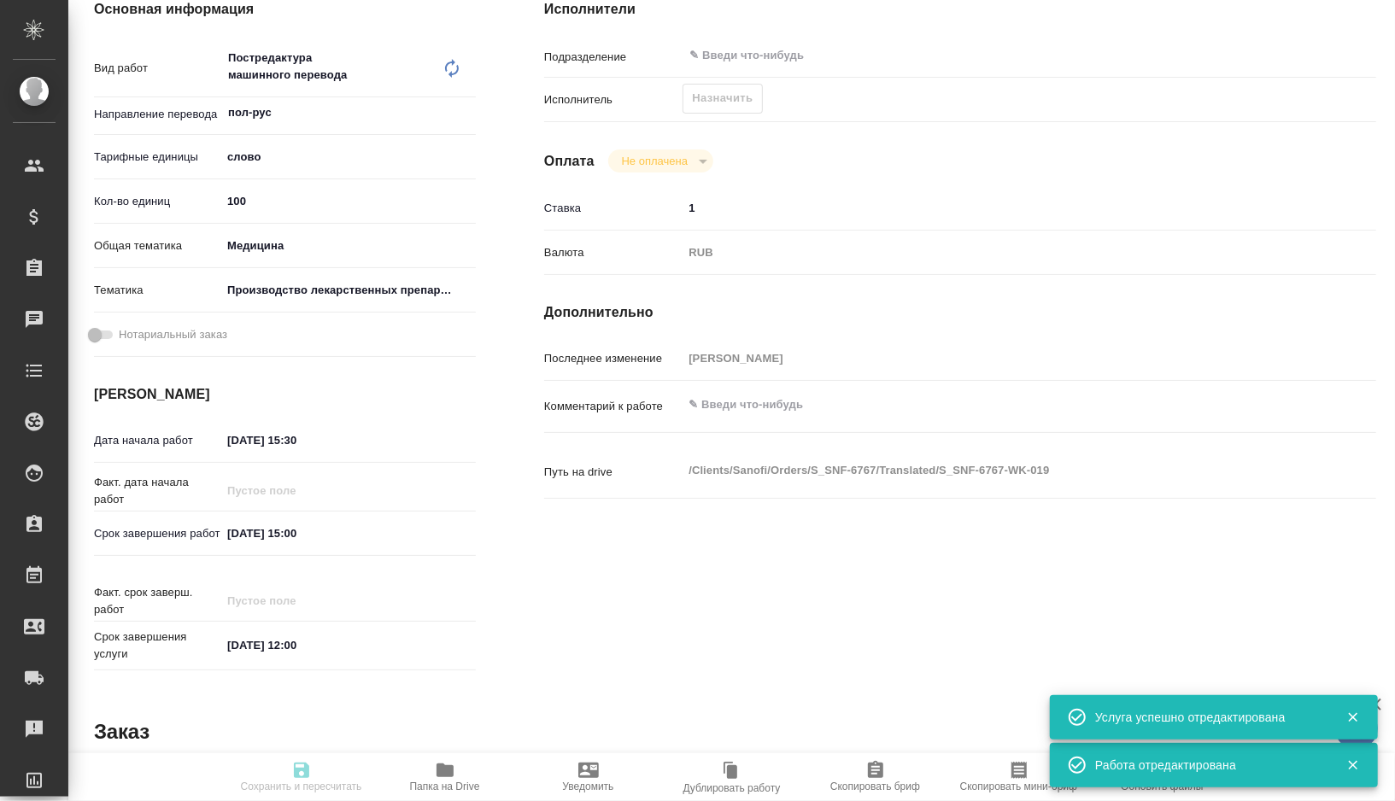
type textarea "x"
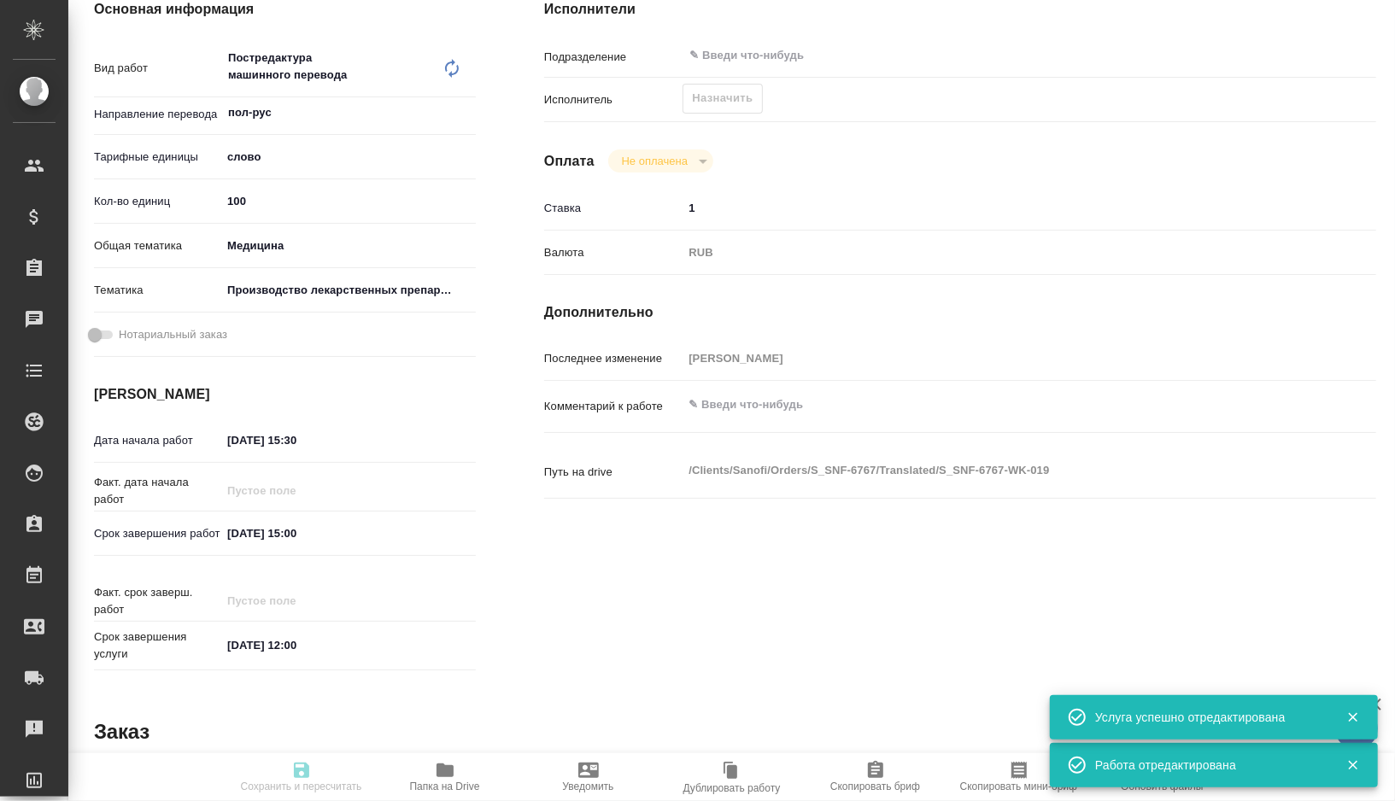
type textarea "x"
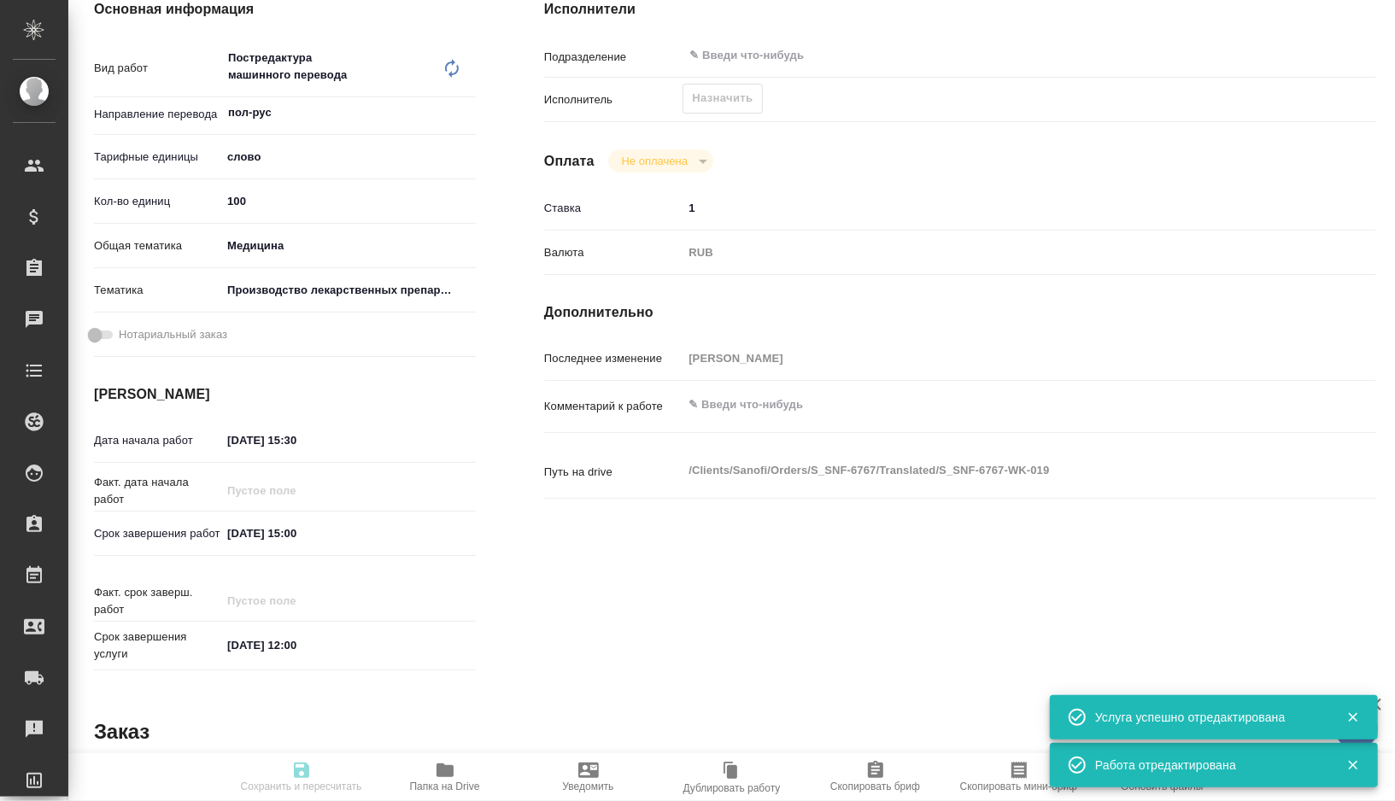
type textarea "x"
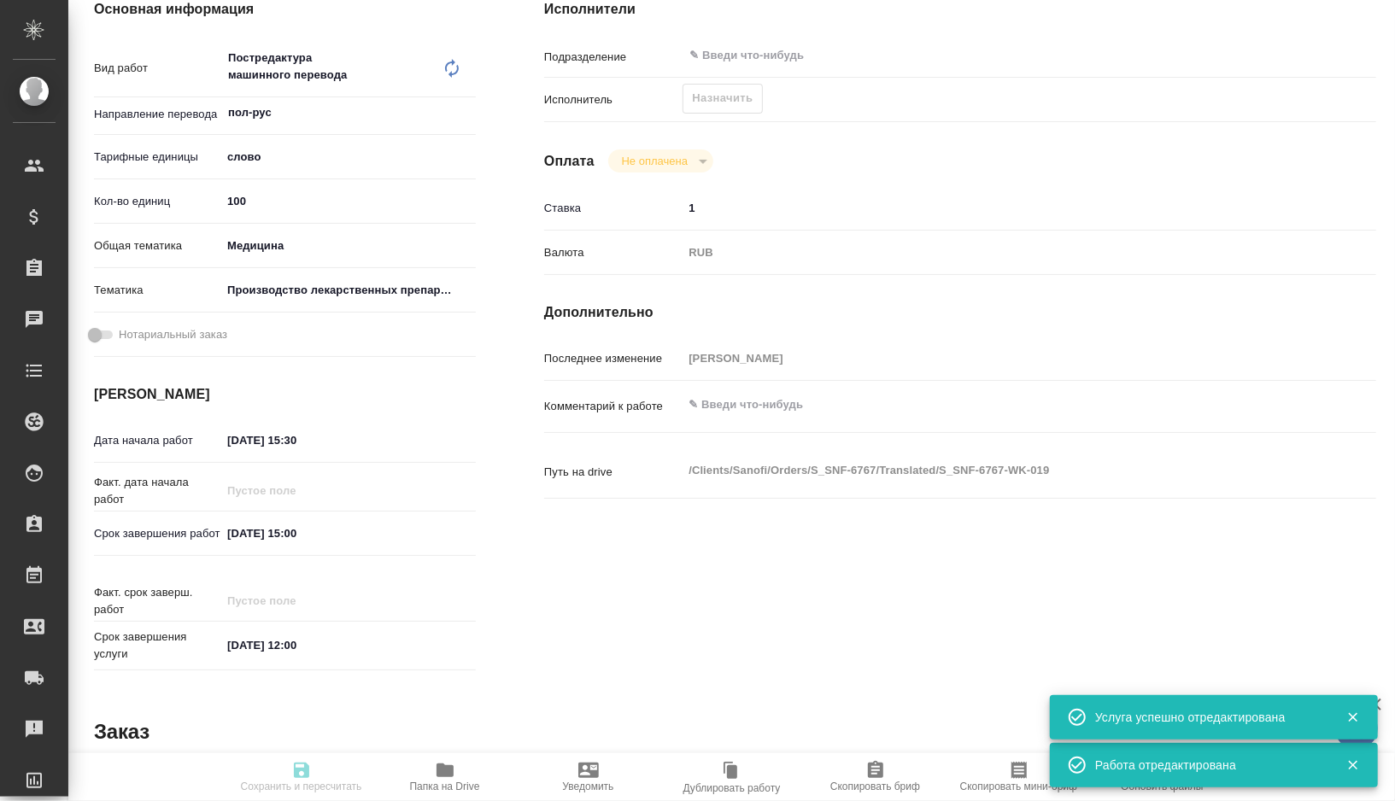
type textarea "x"
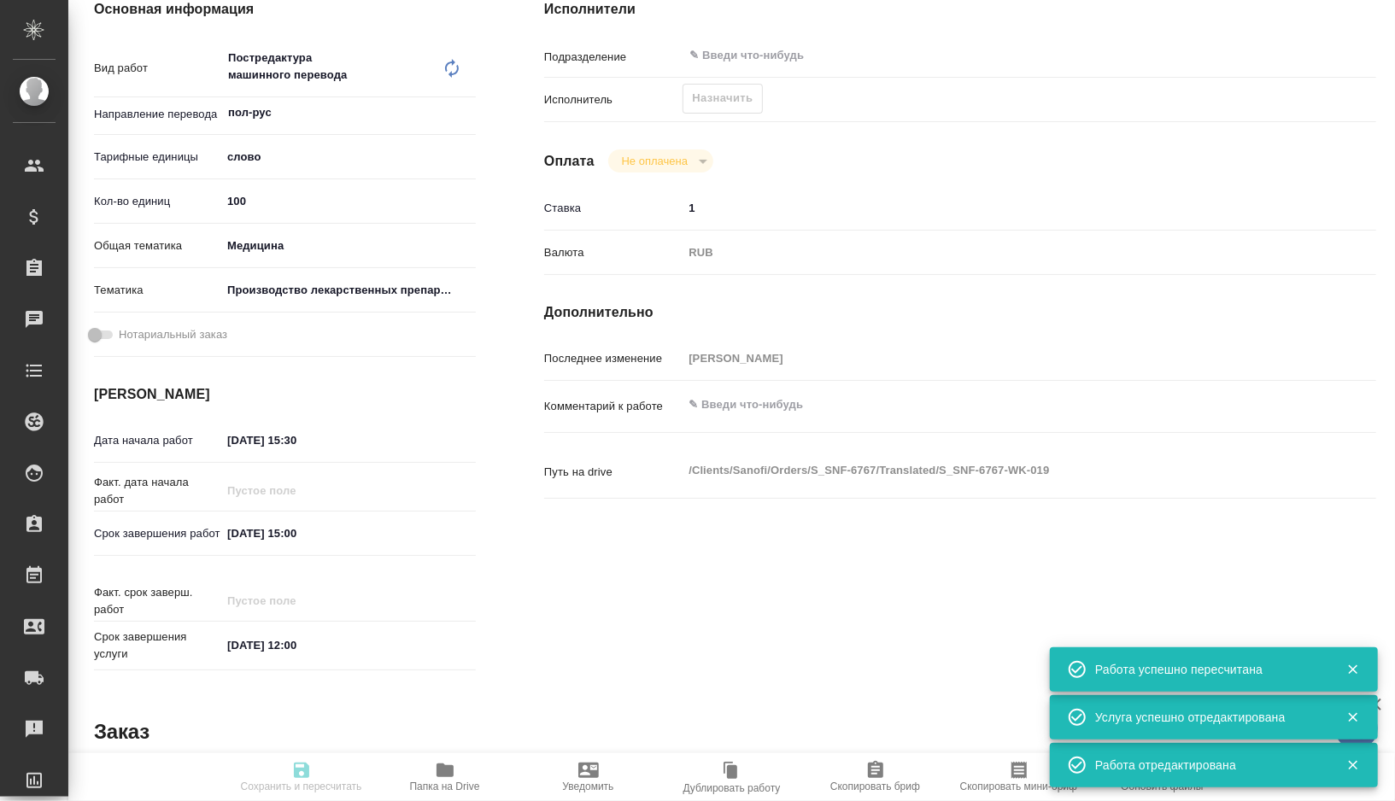
type input "created"
type textarea "Постредактура машинного перевода"
type textarea "x"
type input "пол-рус"
type input "5a8b1489cc6b4906c91bfd90"
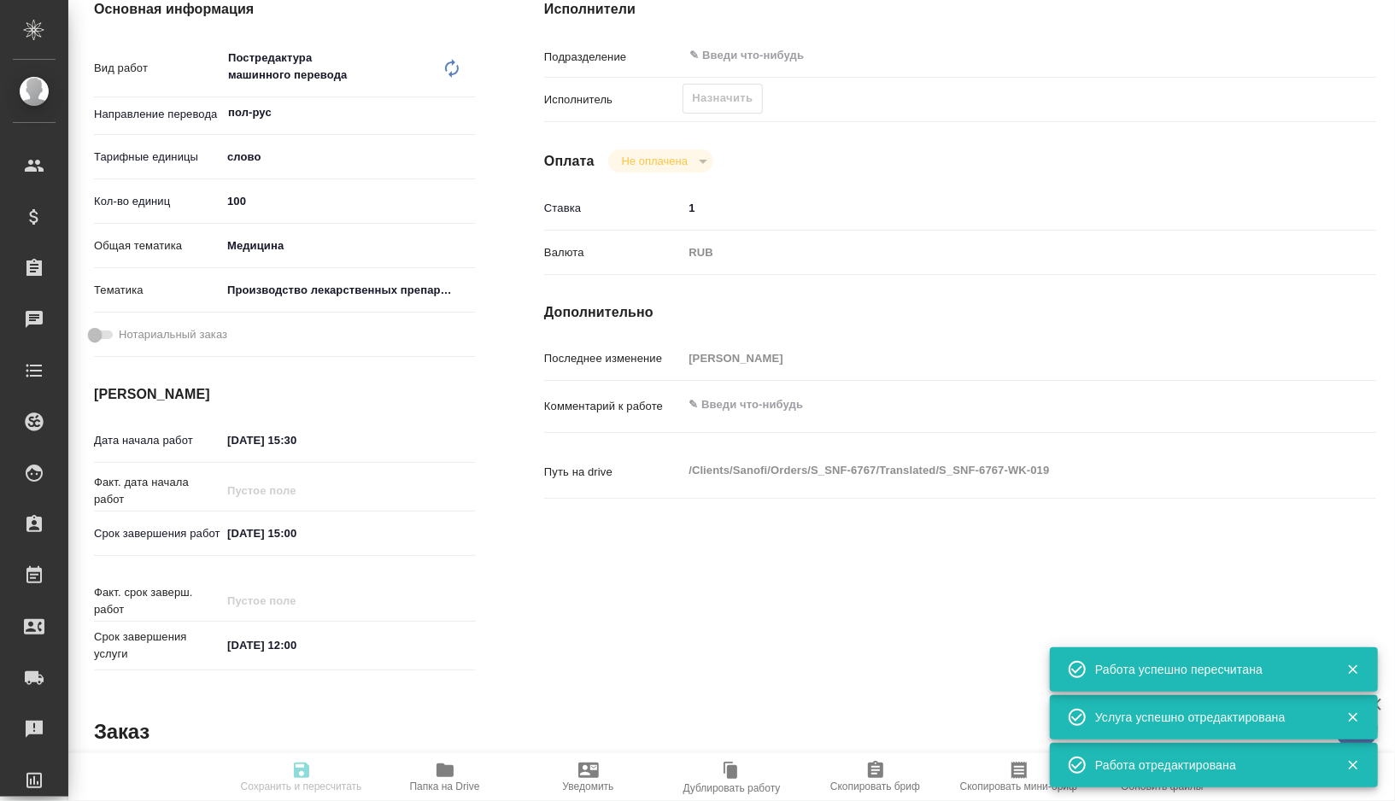
type input "100"
type input "med"
type input "614982fec5ecbb70f805293f"
type input "06.08.2025 15:30"
type input "09.08.2025 15:00"
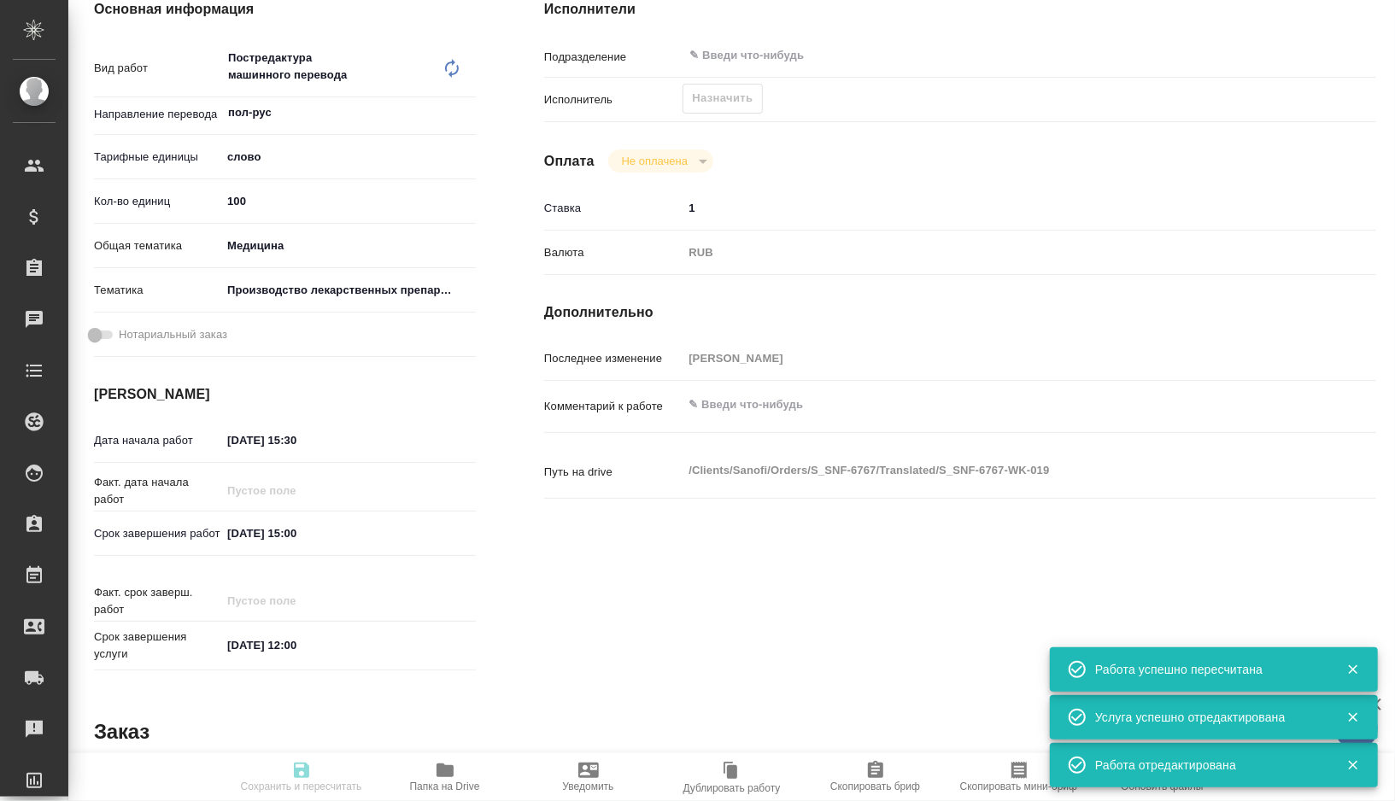
type input "11.08.2025 12:00"
type input "notPayed"
type input "1"
type input "RUB"
type input "[PERSON_NAME]"
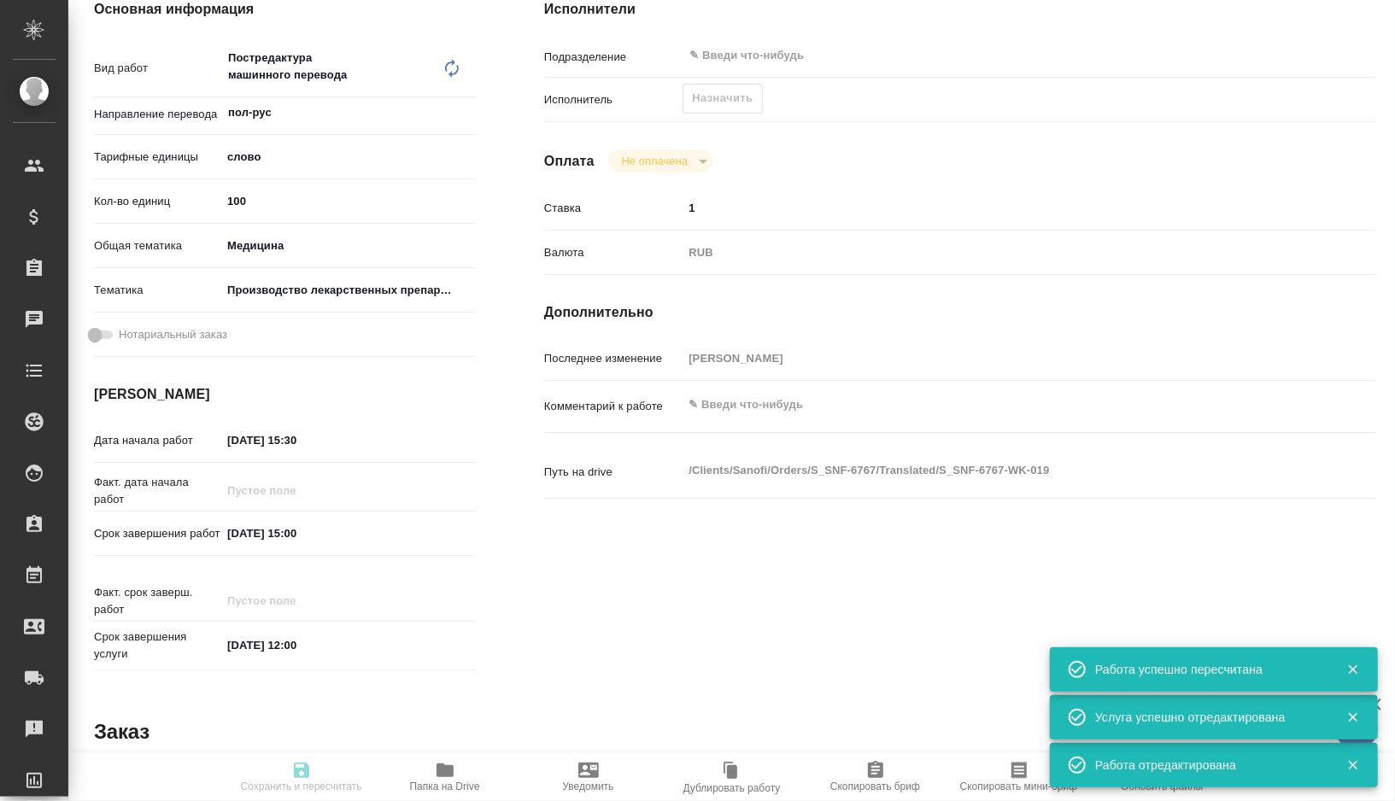
type textarea "x"
type textarea "/Clients/Sanofi/Orders/S_SNF-6767/Translated/S_SNF-6767-WK-019"
type textarea "x"
type input "S_SNF-6767"
type input "E005803476"
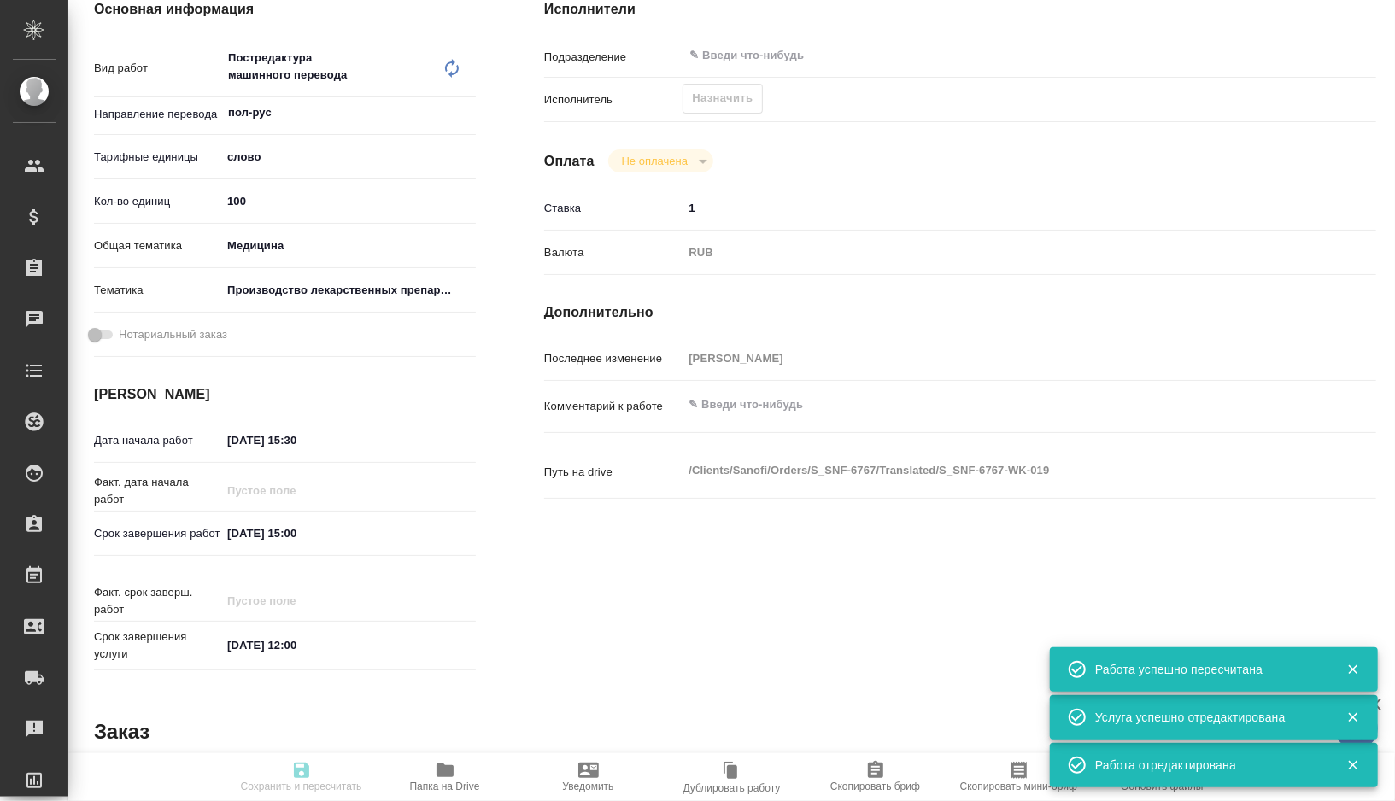
type input "Business Translation 2.0"
type input "Постредактура машинного перевода, Корректура"
type input "[PERSON_NAME]"
type input "[PERSON_NAME], [PERSON_NAME]"
type input "/Clients/Sanofi/Orders/S_SNF-6767"
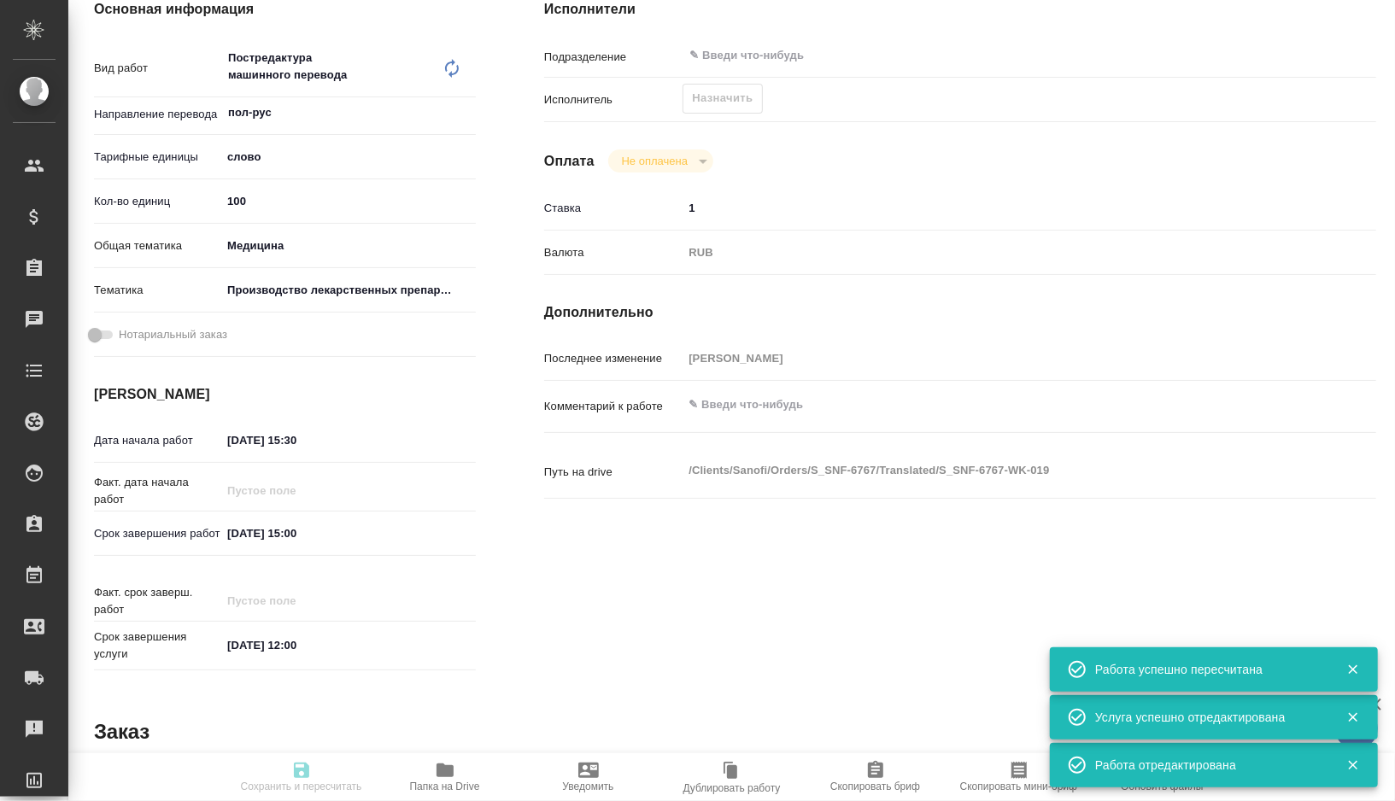
type textarea "x"
type textarea "схемы не переводим на пемт: 1) RZE_DGM_ZaИ6.2.3_03.2025- Pressure P1 v.019 - 13…"
type textarea "x"
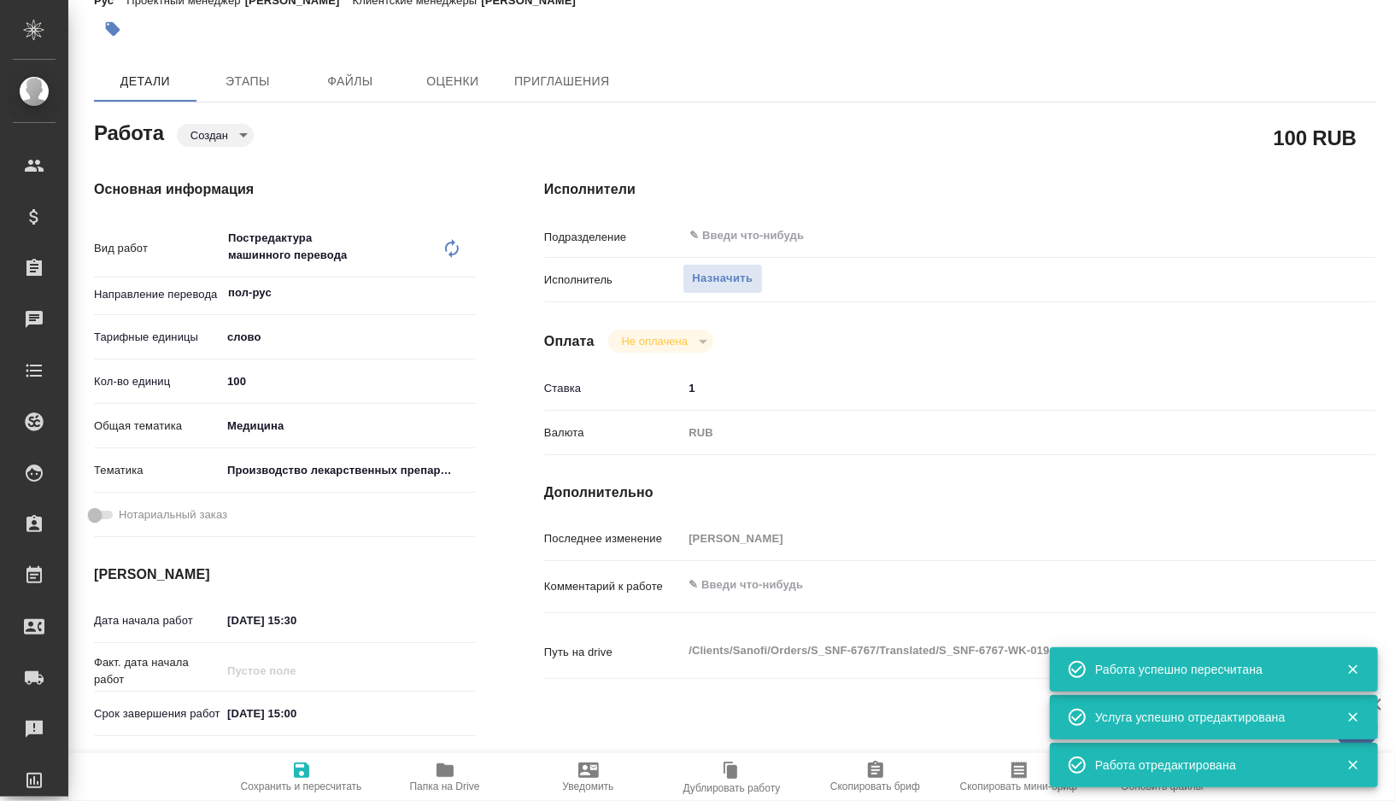
scroll to position [0, 0]
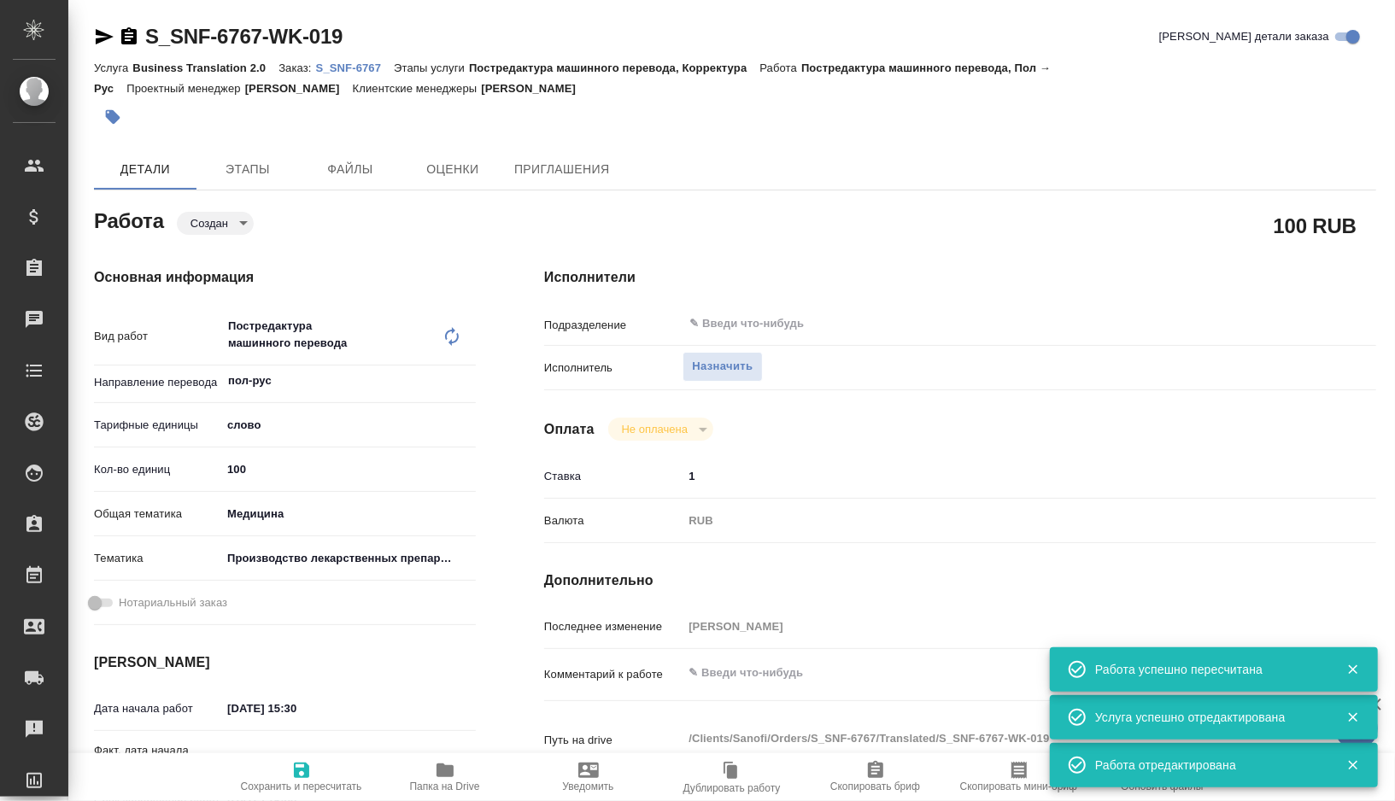
type textarea "x"
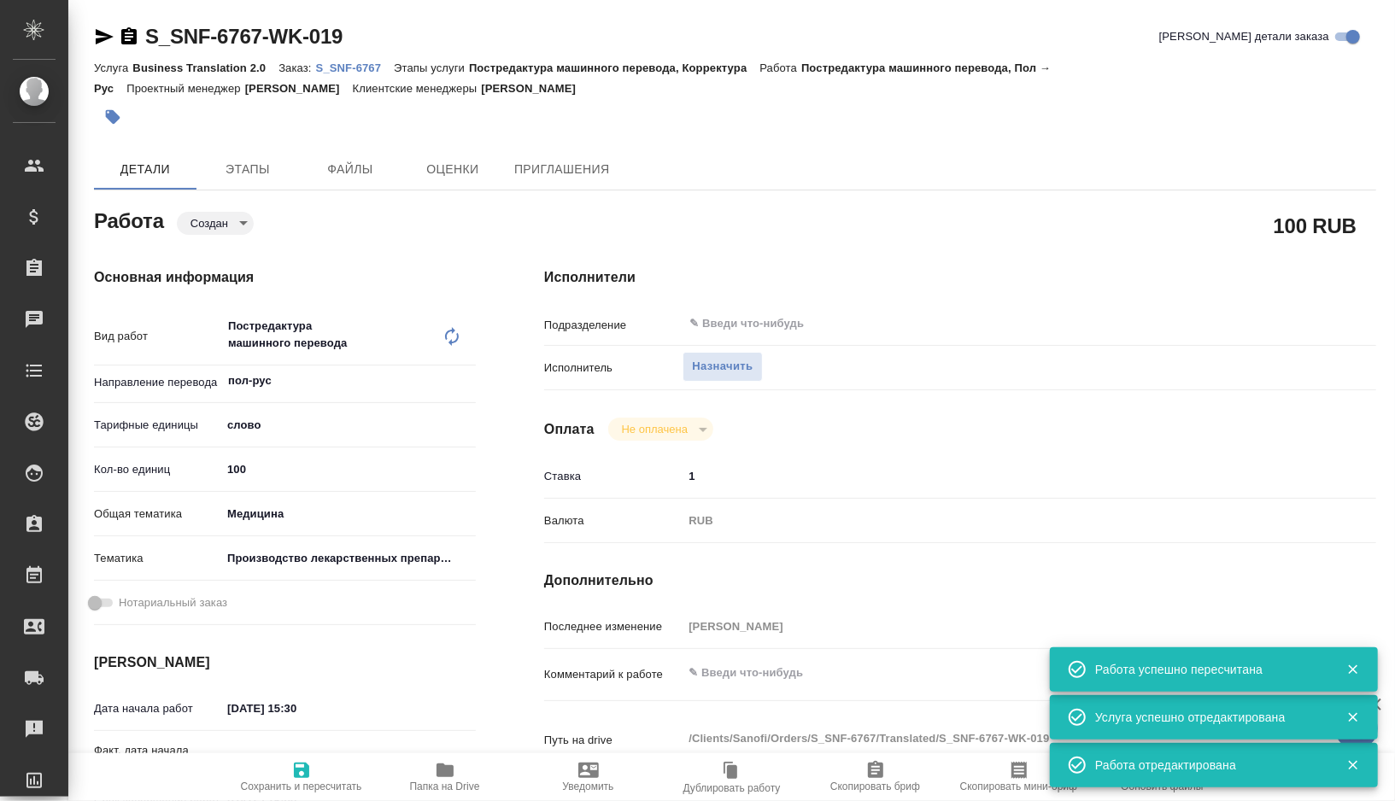
type textarea "x"
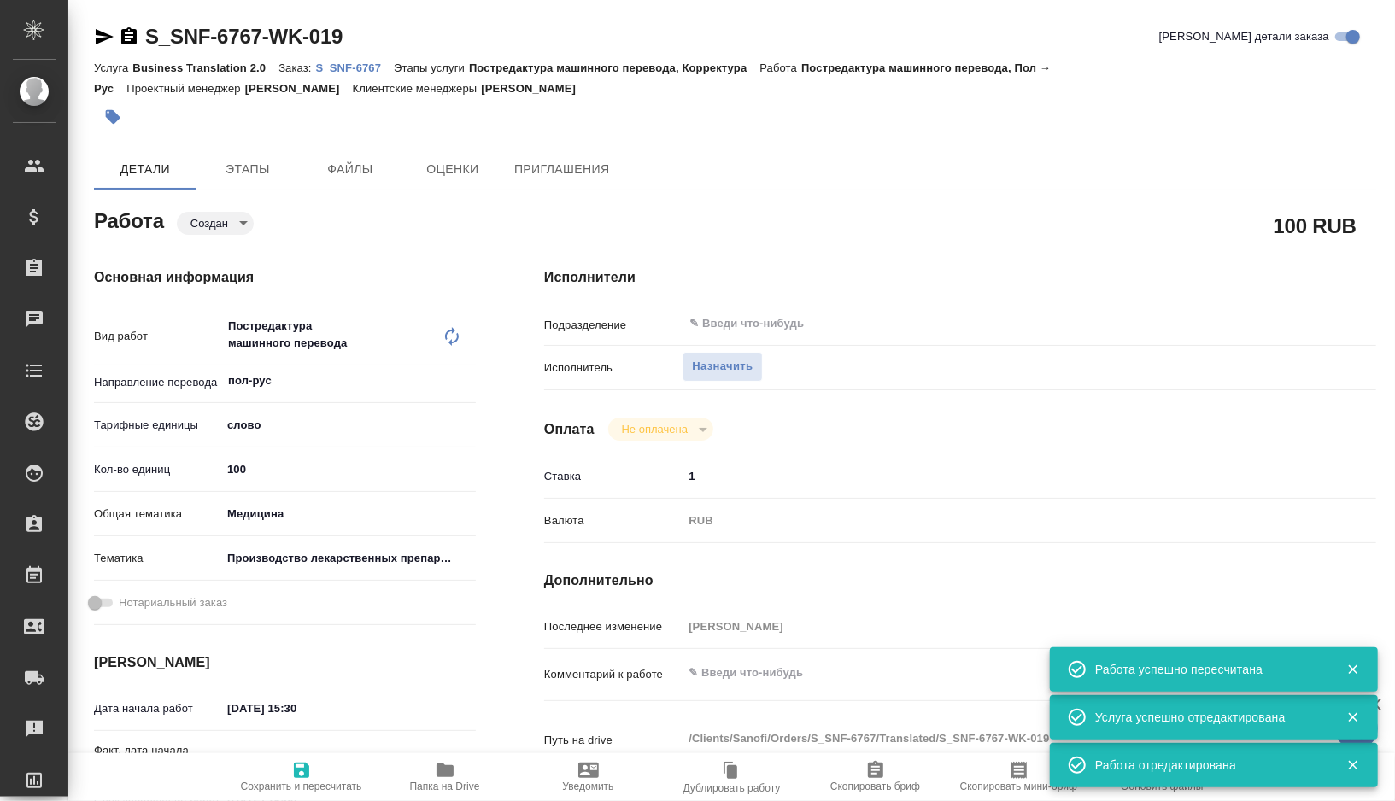
type textarea "x"
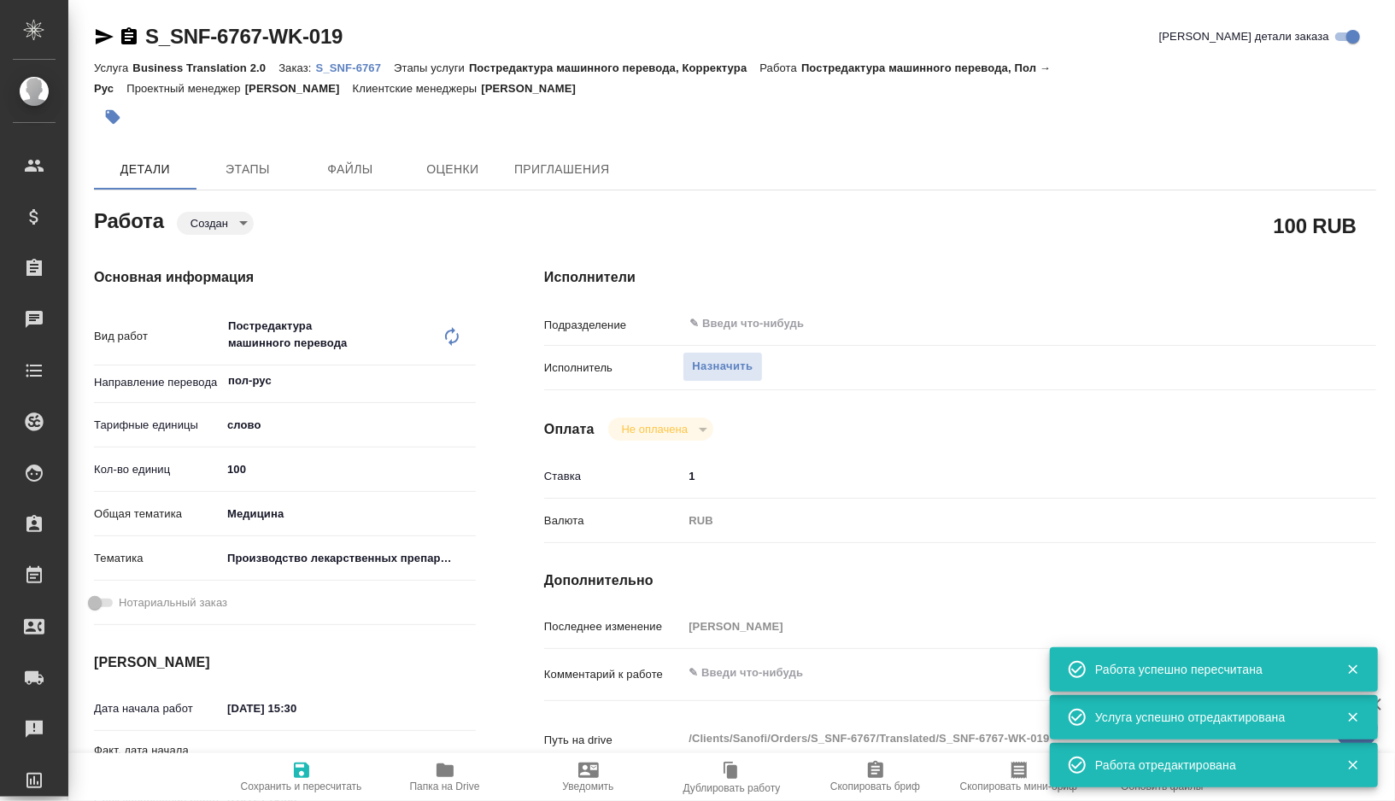
type textarea "x"
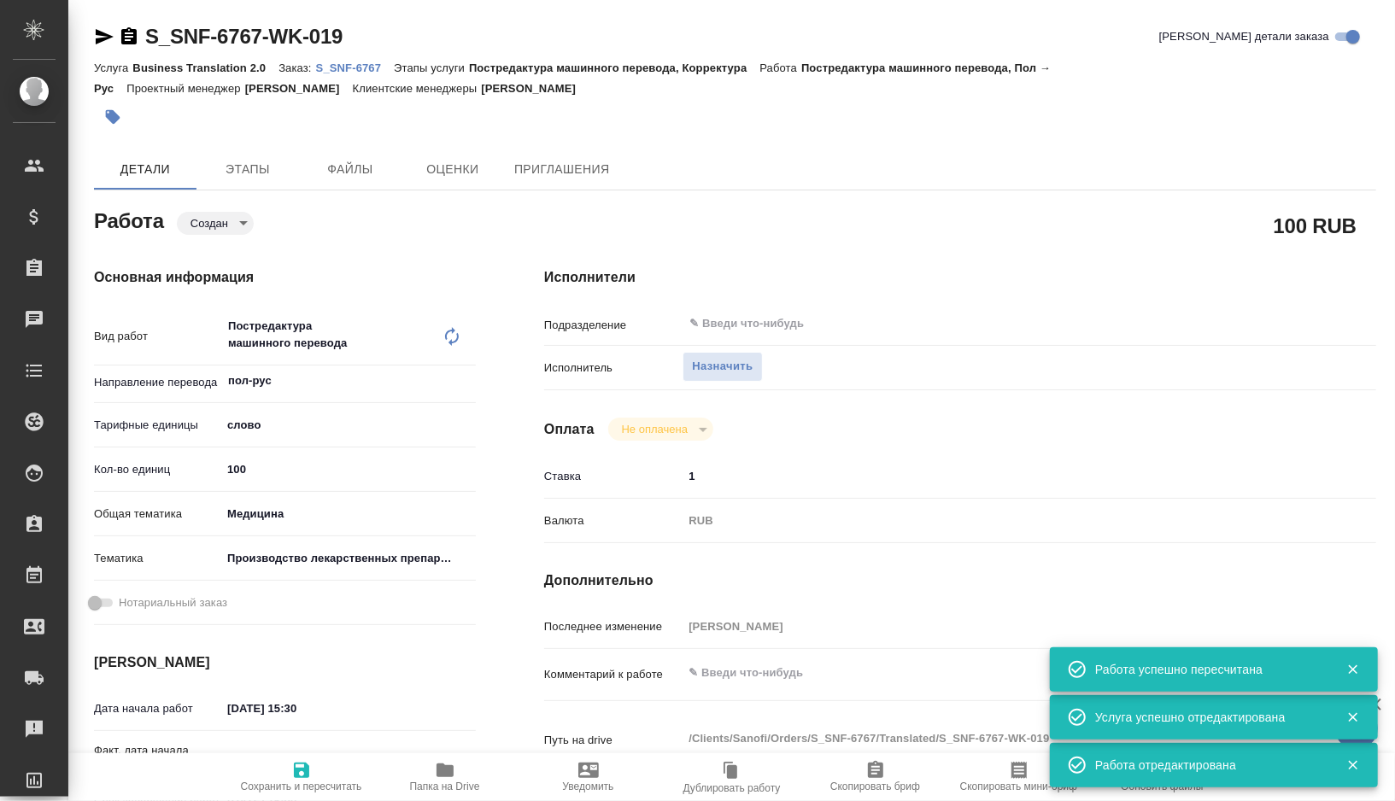
click at [711, 465] on input "1" at bounding box center [994, 476] width 624 height 25
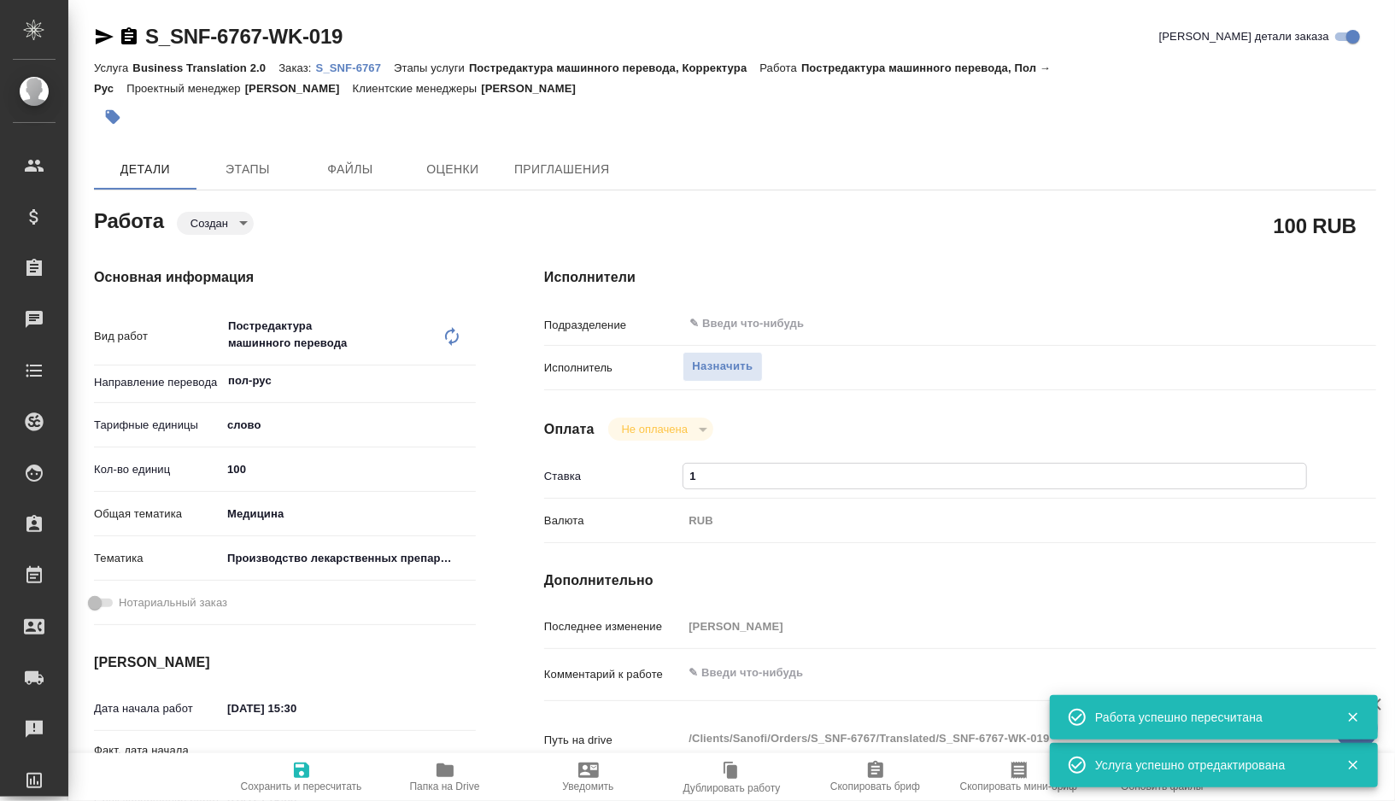
click at [713, 474] on input "1" at bounding box center [994, 476] width 623 height 25
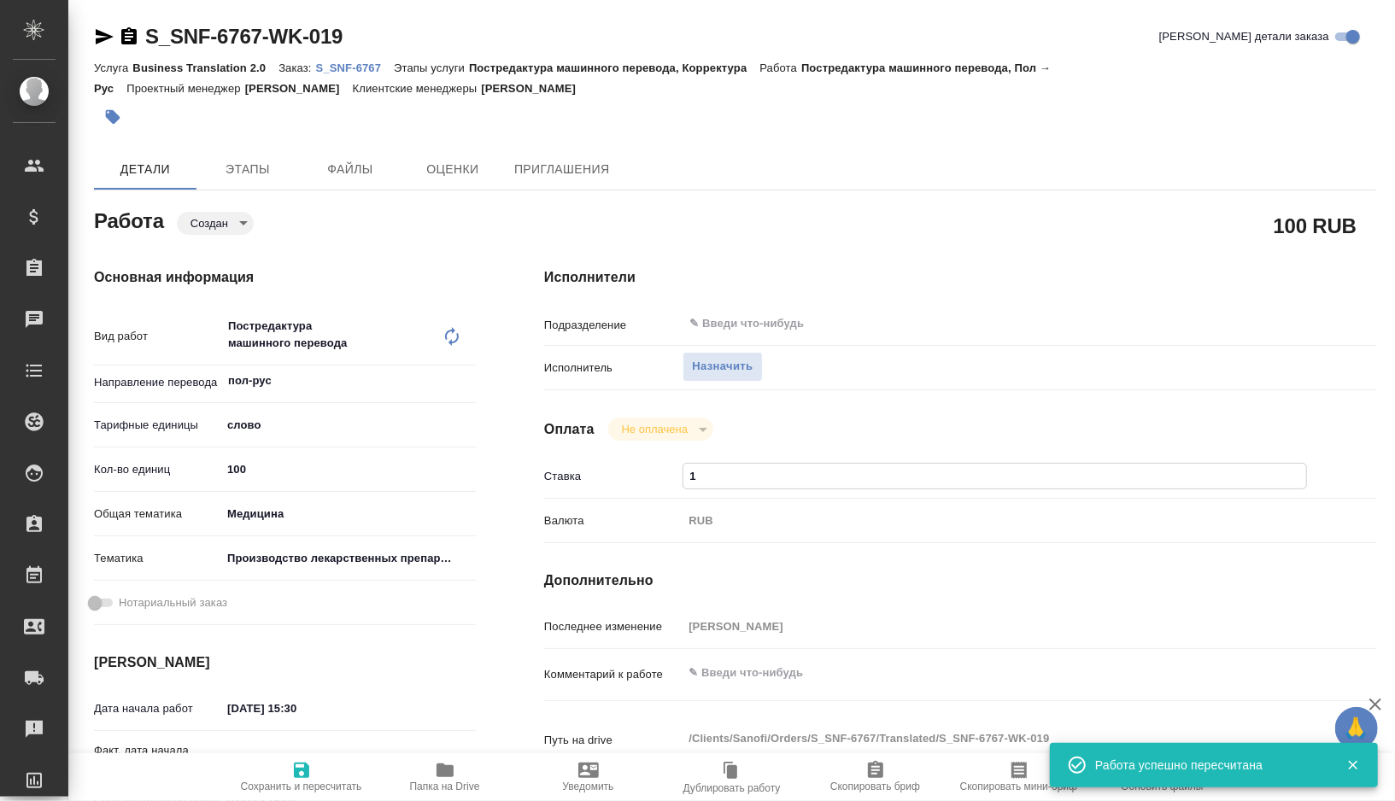
type input "1.1"
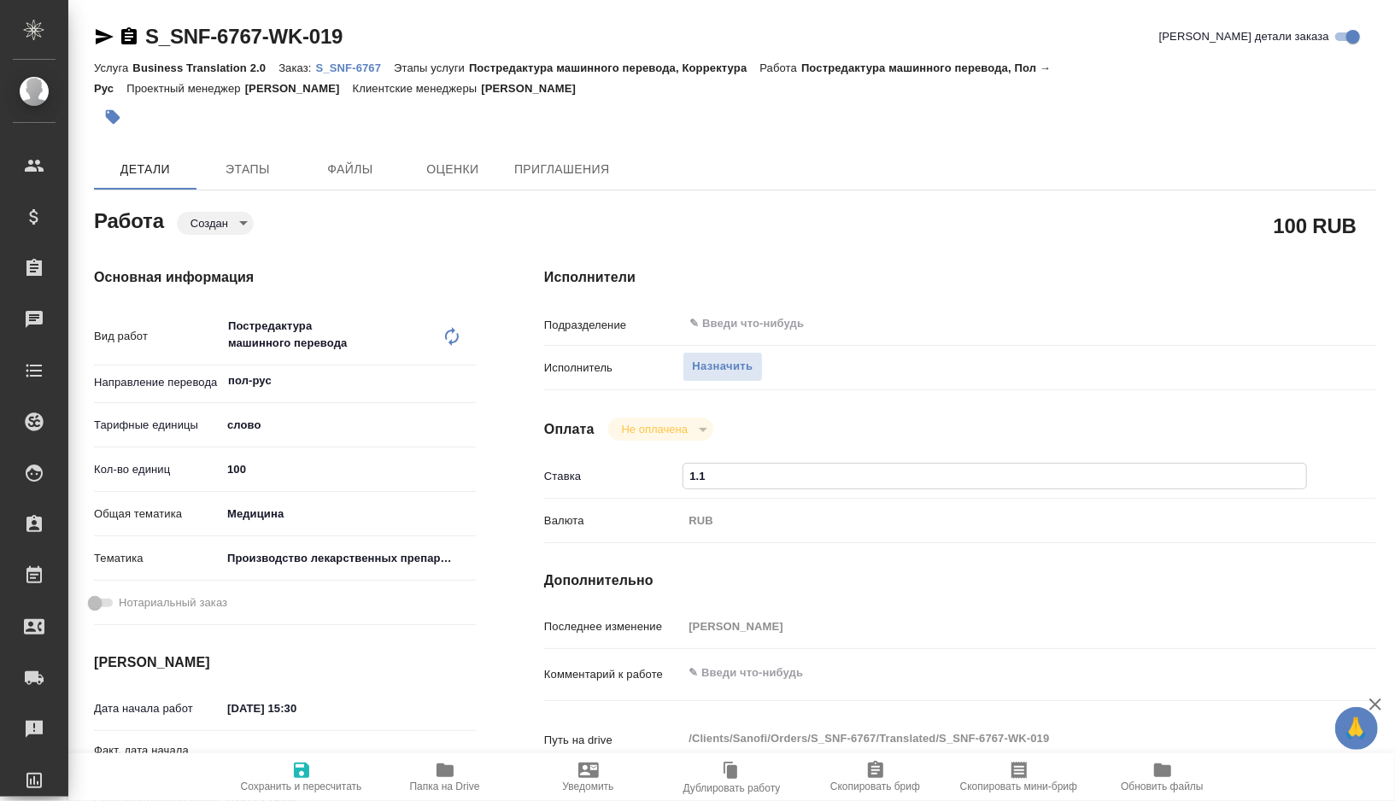
click at [298, 770] on icon "button" at bounding box center [301, 770] width 15 height 15
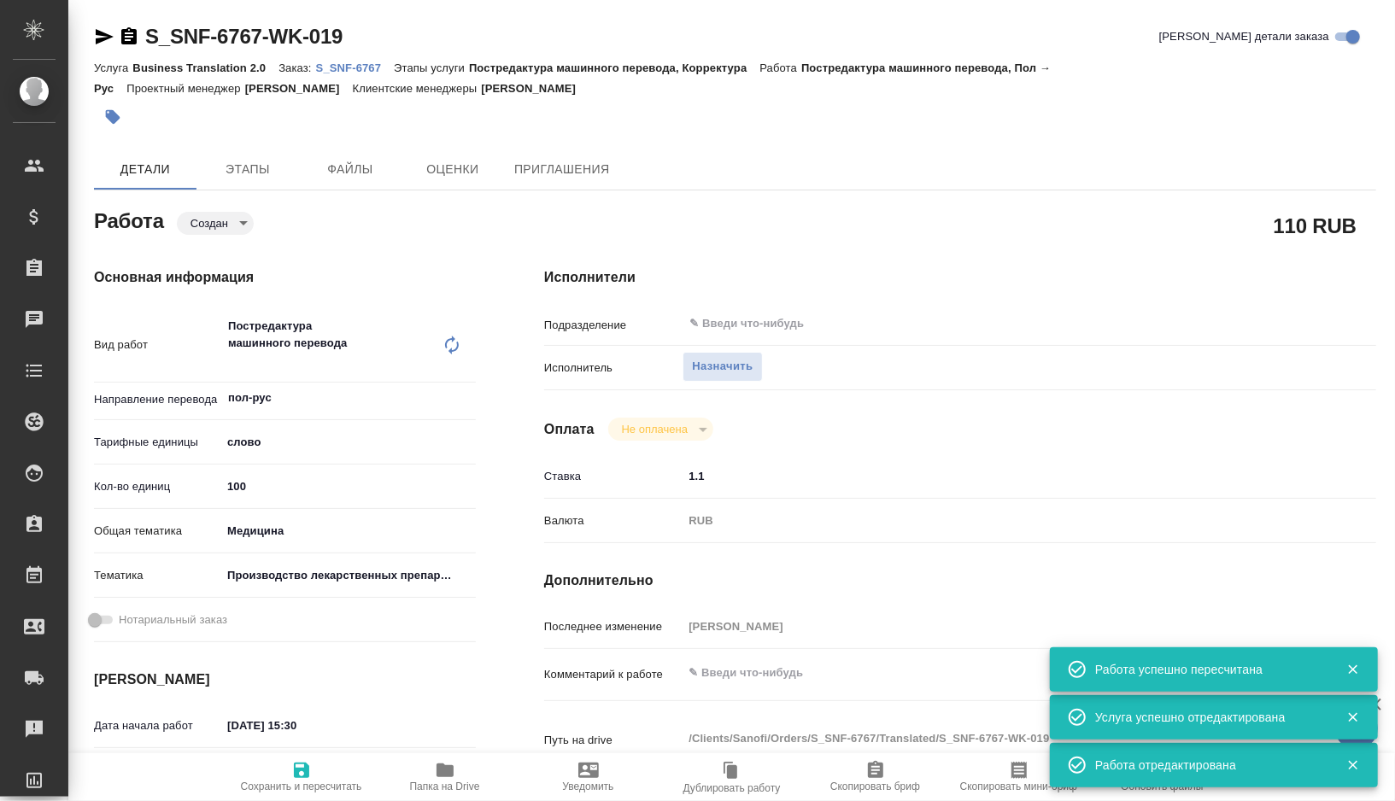
click at [232, 219] on body "🙏 .cls-1 fill:#fff; AWATERA Gorshkova Valentina Клиенты Спецификации Заказы 0 Ч…" at bounding box center [697, 400] width 1395 height 801
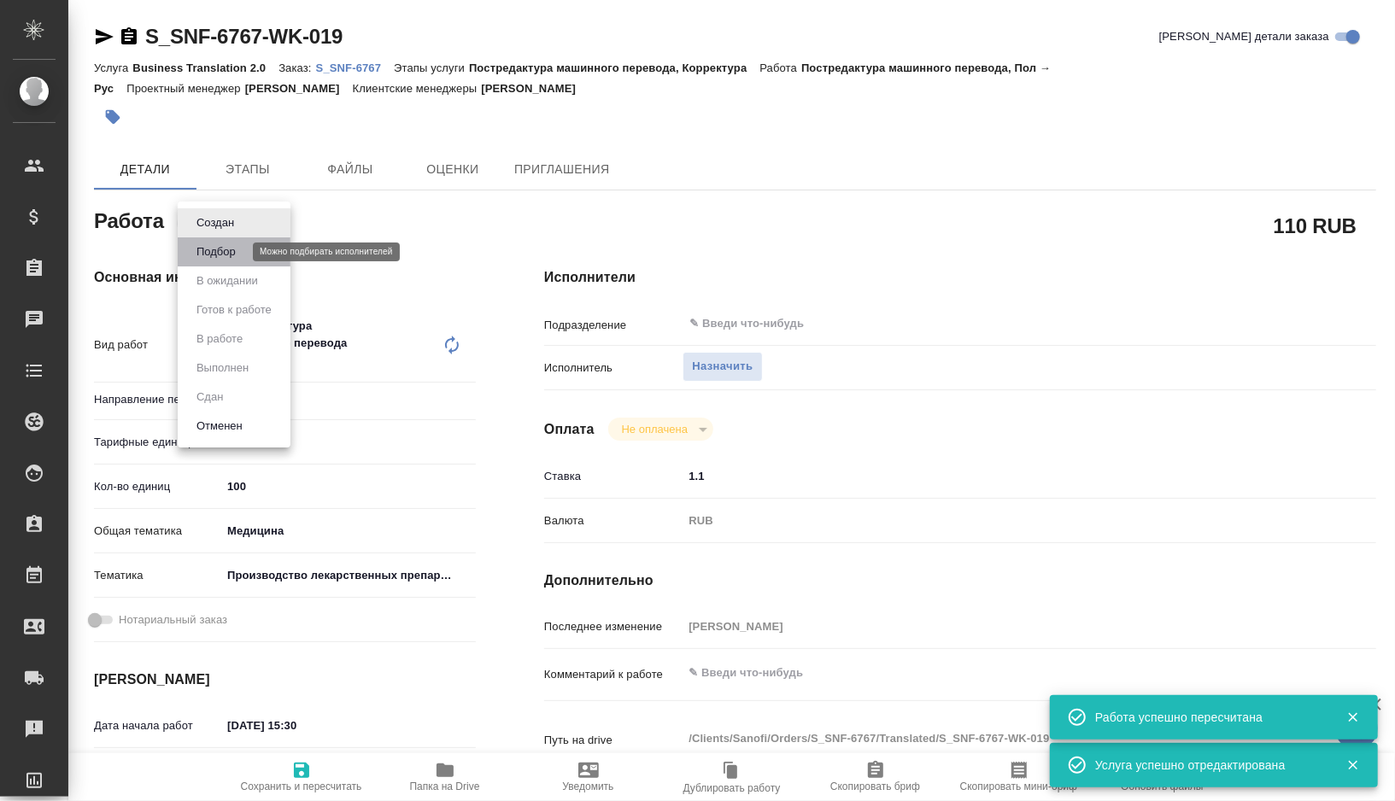
click at [214, 256] on button "Подбор" at bounding box center [216, 252] width 50 height 19
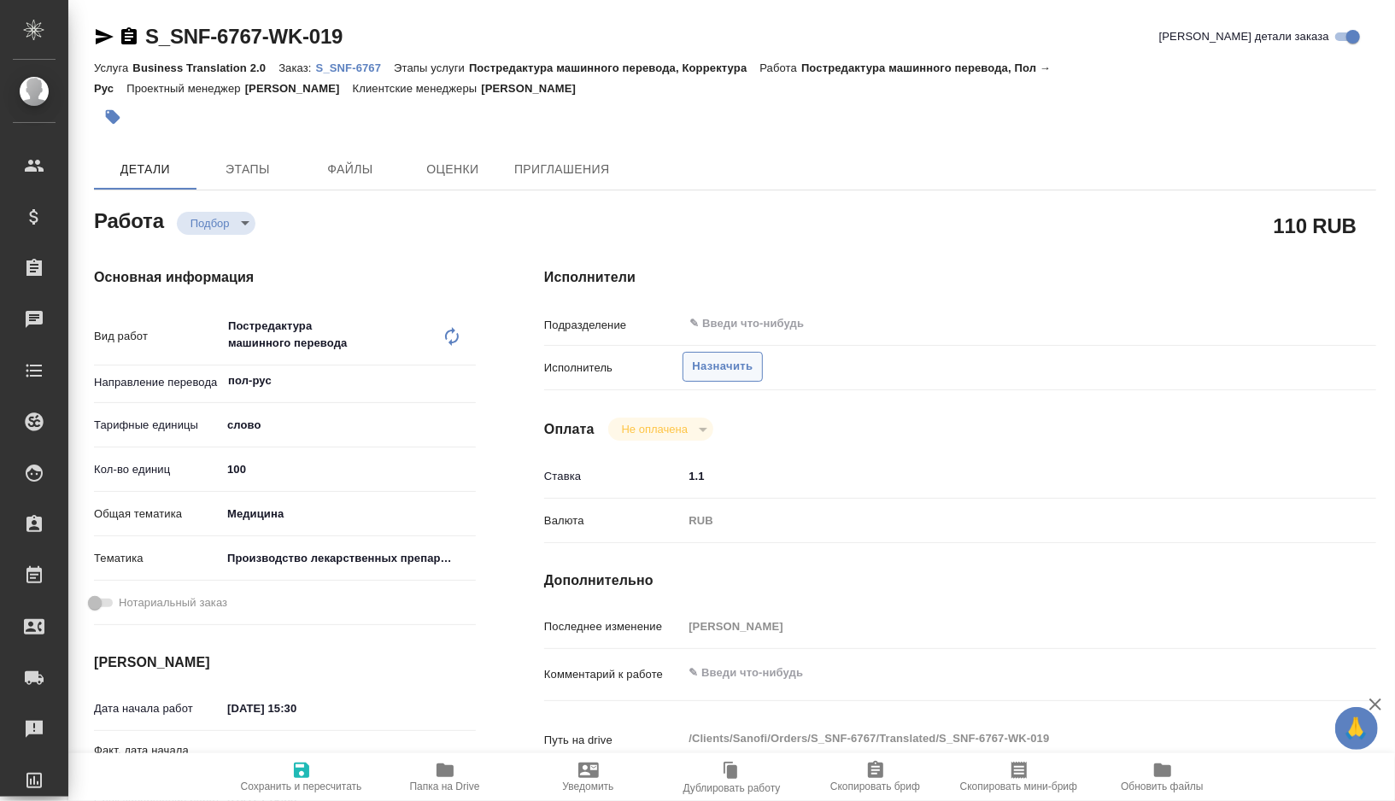
click at [714, 366] on span "Назначить" at bounding box center [722, 367] width 61 height 20
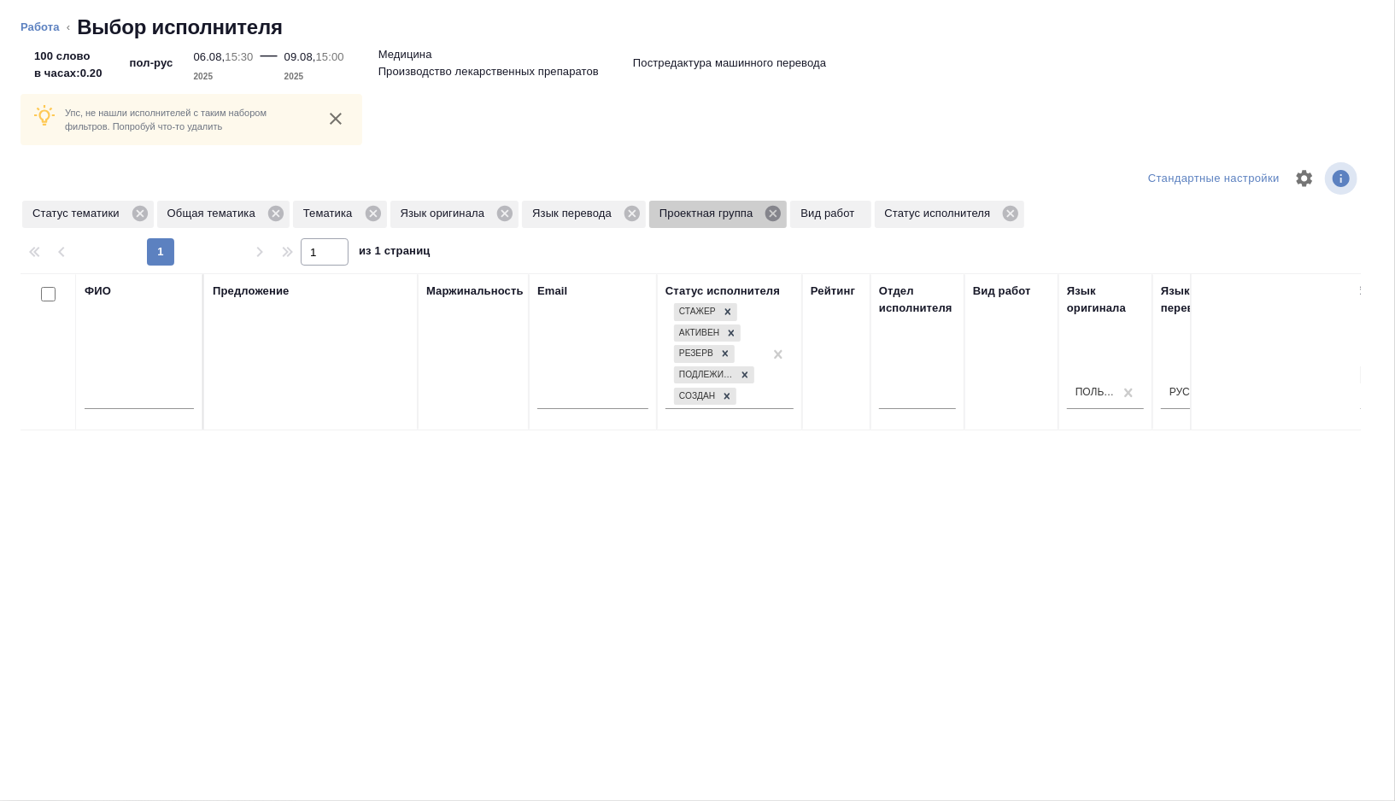
click at [781, 215] on icon at bounding box center [772, 213] width 15 height 15
click at [512, 209] on icon at bounding box center [504, 213] width 15 height 15
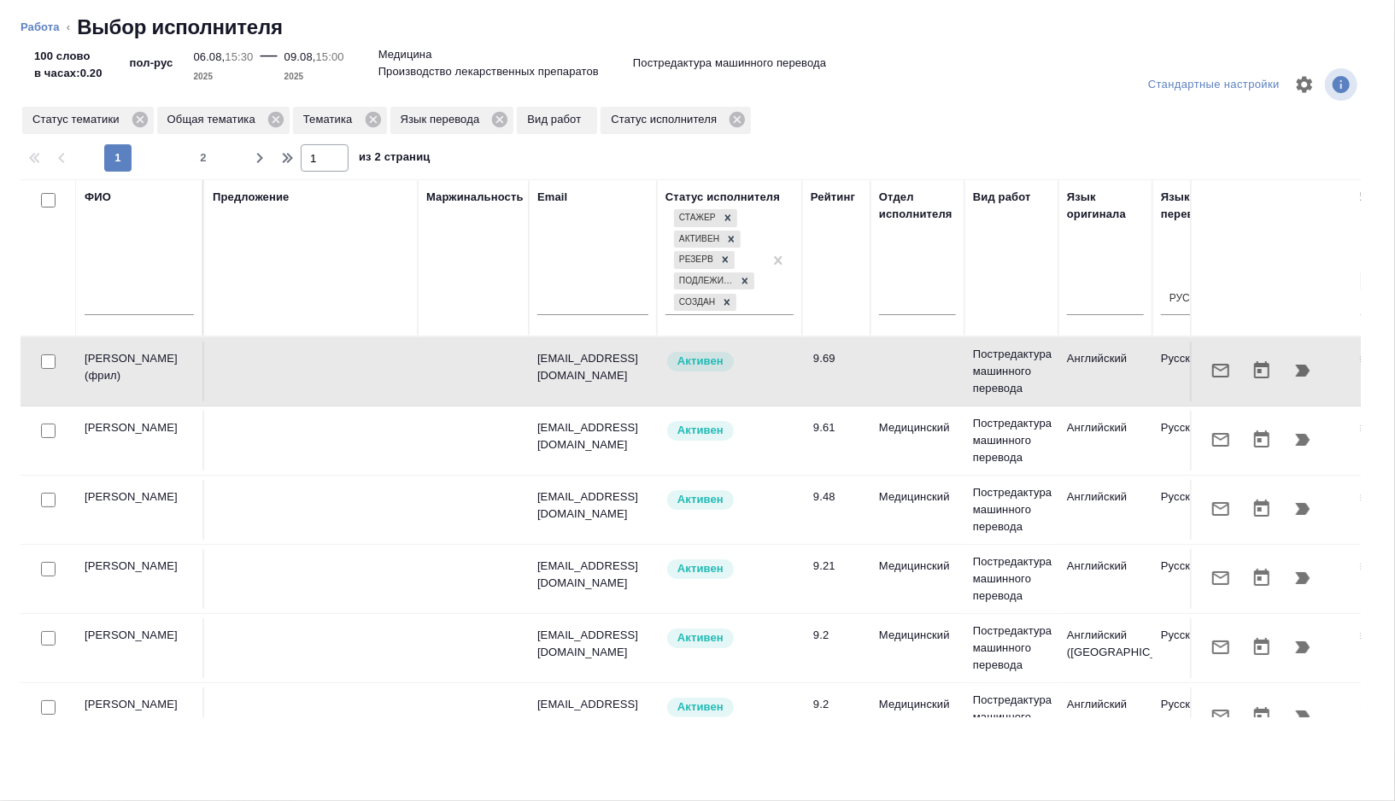
click at [138, 295] on input "text" at bounding box center [139, 304] width 109 height 21
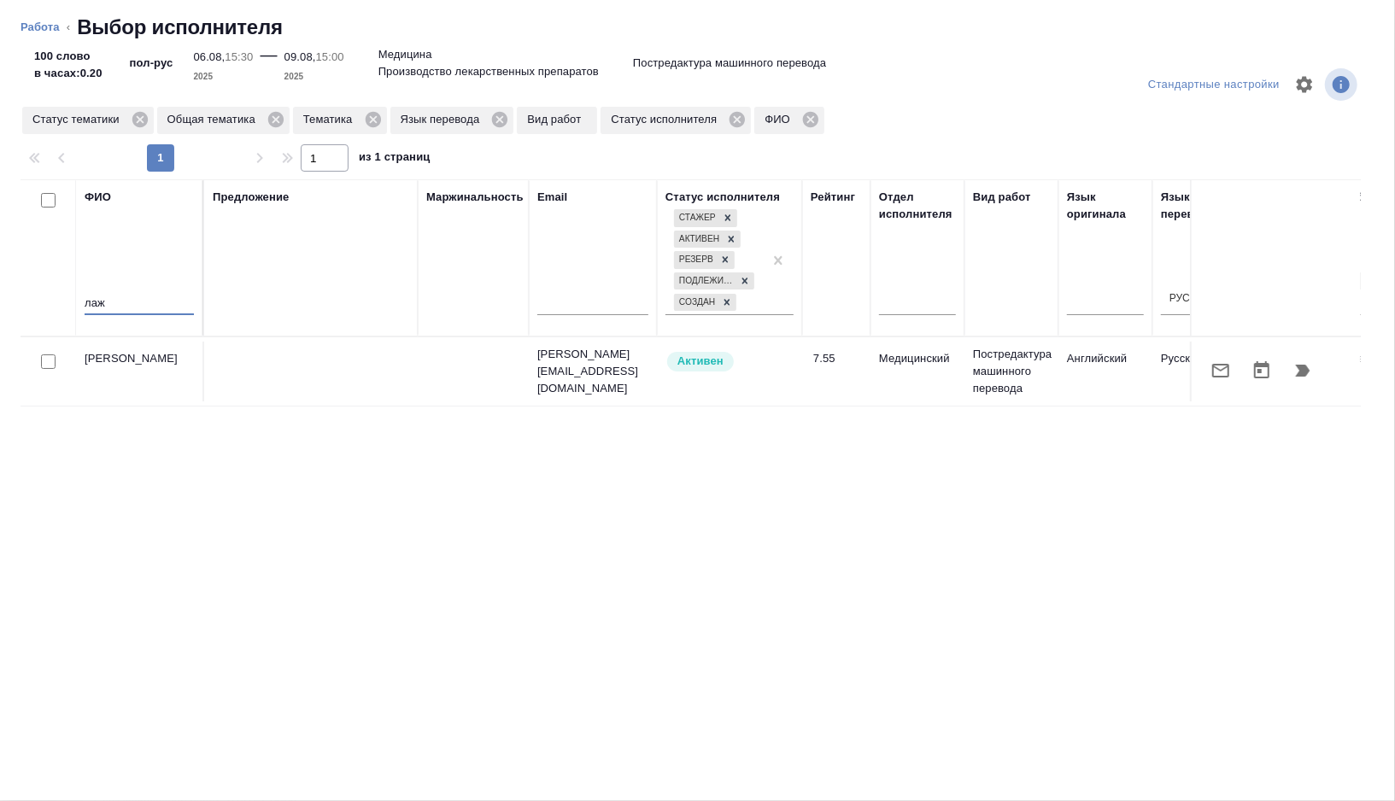
click at [1303, 360] on icon "button" at bounding box center [1302, 370] width 20 height 20
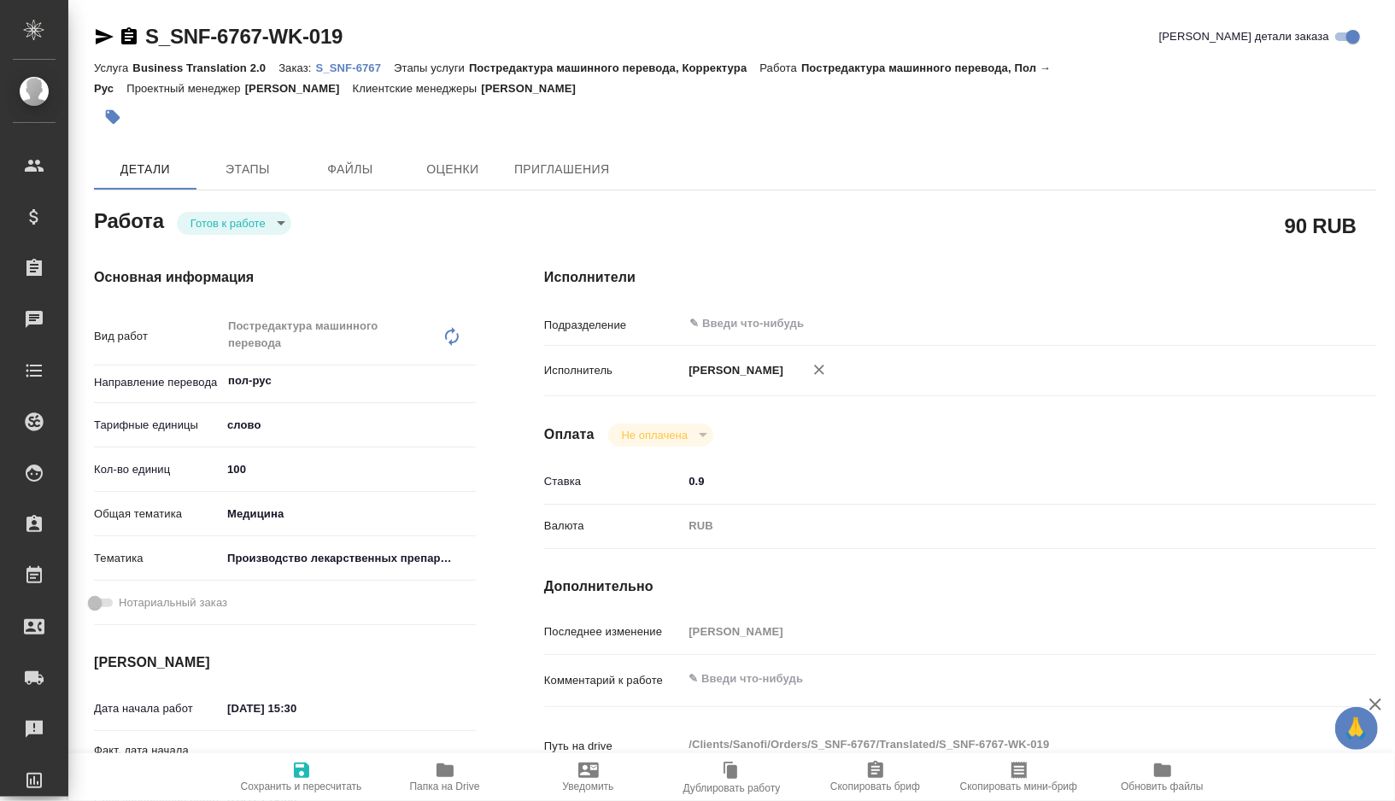
type textarea "x"
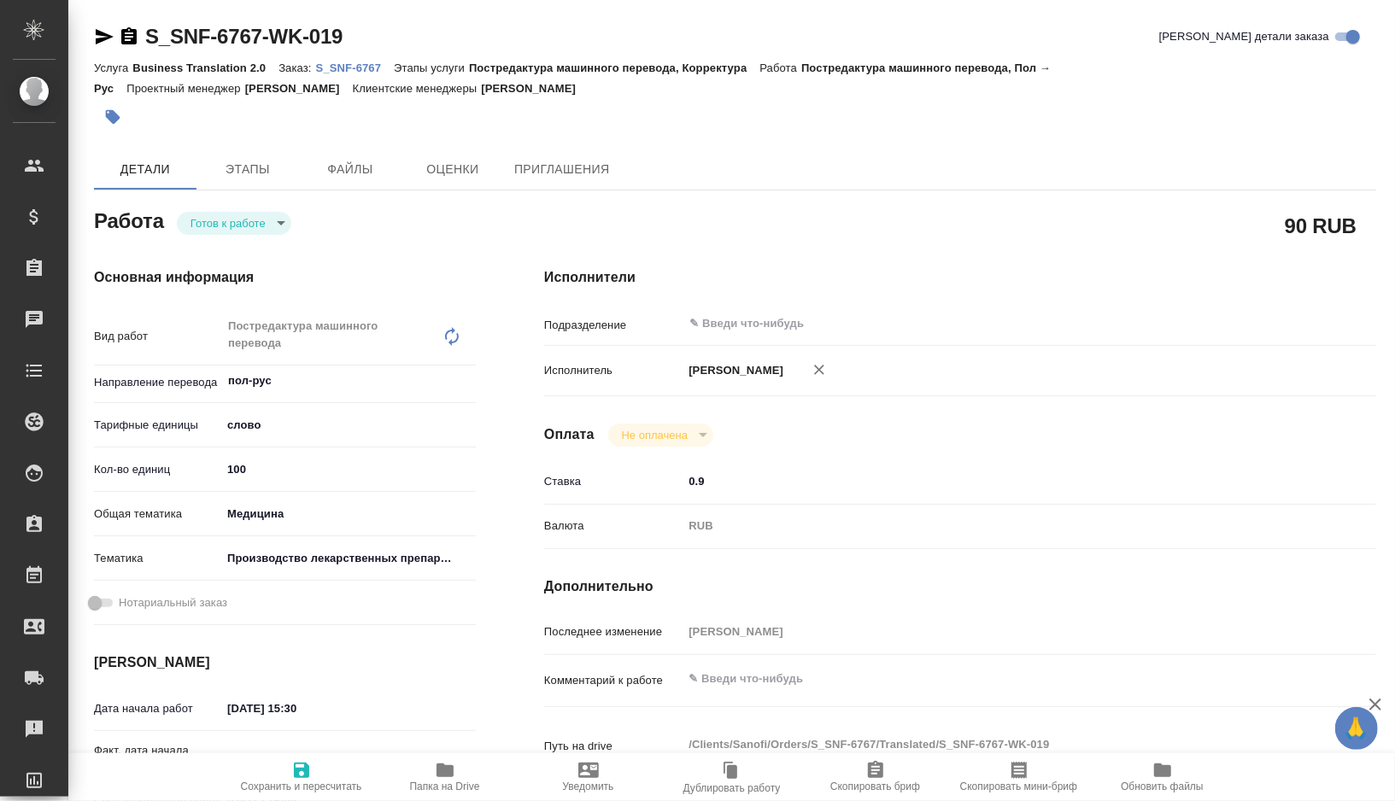
type textarea "x"
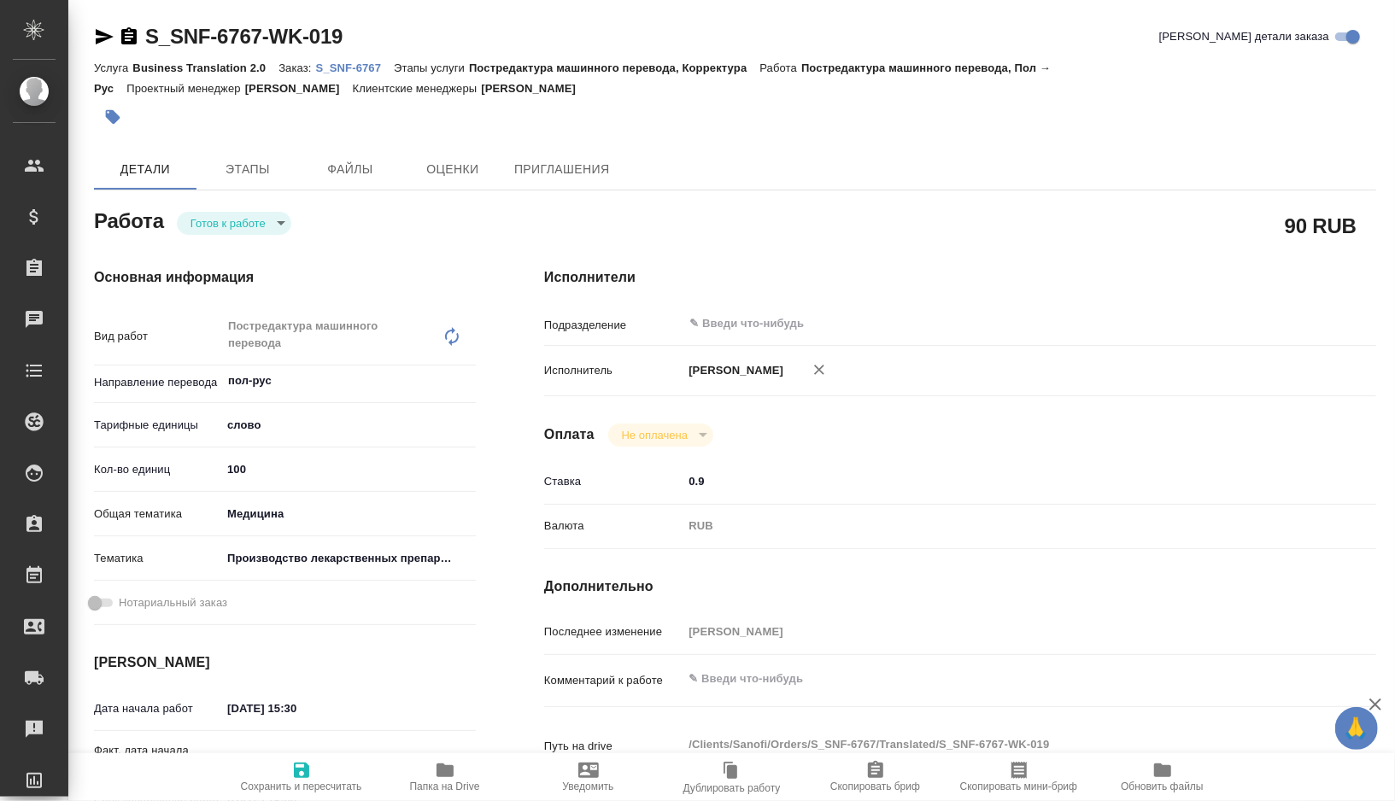
type textarea "x"
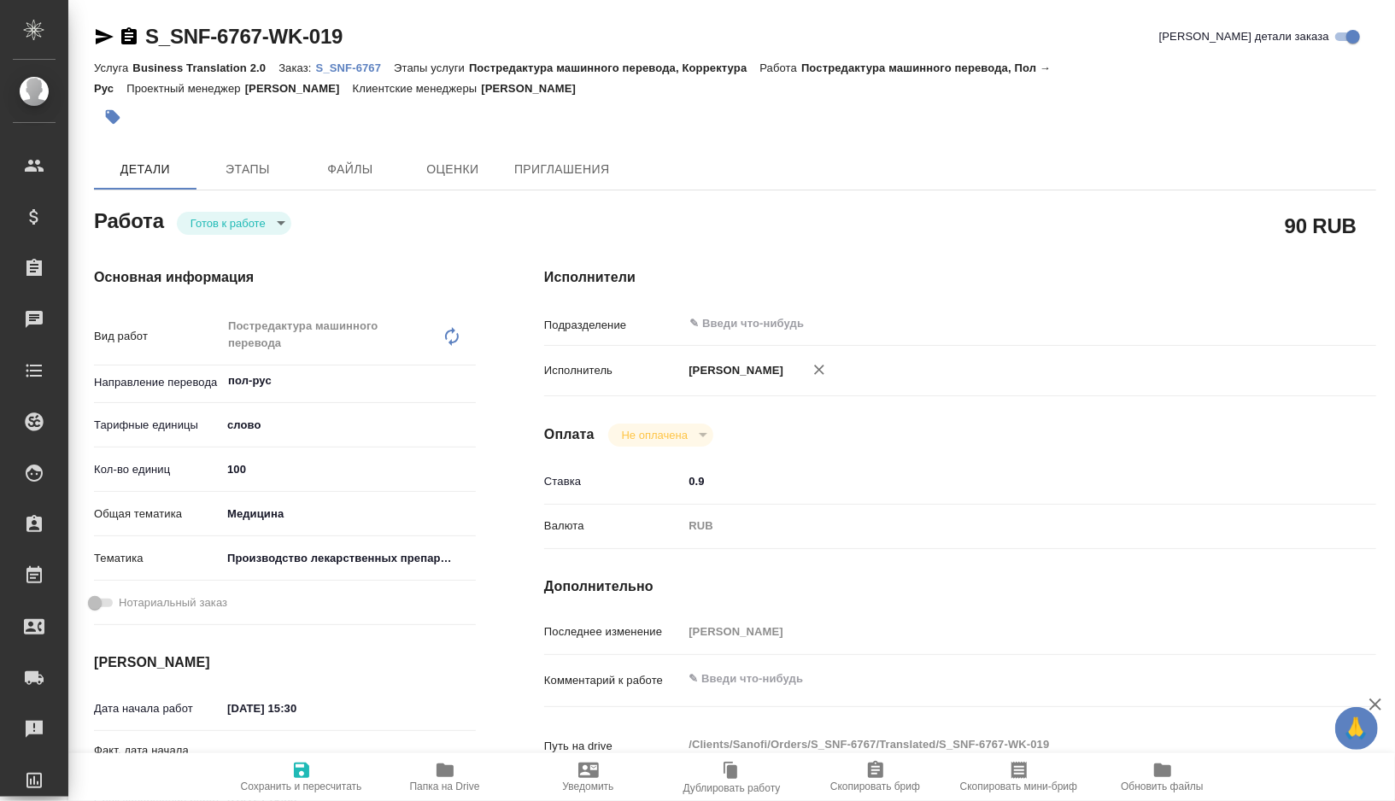
type textarea "x"
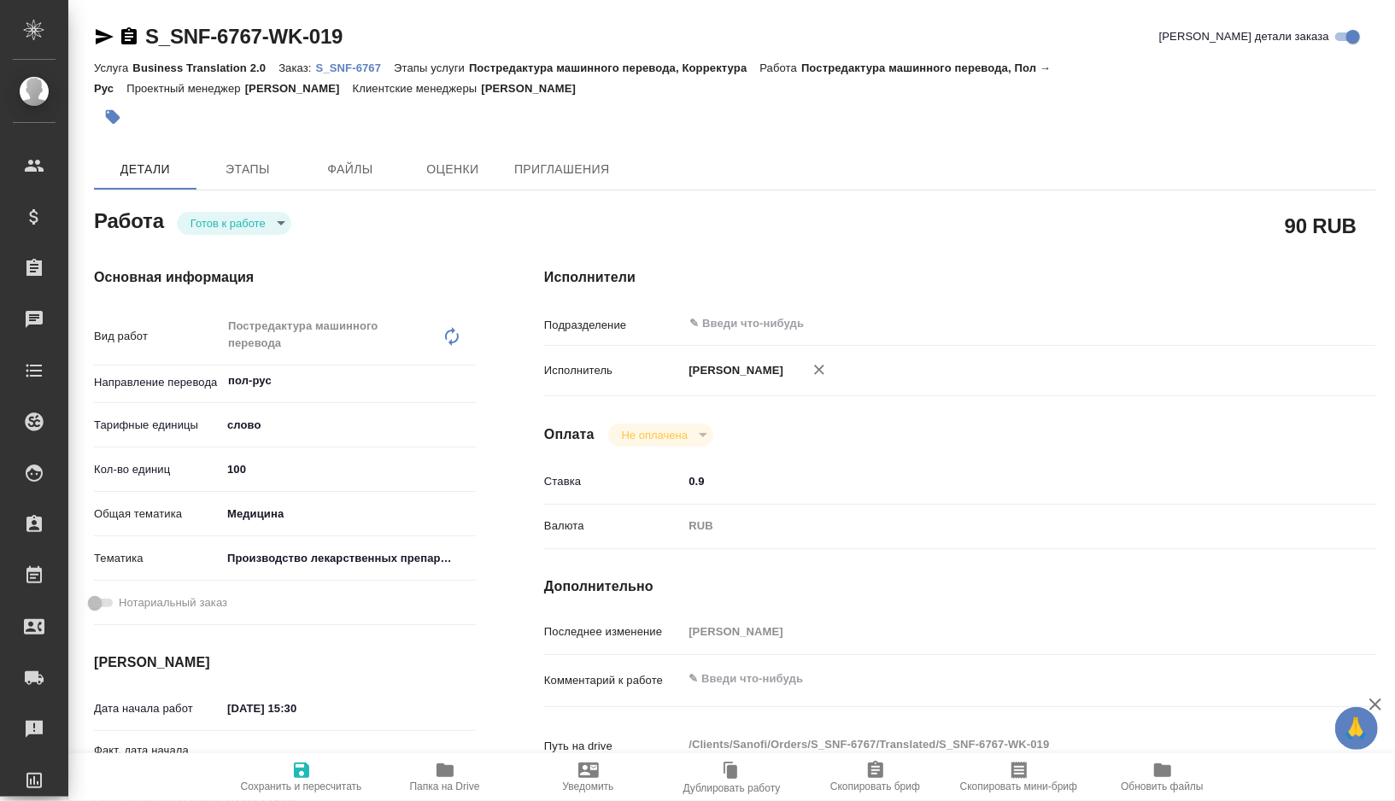
type textarea "x"
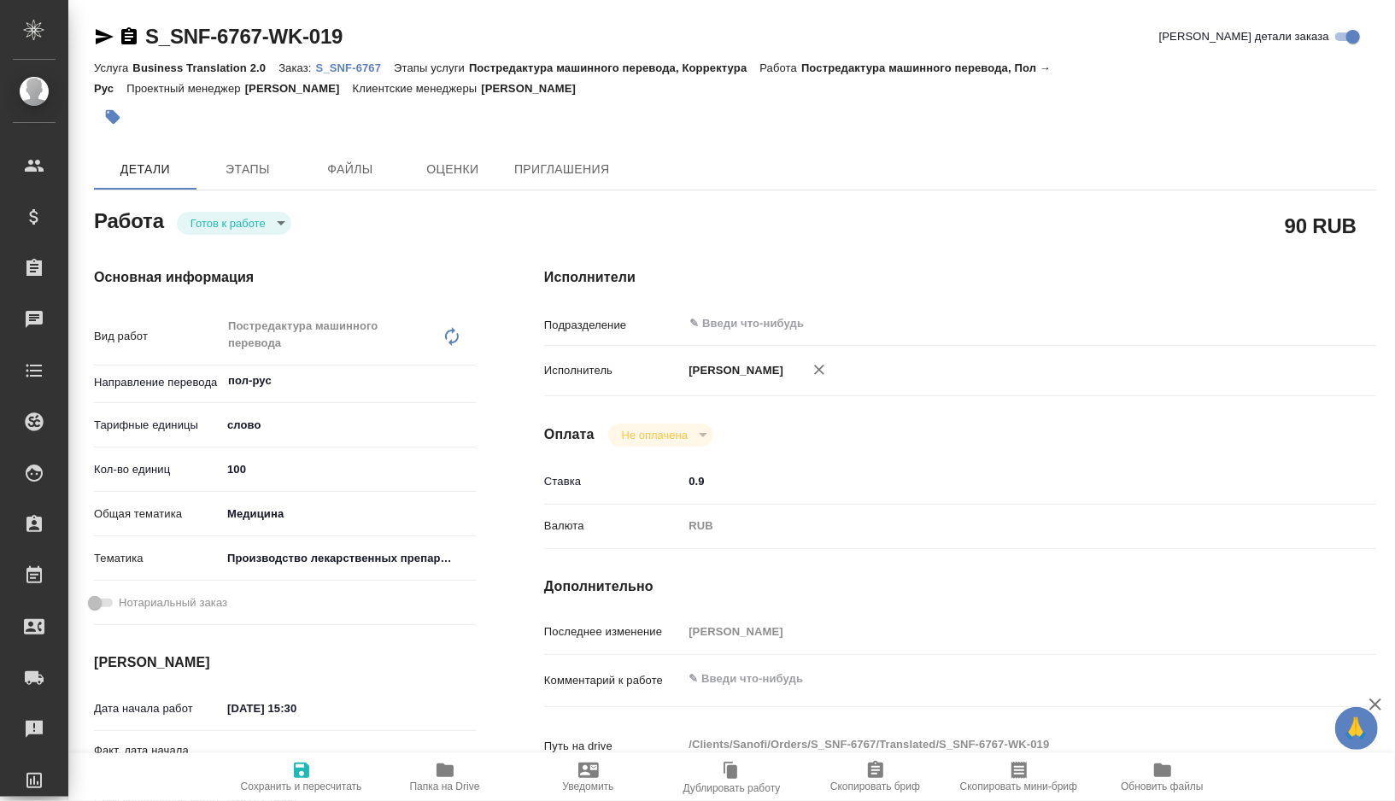
type textarea "x"
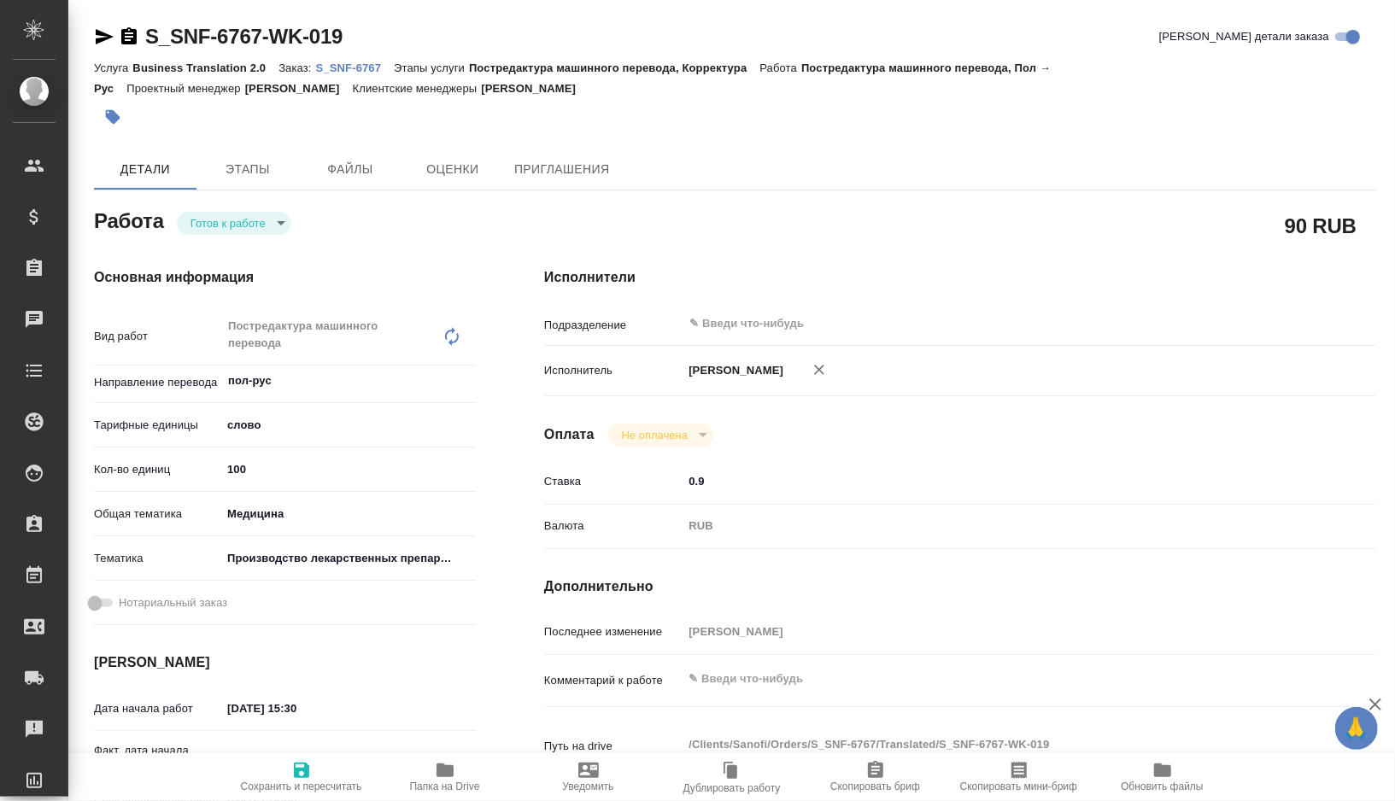
type textarea "x"
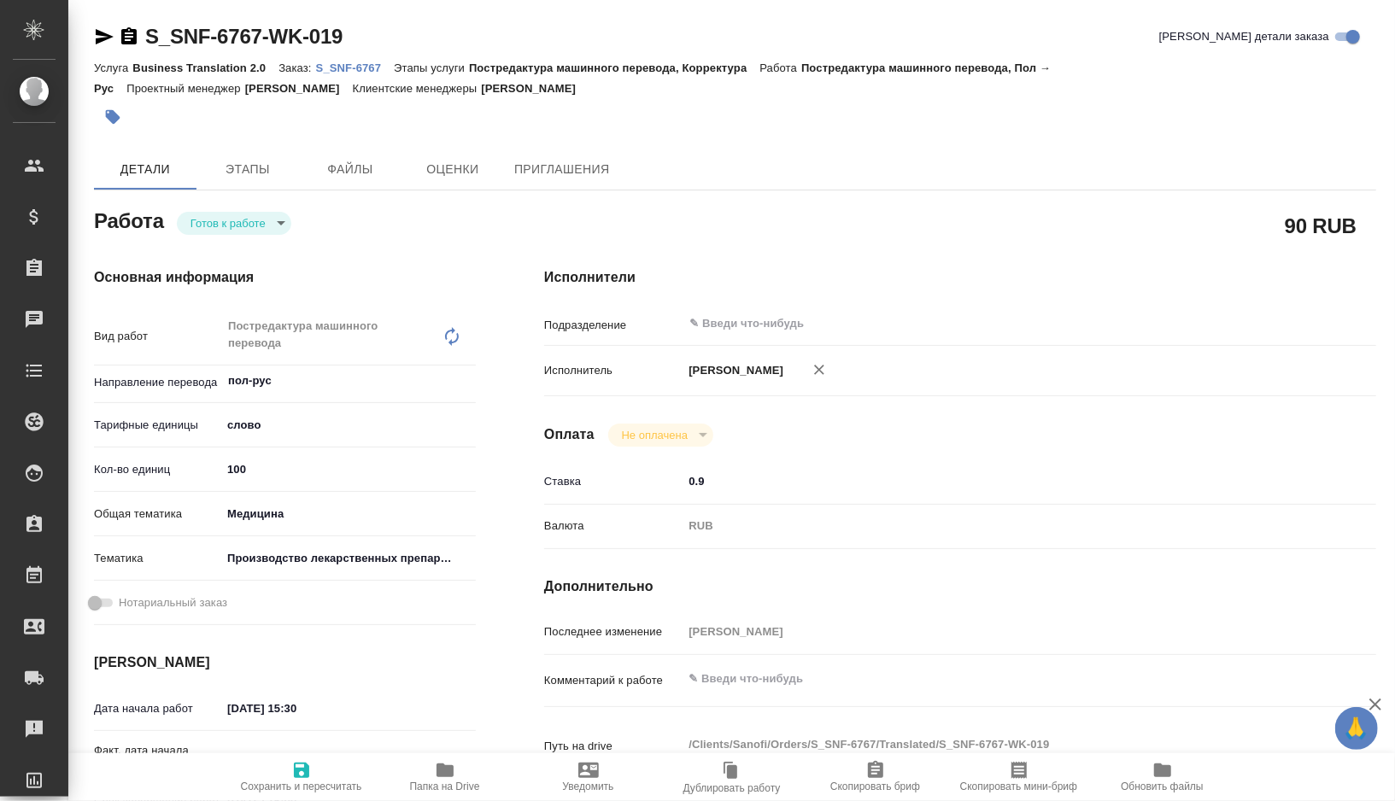
type textarea "x"
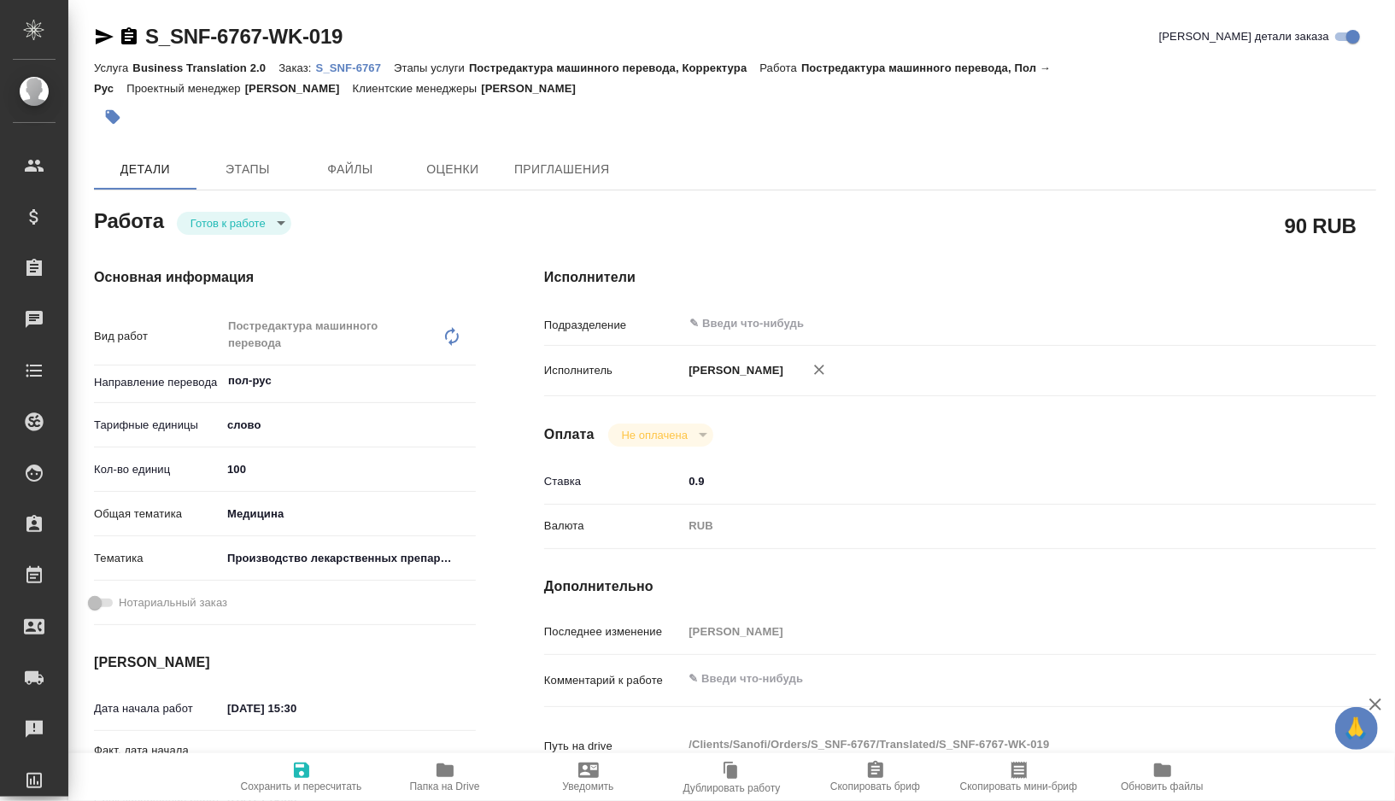
type textarea "x"
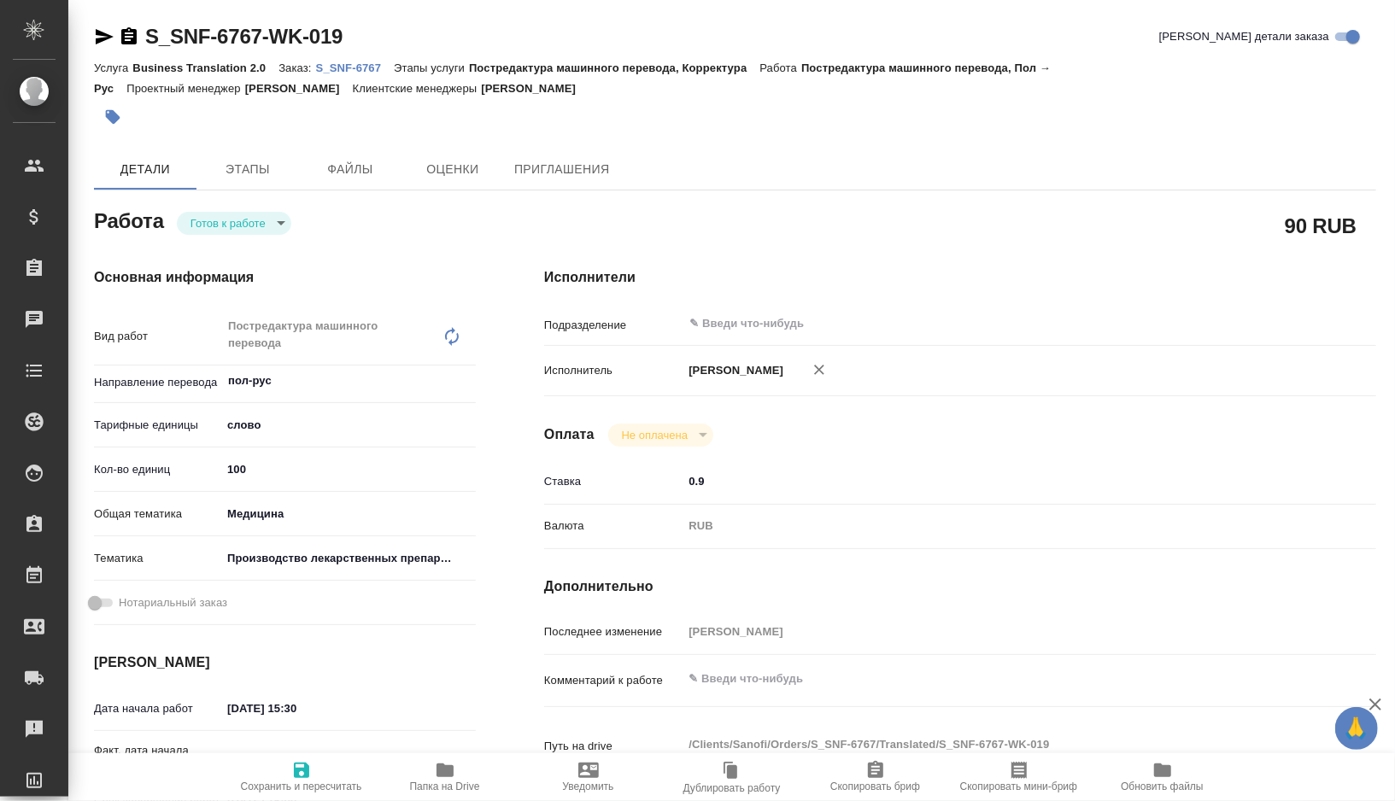
type textarea "x"
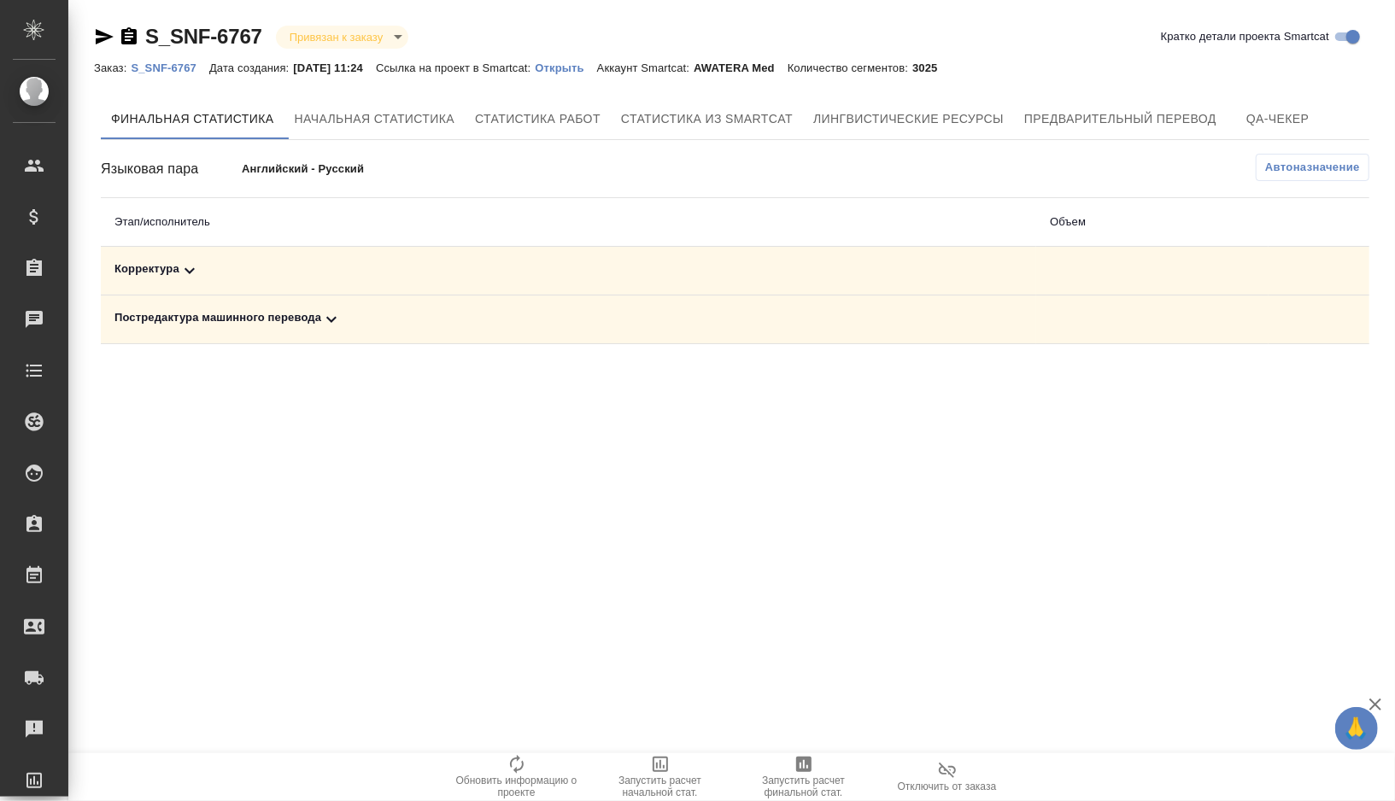
click at [419, 324] on div "Постредактура машинного перевода" at bounding box center [568, 319] width 908 height 20
click at [804, 780] on span "Запустить расчет финальной стат." at bounding box center [803, 787] width 123 height 24
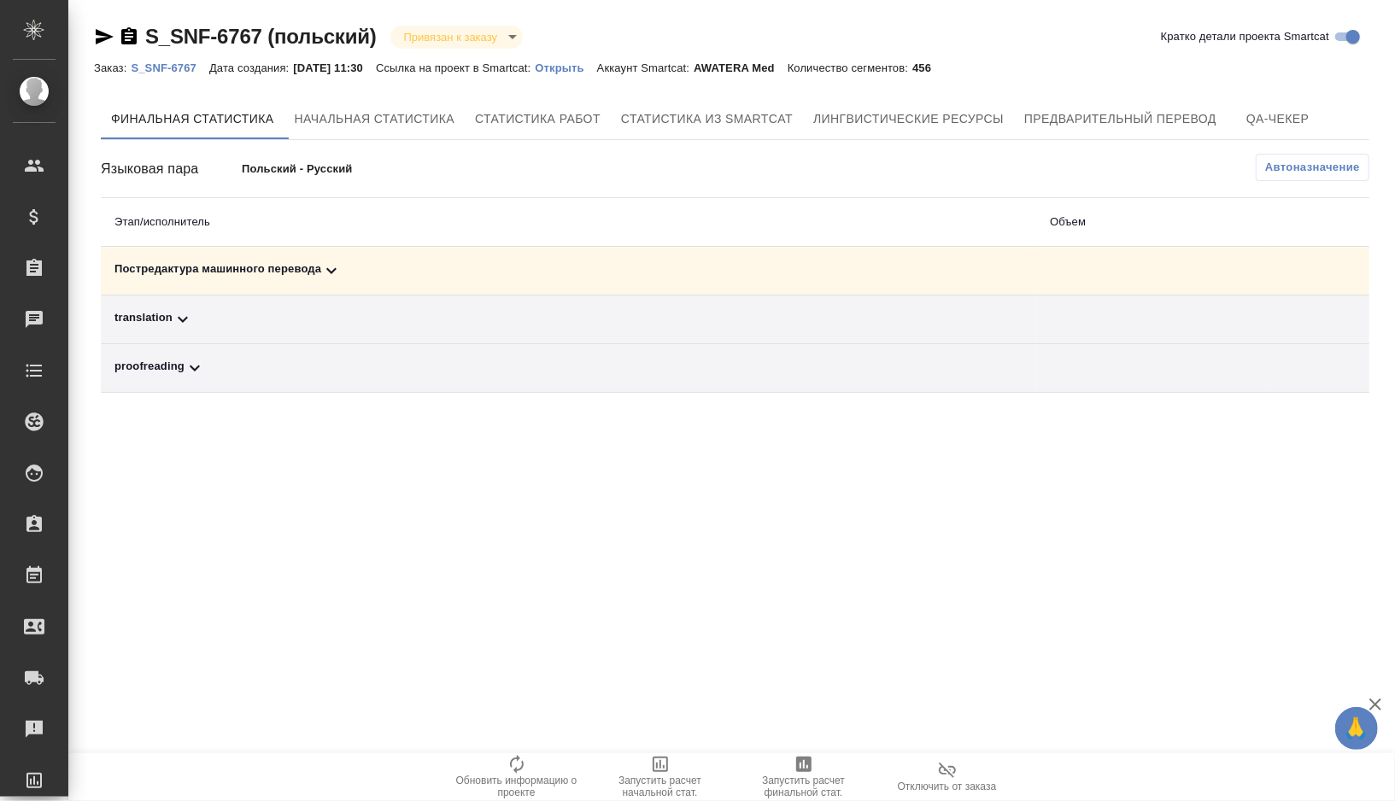
click at [427, 272] on div "Постредактура машинного перевода" at bounding box center [568, 270] width 908 height 20
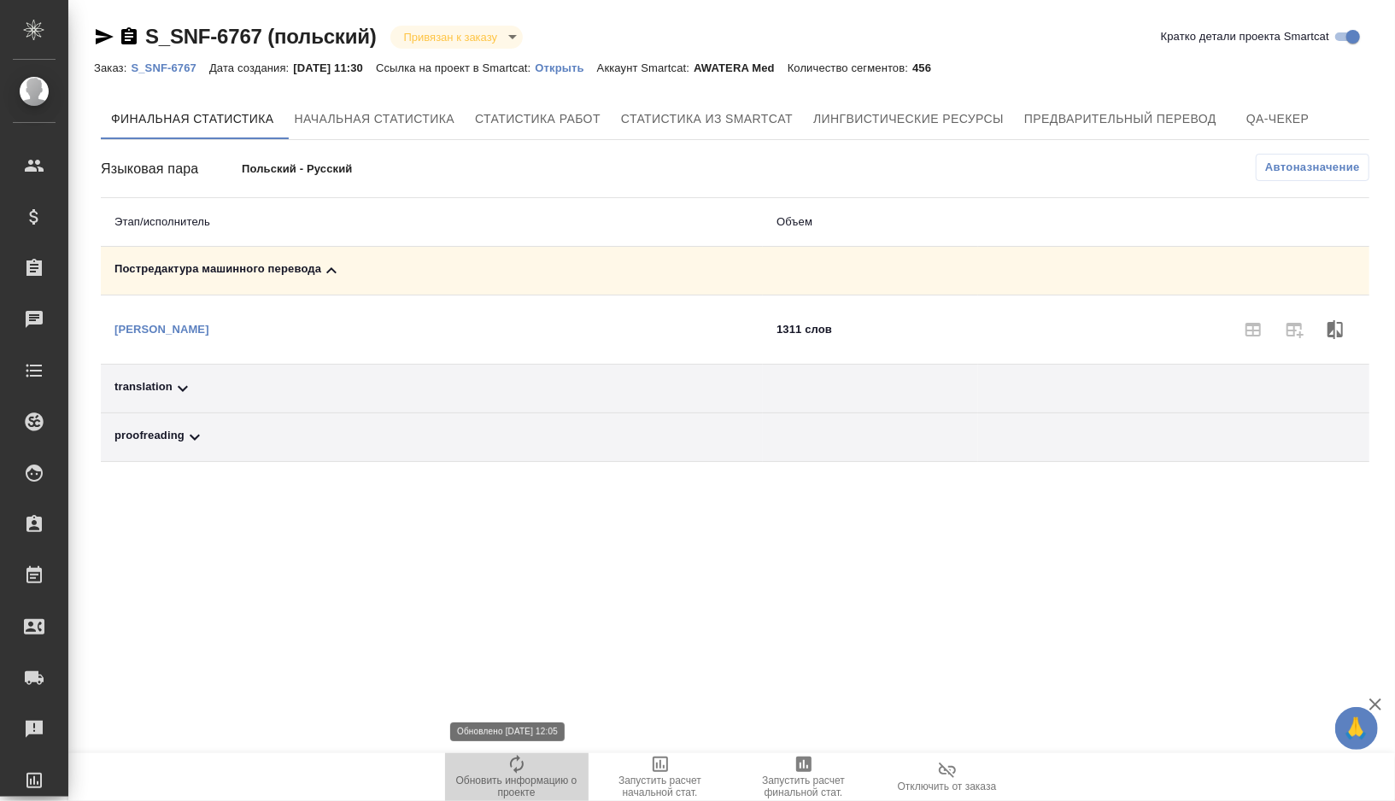
click at [520, 767] on icon "button" at bounding box center [516, 764] width 20 height 20
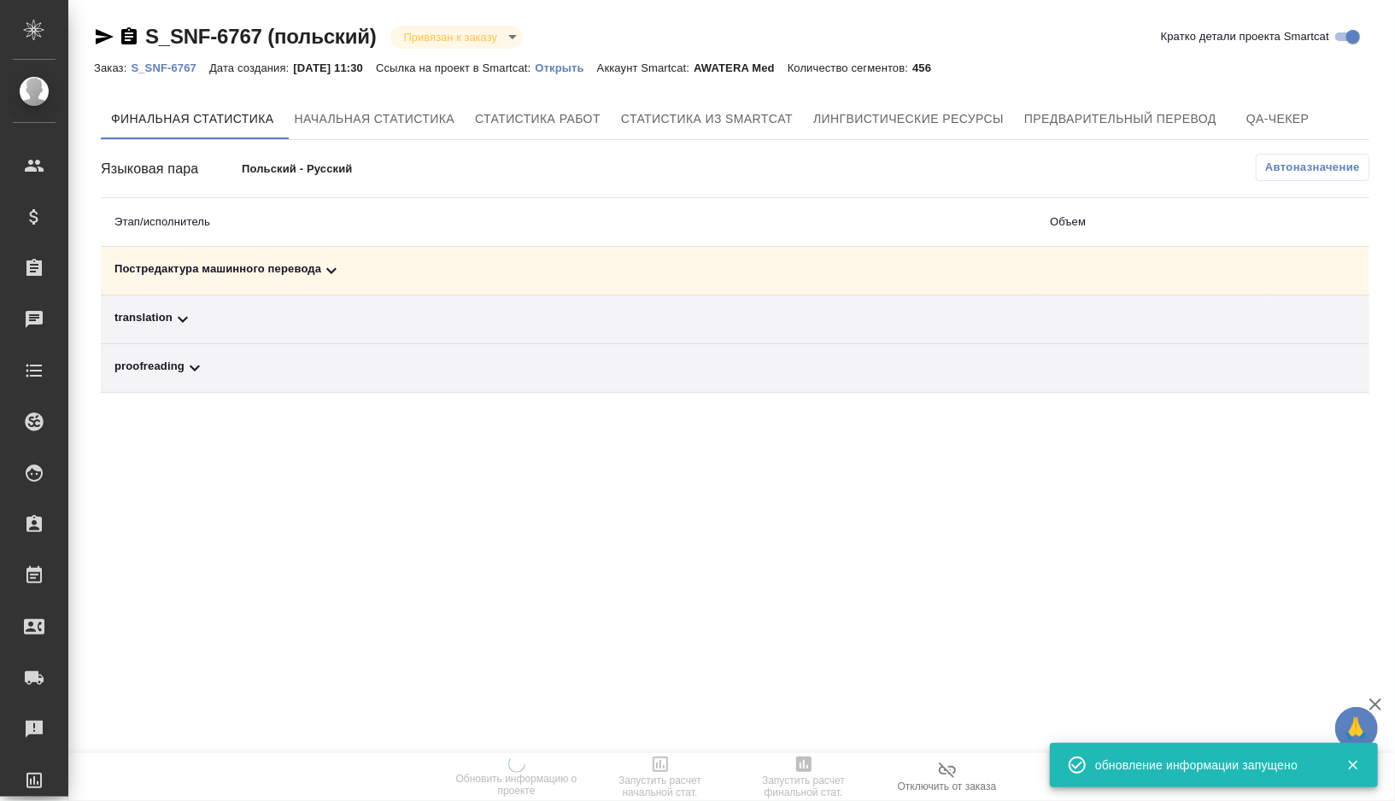
click at [367, 266] on div "Постредактура машинного перевода" at bounding box center [568, 270] width 908 height 20
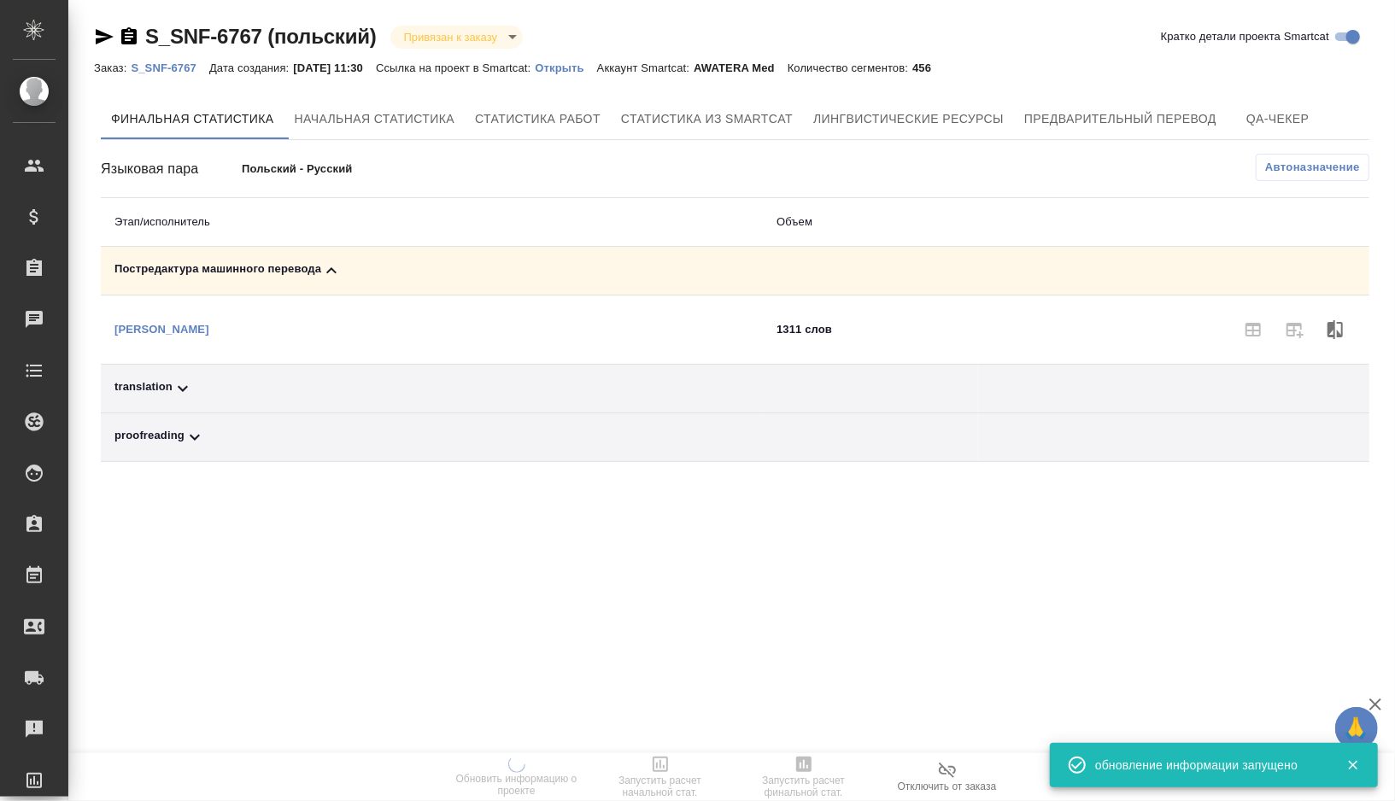
click at [224, 383] on div "translation" at bounding box center [431, 388] width 635 height 20
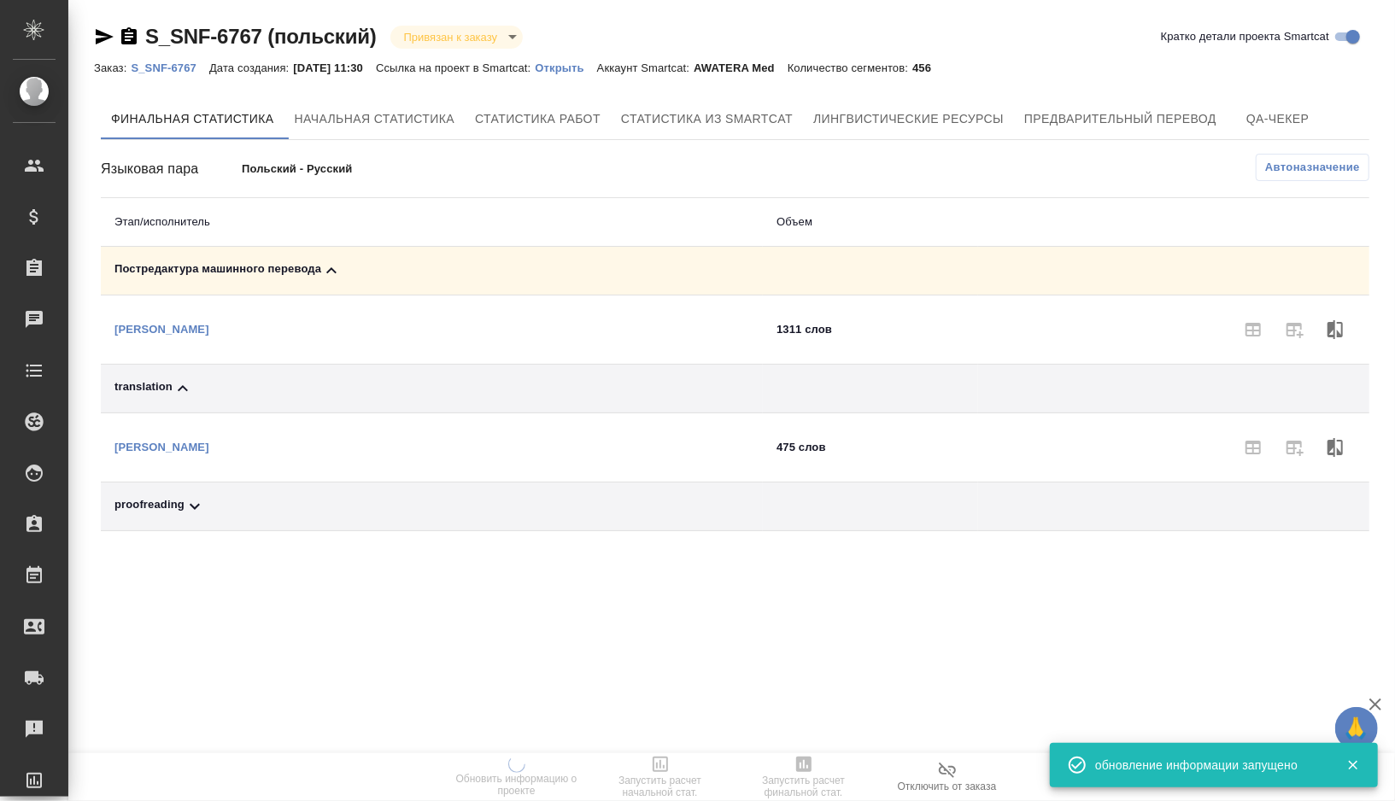
click at [1306, 171] on span "Автоназначение" at bounding box center [1312, 167] width 95 height 17
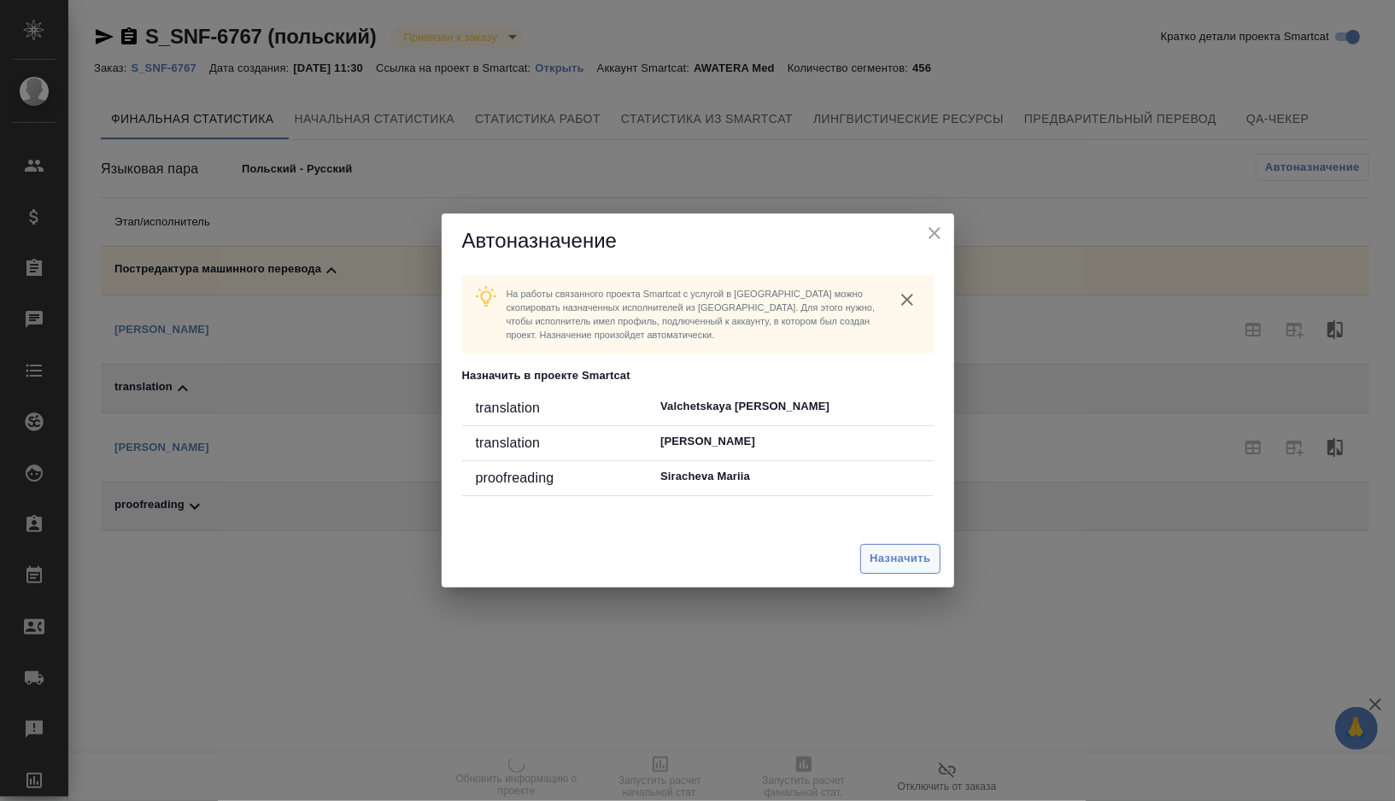
click at [910, 558] on span "Назначить" at bounding box center [899, 559] width 61 height 20
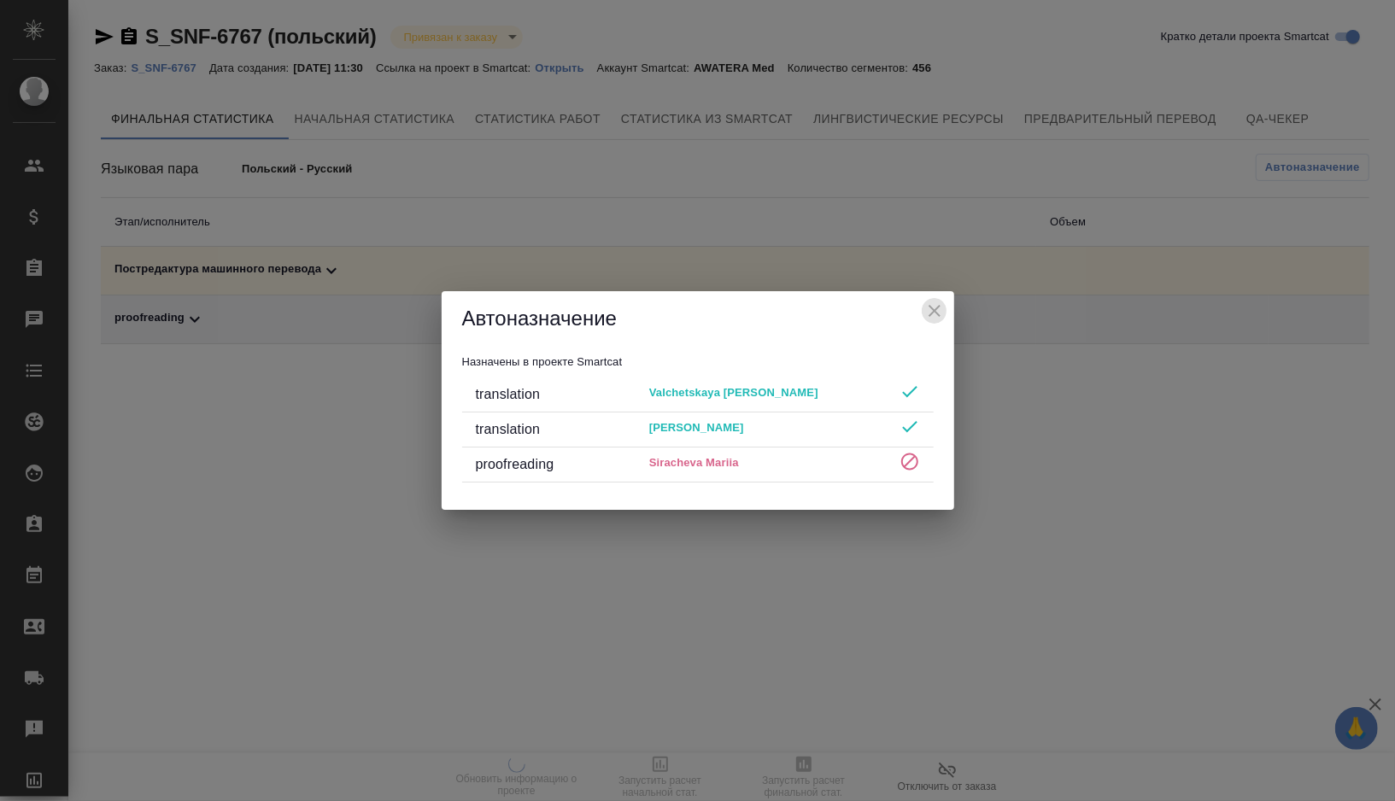
click at [932, 313] on icon "close" at bounding box center [934, 311] width 12 height 12
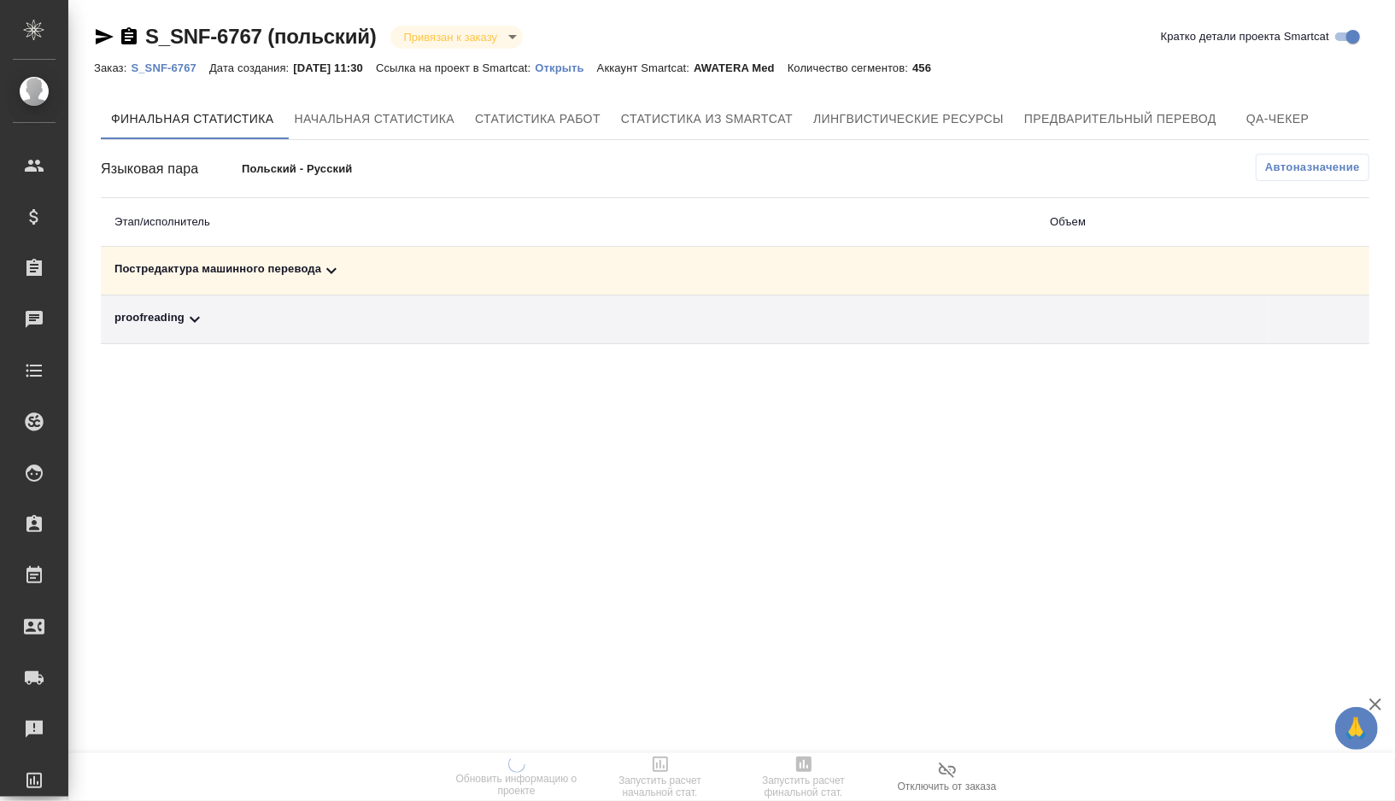
click at [361, 260] on div "Постредактура машинного перевода" at bounding box center [568, 270] width 908 height 20
